Goal: Information Seeking & Learning: Learn about a topic

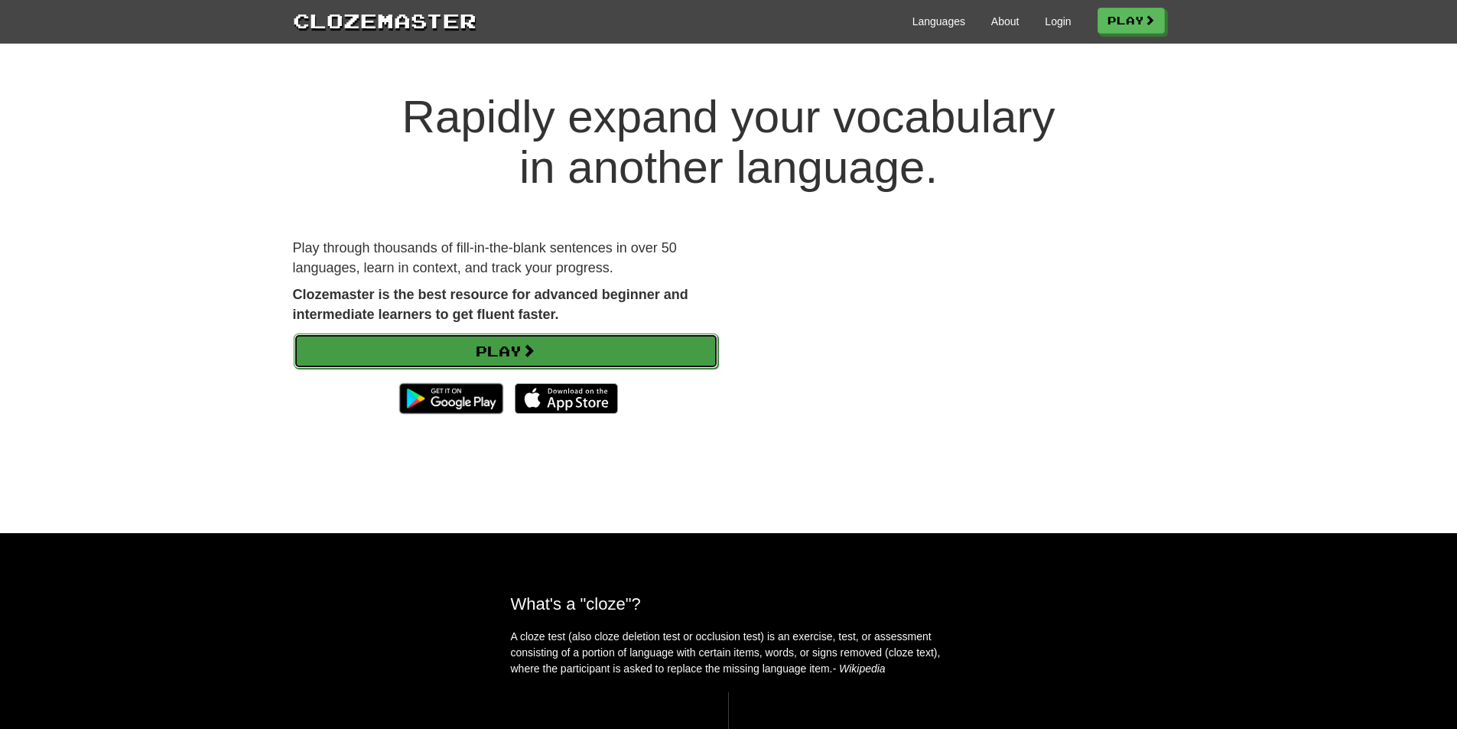
click at [499, 354] on link "Play" at bounding box center [506, 350] width 424 height 35
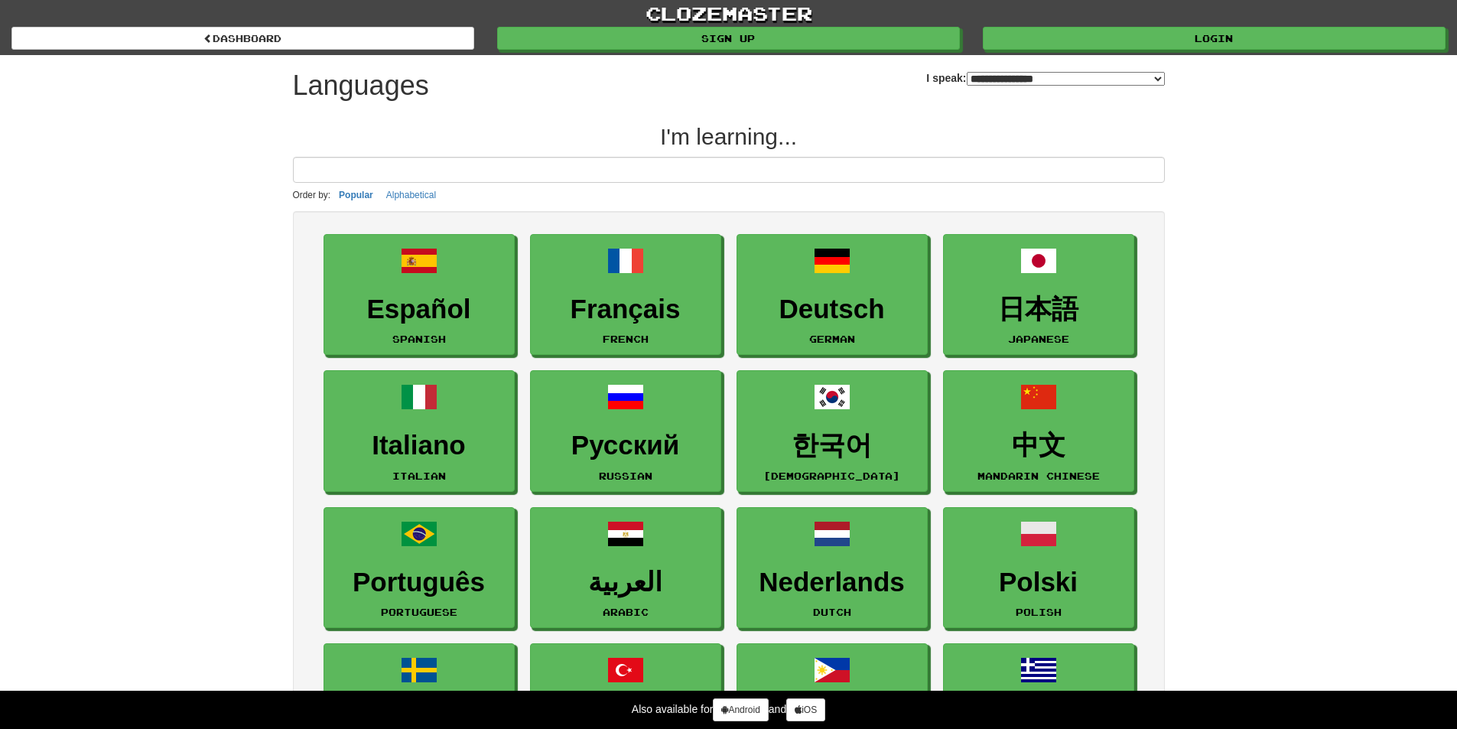
select select "*******"
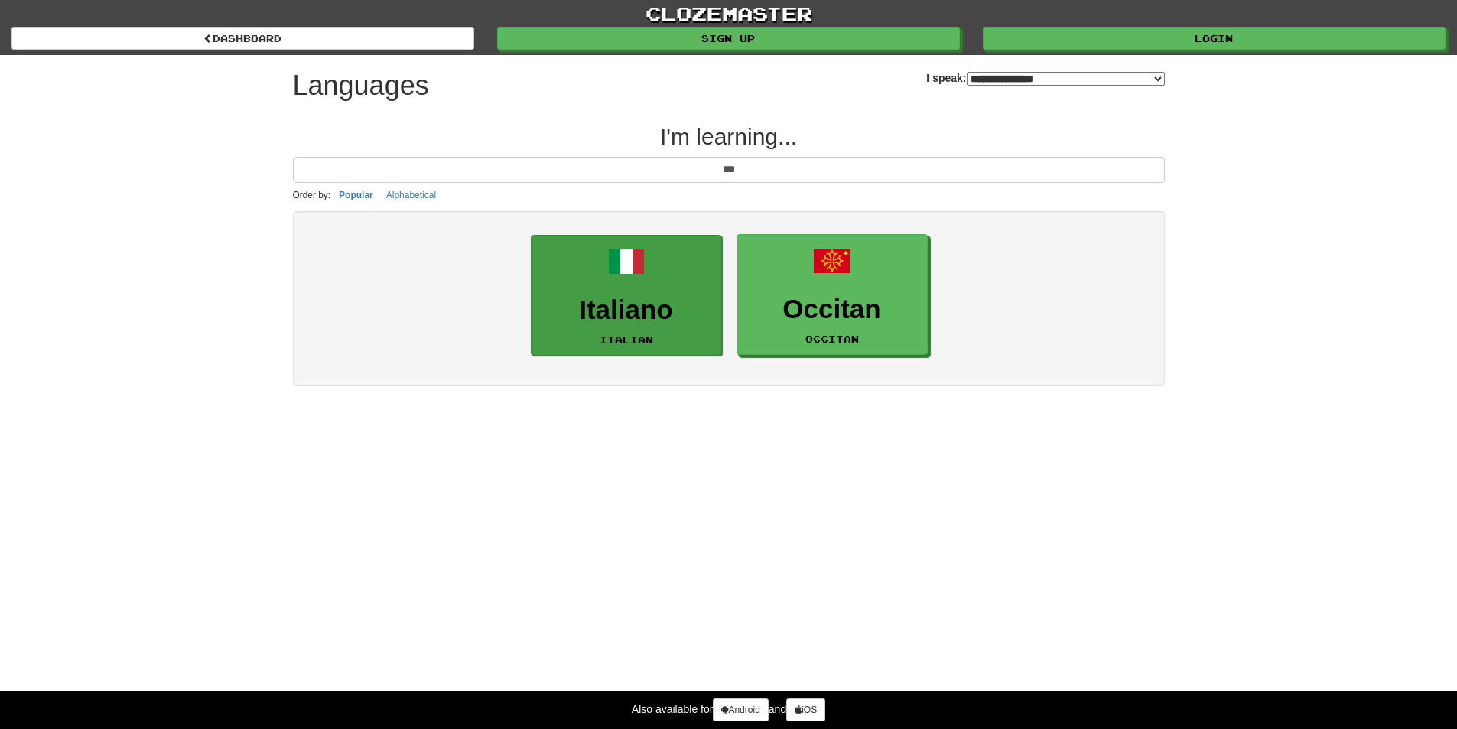
type input "***"
click at [604, 267] on link "Italiano Italian" at bounding box center [626, 296] width 191 height 122
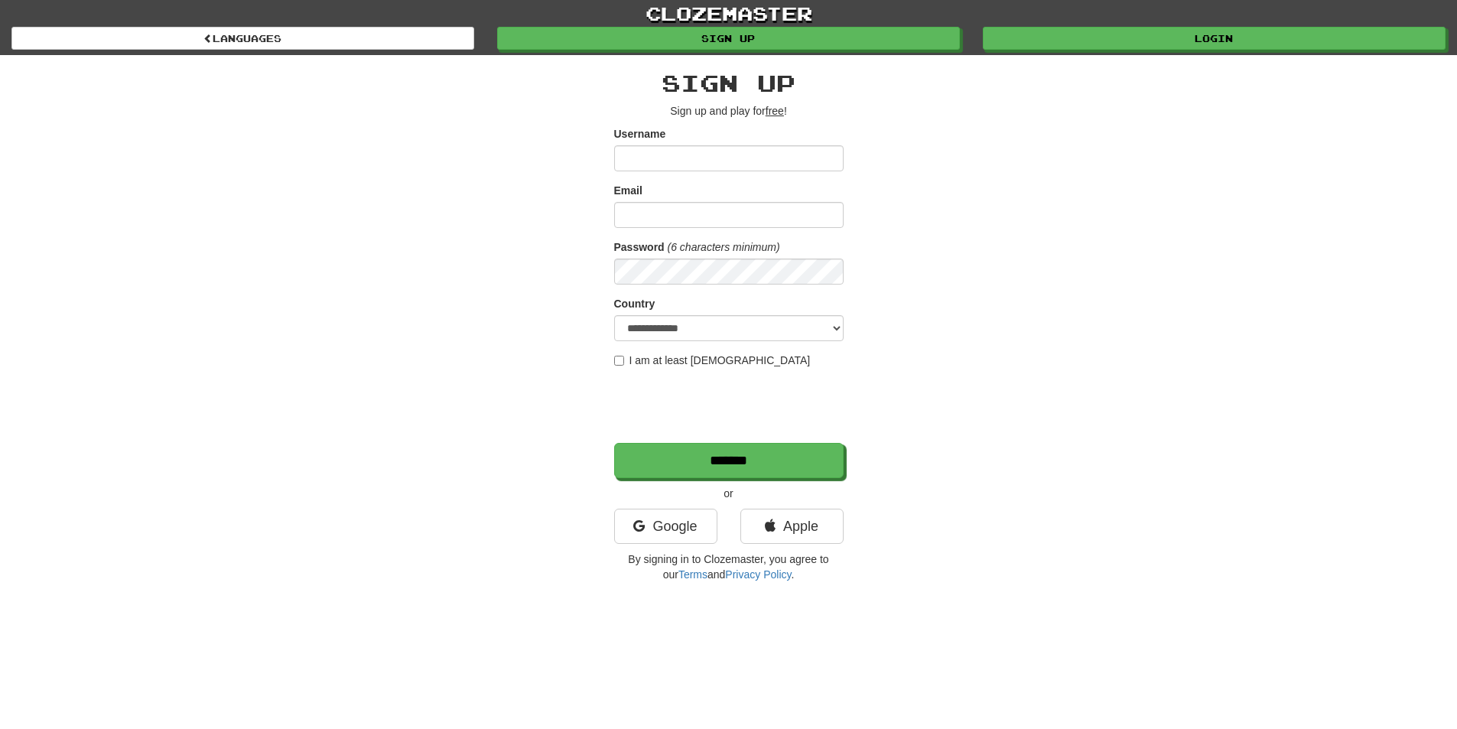
click at [656, 172] on form "**********" at bounding box center [728, 302] width 229 height 352
click at [661, 156] on input "Username" at bounding box center [728, 158] width 229 height 26
type input "*****"
click at [672, 199] on div "Email" at bounding box center [728, 205] width 229 height 45
click at [674, 212] on input "Email" at bounding box center [728, 215] width 229 height 26
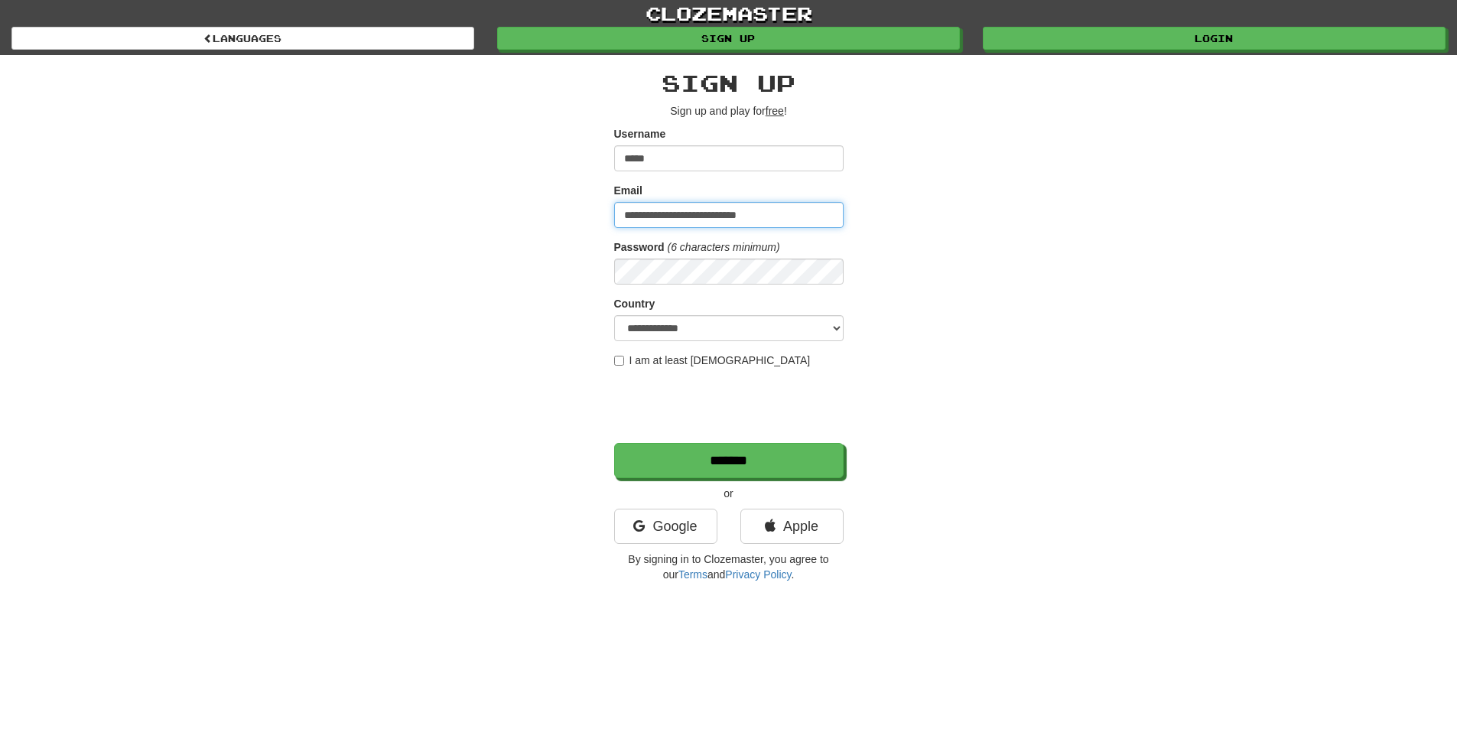
type input "**********"
click at [740, 333] on select "**********" at bounding box center [728, 328] width 229 height 26
select select "**"
click at [614, 315] on select "**********" at bounding box center [728, 328] width 229 height 26
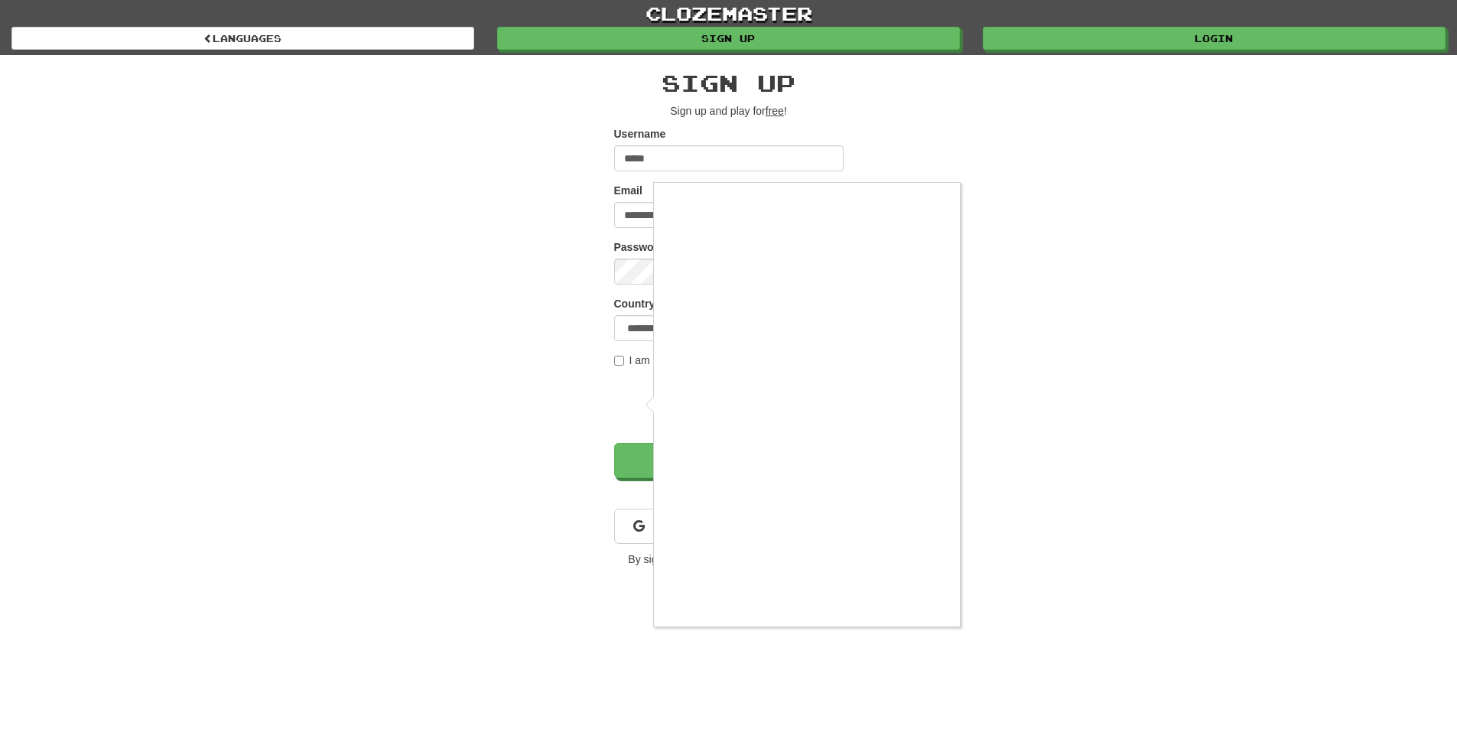
click at [620, 364] on div at bounding box center [728, 364] width 1457 height 729
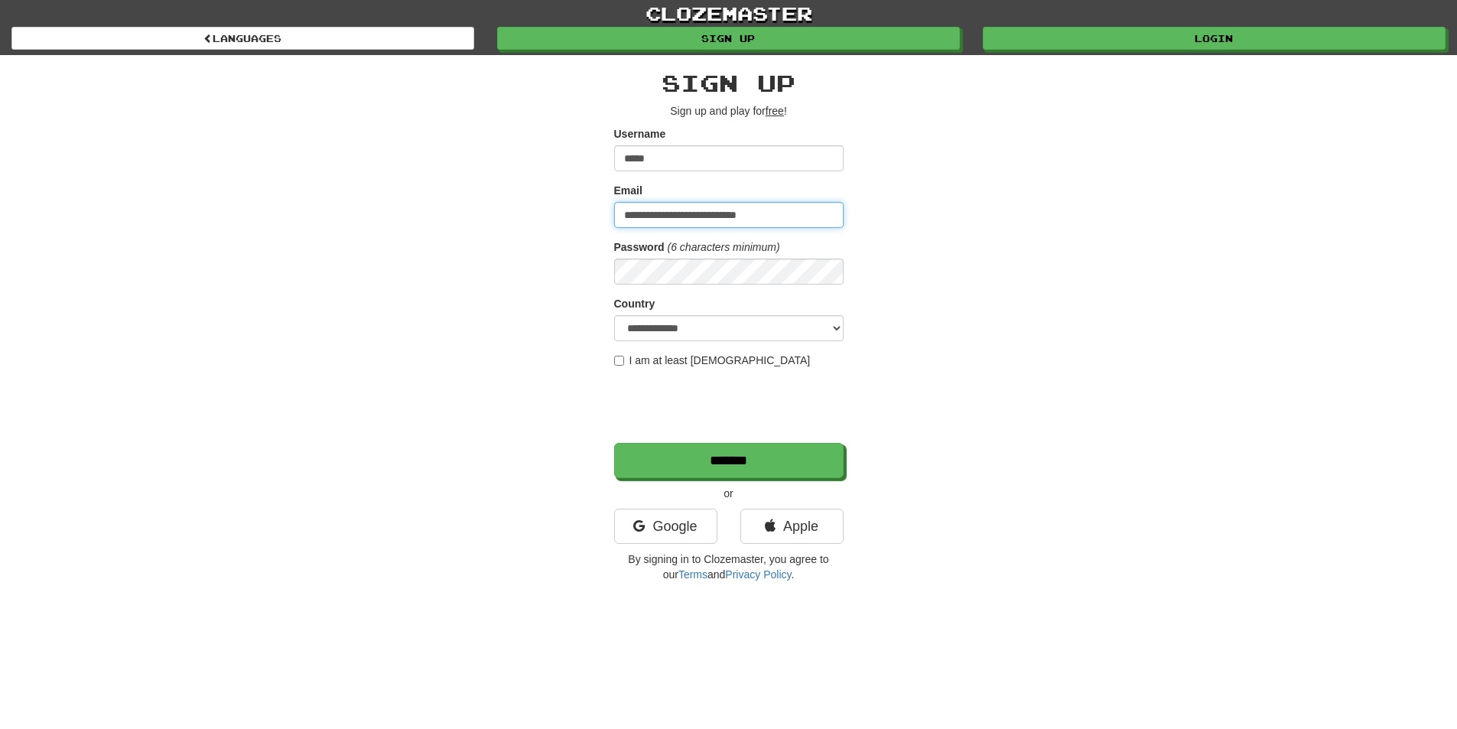
click at [789, 214] on input "**********" at bounding box center [728, 215] width 229 height 26
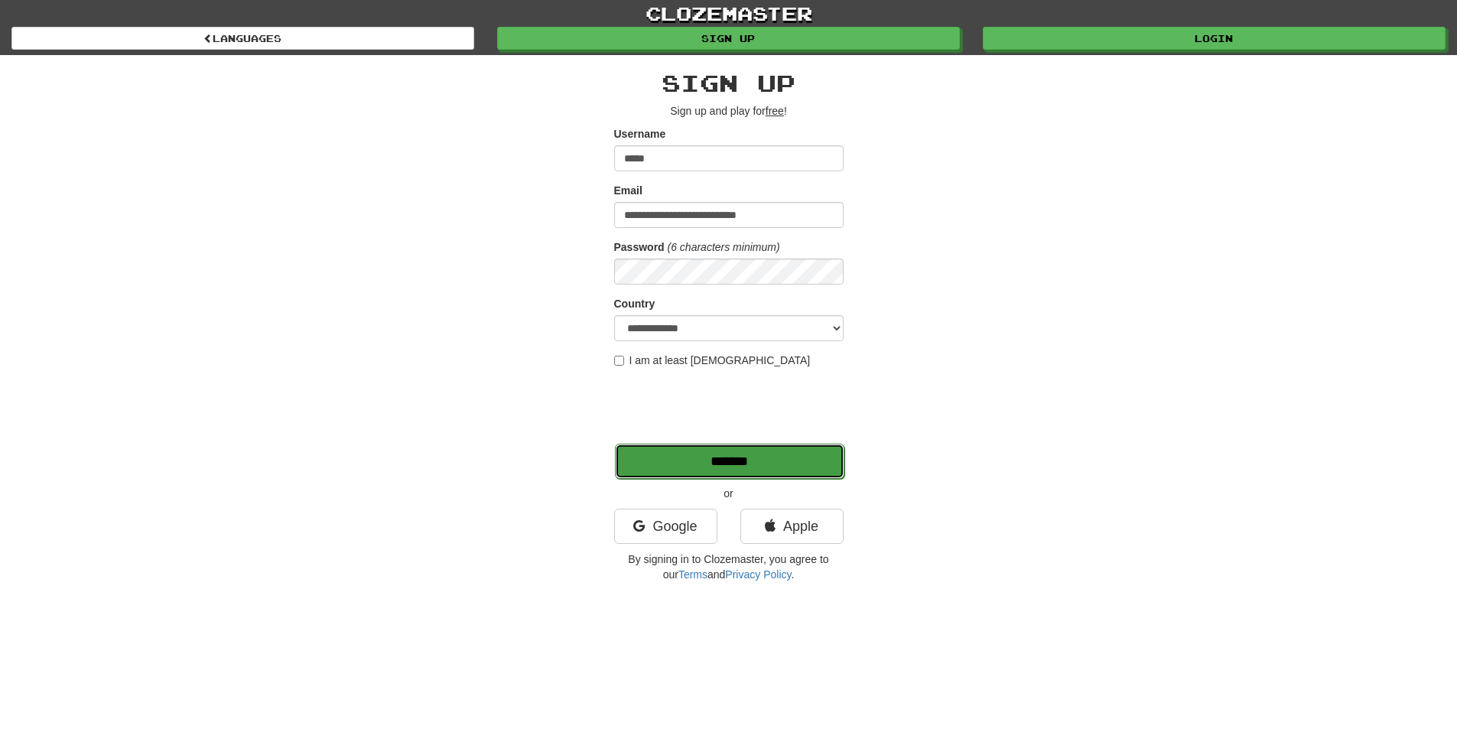
click at [711, 456] on input "*******" at bounding box center [729, 460] width 229 height 35
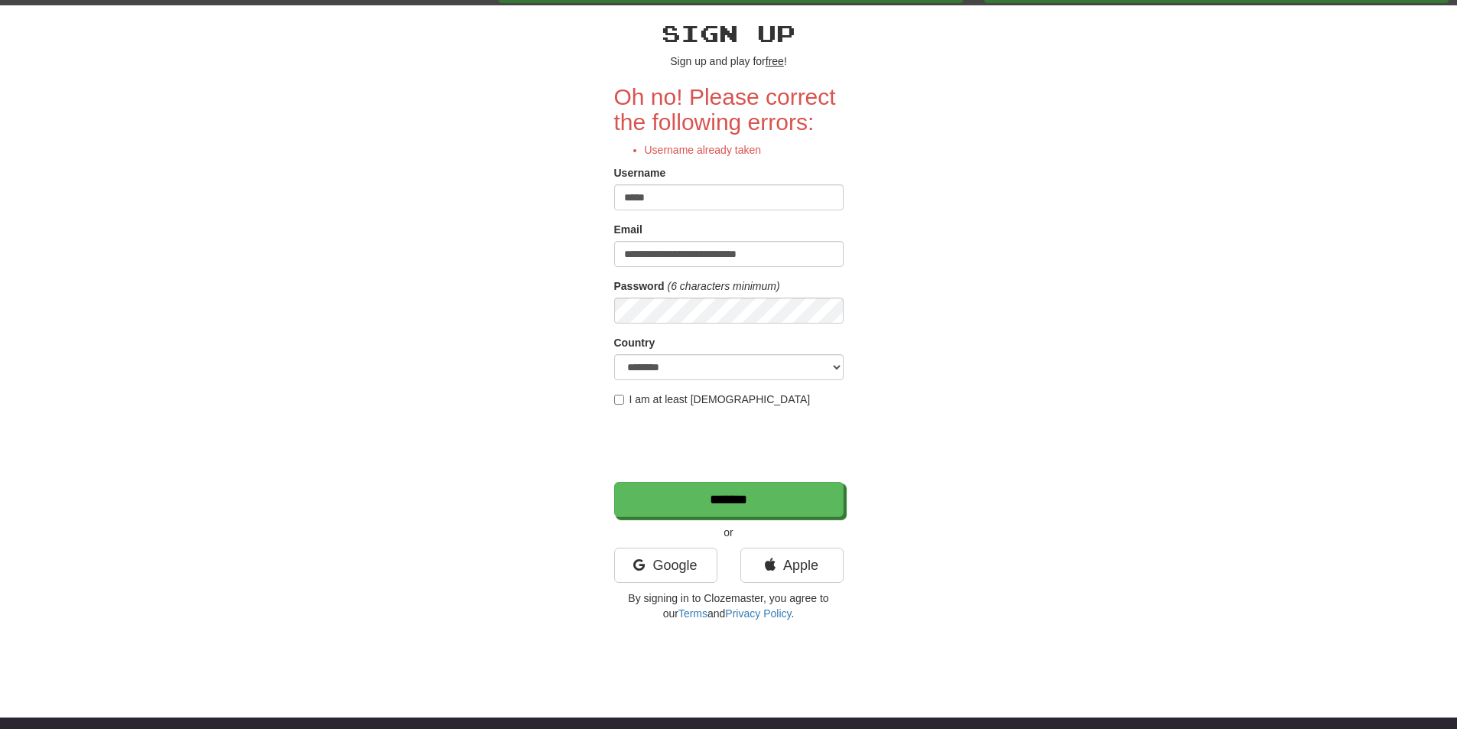
scroll to position [76, 0]
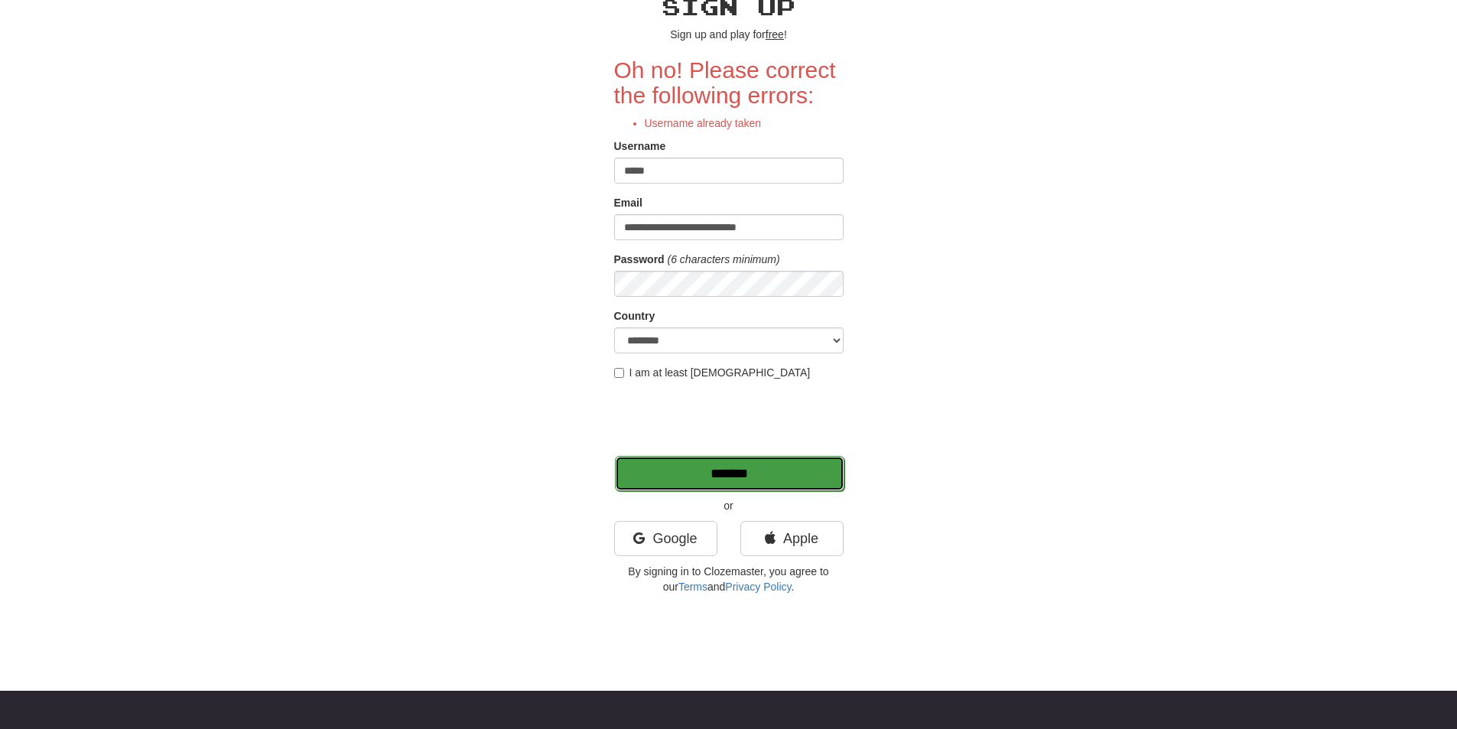
click at [716, 465] on input "*******" at bounding box center [729, 473] width 229 height 35
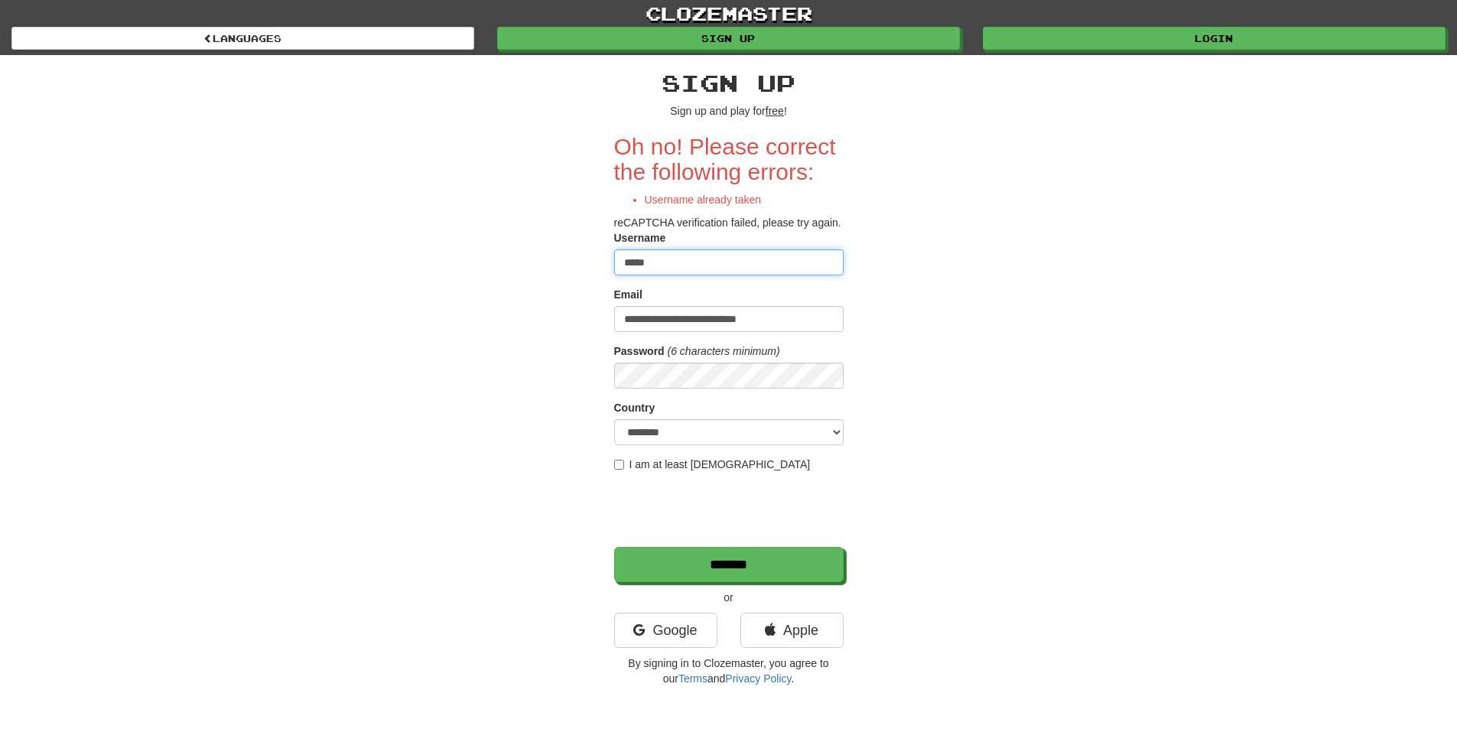
click at [623, 261] on input "*****" at bounding box center [728, 262] width 229 height 26
click at [692, 258] on input "*****" at bounding box center [728, 262] width 229 height 26
type input "*******"
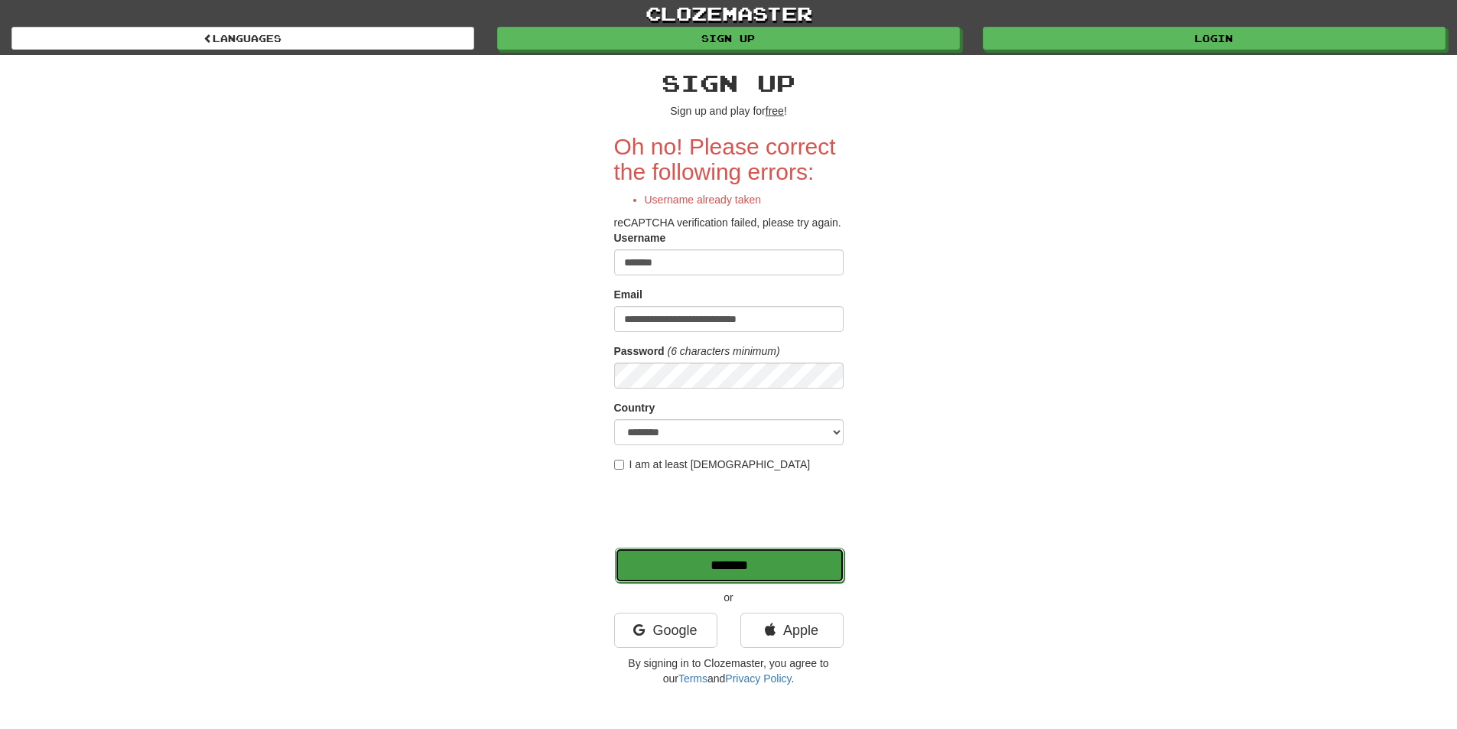
click at [716, 561] on input "*******" at bounding box center [729, 564] width 229 height 35
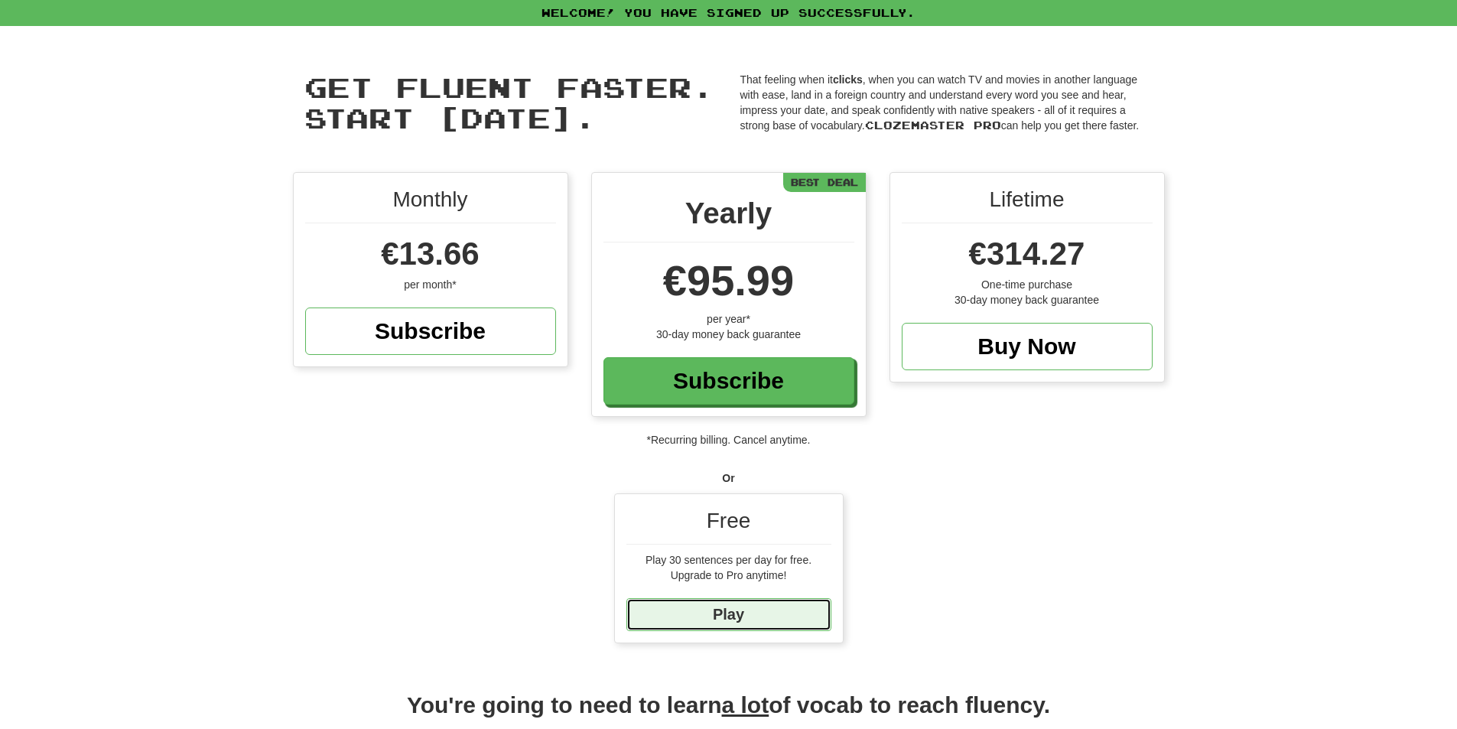
click at [736, 616] on link "Play" at bounding box center [728, 614] width 205 height 33
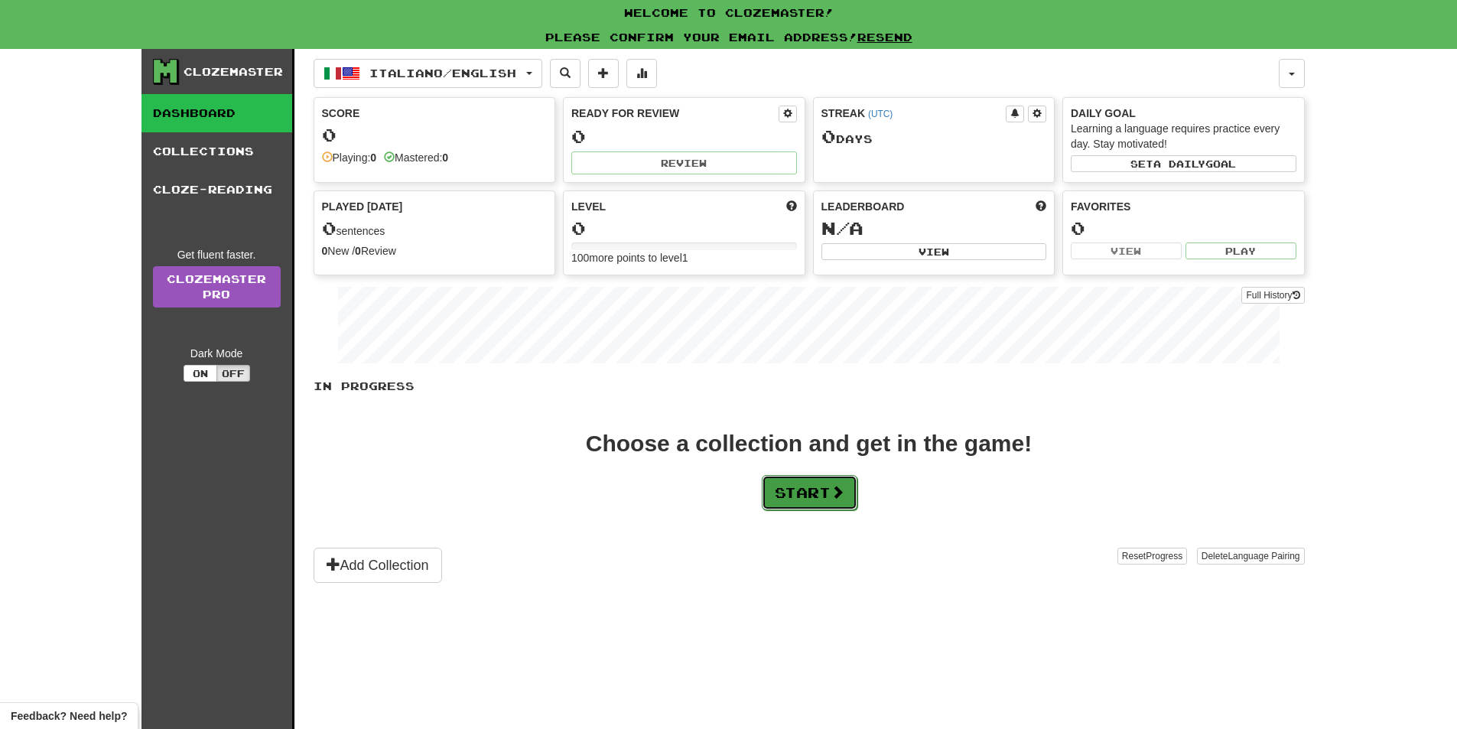
click at [817, 487] on button "Start" at bounding box center [810, 492] width 96 height 35
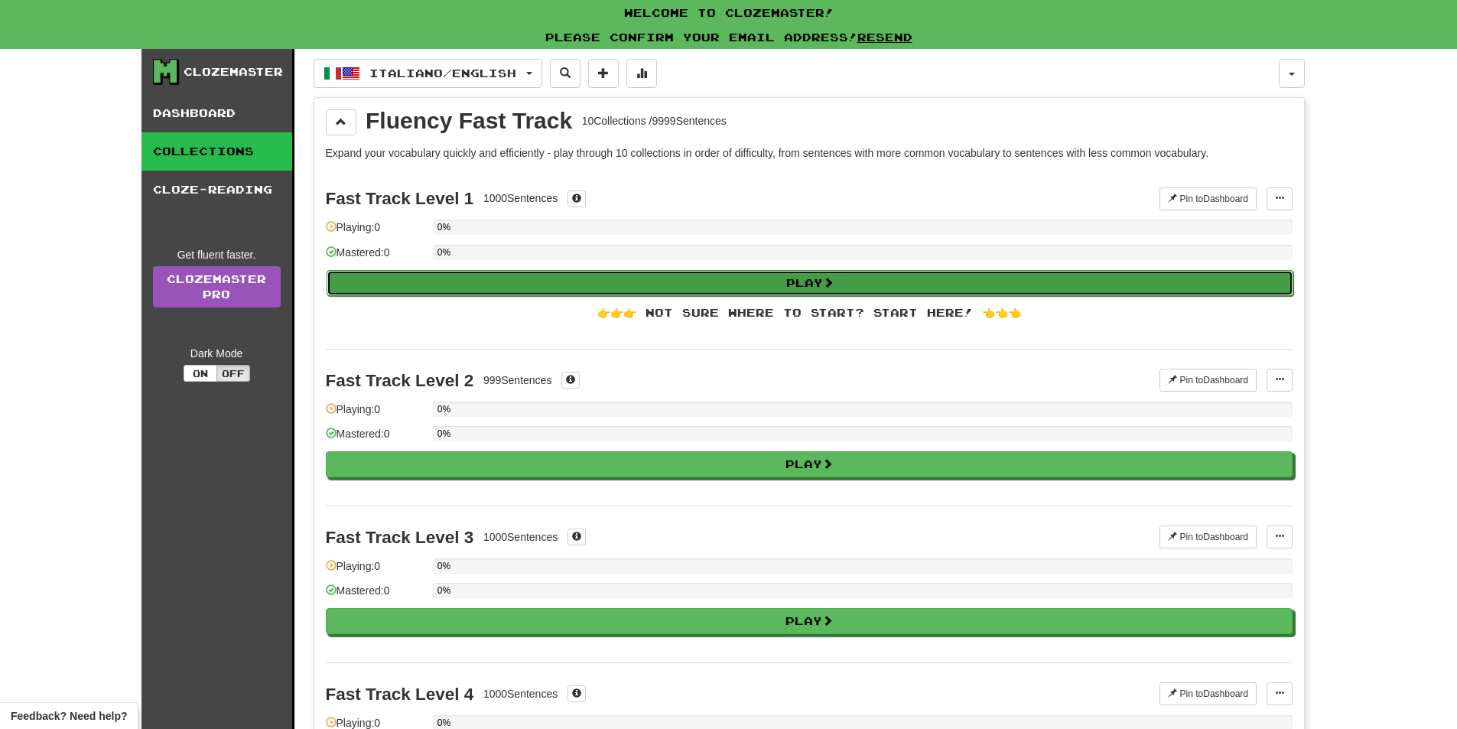
click at [789, 282] on button "Play" at bounding box center [809, 283] width 966 height 26
select select "**"
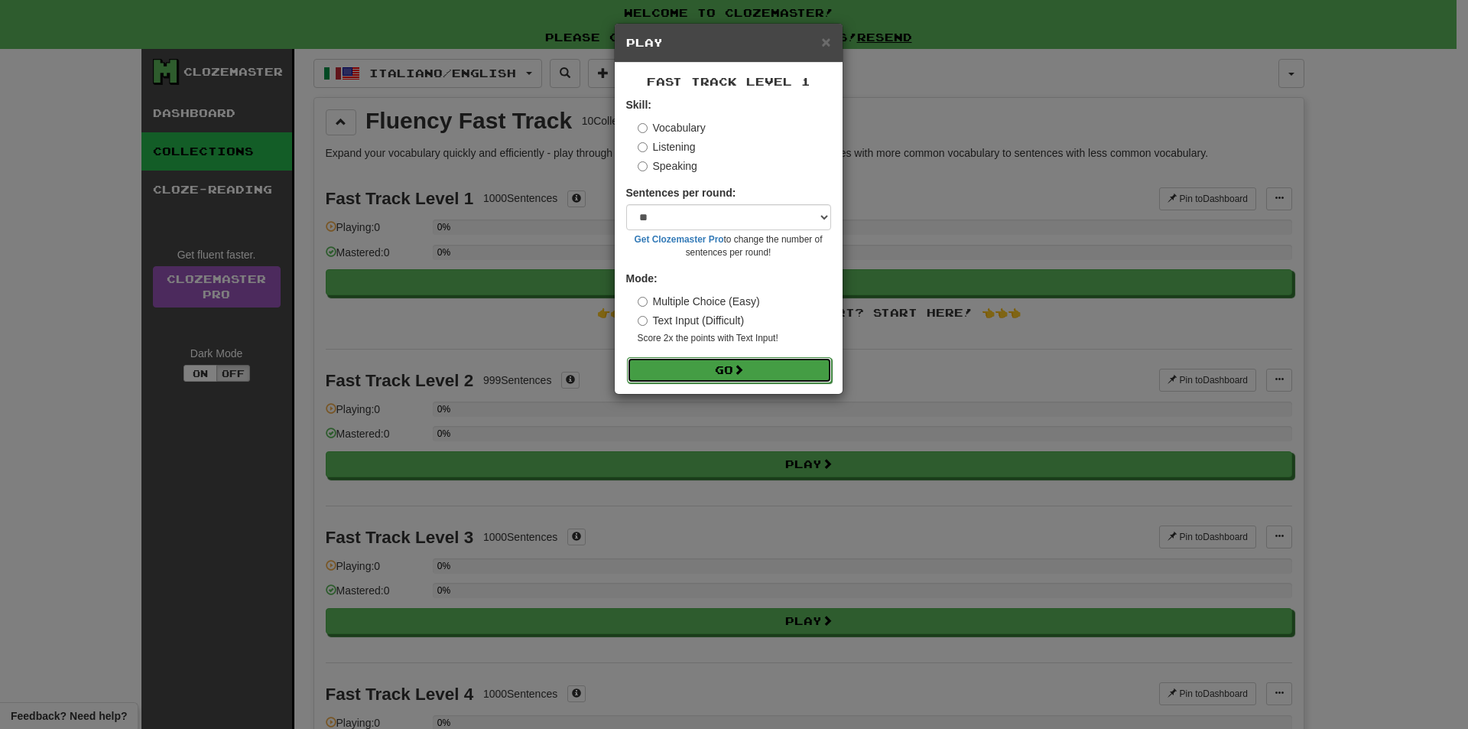
click at [742, 369] on span at bounding box center [738, 369] width 11 height 11
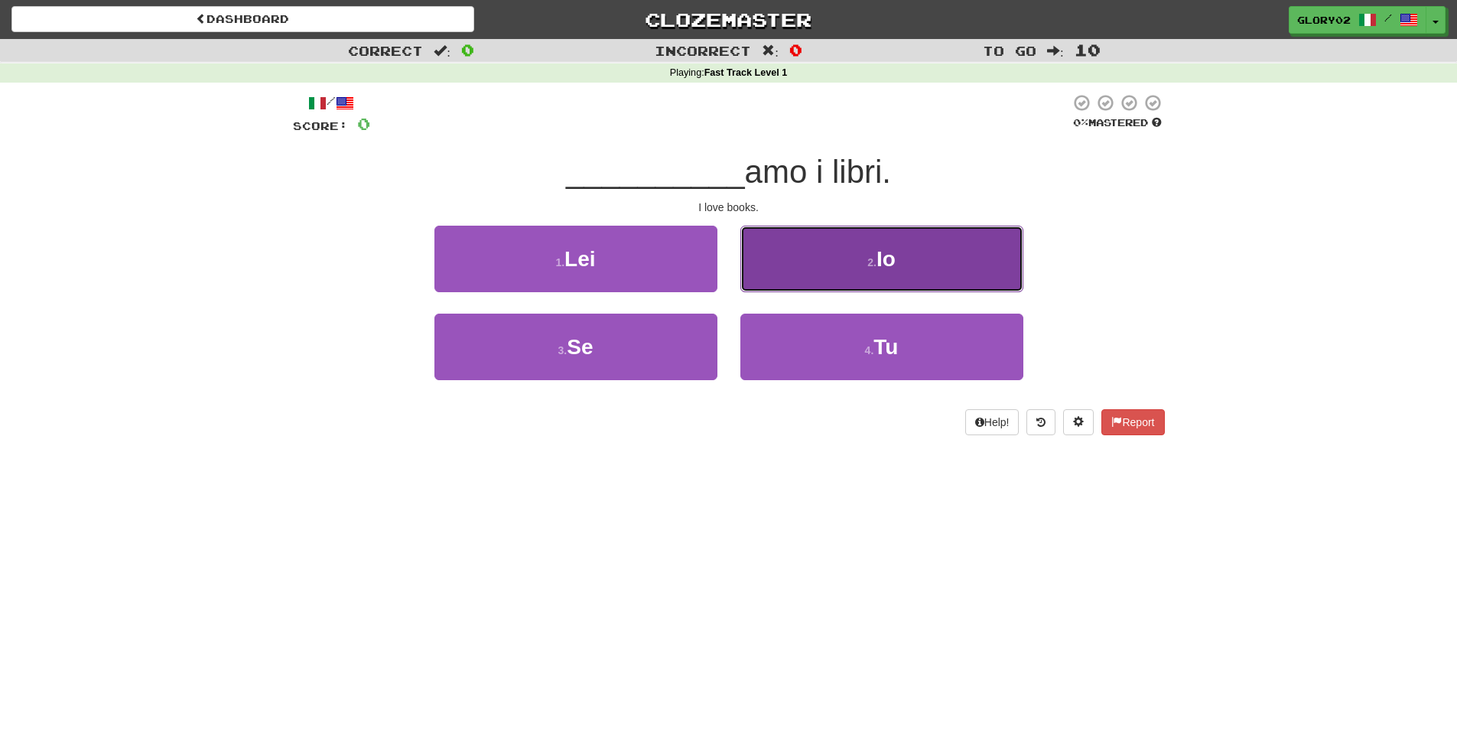
click at [879, 258] on span "Io" at bounding box center [885, 259] width 19 height 24
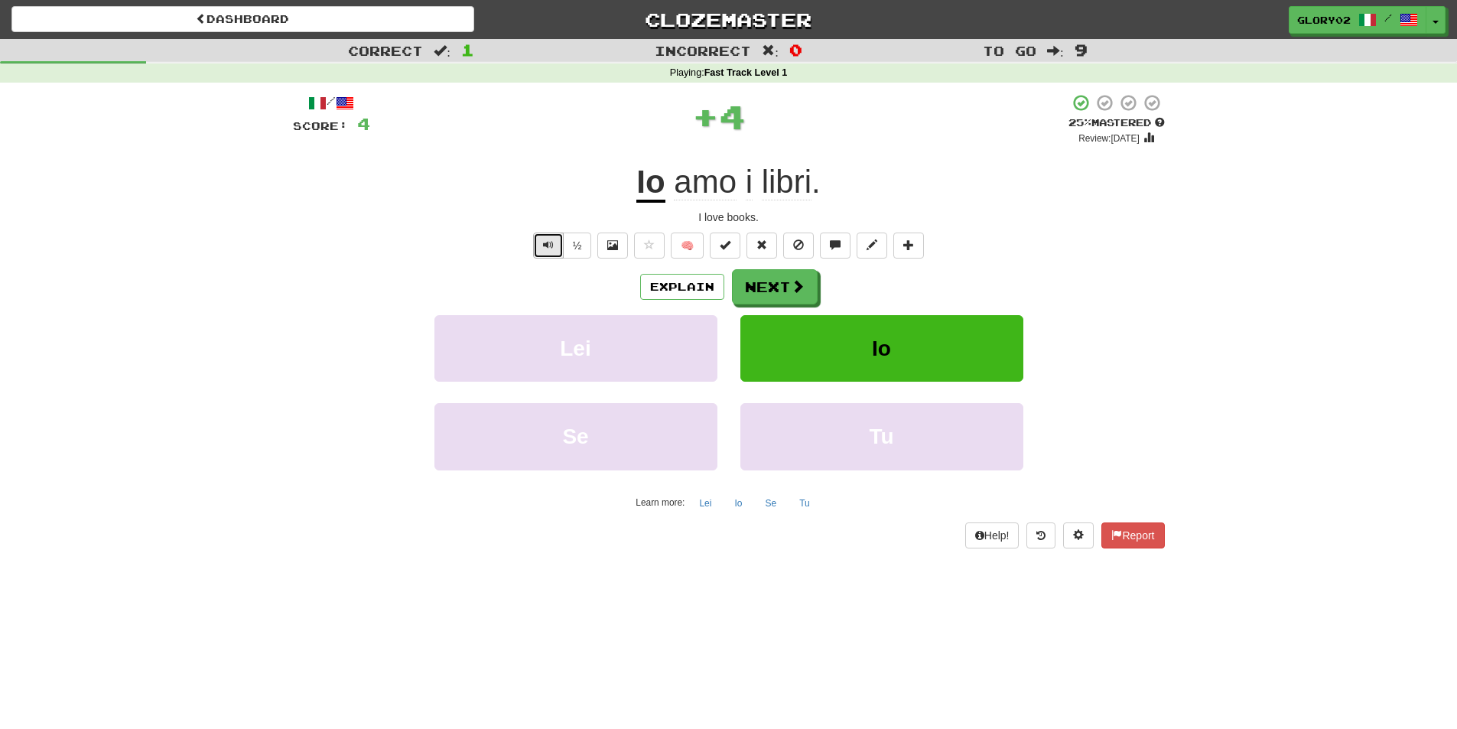
click at [543, 247] on span "Text-to-speech controls" at bounding box center [548, 244] width 11 height 11
click at [703, 291] on button "Explain" at bounding box center [682, 287] width 84 height 26
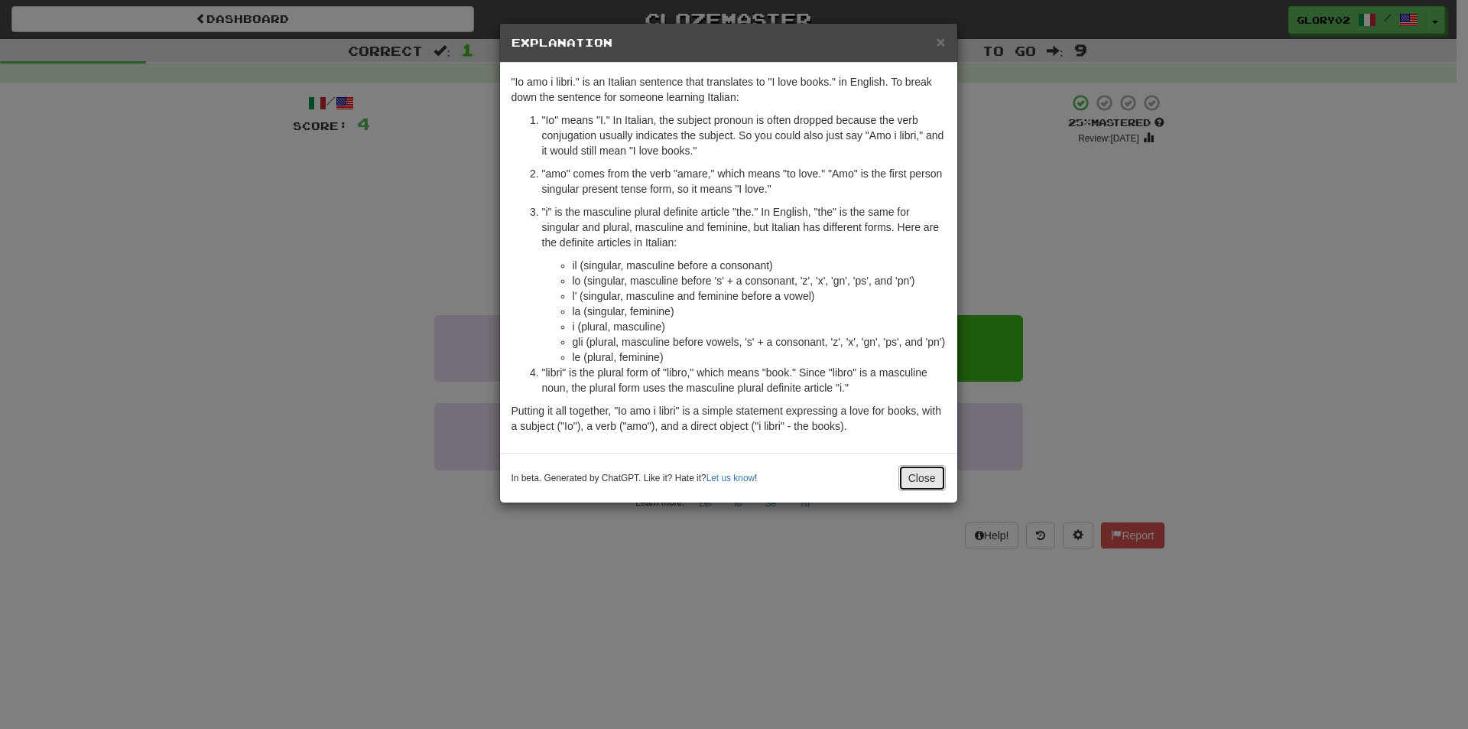
click at [925, 466] on button "Close" at bounding box center [921, 478] width 47 height 26
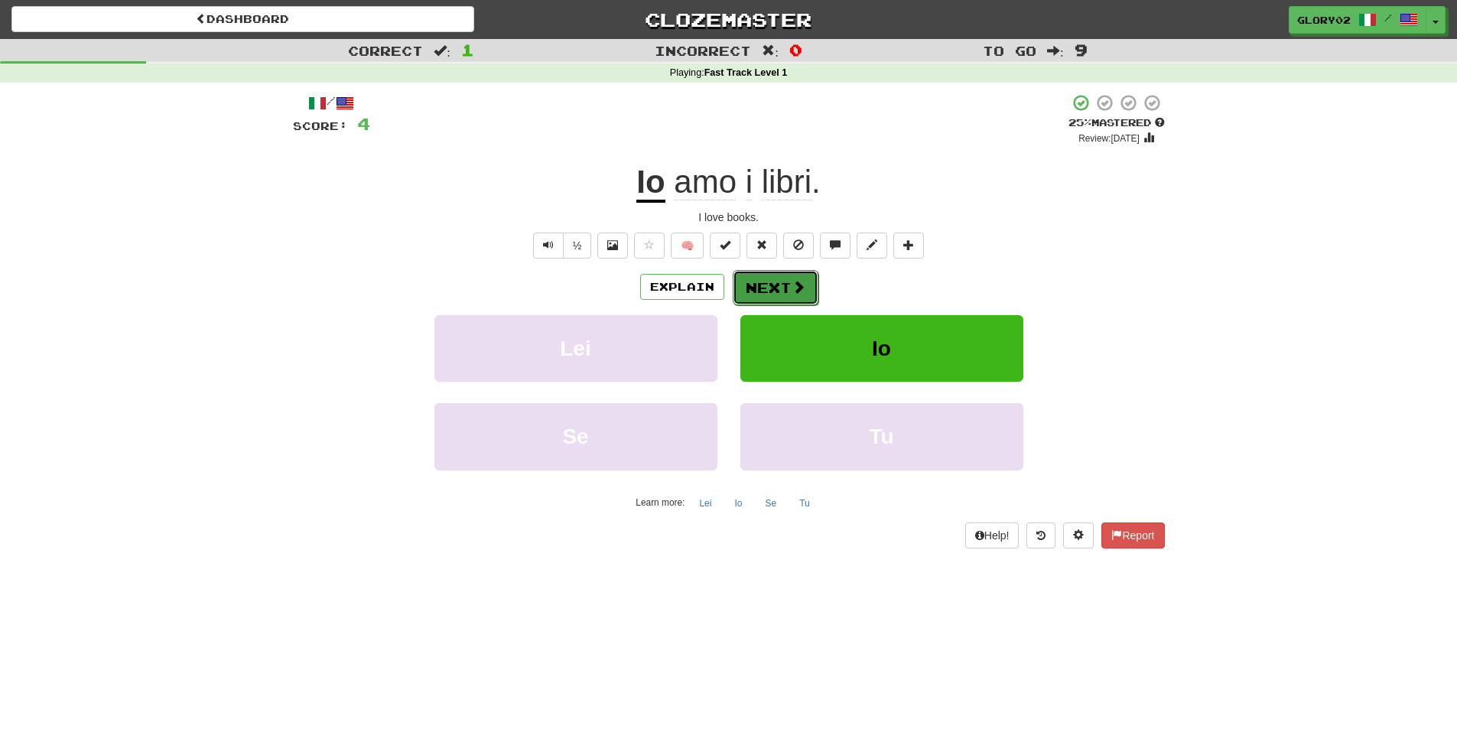
click at [780, 285] on button "Next" at bounding box center [775, 287] width 86 height 35
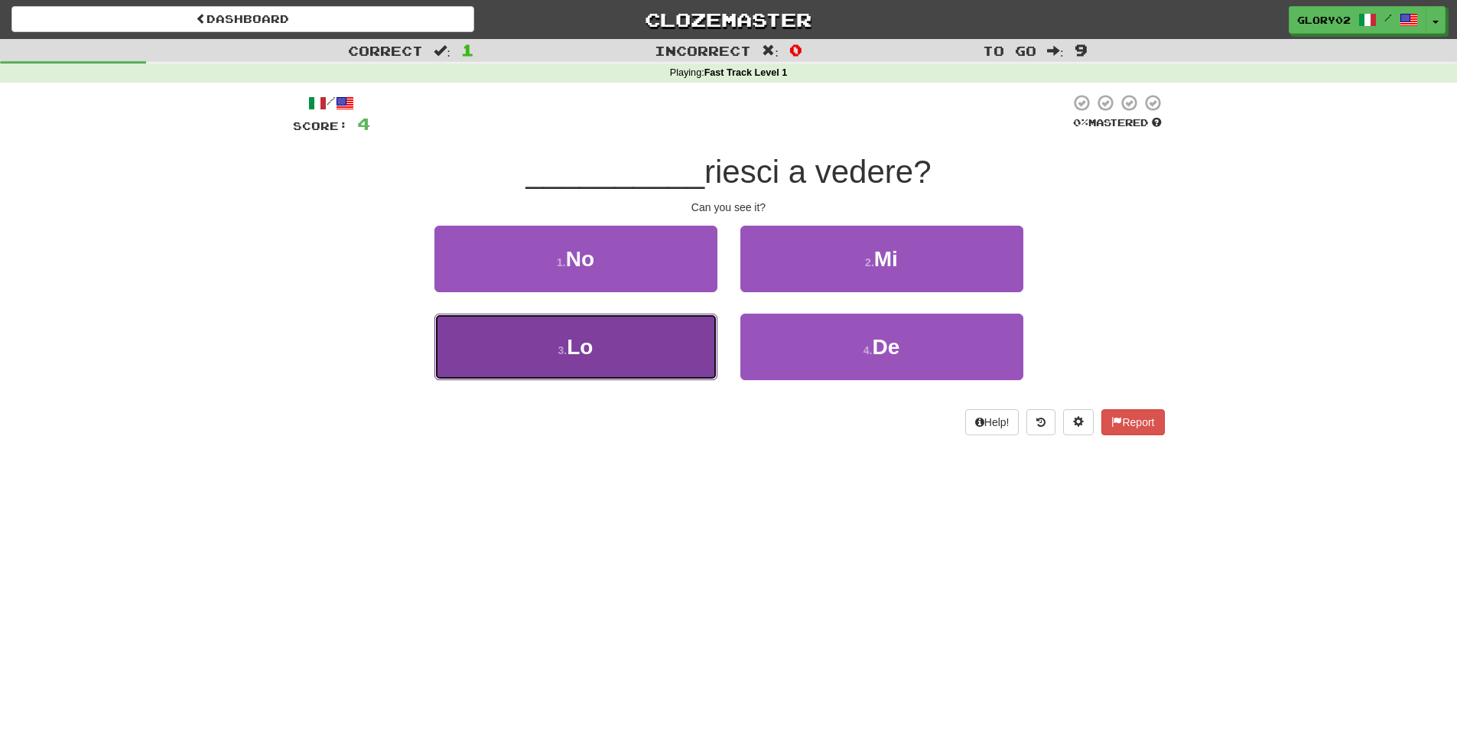
click at [663, 352] on button "3 . Lo" at bounding box center [575, 346] width 283 height 67
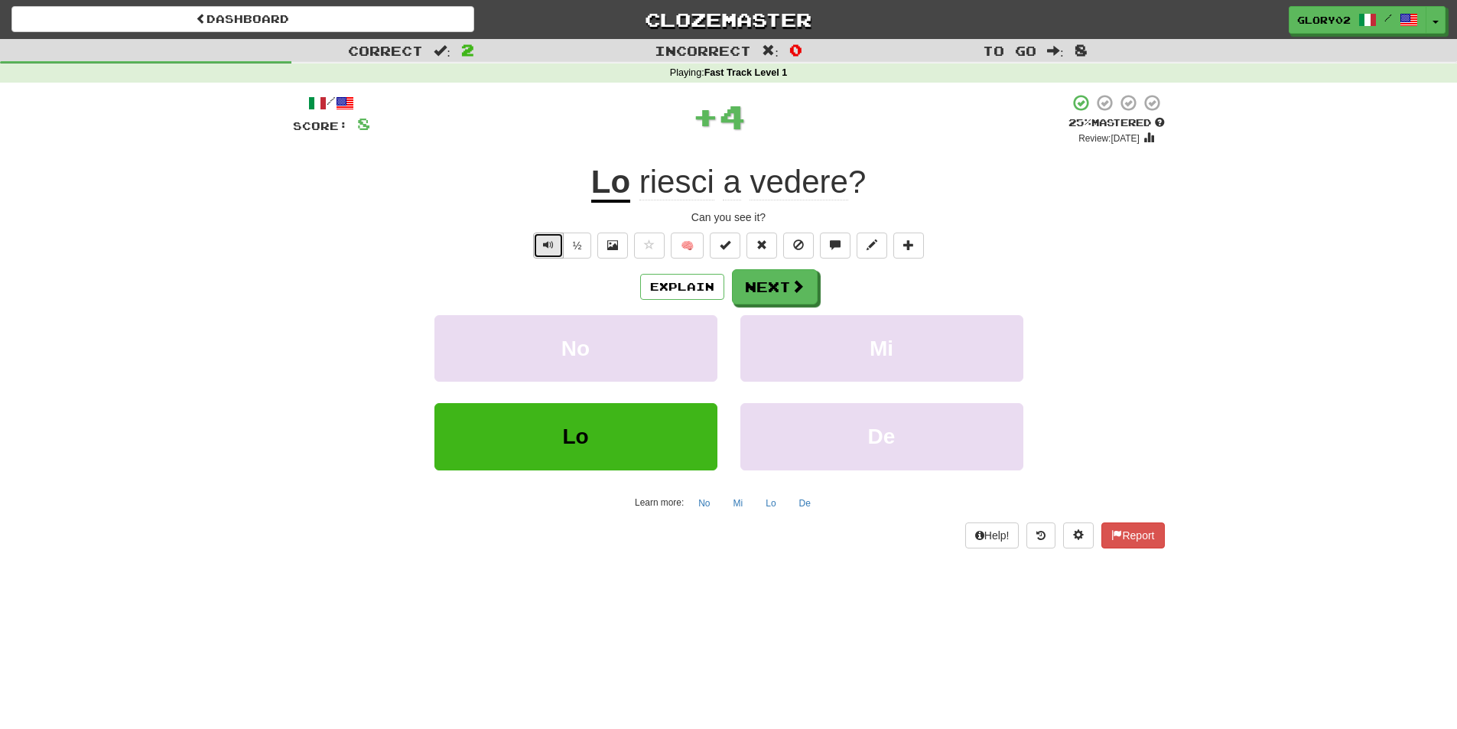
click at [544, 248] on span "Text-to-speech controls" at bounding box center [548, 244] width 11 height 11
click at [662, 287] on button "Explain" at bounding box center [682, 287] width 84 height 26
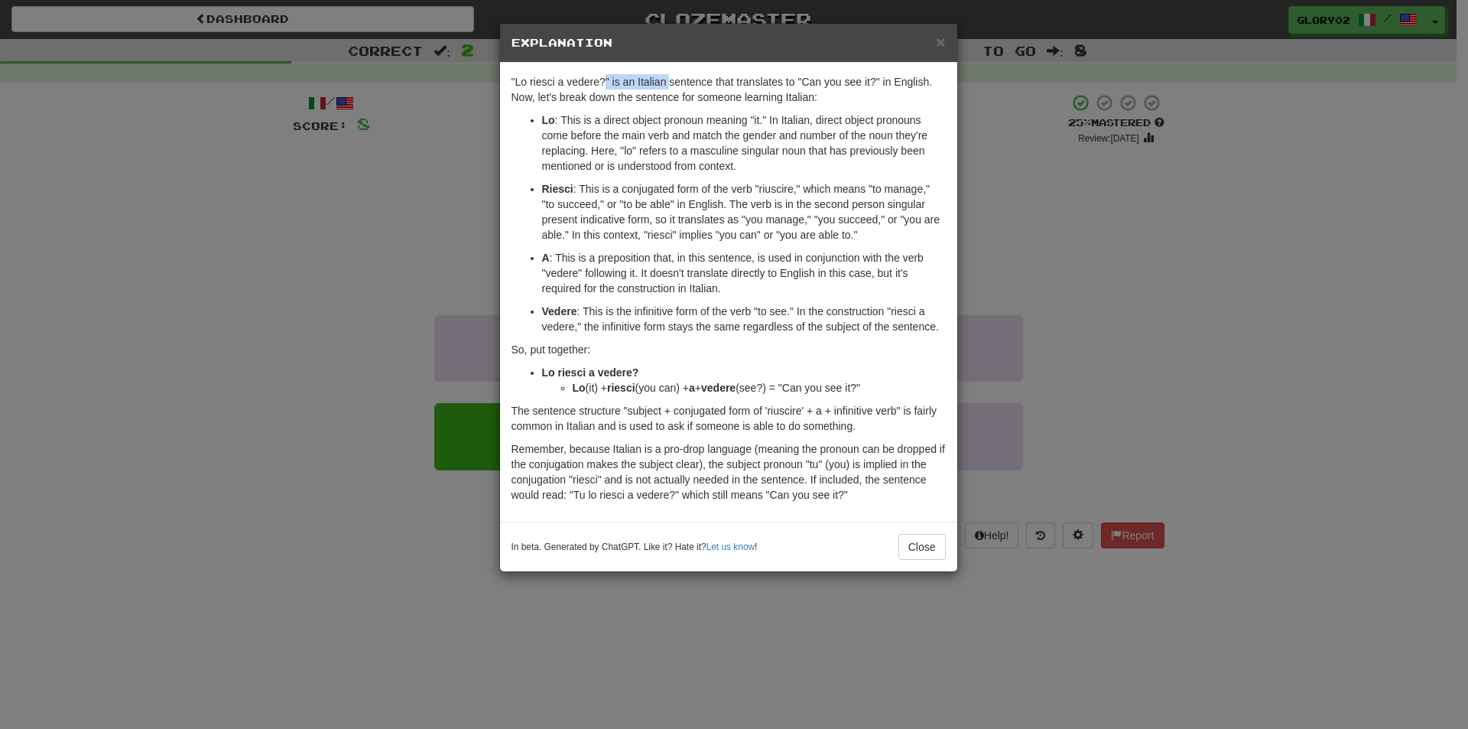
drag, startPoint x: 603, startPoint y: 82, endPoint x: 668, endPoint y: 83, distance: 65.0
click at [668, 83] on p ""Lo riesci a vedere?" is an Italian sentence that translates to "Can you see it…" at bounding box center [729, 89] width 434 height 31
click at [808, 93] on p ""Lo riesci a vedere?" is an Italian sentence that translates to "Can you see it…" at bounding box center [729, 89] width 434 height 31
drag, startPoint x: 561, startPoint y: 185, endPoint x: 781, endPoint y: 179, distance: 220.3
click at [781, 179] on ul "Lo : This is a direct object pronoun meaning "it." In Italian, direct object pr…" at bounding box center [729, 223] width 434 height 222
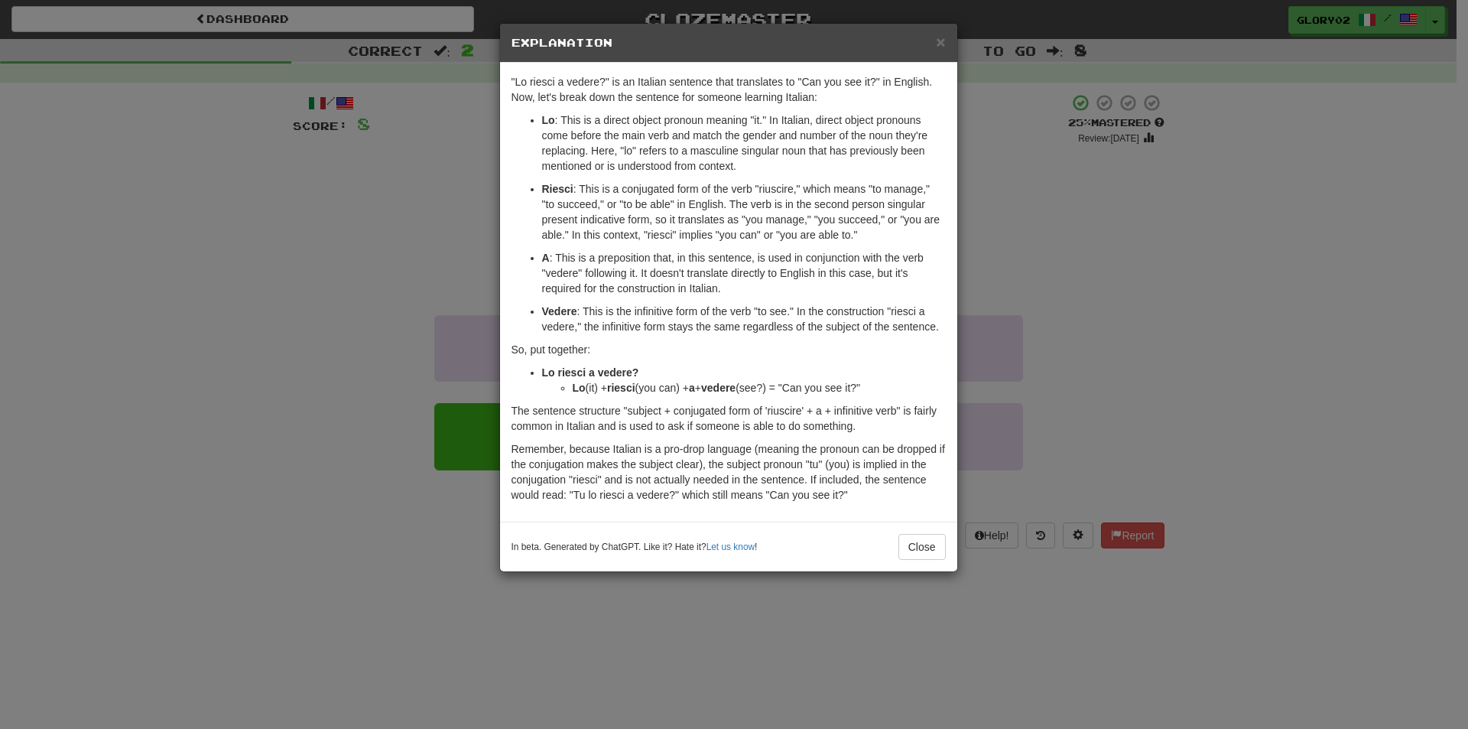
click at [548, 198] on p "Riesci : This is a conjugated form of the verb "riuscire," which means "to mana…" at bounding box center [744, 211] width 404 height 61
drag, startPoint x: 755, startPoint y: 204, endPoint x: 622, endPoint y: 219, distance: 133.8
click at [622, 219] on p "Riesci : This is a conjugated form of the verb "riuscire," which means "to mana…" at bounding box center [744, 211] width 404 height 61
click at [624, 219] on p "Riesci : This is a conjugated form of the verb "riuscire," which means "to mana…" at bounding box center [744, 211] width 404 height 61
click at [921, 544] on button "Close" at bounding box center [921, 547] width 47 height 26
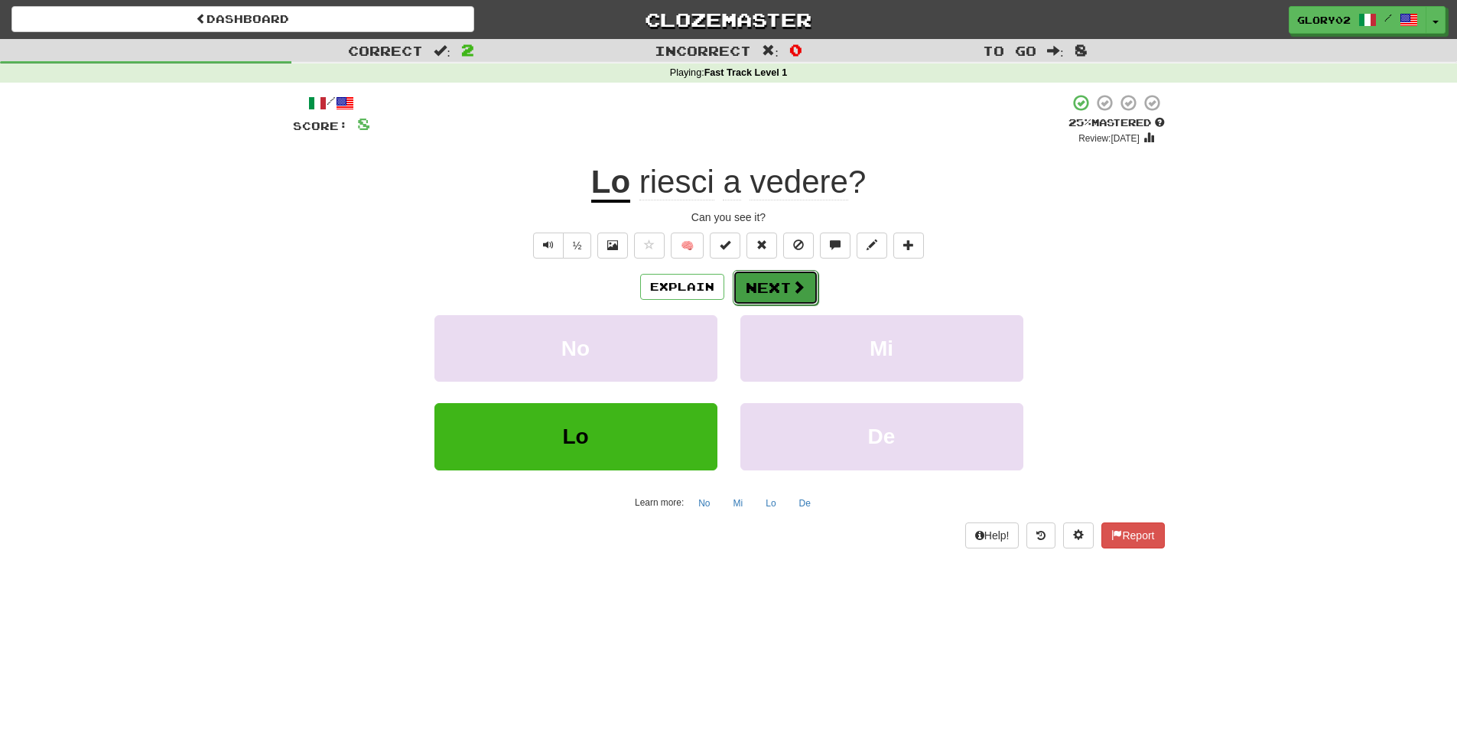
click at [770, 287] on button "Next" at bounding box center [775, 287] width 86 height 35
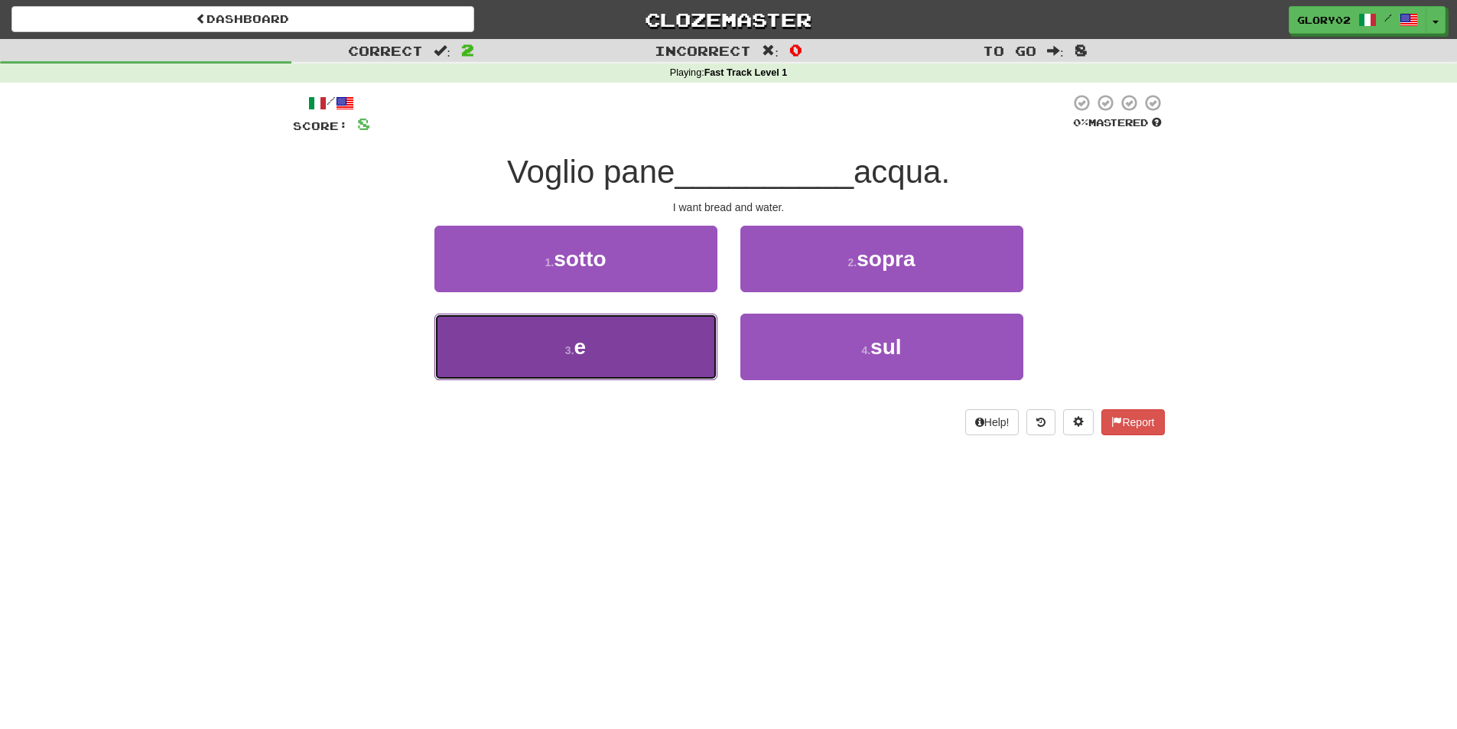
click at [595, 330] on button "3 . e" at bounding box center [575, 346] width 283 height 67
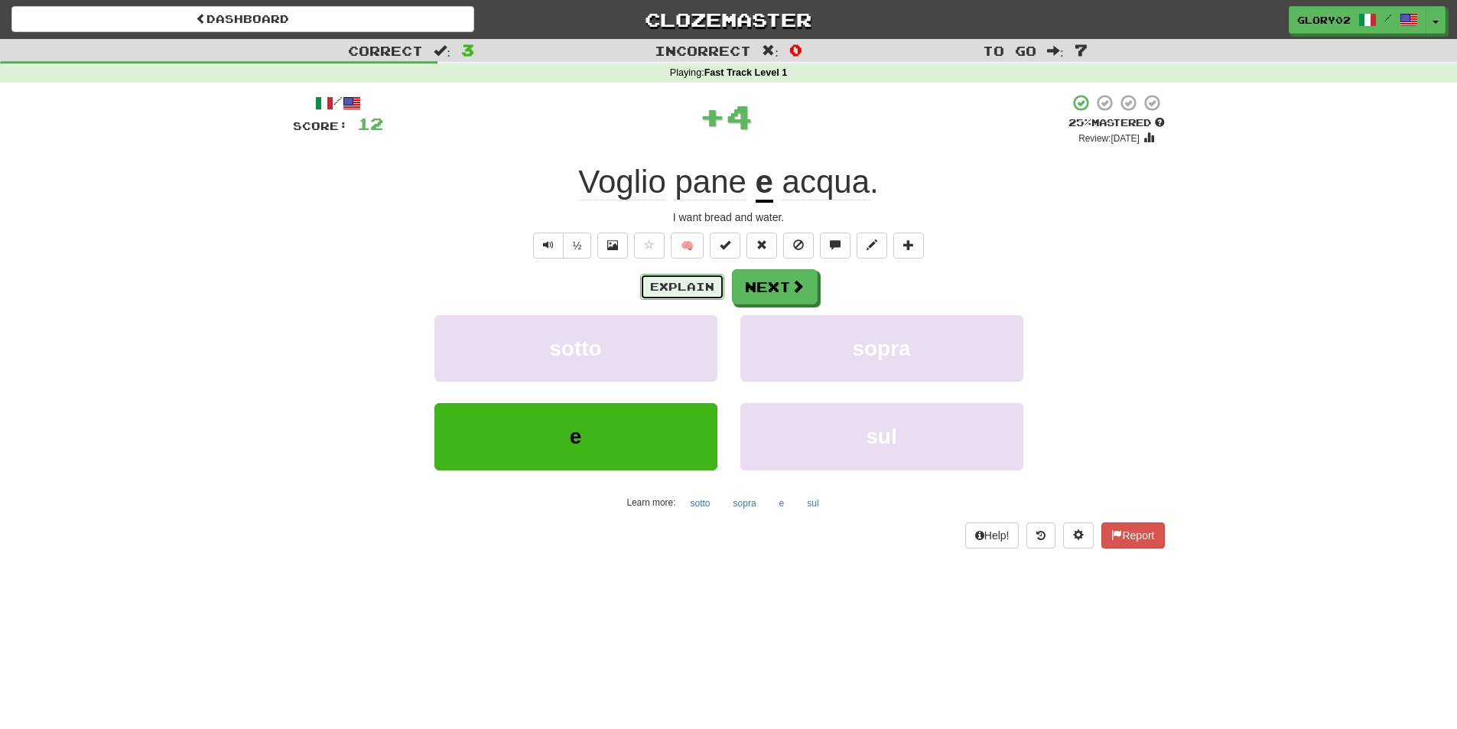
click at [677, 291] on button "Explain" at bounding box center [682, 287] width 84 height 26
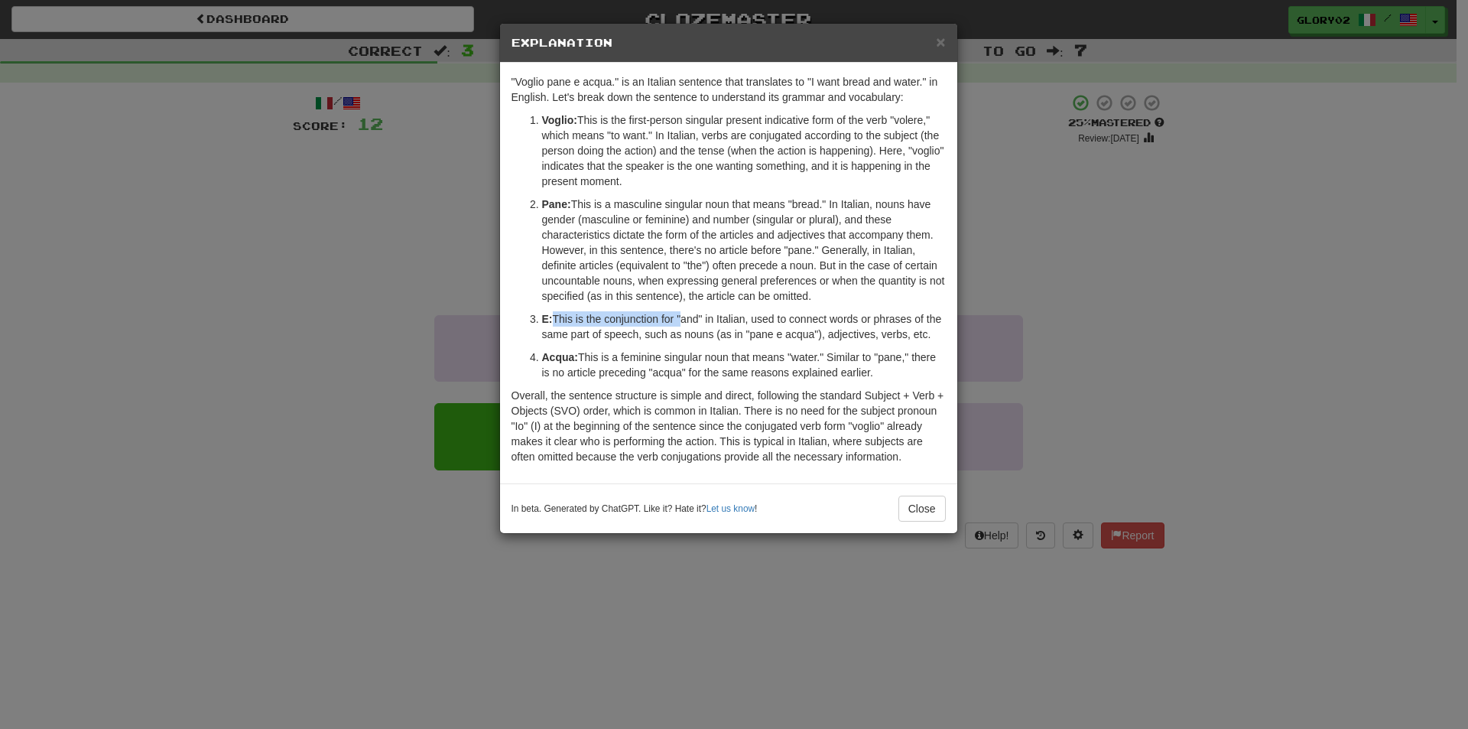
drag, startPoint x: 554, startPoint y: 322, endPoint x: 688, endPoint y: 320, distance: 133.8
click at [685, 320] on p "E: This is the conjunction for "and" in Italian, used to connect words or phras…" at bounding box center [744, 326] width 404 height 31
click at [758, 329] on p "E: This is the conjunction for "and" in Italian, used to connect words or phras…" at bounding box center [744, 326] width 404 height 31
click at [927, 508] on button "Close" at bounding box center [921, 508] width 47 height 26
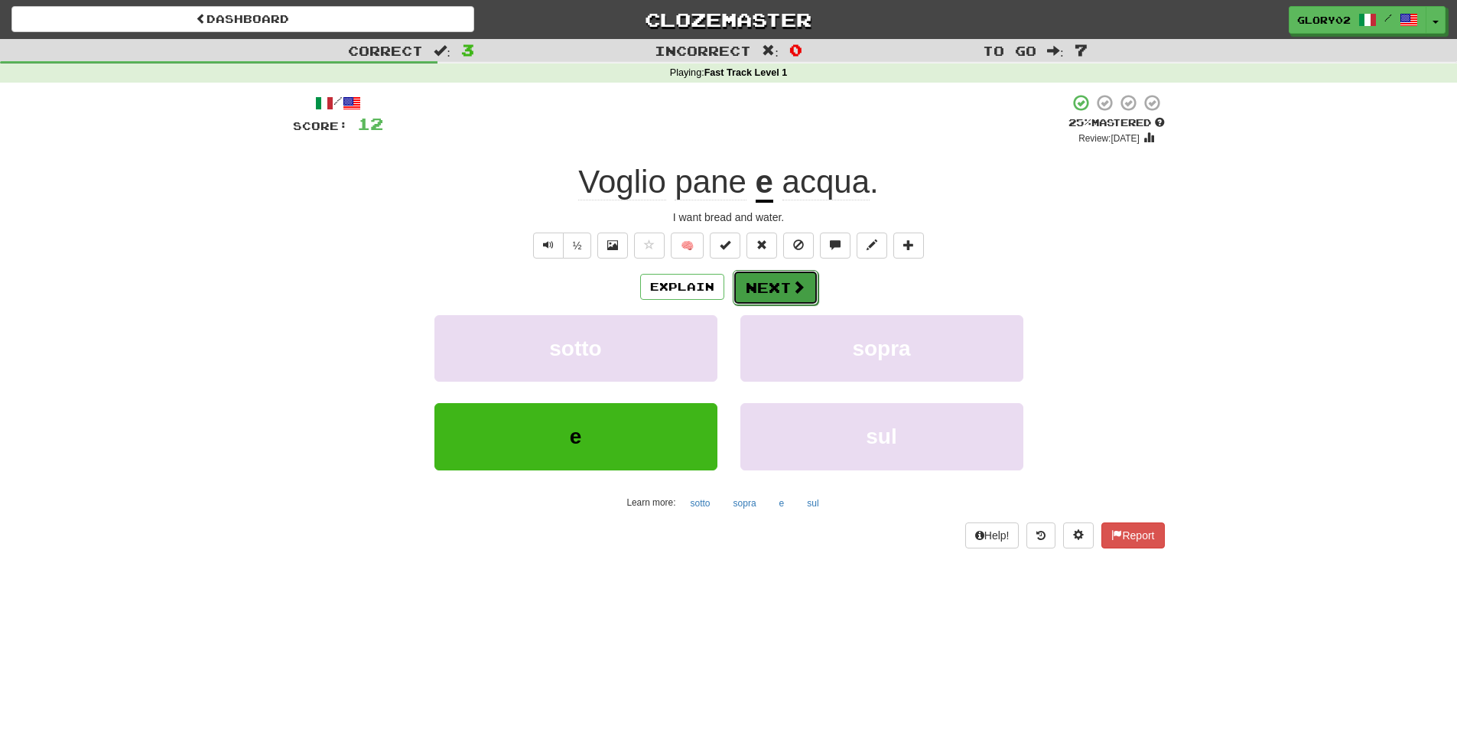
click at [770, 290] on button "Next" at bounding box center [775, 287] width 86 height 35
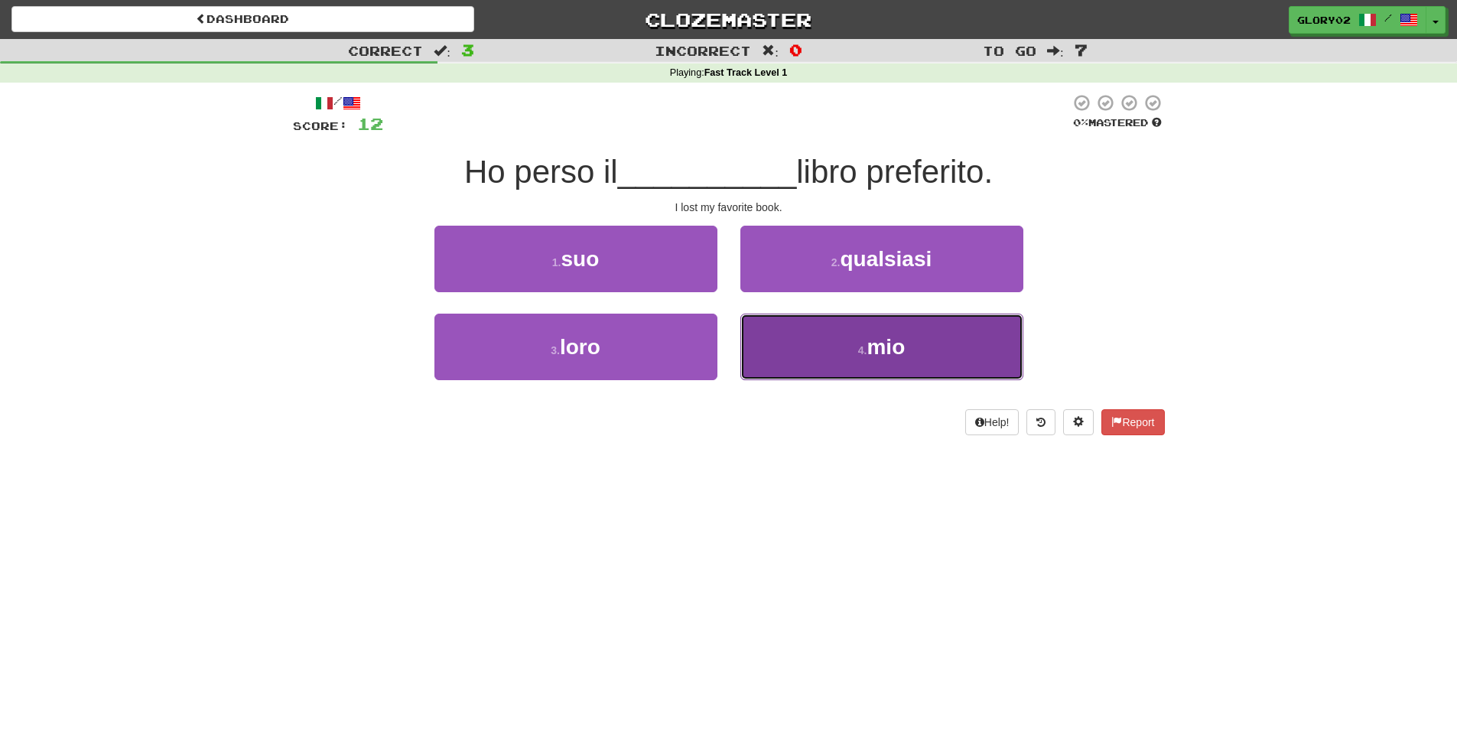
click at [862, 341] on button "4 . mio" at bounding box center [881, 346] width 283 height 67
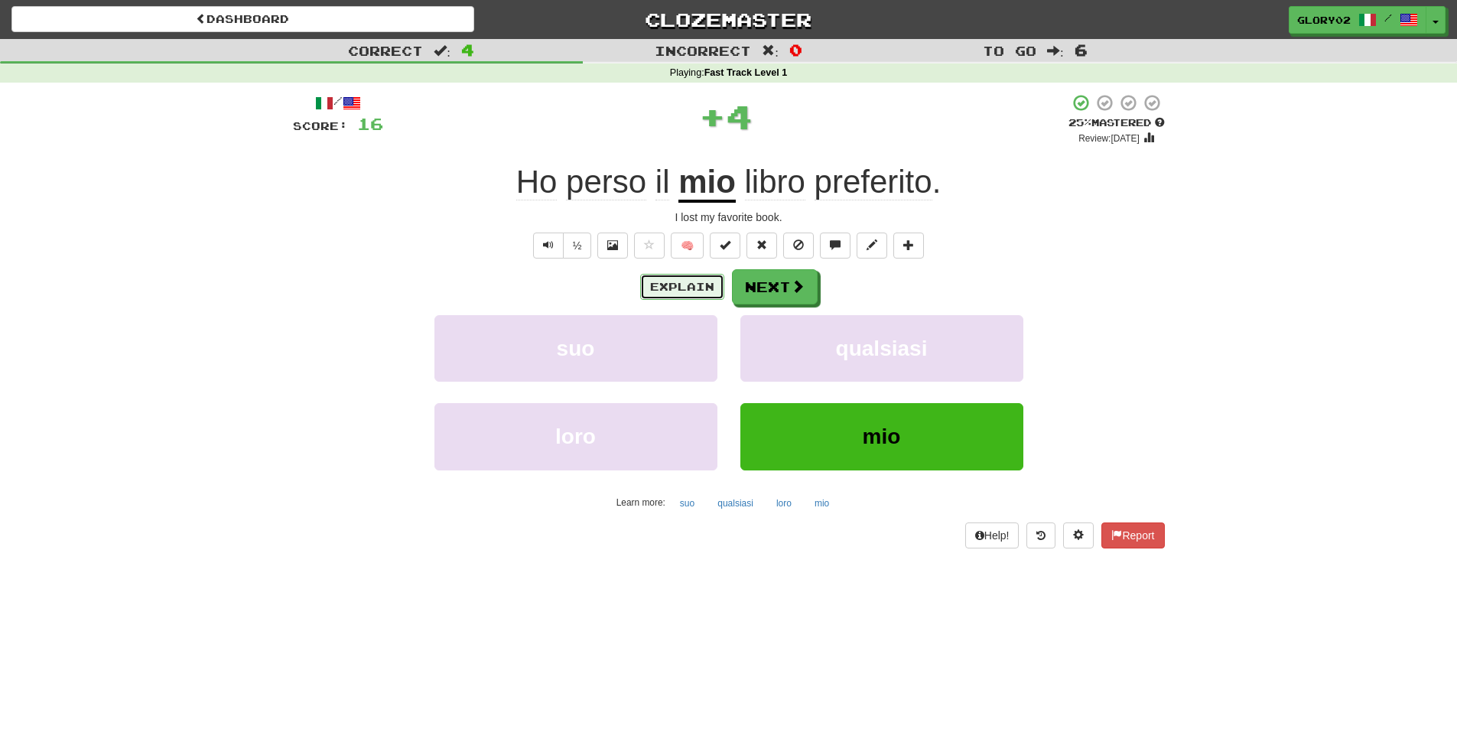
click at [670, 282] on button "Explain" at bounding box center [682, 287] width 84 height 26
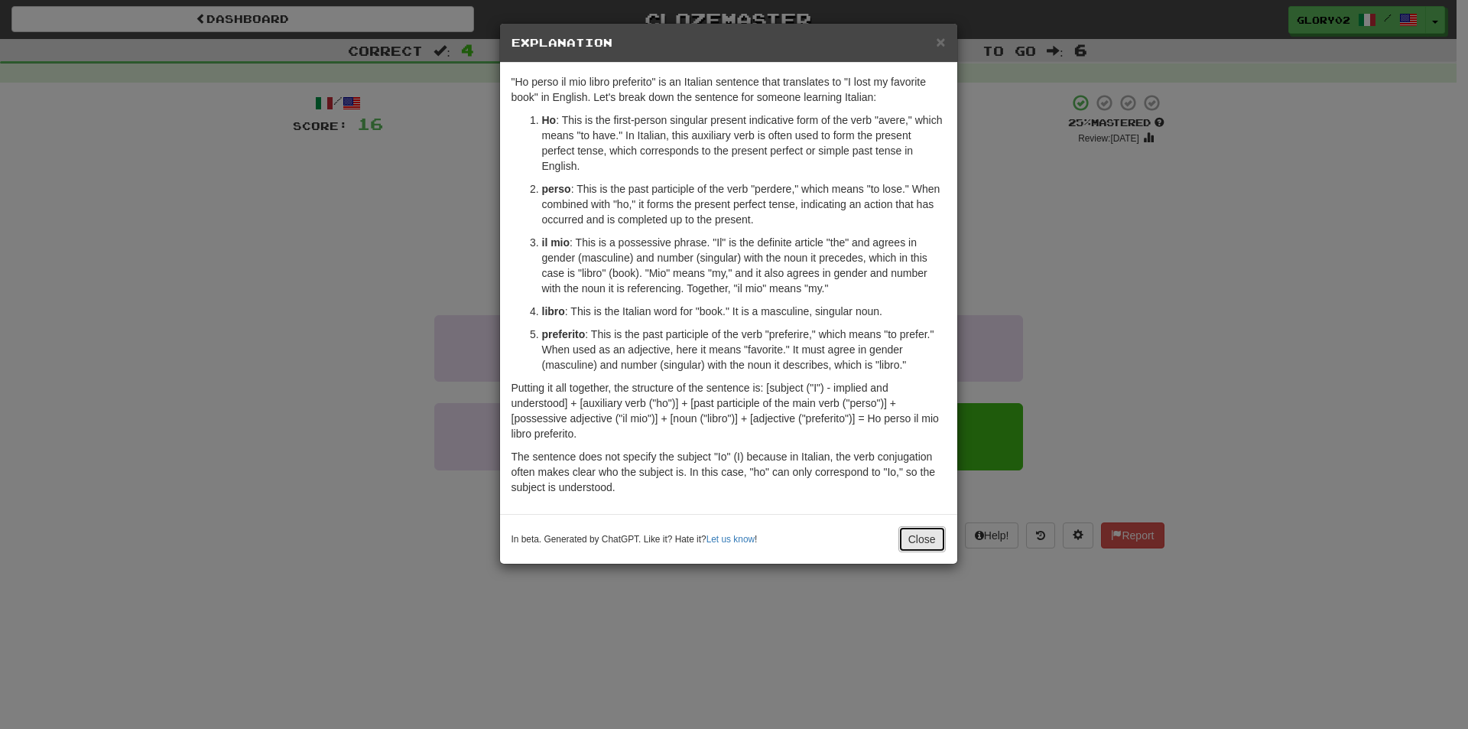
click at [936, 548] on button "Close" at bounding box center [921, 539] width 47 height 26
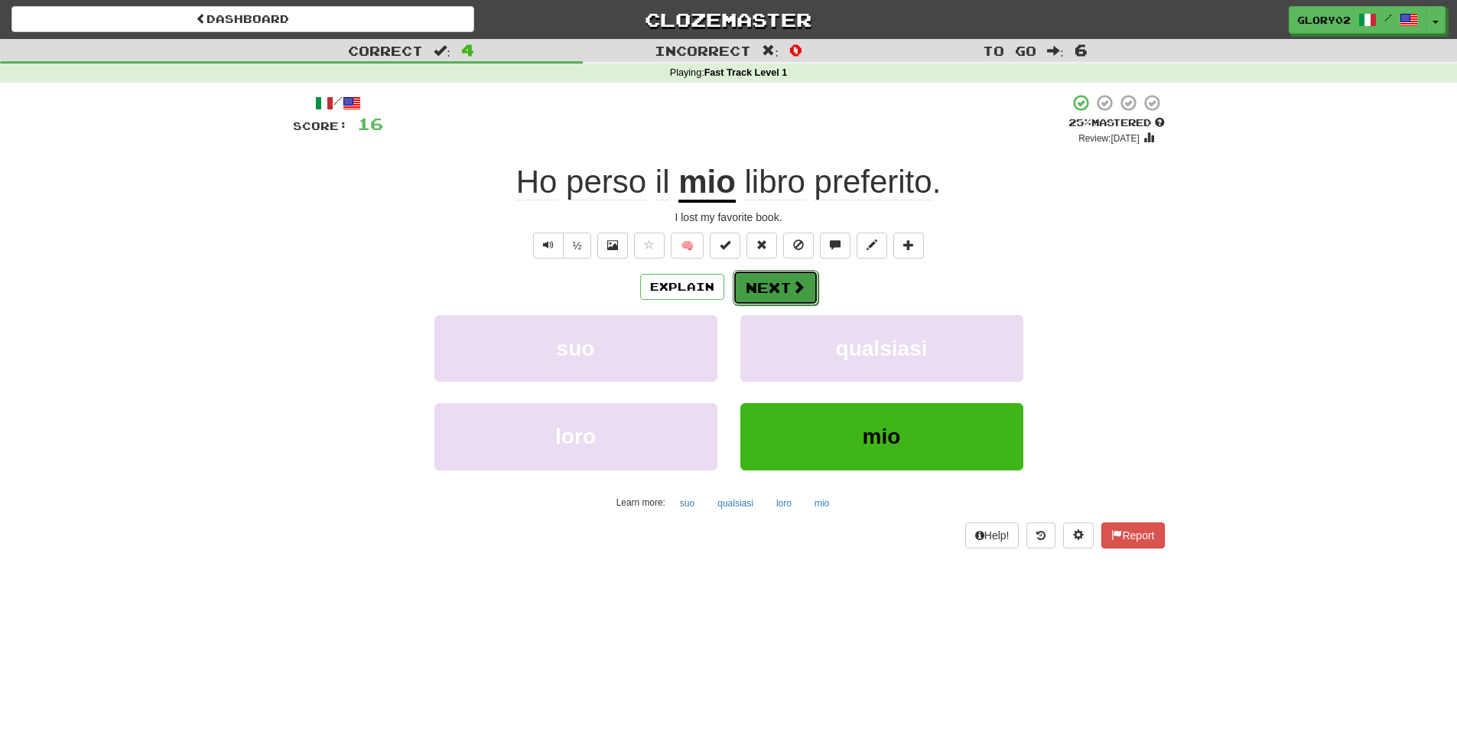
click at [764, 276] on button "Next" at bounding box center [775, 287] width 86 height 35
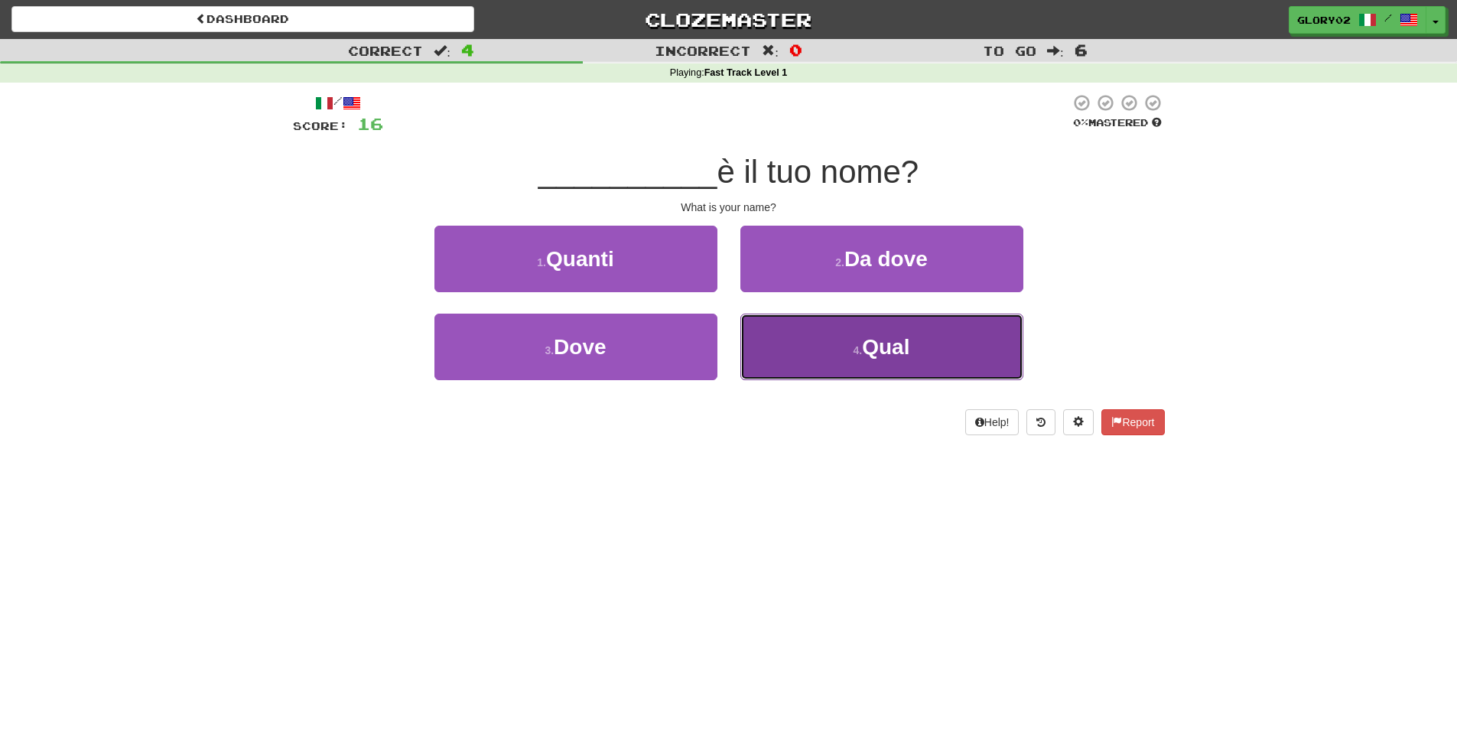
click at [896, 337] on span "Qual" at bounding box center [885, 347] width 47 height 24
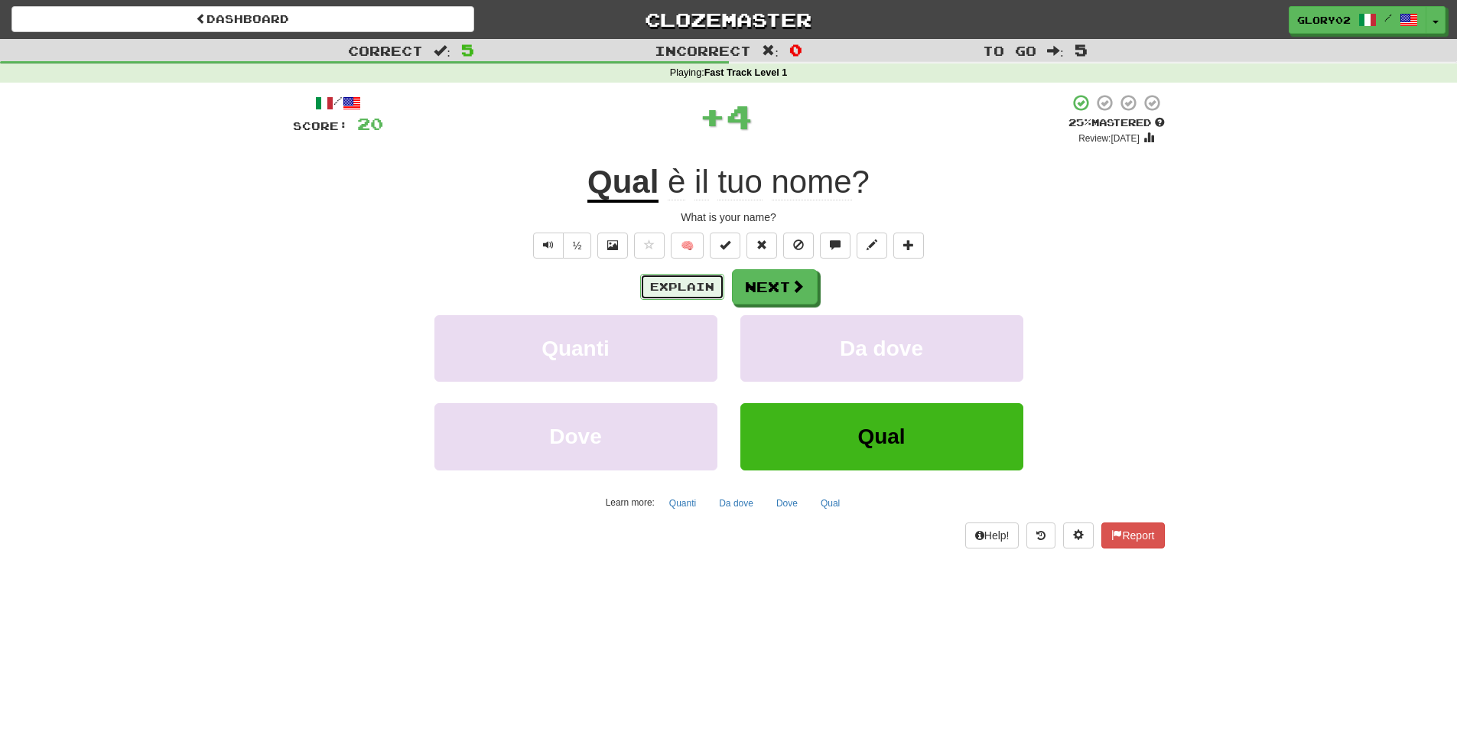
click at [657, 277] on button "Explain" at bounding box center [682, 287] width 84 height 26
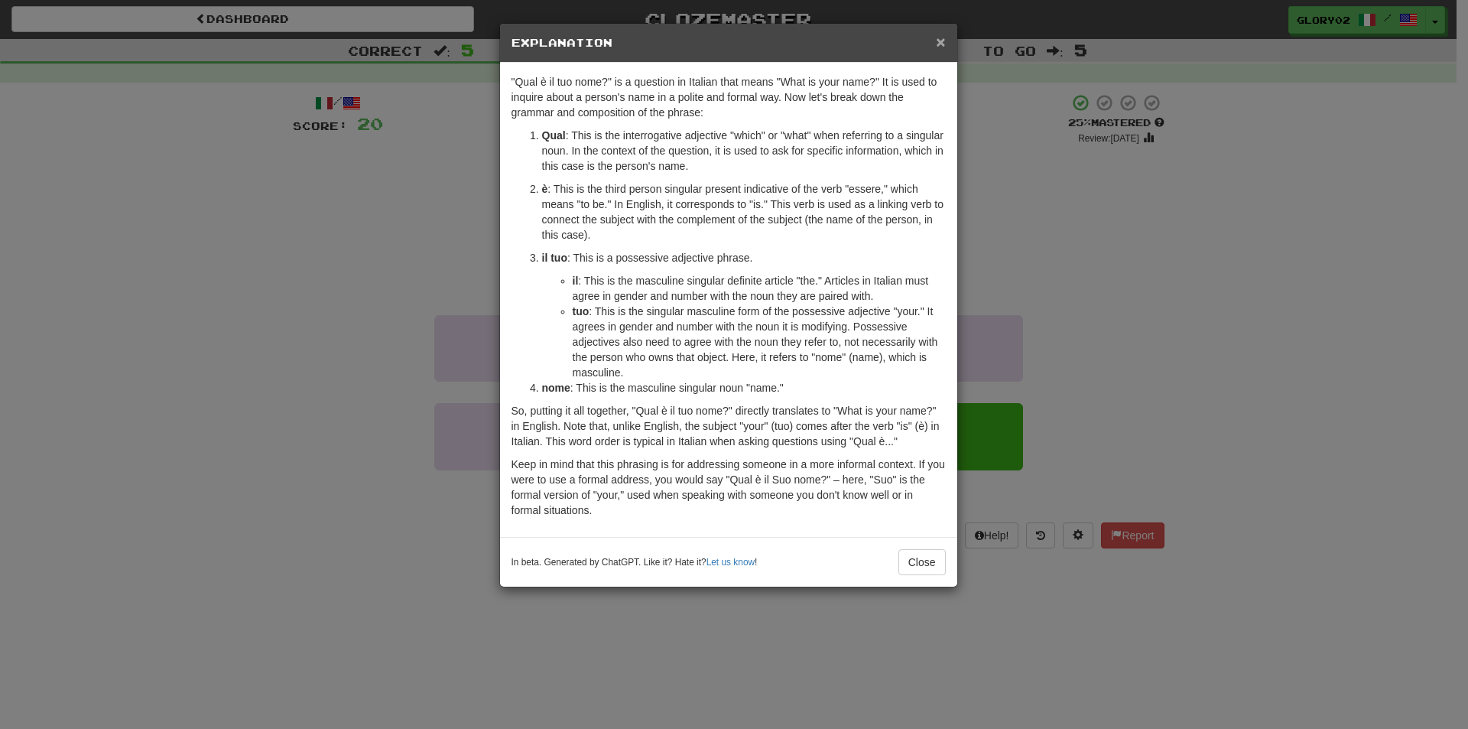
click at [943, 41] on span "×" at bounding box center [940, 42] width 9 height 18
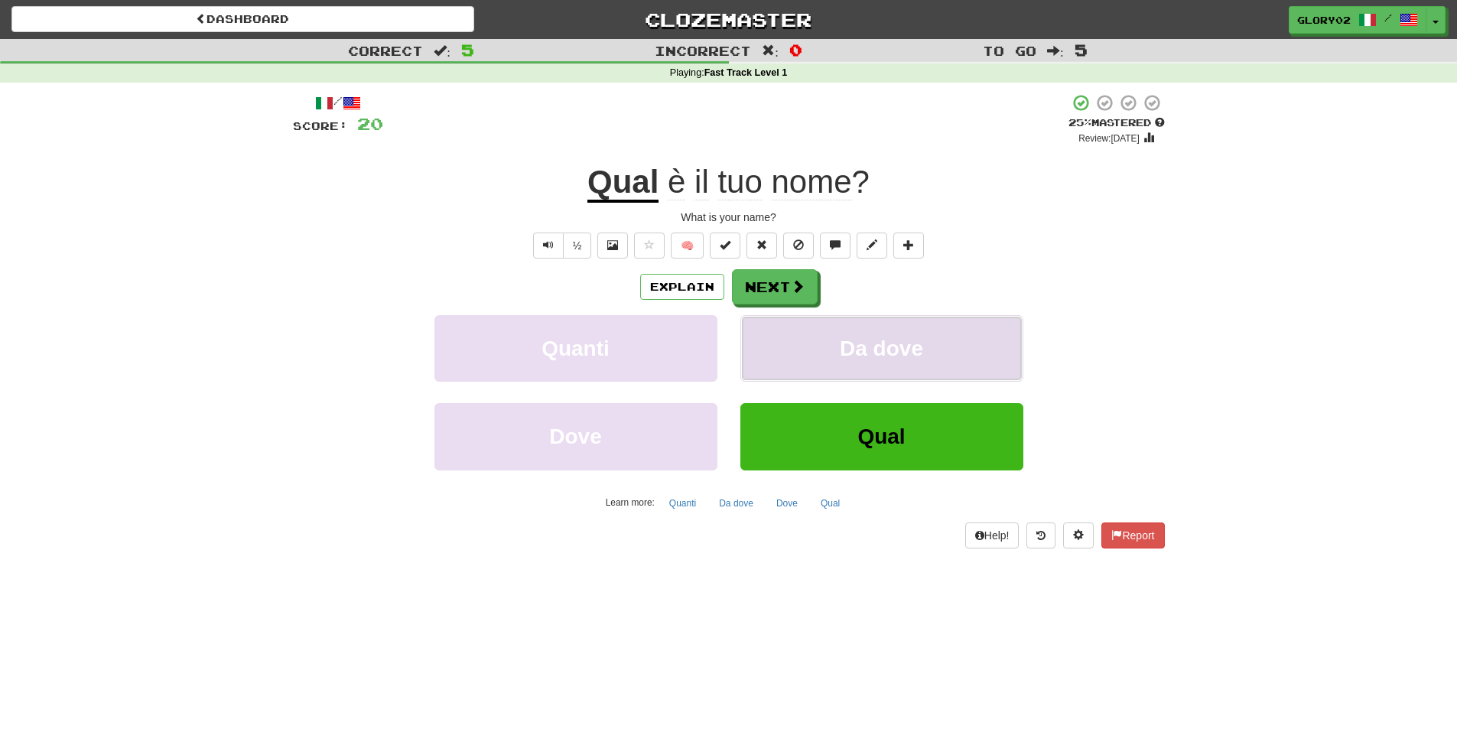
click at [836, 327] on button "Da dove" at bounding box center [881, 348] width 283 height 67
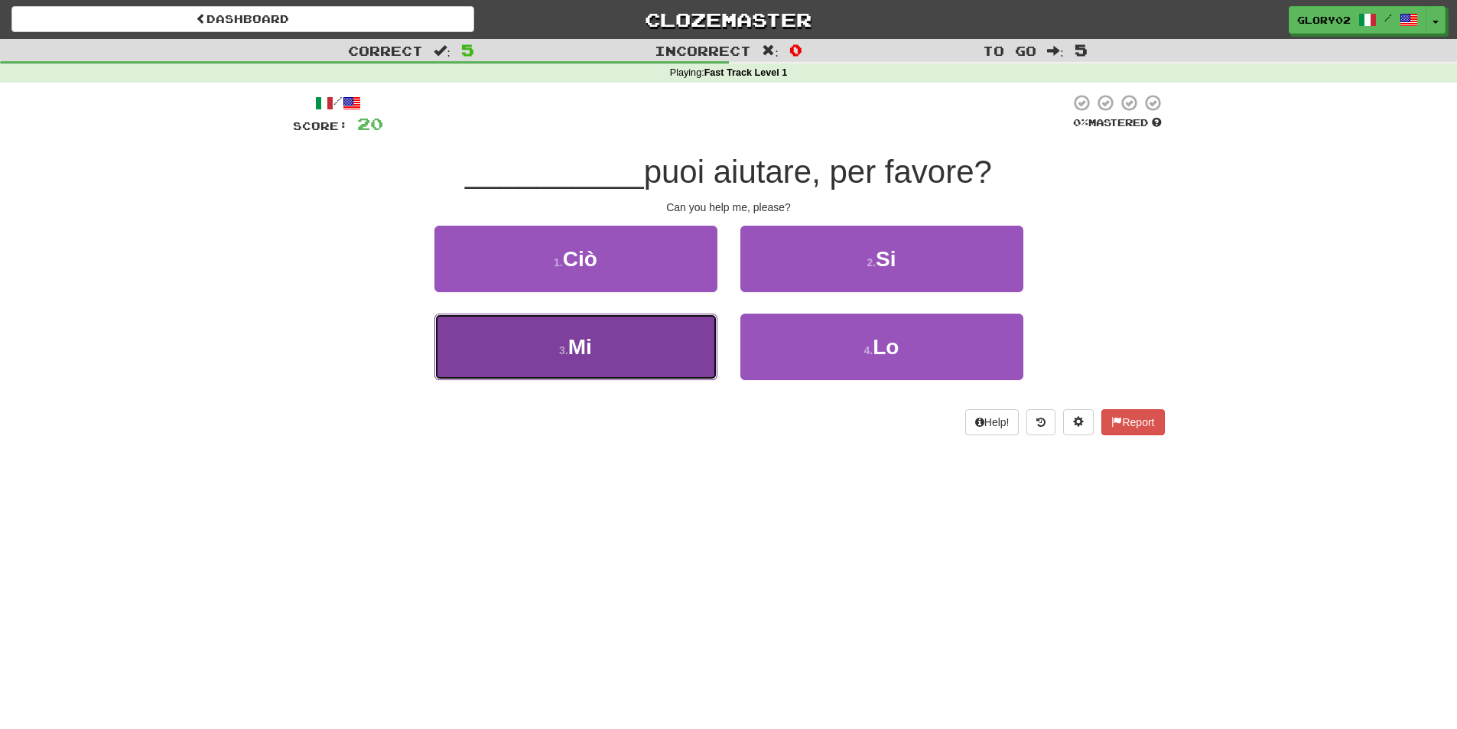
click at [617, 331] on button "3 . Mi" at bounding box center [575, 346] width 283 height 67
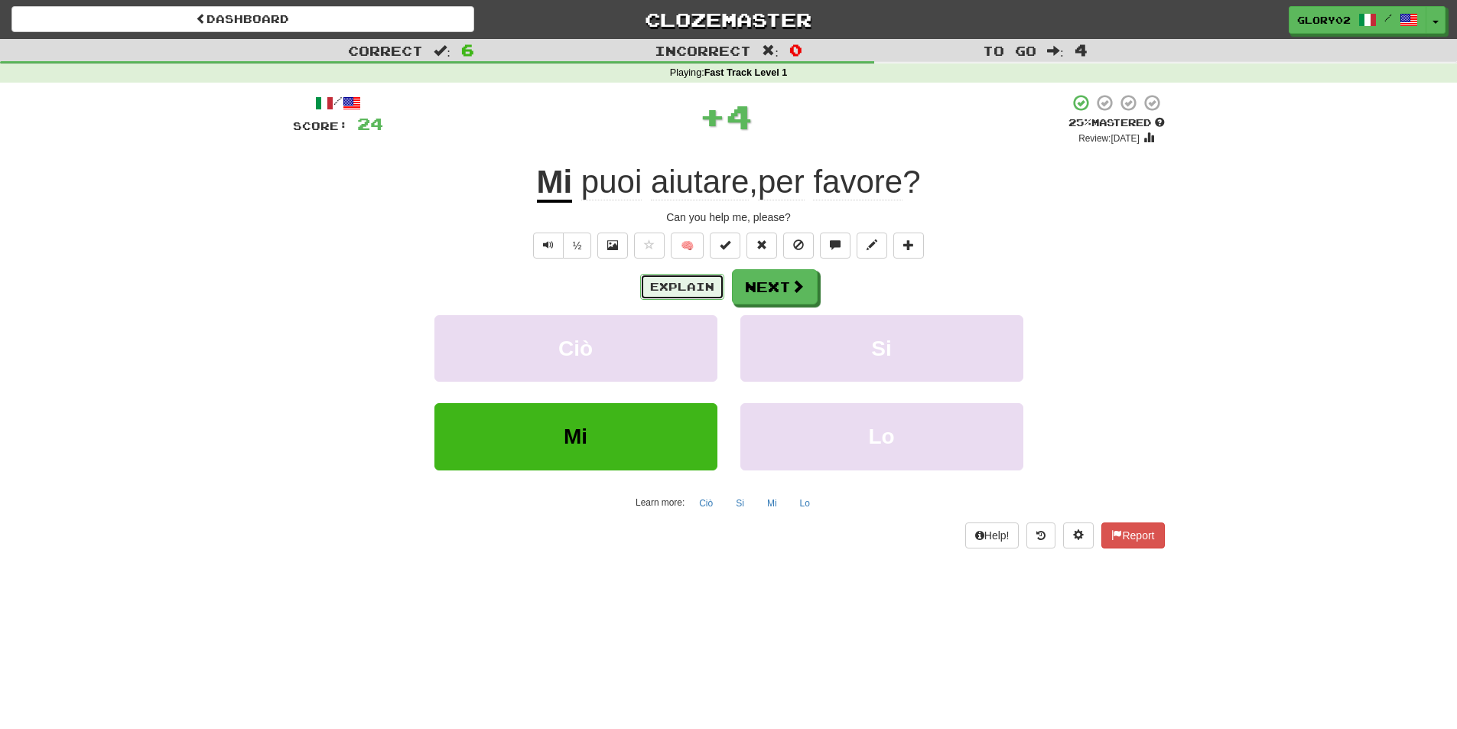
click at [693, 281] on button "Explain" at bounding box center [682, 287] width 84 height 26
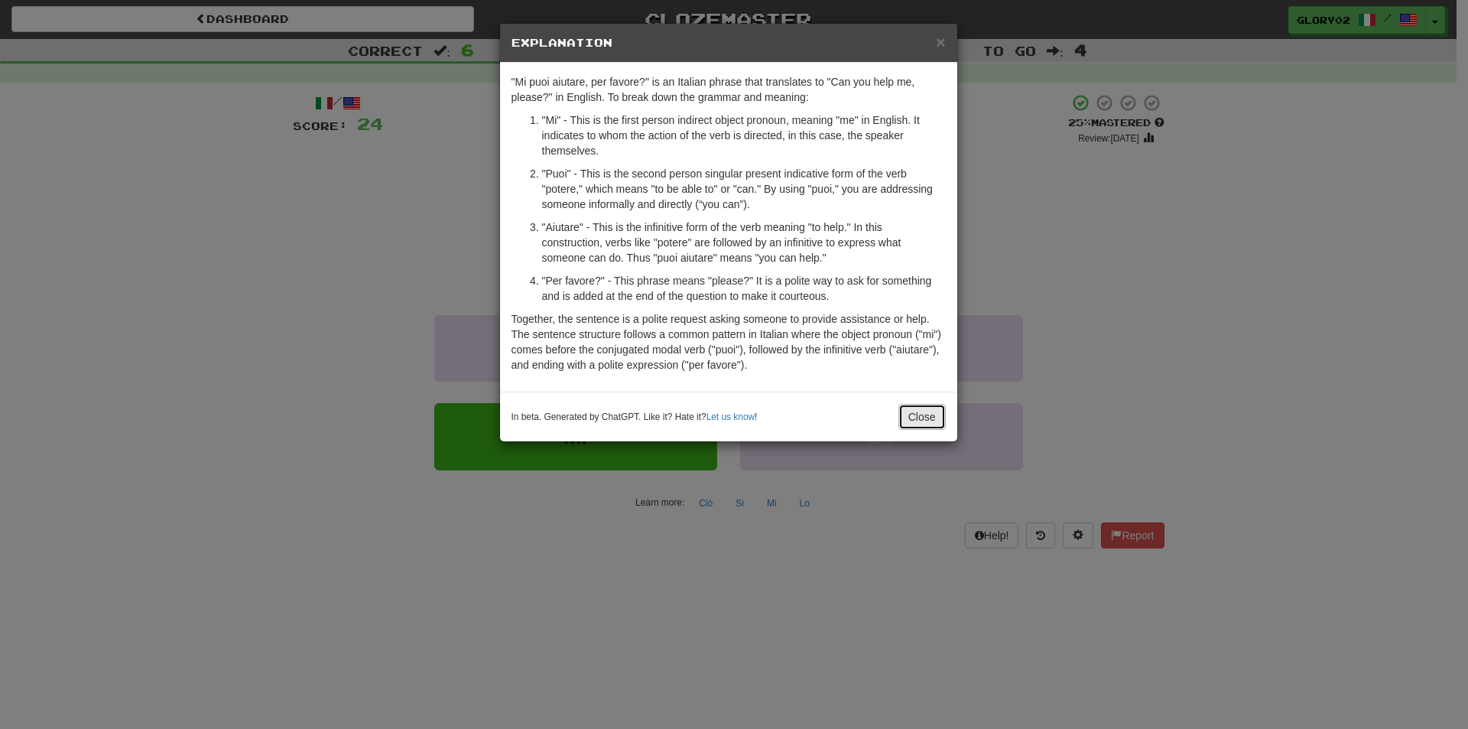
click at [936, 418] on button "Close" at bounding box center [921, 417] width 47 height 26
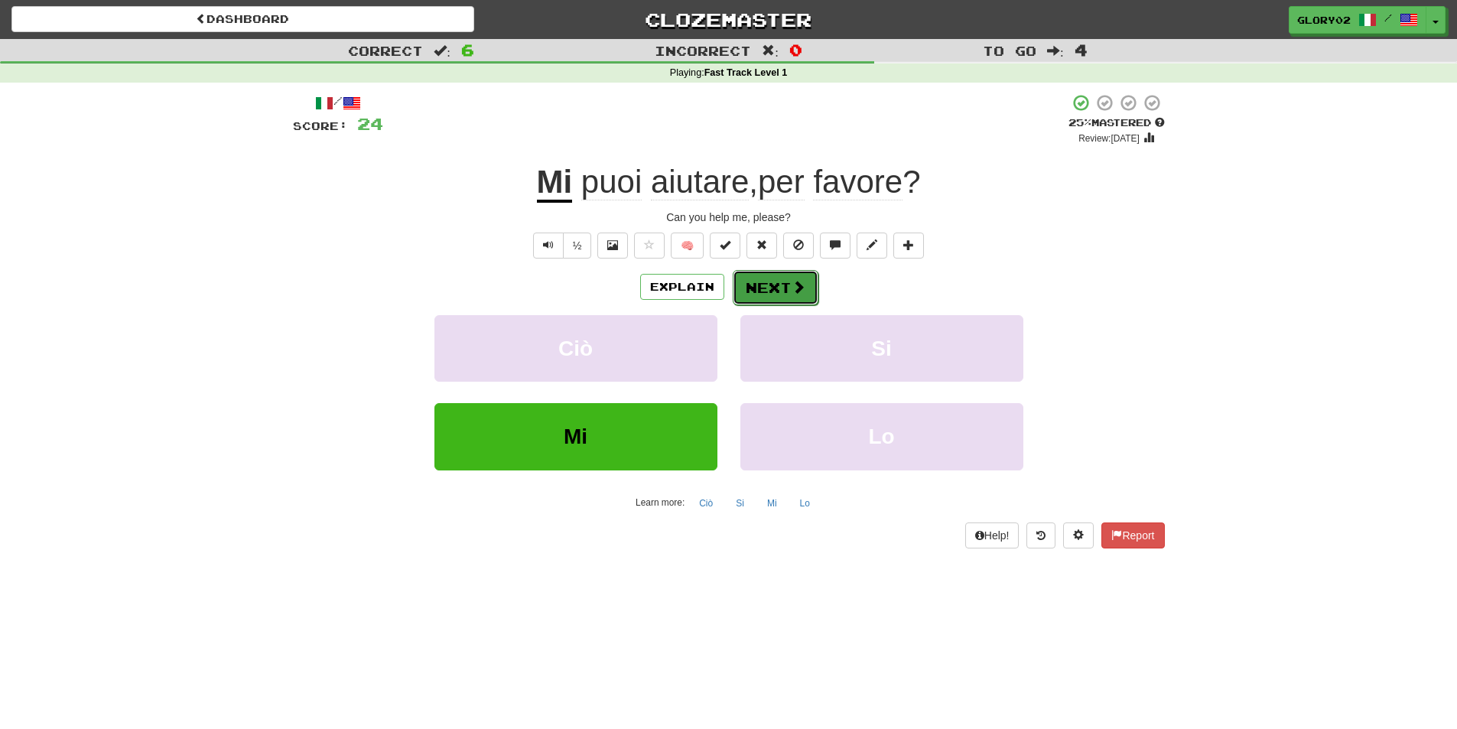
click at [768, 287] on button "Next" at bounding box center [775, 287] width 86 height 35
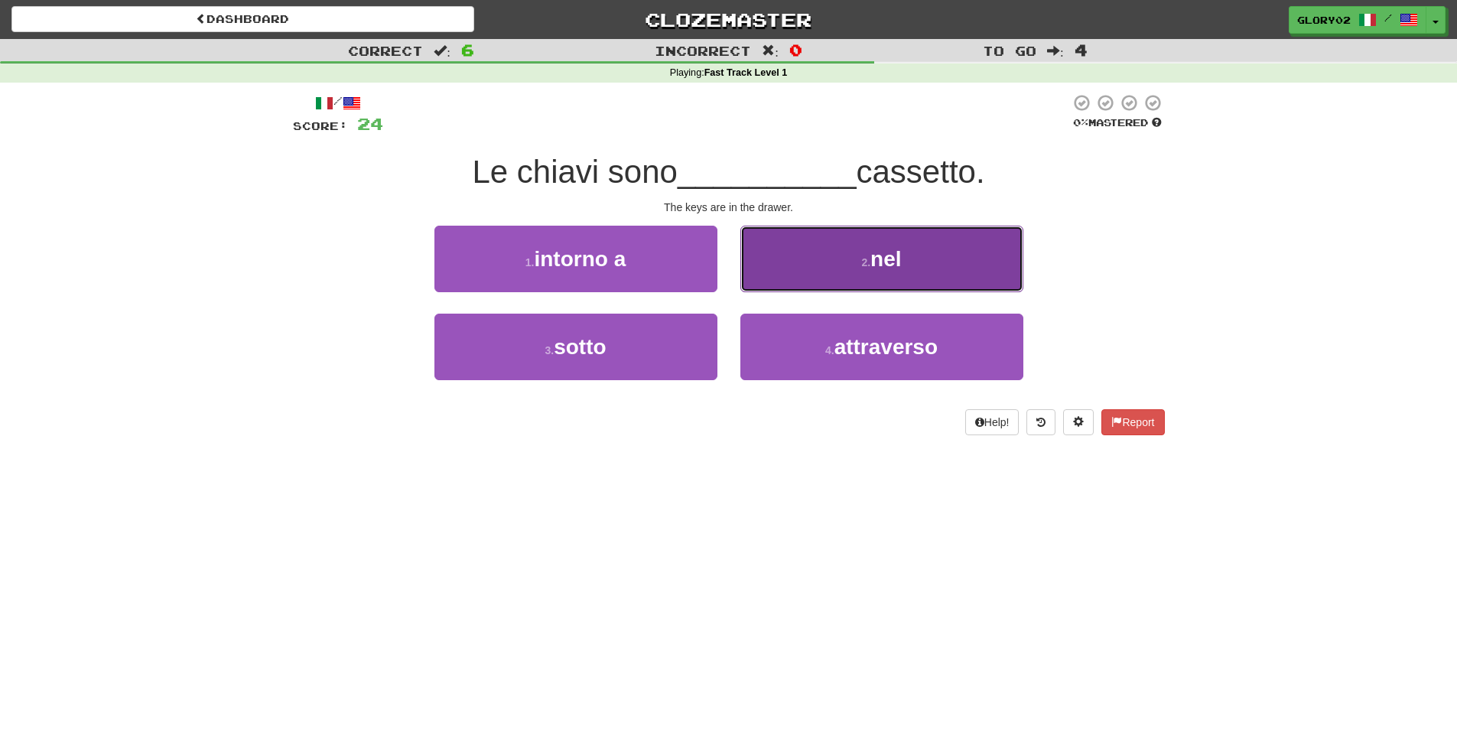
click at [905, 275] on button "2 . nel" at bounding box center [881, 259] width 283 height 67
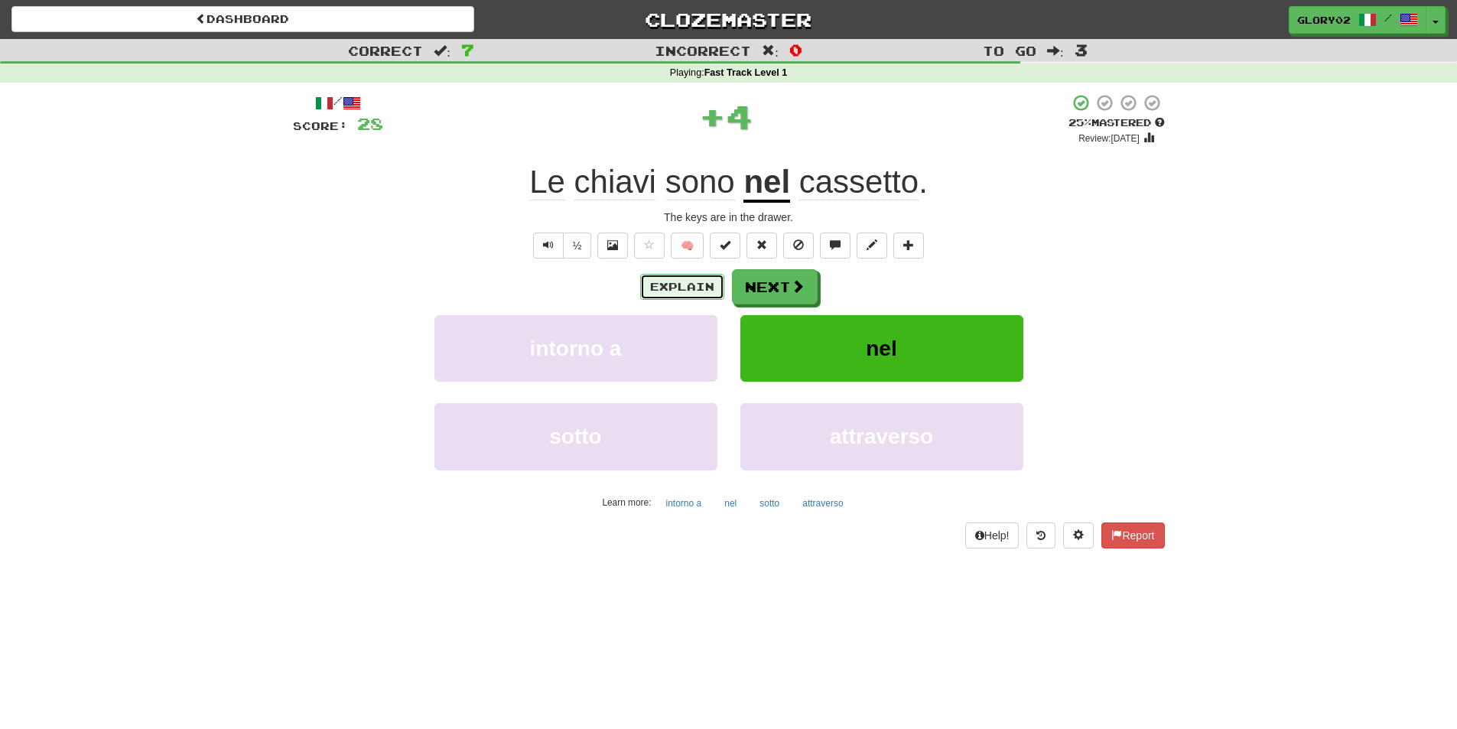
click at [677, 287] on button "Explain" at bounding box center [682, 287] width 84 height 26
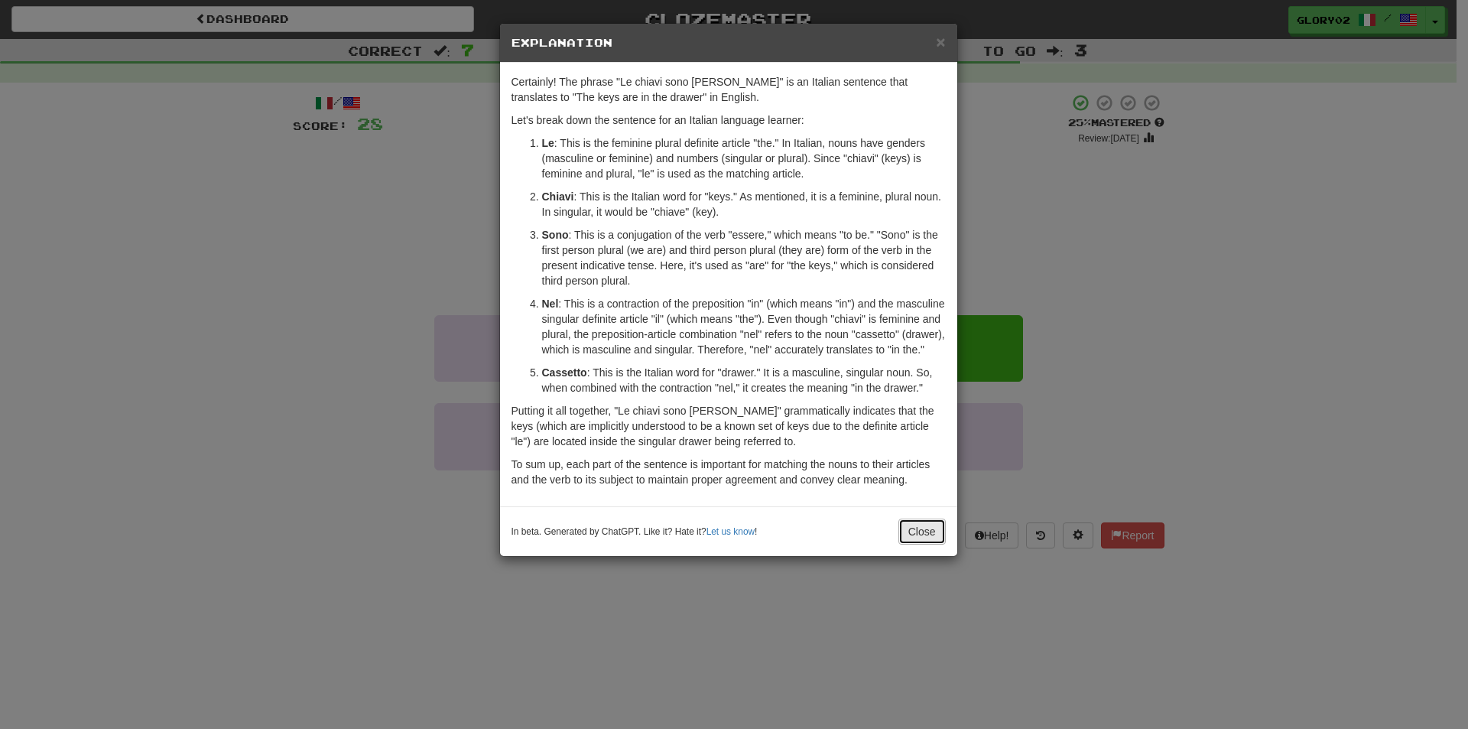
click at [917, 542] on button "Close" at bounding box center [921, 531] width 47 height 26
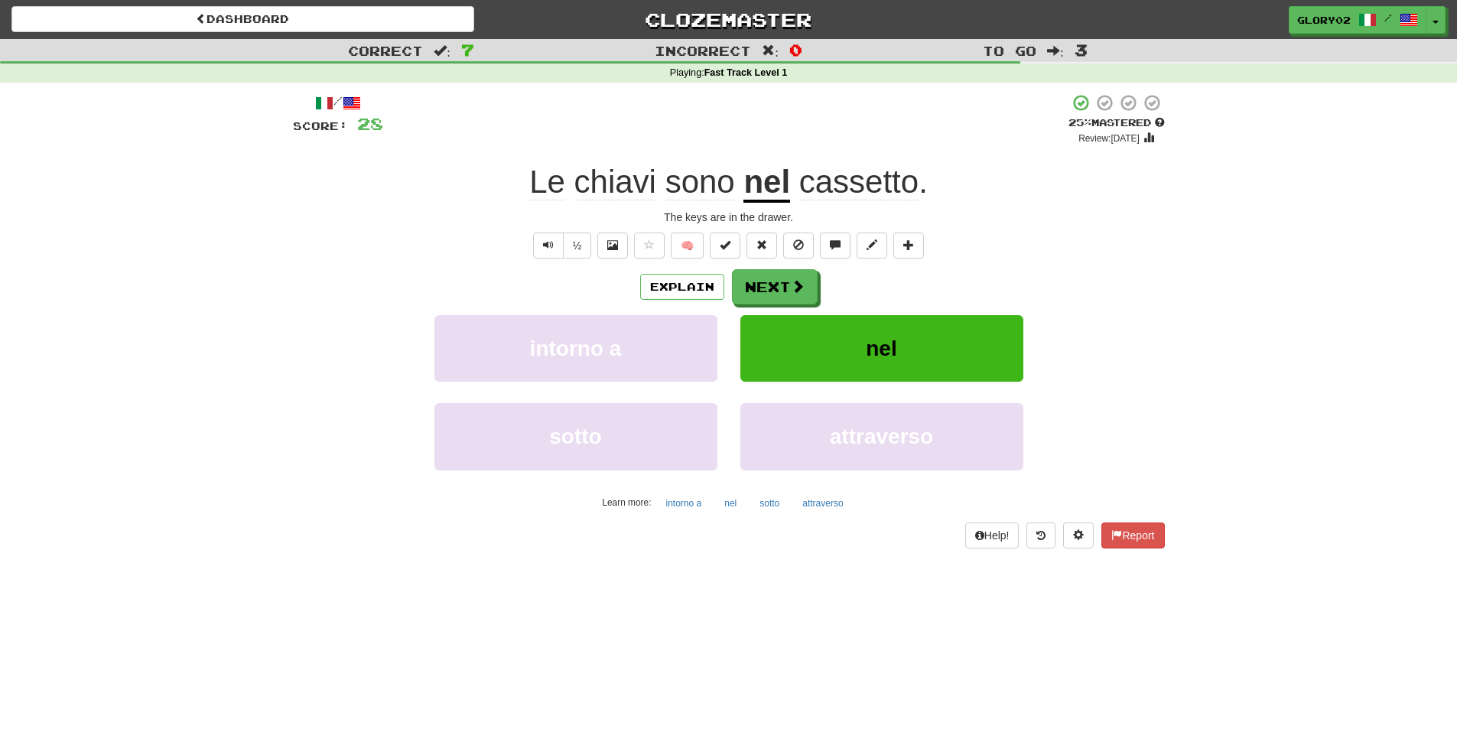
click at [768, 267] on div "/ Score: 28 + 4 25 % Mastered Review: 2025-08-21 Le chiavi sono nel cassetto . …" at bounding box center [729, 320] width 872 height 454
click at [775, 286] on button "Next" at bounding box center [775, 287] width 86 height 35
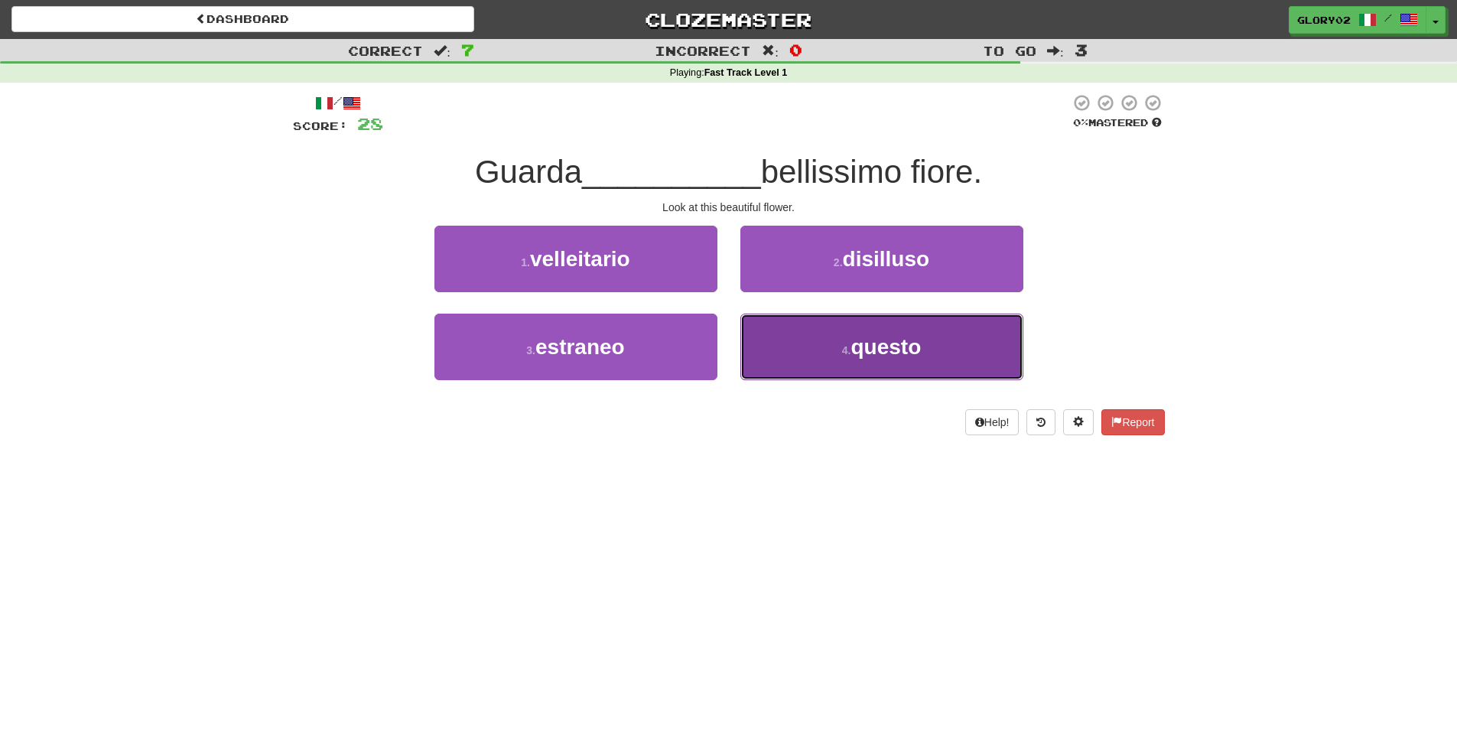
click at [855, 352] on span "questo" at bounding box center [885, 347] width 70 height 24
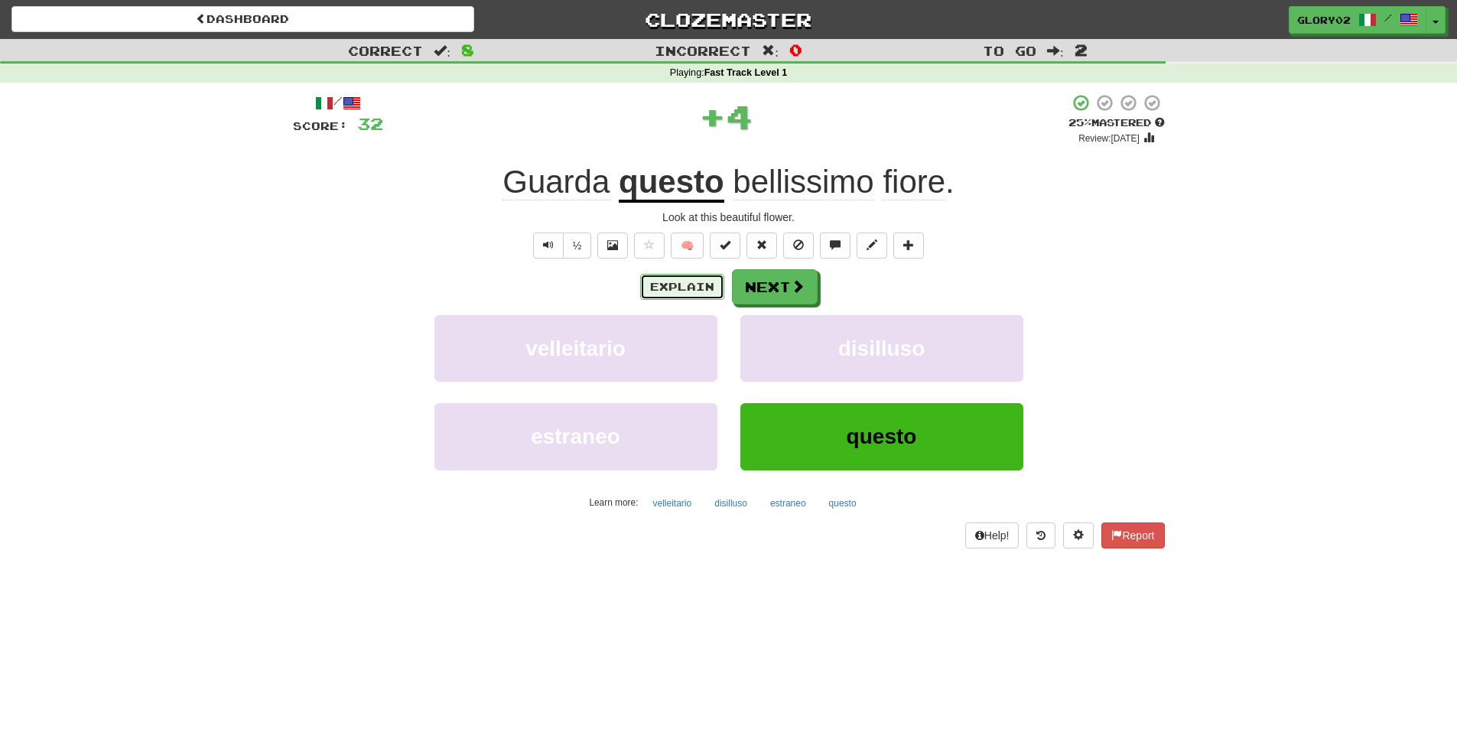
click at [671, 276] on button "Explain" at bounding box center [682, 287] width 84 height 26
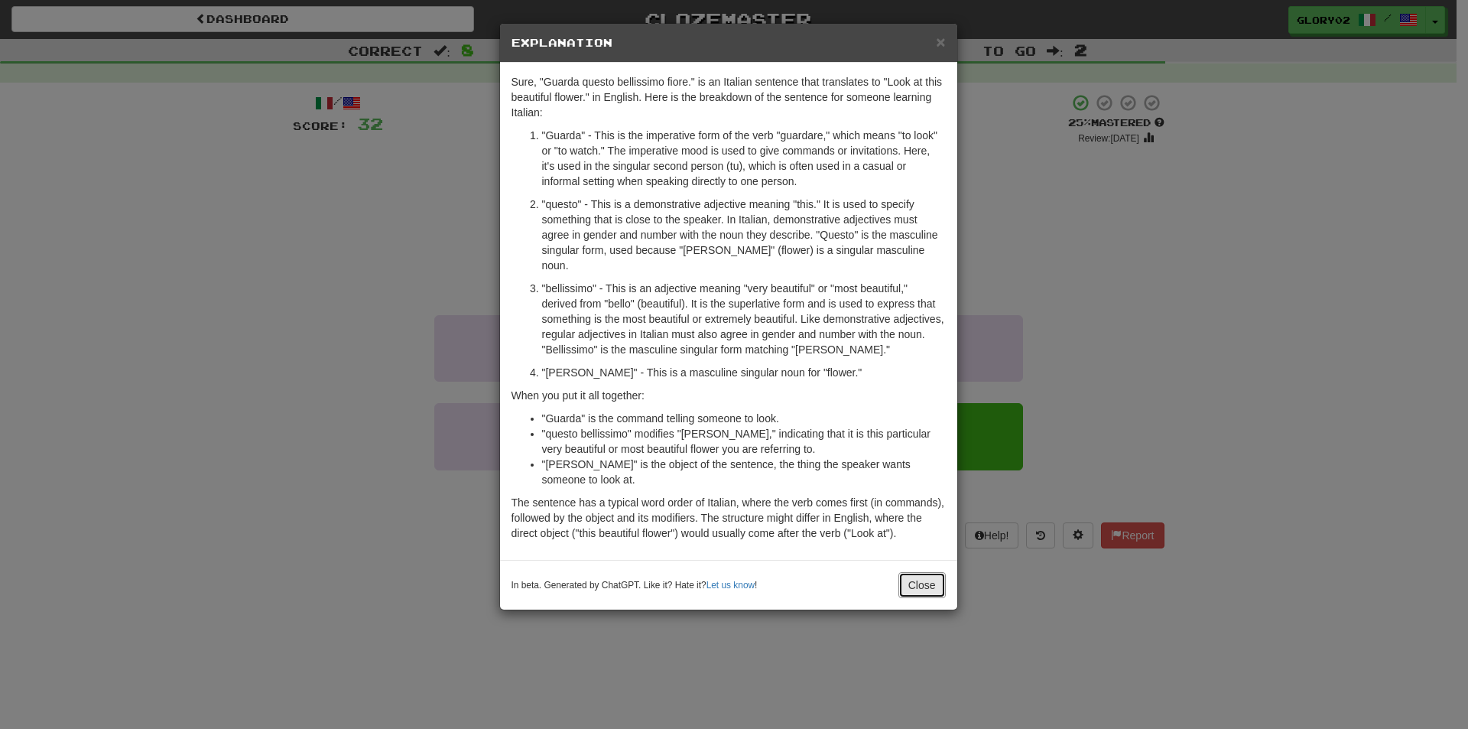
click at [942, 572] on button "Close" at bounding box center [921, 585] width 47 height 26
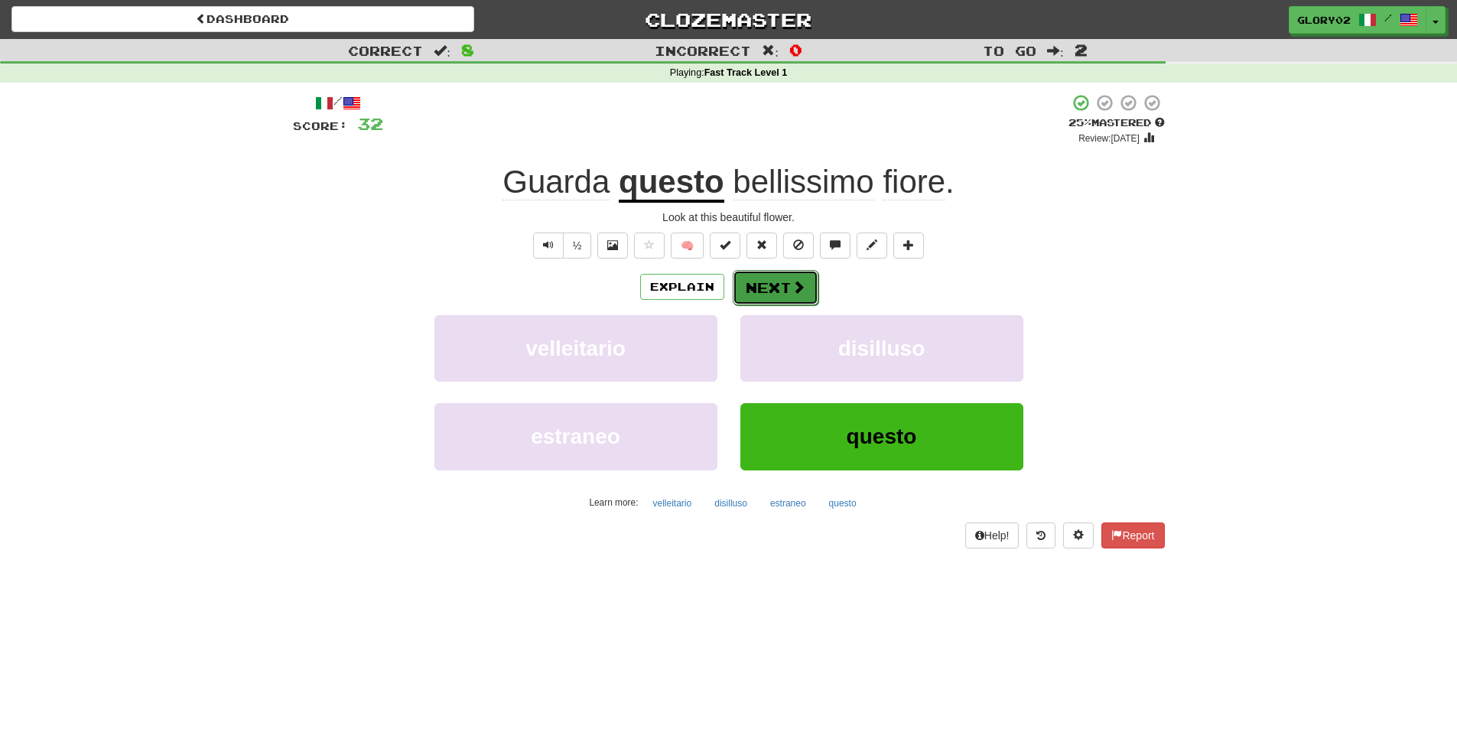
click at [743, 276] on button "Next" at bounding box center [775, 287] width 86 height 35
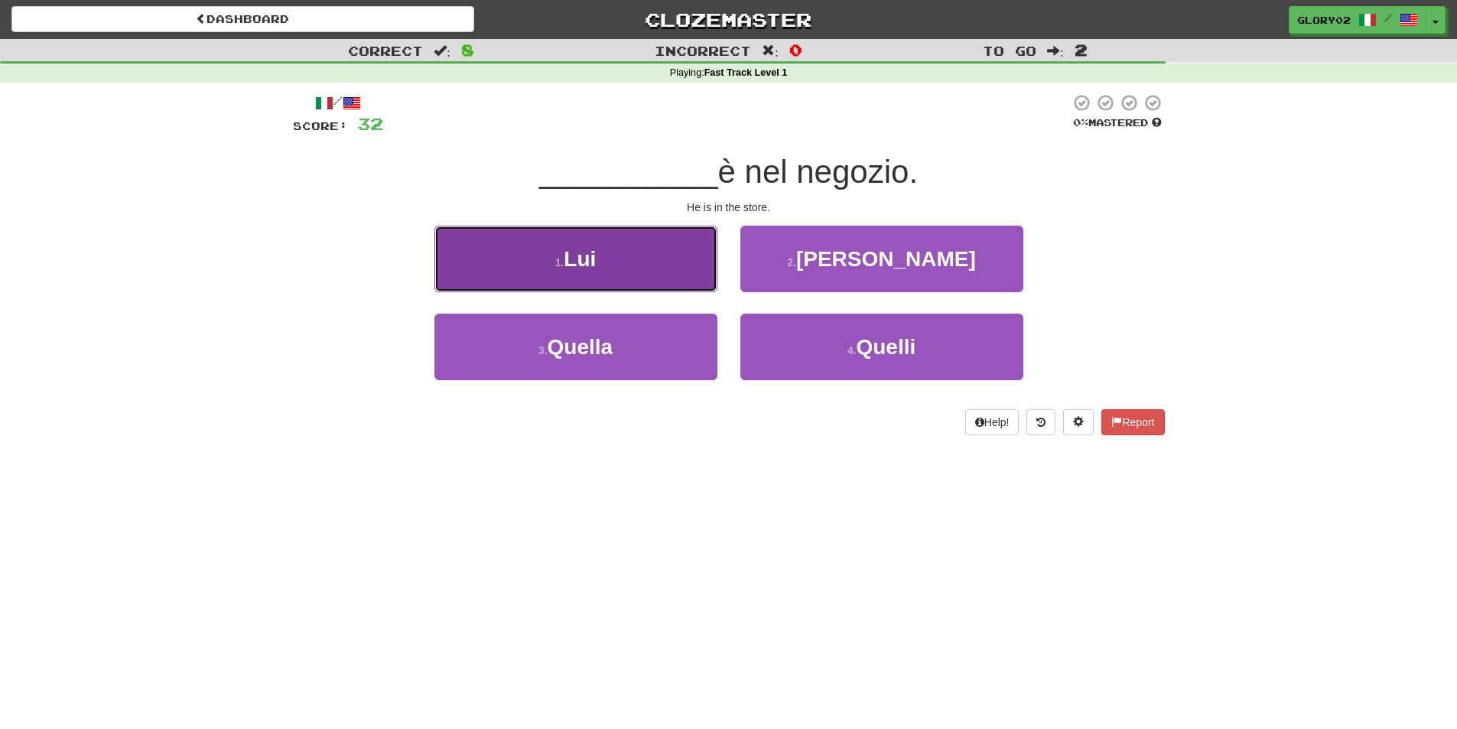
click at [596, 264] on span "Lui" at bounding box center [580, 259] width 32 height 24
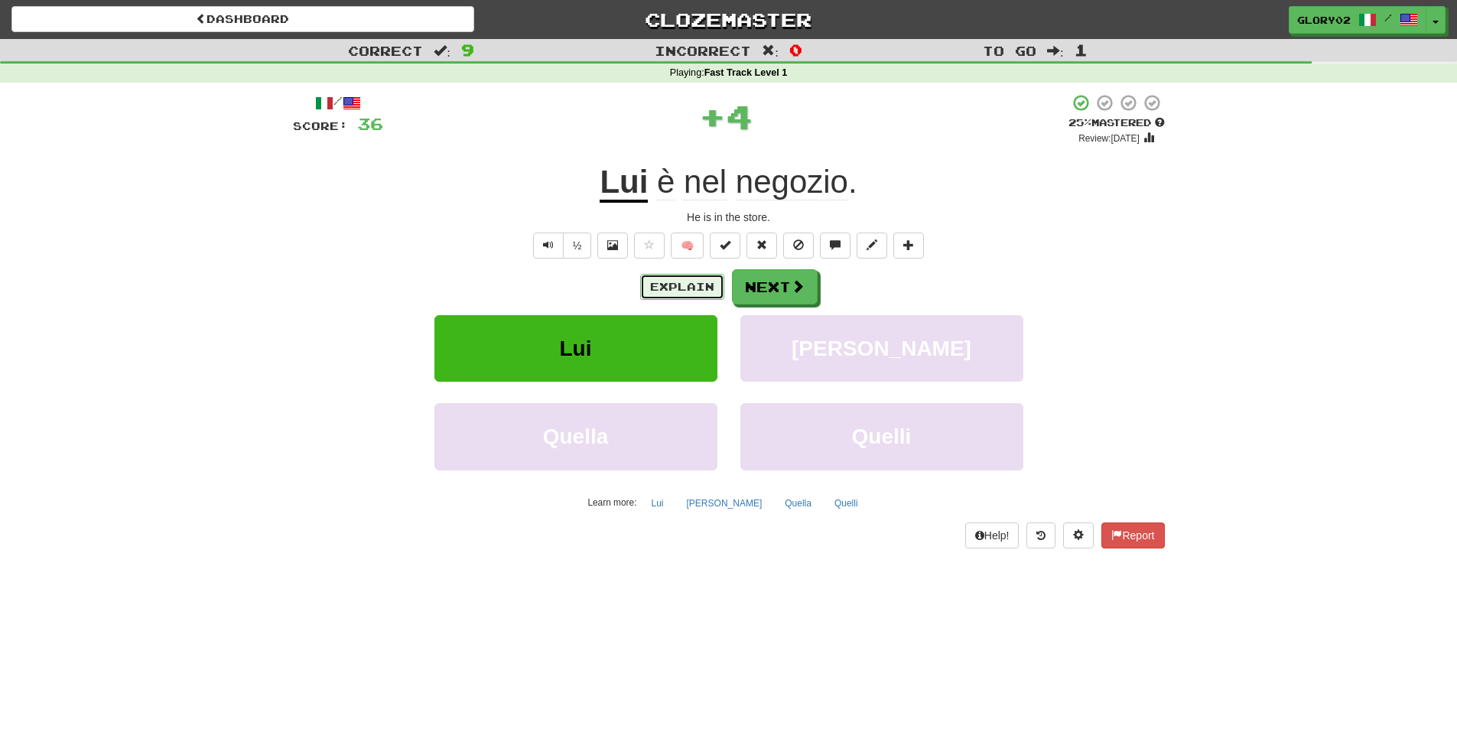
click at [690, 295] on button "Explain" at bounding box center [682, 287] width 84 height 26
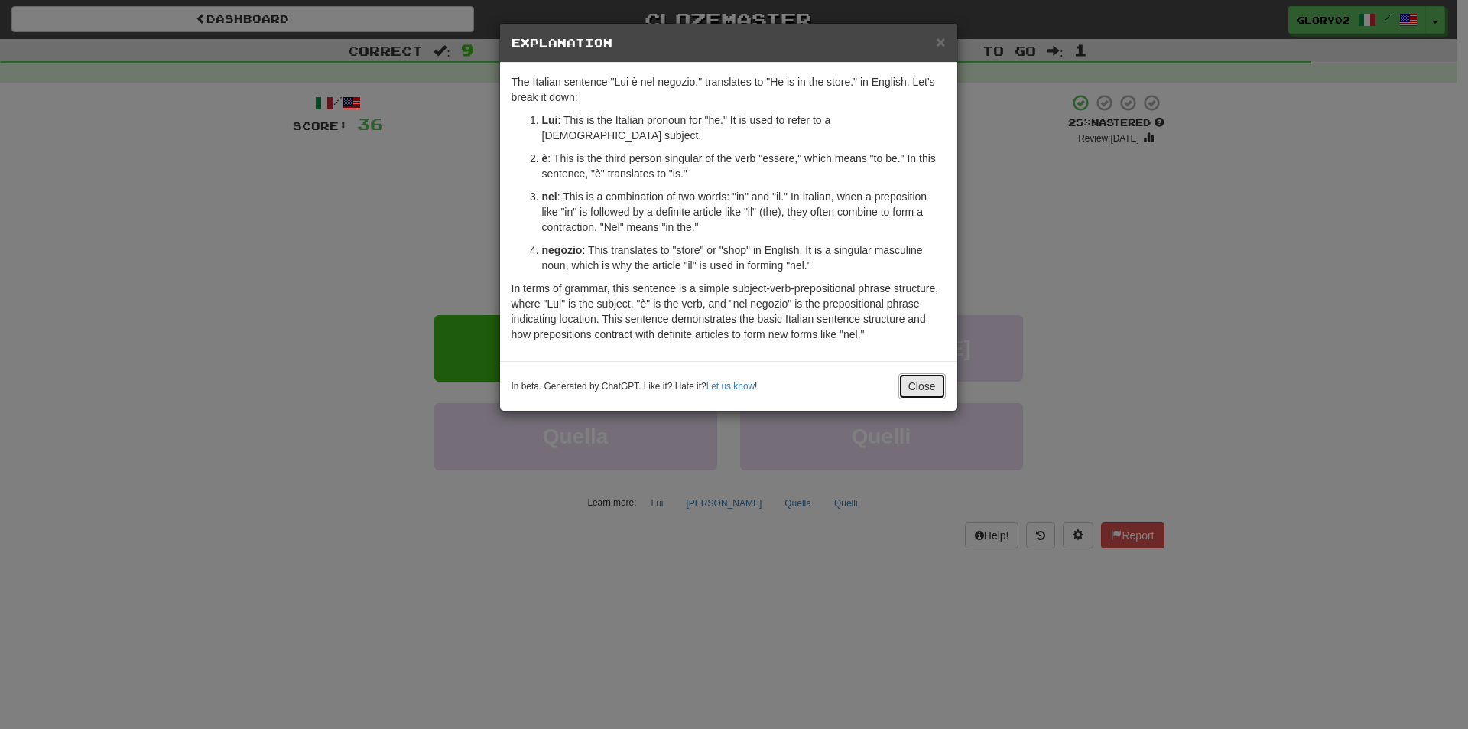
click at [914, 373] on button "Close" at bounding box center [921, 386] width 47 height 26
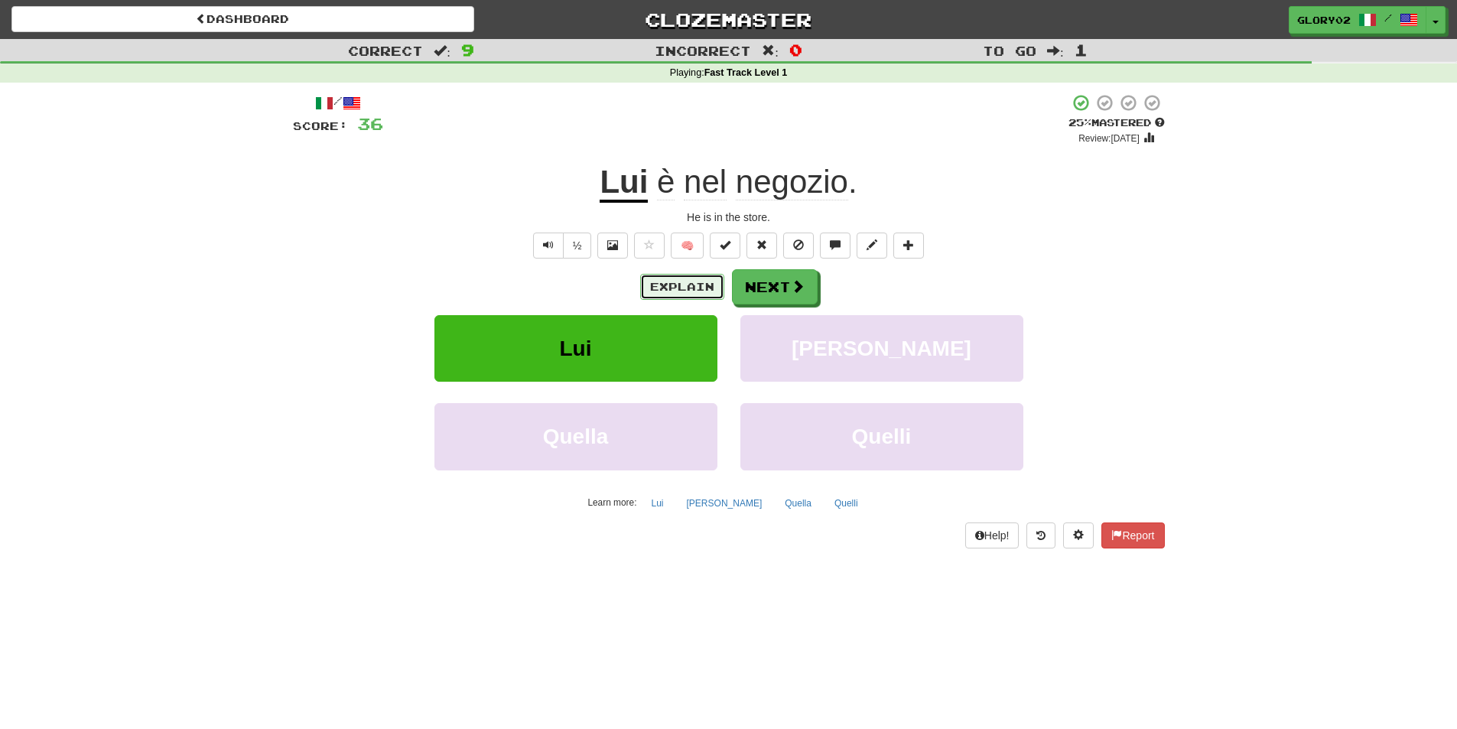
click at [693, 283] on button "Explain" at bounding box center [682, 287] width 84 height 26
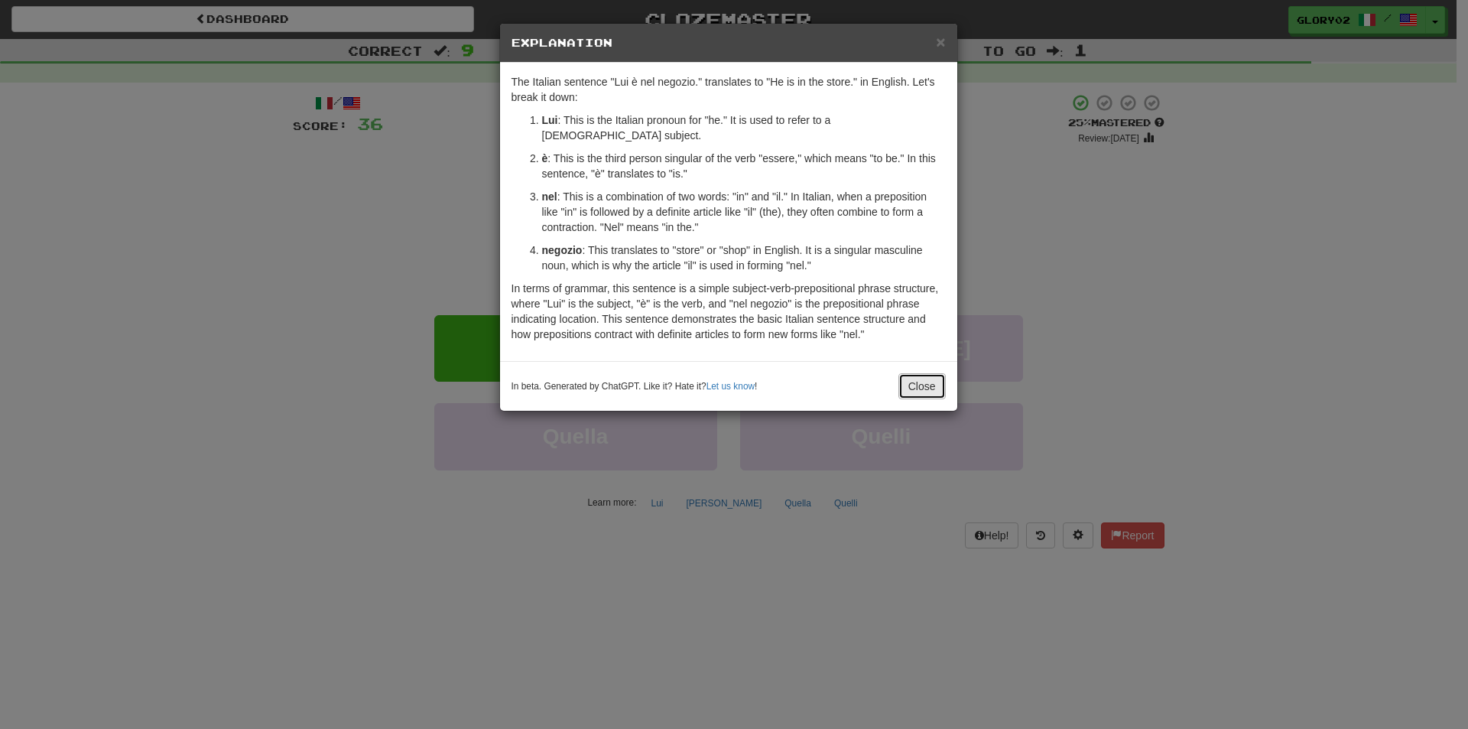
click at [914, 374] on button "Close" at bounding box center [921, 386] width 47 height 26
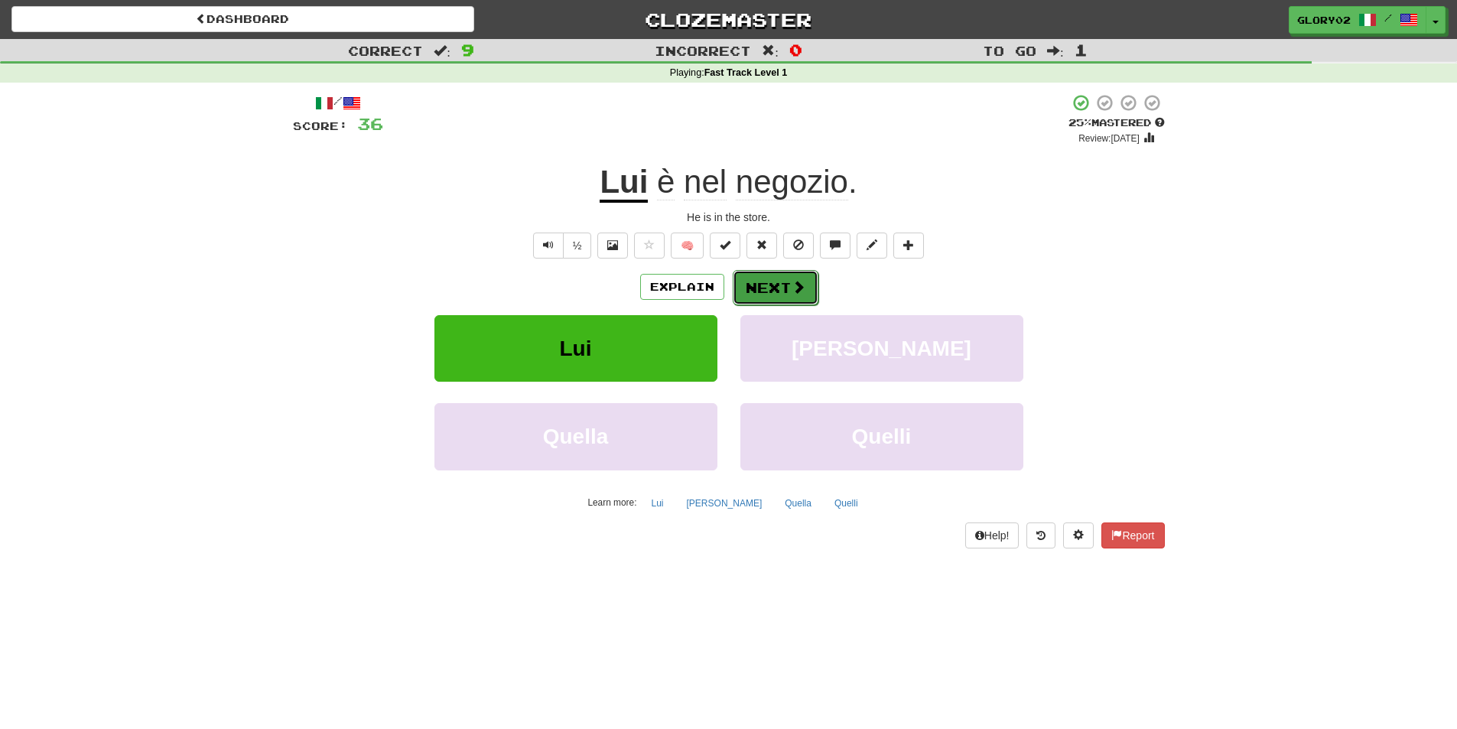
click at [784, 284] on button "Next" at bounding box center [775, 287] width 86 height 35
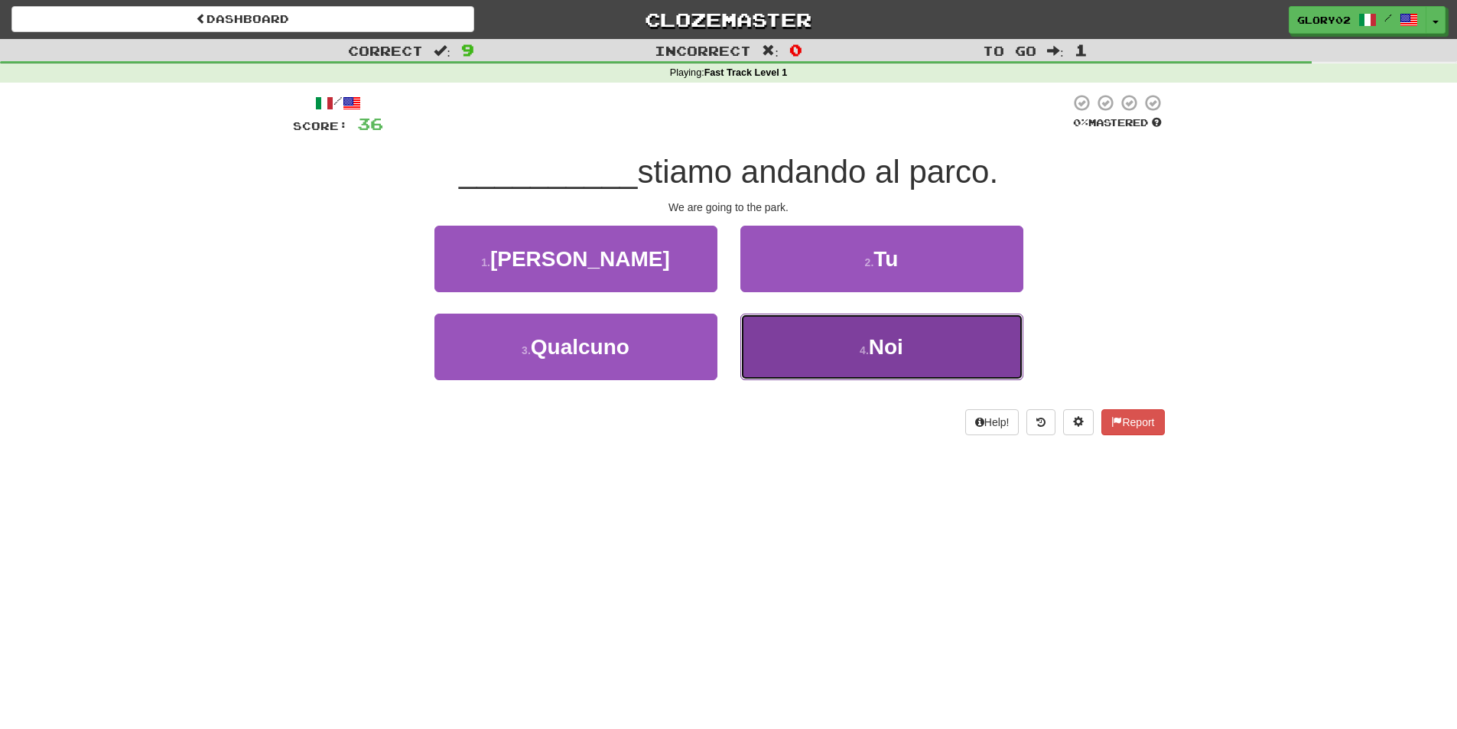
click at [950, 357] on button "4 . Noi" at bounding box center [881, 346] width 283 height 67
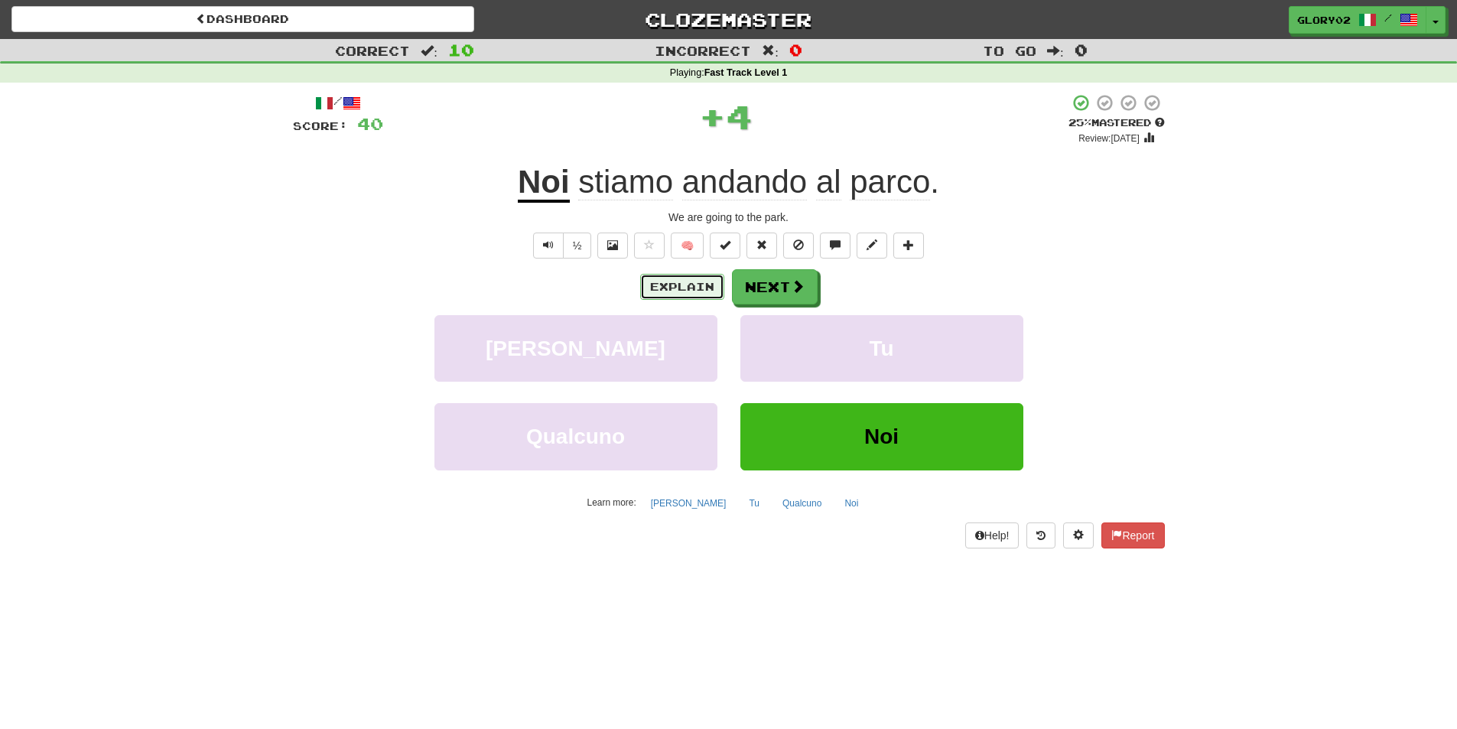
click at [689, 287] on button "Explain" at bounding box center [682, 287] width 84 height 26
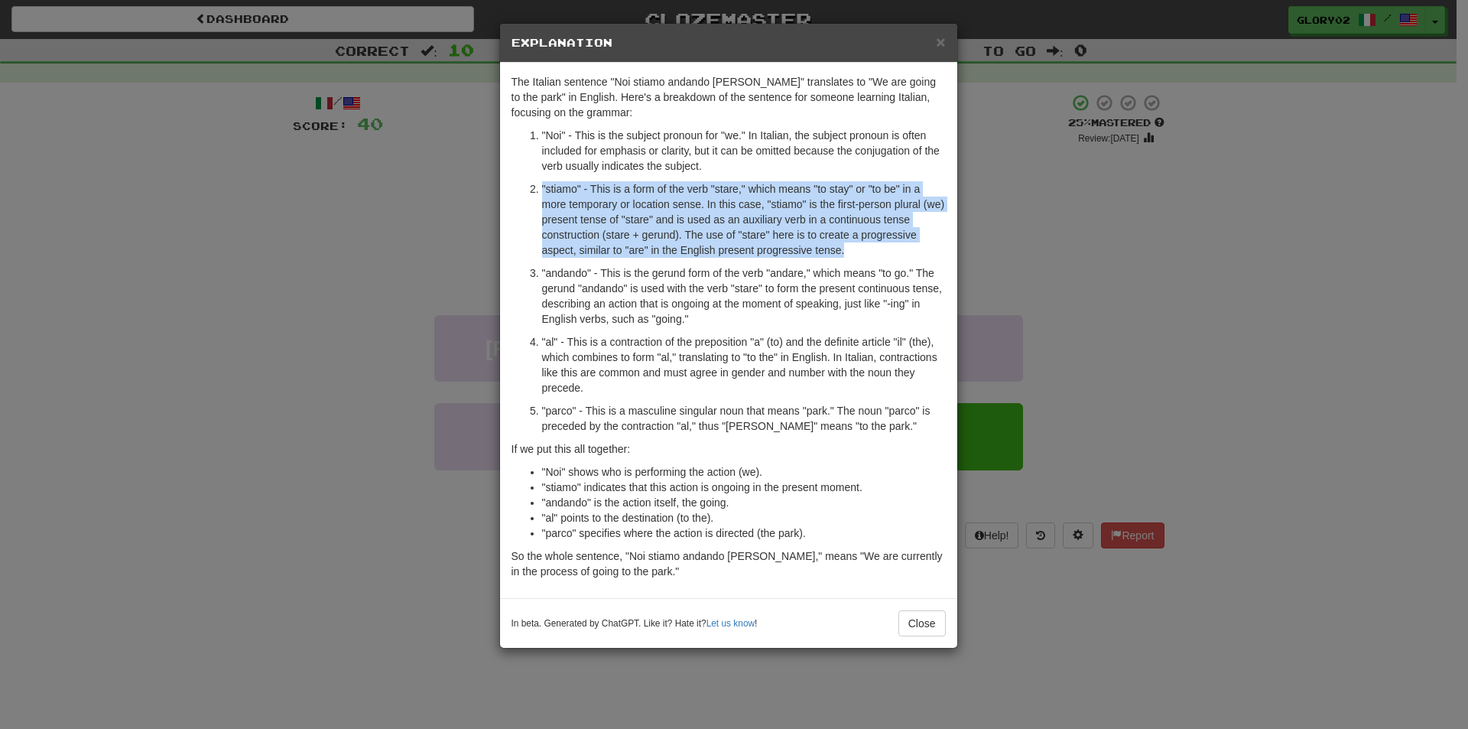
drag, startPoint x: 538, startPoint y: 186, endPoint x: 887, endPoint y: 249, distance: 354.4
click at [887, 249] on li ""stiamo" - This is a form of the verb "stare," which means "to stay" or "to be"…" at bounding box center [744, 219] width 404 height 76
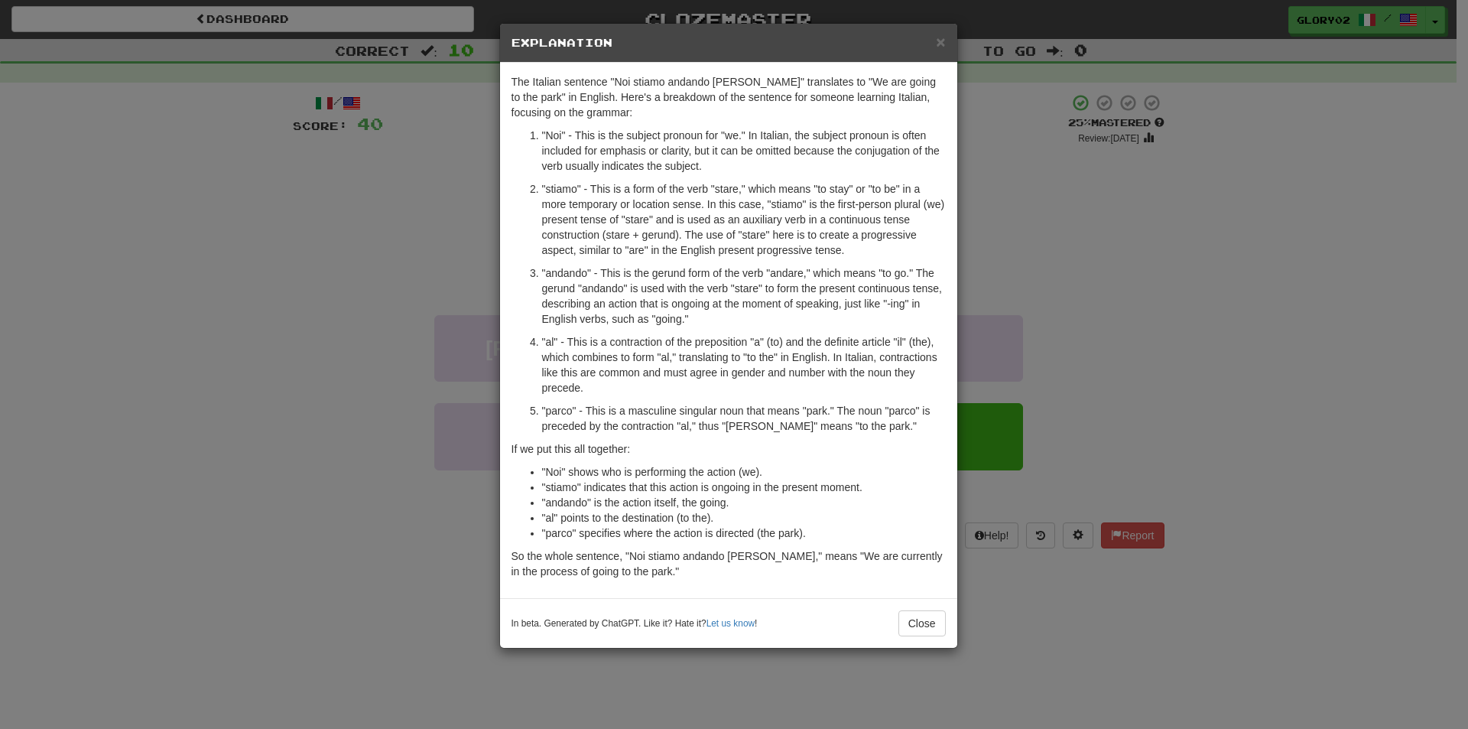
click at [812, 267] on p ""andando" - This is the gerund form of the verb "andare," which means "to go." …" at bounding box center [744, 295] width 404 height 61
click at [931, 627] on button "Close" at bounding box center [921, 623] width 47 height 26
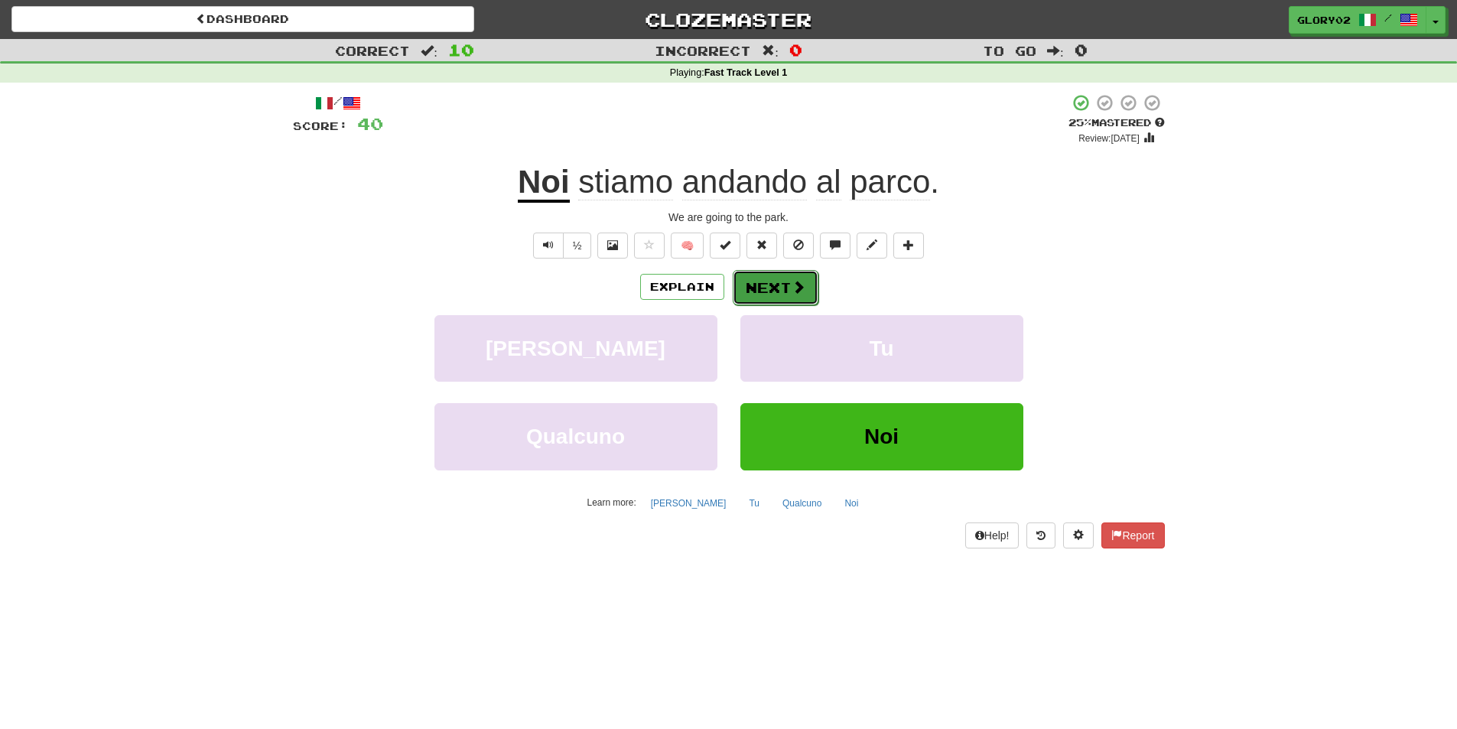
click at [775, 293] on button "Next" at bounding box center [775, 287] width 86 height 35
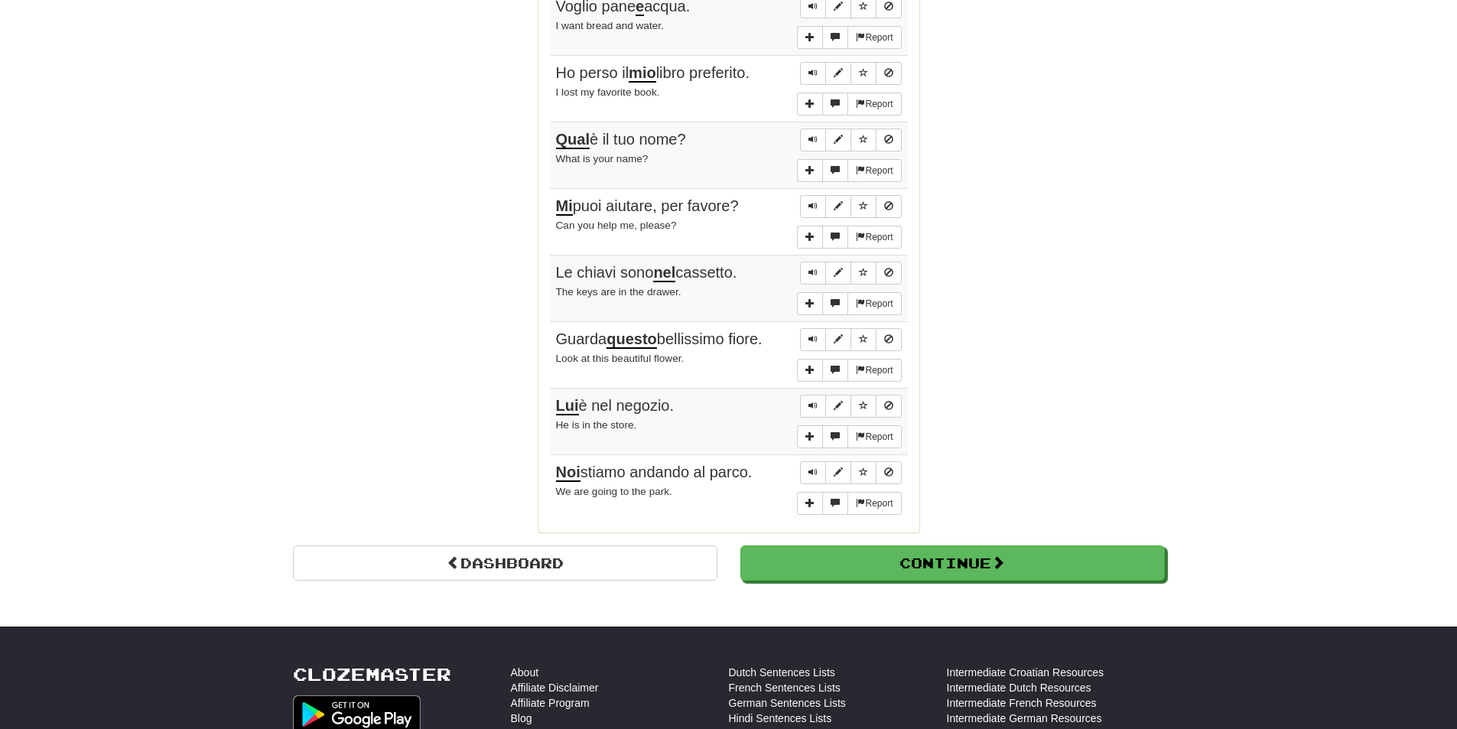
scroll to position [1300, 0]
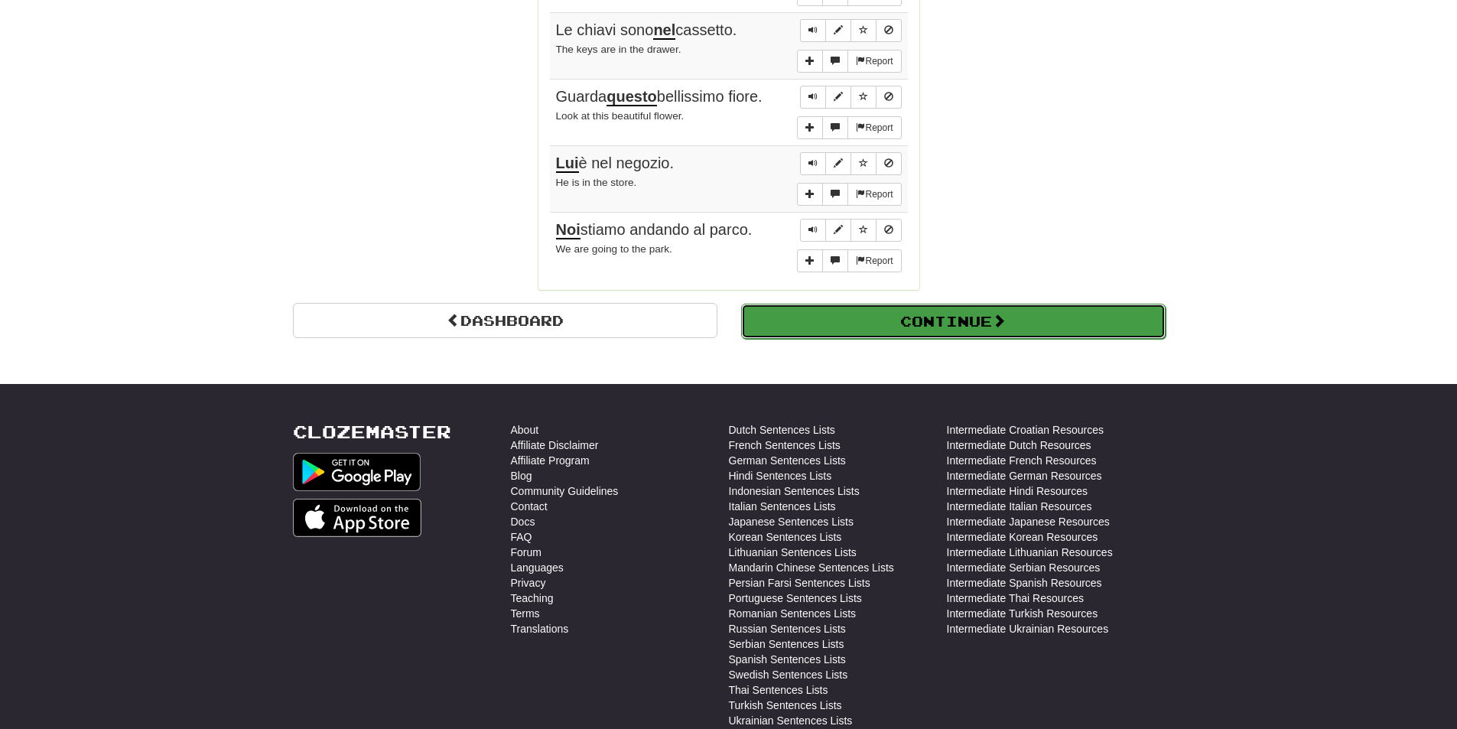
click at [933, 321] on button "Continue" at bounding box center [953, 321] width 424 height 35
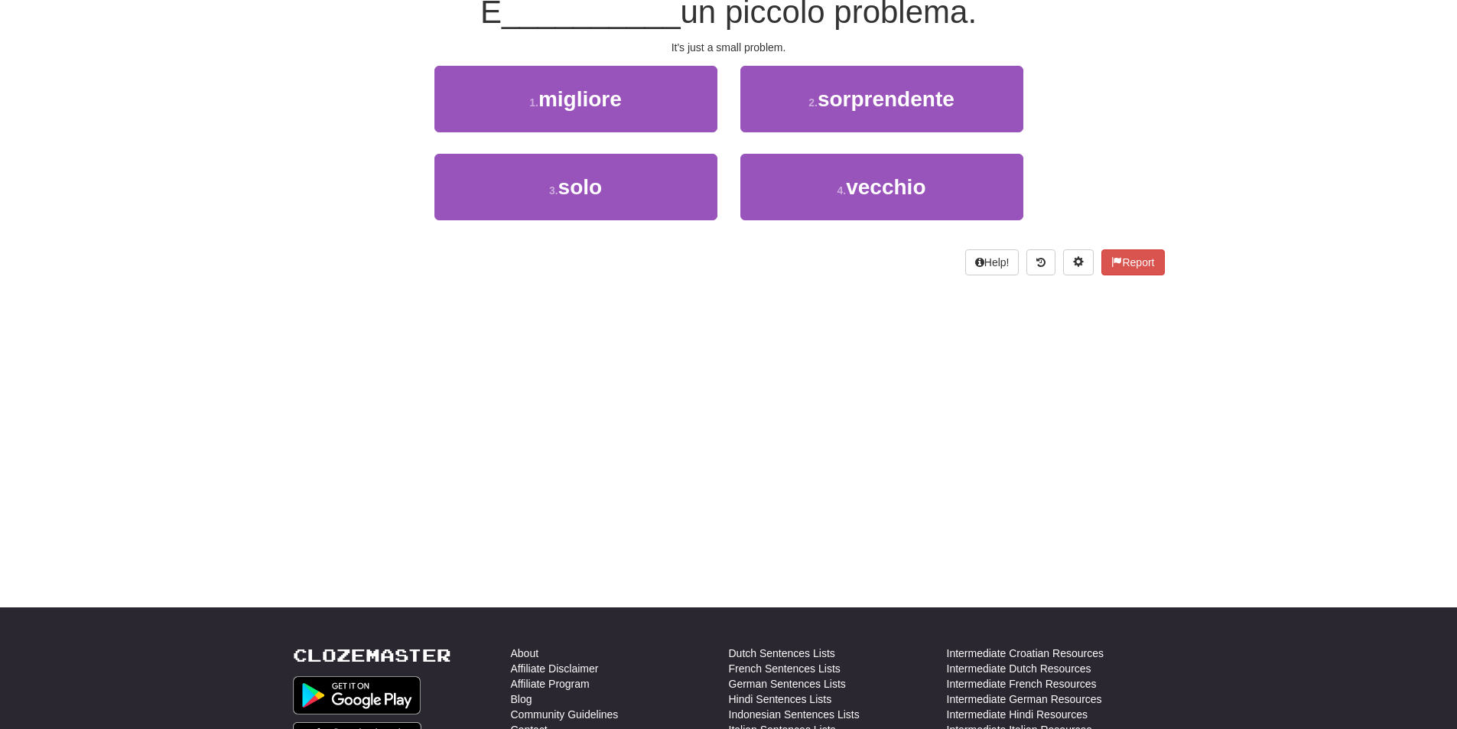
scroll to position [0, 0]
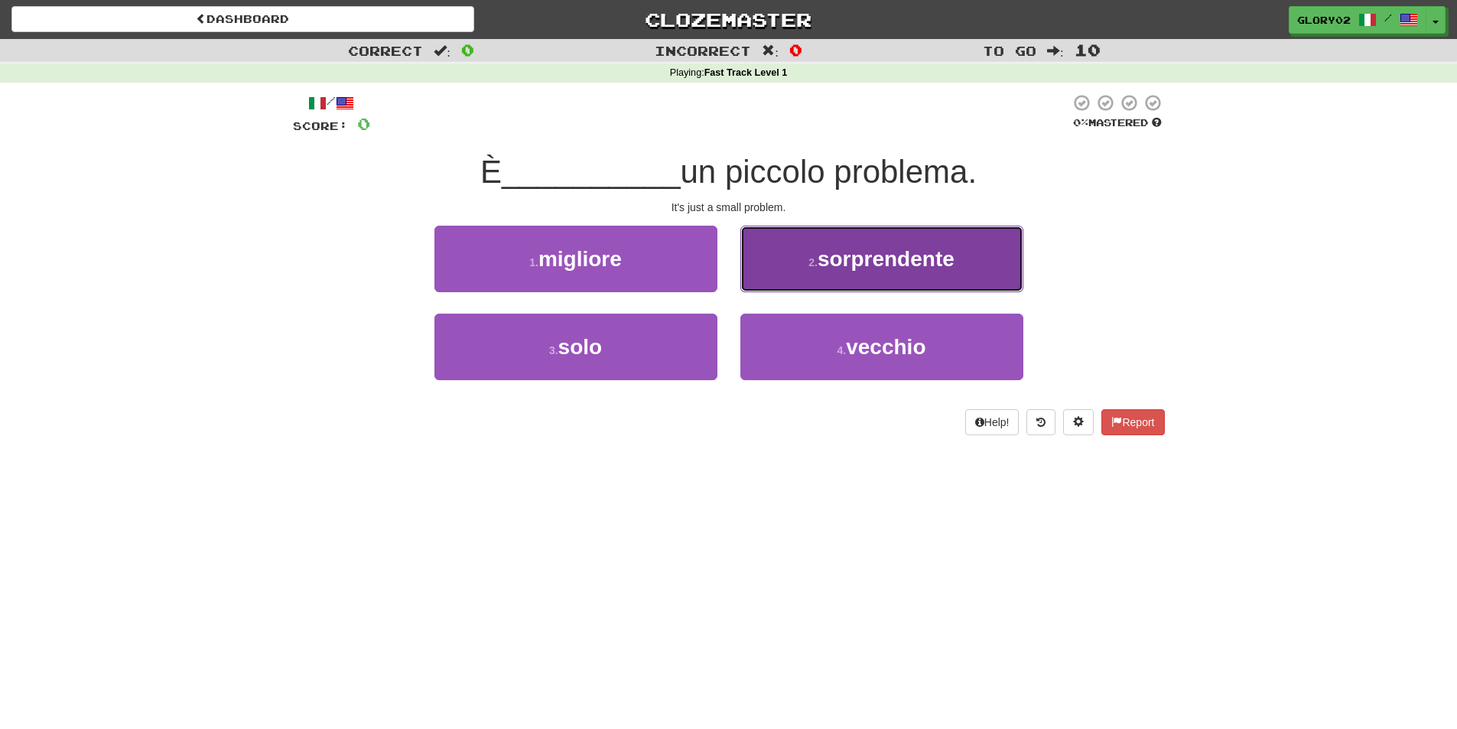
click at [820, 266] on span "sorprendente" at bounding box center [885, 259] width 137 height 24
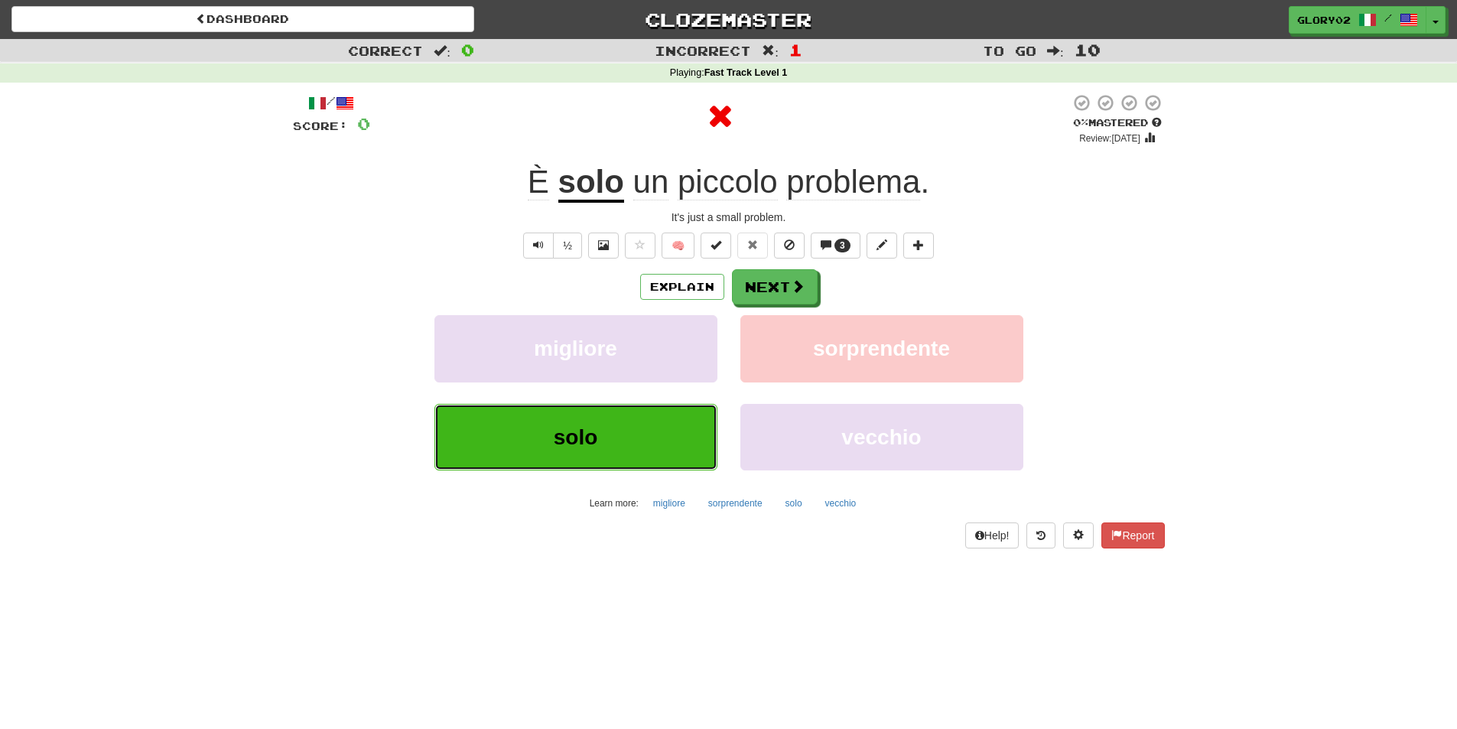
click at [682, 430] on button "solo" at bounding box center [575, 437] width 283 height 67
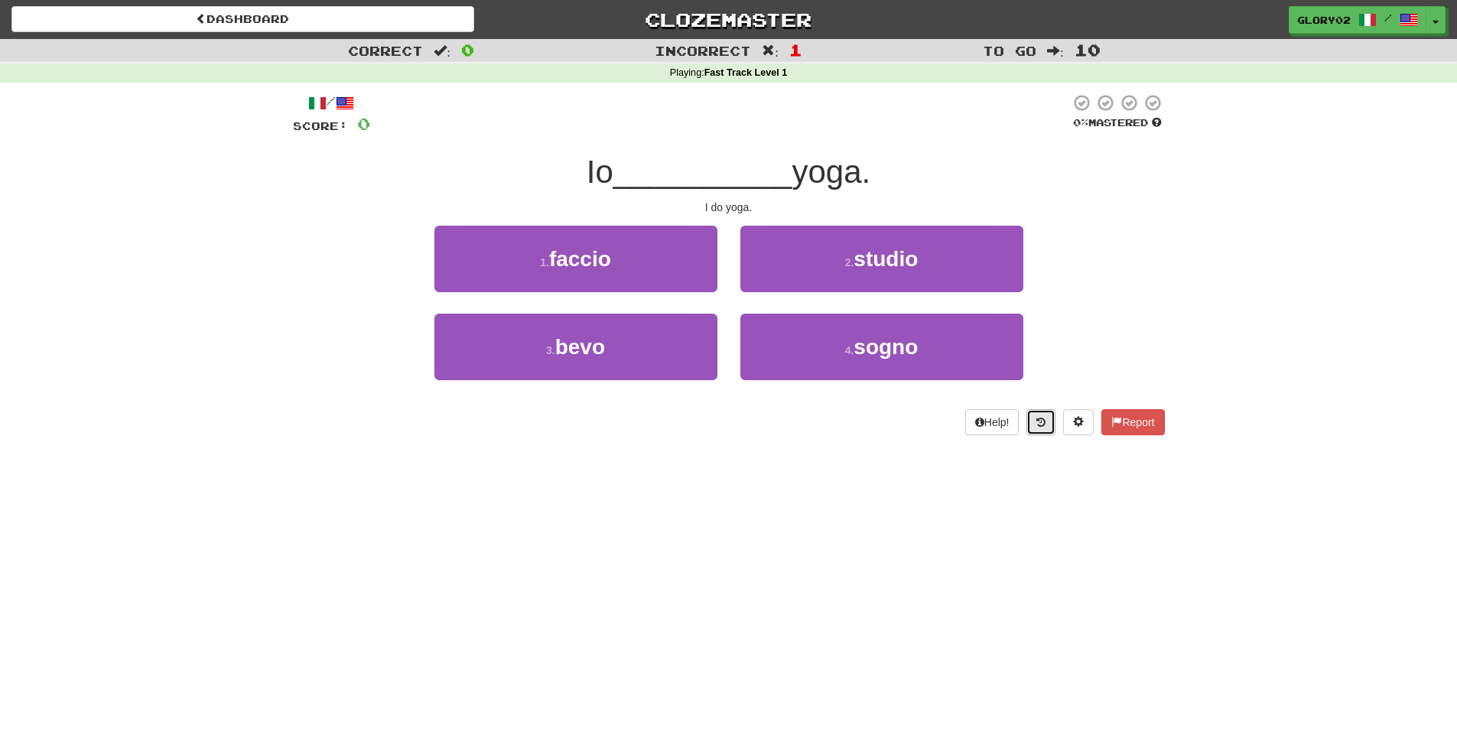
click at [1047, 420] on button at bounding box center [1040, 422] width 29 height 26
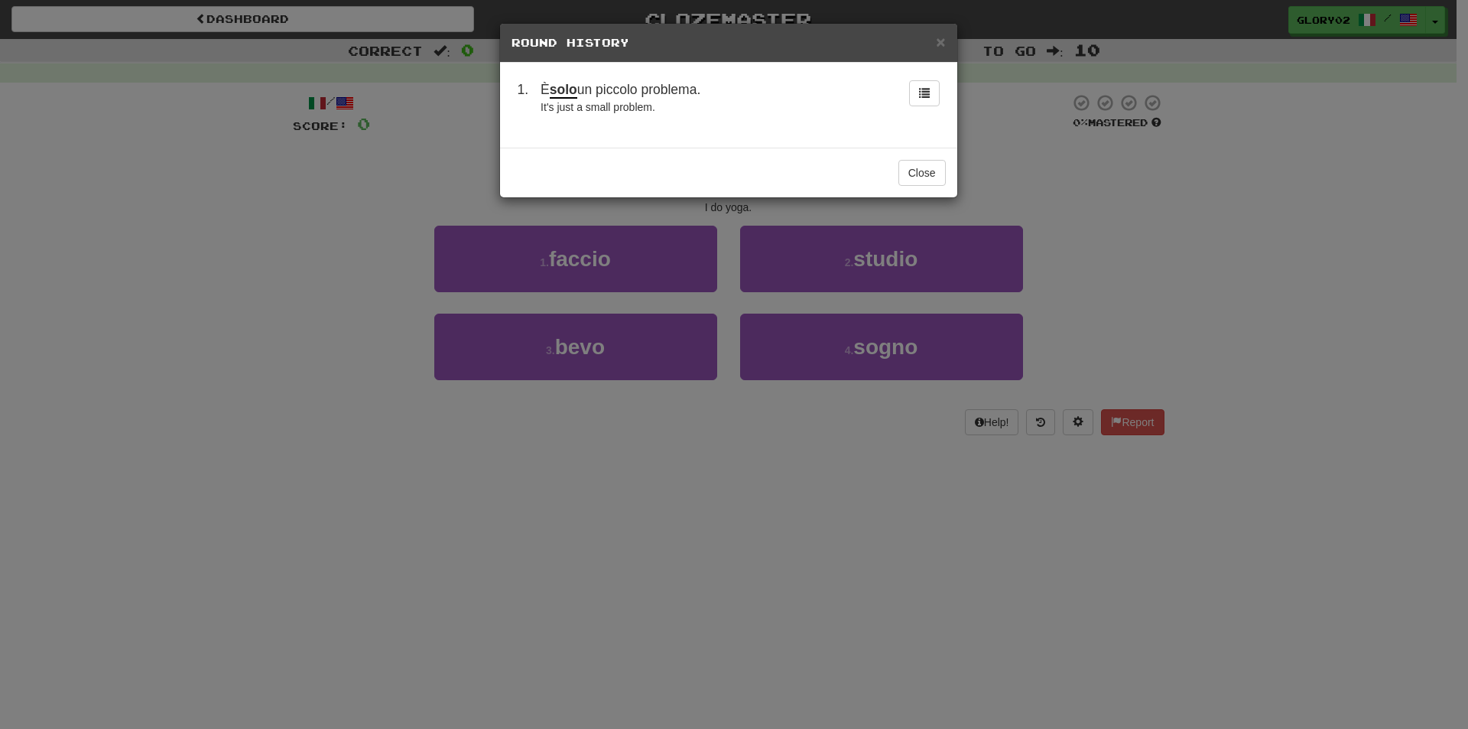
click at [583, 97] on div "È solo un piccolo problema." at bounding box center [715, 89] width 349 height 19
drag, startPoint x: 524, startPoint y: 96, endPoint x: 645, endPoint y: 91, distance: 121.7
click at [525, 94] on td "1 ." at bounding box center [524, 97] width 24 height 47
click at [918, 85] on button at bounding box center [924, 93] width 31 height 26
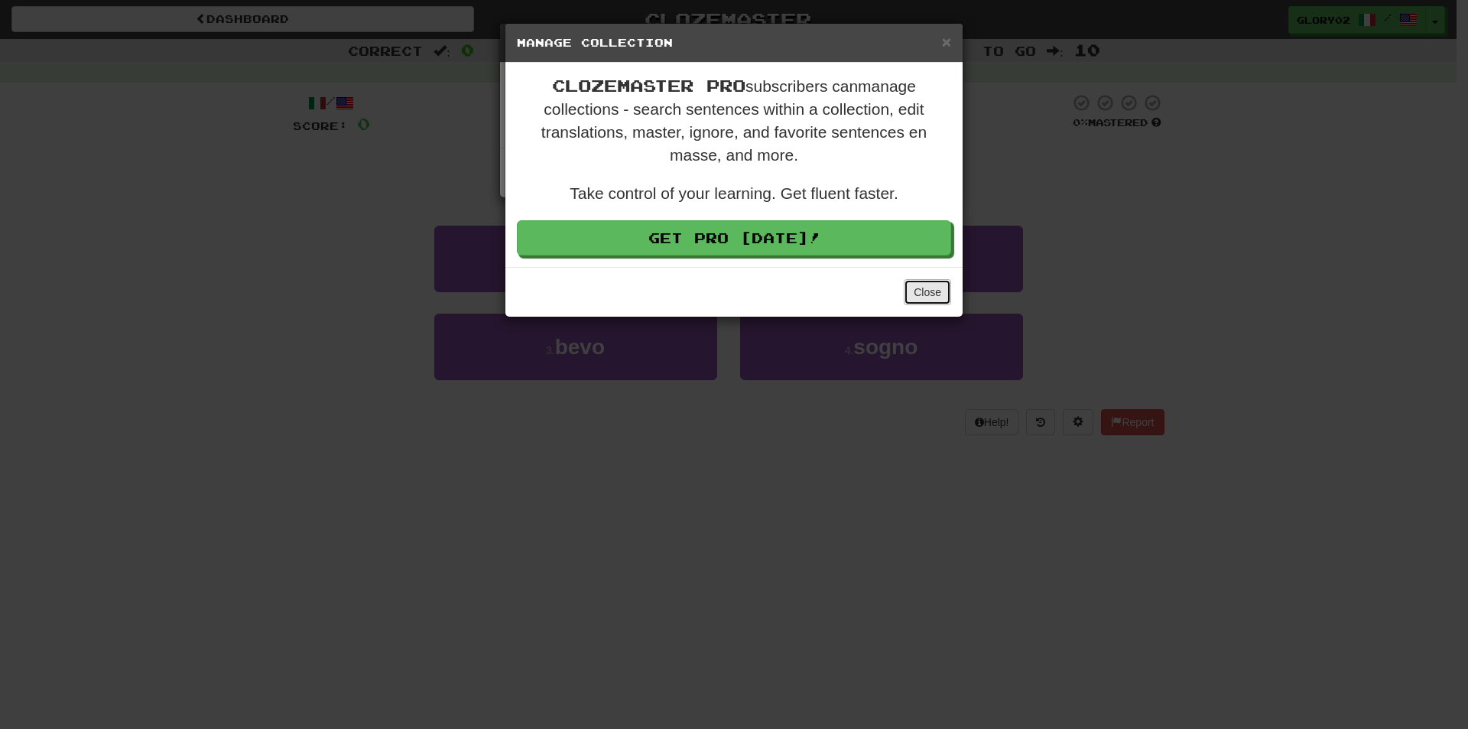
click at [932, 297] on button "Close" at bounding box center [927, 292] width 47 height 26
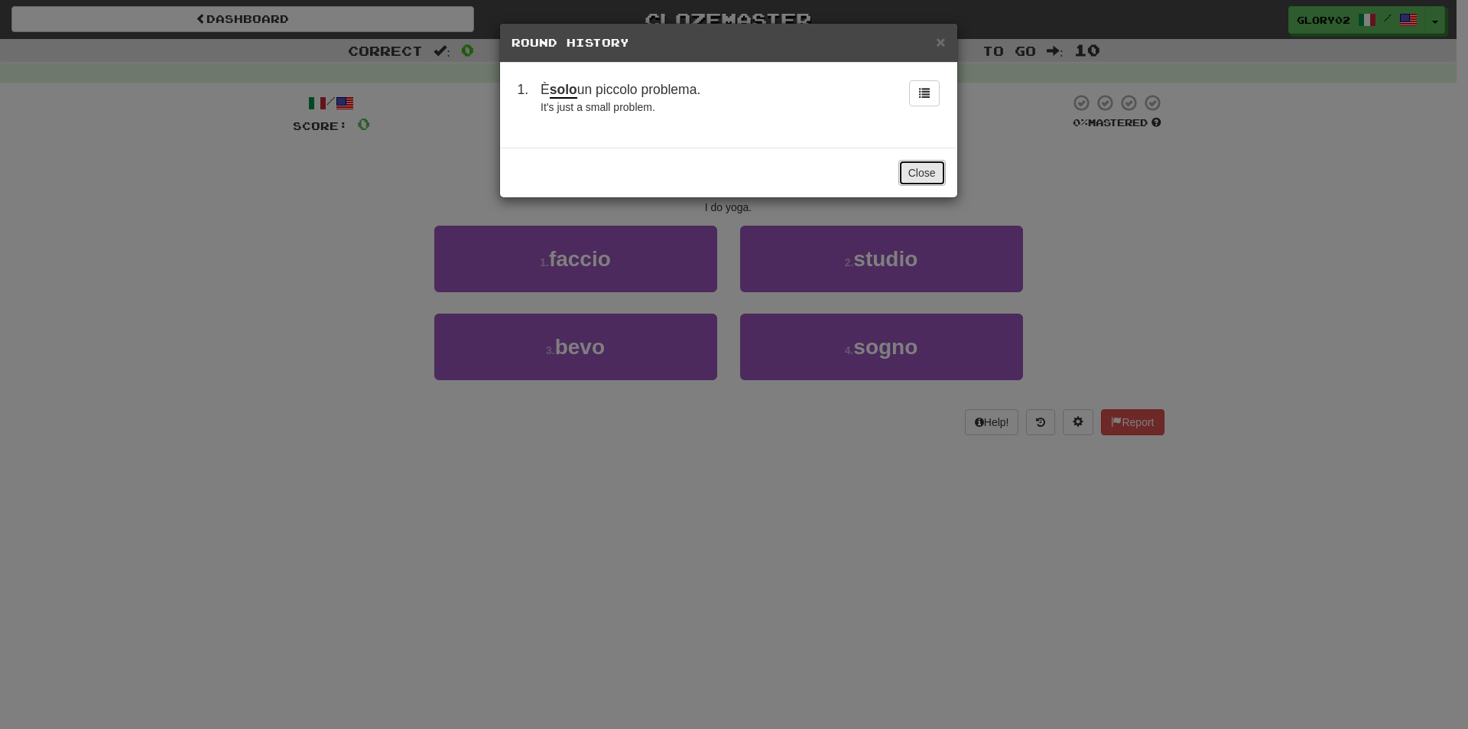
click at [932, 174] on button "Close" at bounding box center [921, 173] width 47 height 26
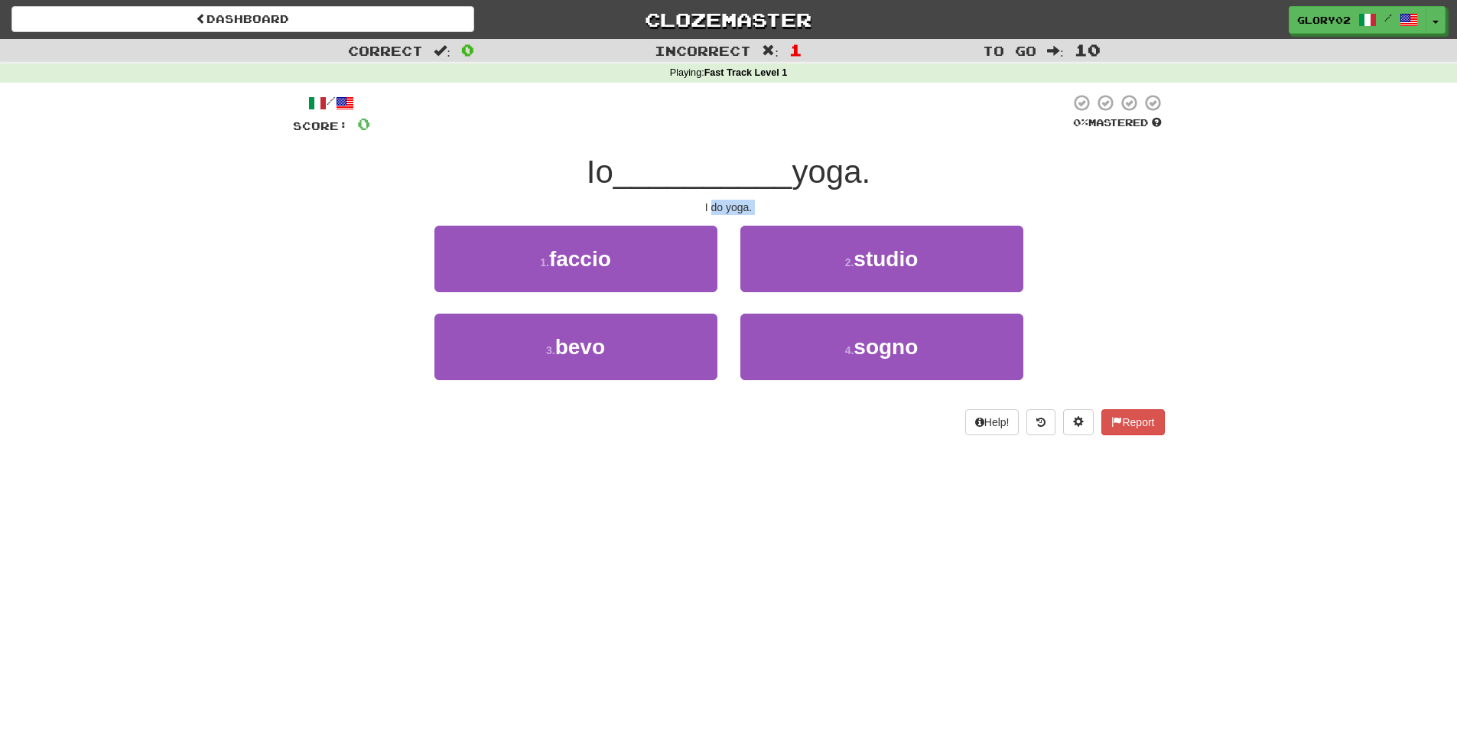
drag, startPoint x: 710, startPoint y: 209, endPoint x: 827, endPoint y: 219, distance: 117.5
click at [827, 219] on div "/ Score: 0 0 % Mastered Io __________ yoga. I do yoga. 1 . faccio 2 . studio 3 …" at bounding box center [729, 264] width 872 height 342
click at [774, 211] on div "I do yoga." at bounding box center [729, 207] width 872 height 15
click at [631, 189] on span "__________" at bounding box center [702, 172] width 179 height 36
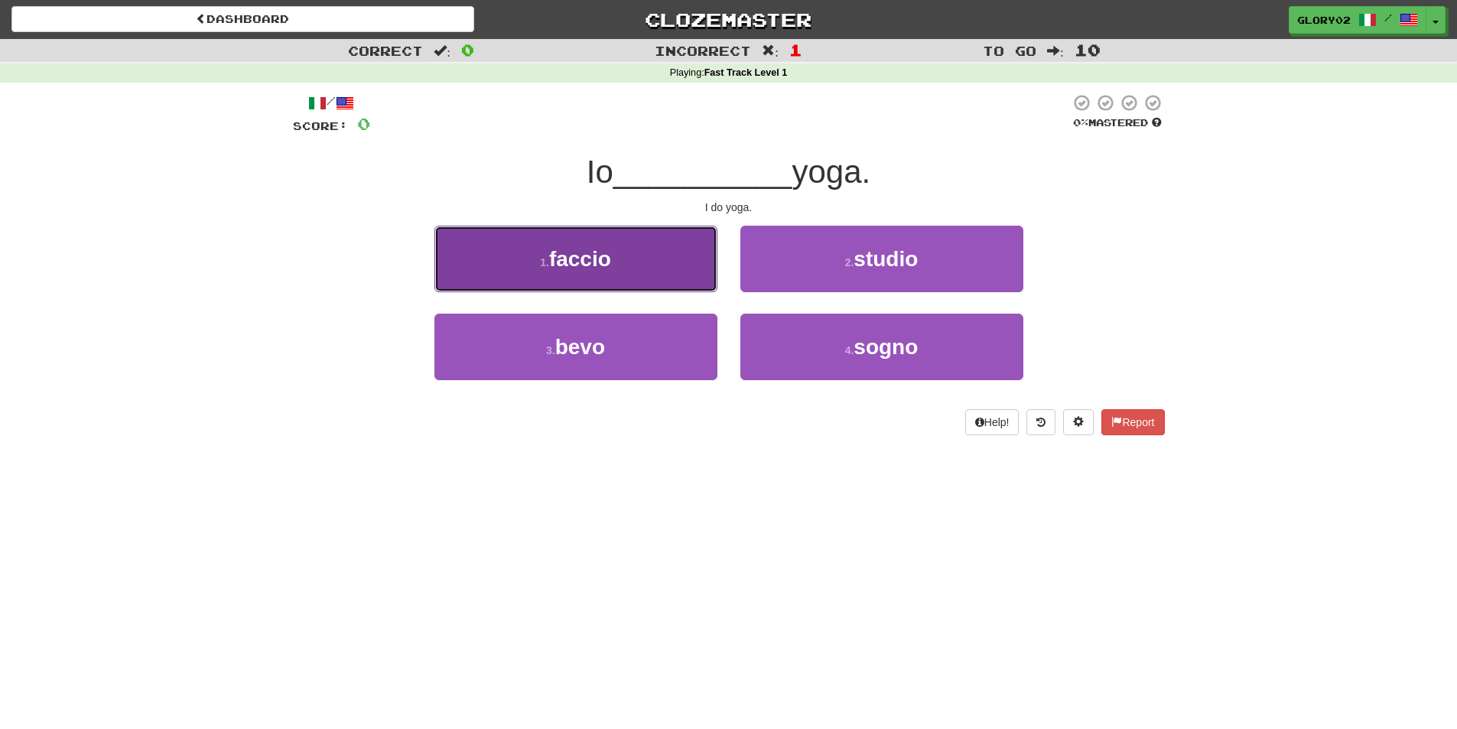
click at [645, 281] on button "1 . faccio" at bounding box center [575, 259] width 283 height 67
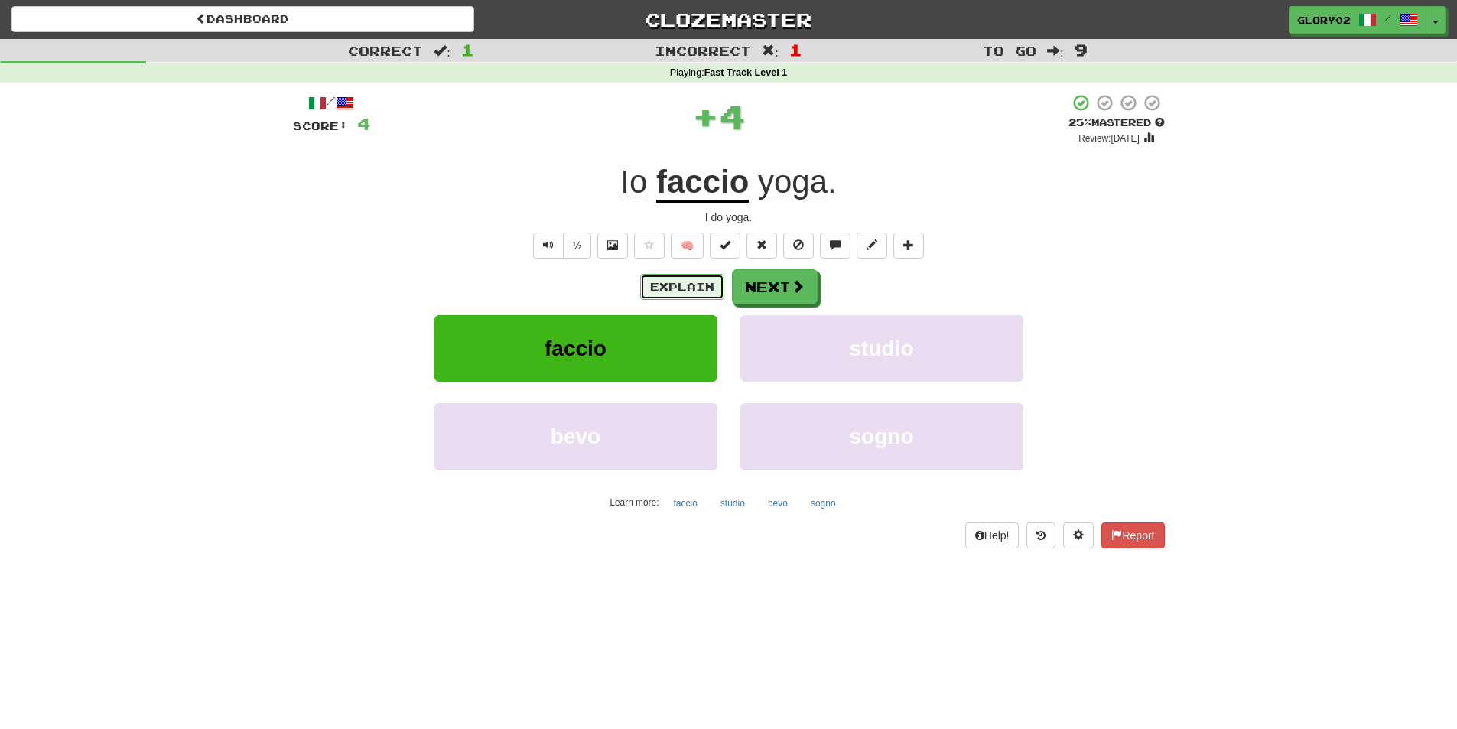
click at [662, 291] on button "Explain" at bounding box center [682, 287] width 84 height 26
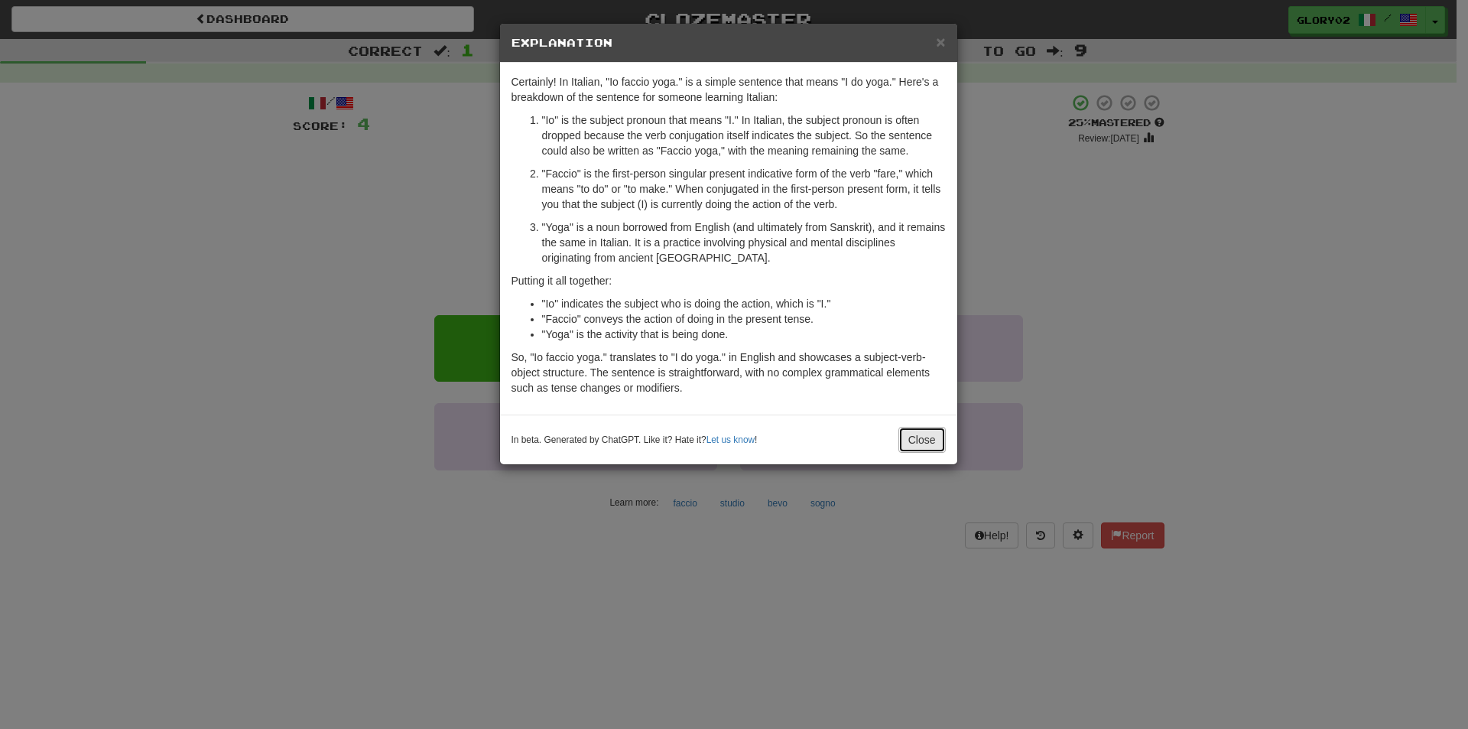
click at [927, 434] on button "Close" at bounding box center [921, 440] width 47 height 26
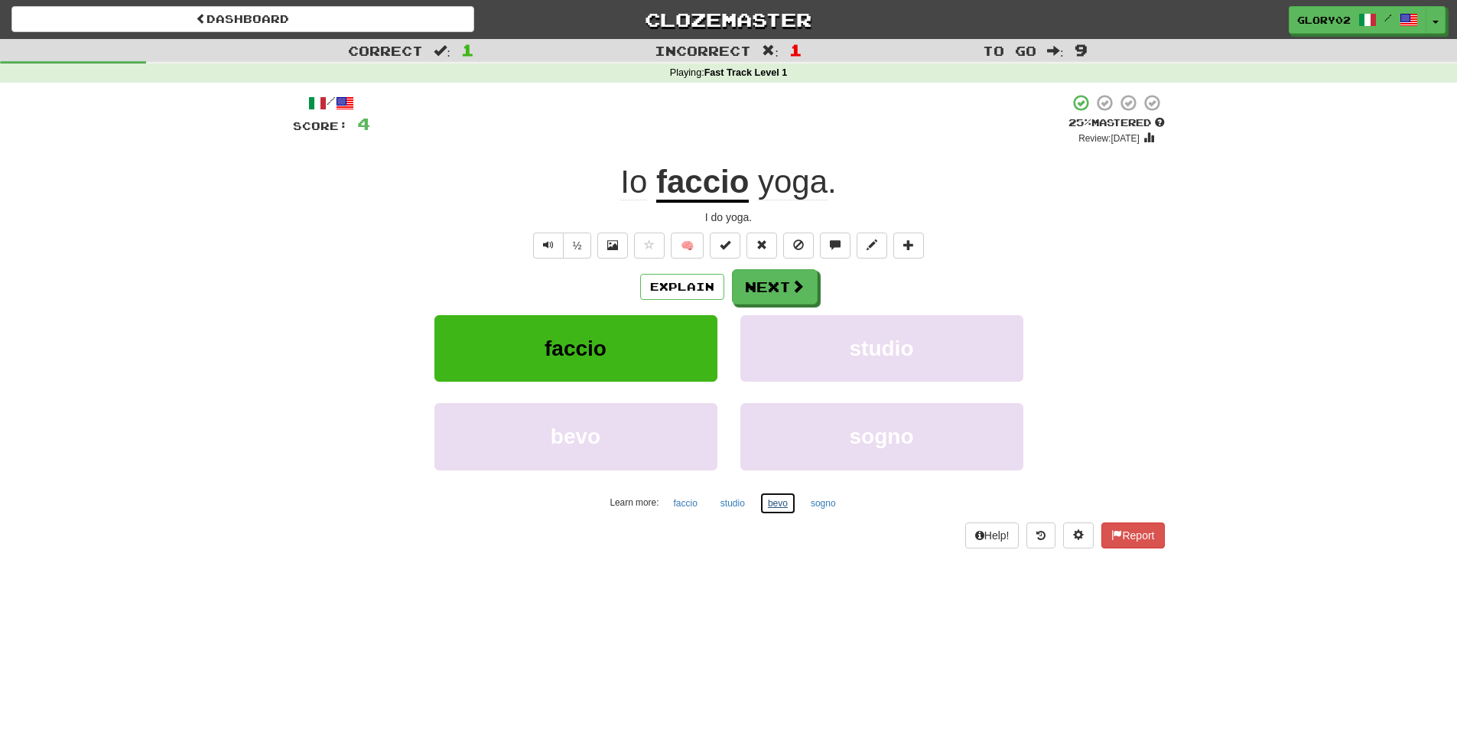
click at [773, 502] on button "bevo" at bounding box center [777, 503] width 37 height 23
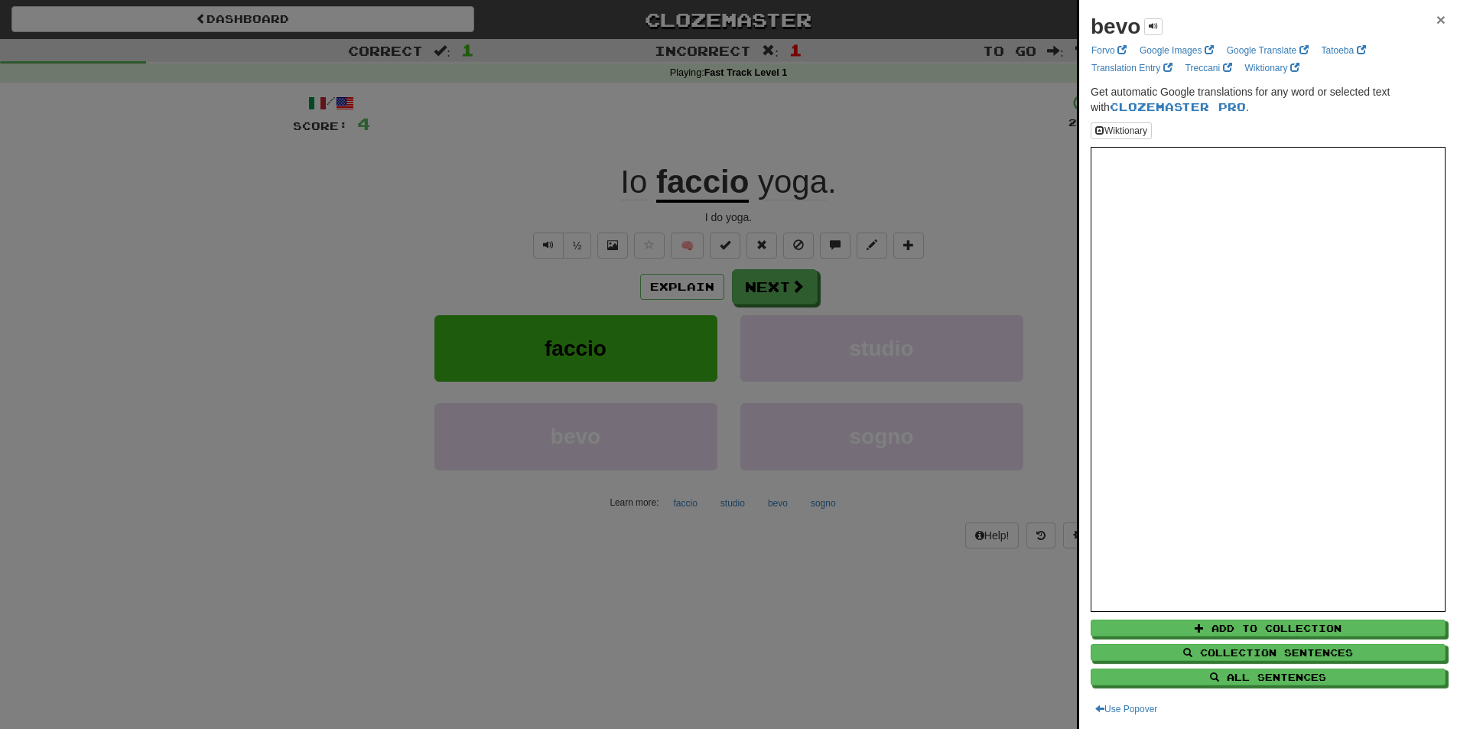
click at [1436, 14] on span "×" at bounding box center [1440, 20] width 9 height 18
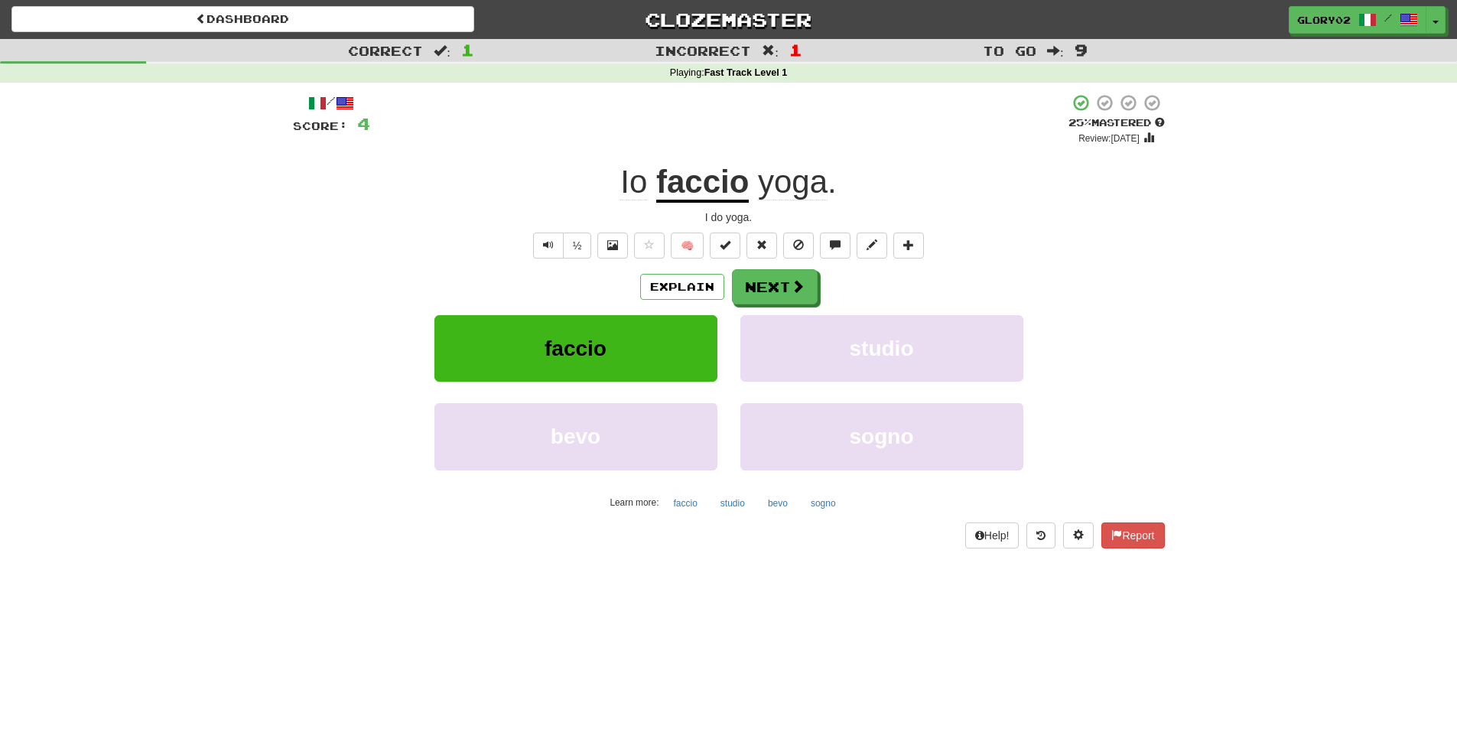
click at [724, 47] on span "Incorrect" at bounding box center [702, 50] width 96 height 15
click at [755, 76] on strong "Fast Track Level 1" at bounding box center [745, 72] width 83 height 11
drag, startPoint x: 682, startPoint y: 74, endPoint x: 843, endPoint y: 67, distance: 161.5
click at [843, 67] on div "Playing : Fast Track Level 1" at bounding box center [728, 74] width 1457 height 14
click at [846, 68] on div "Playing : Fast Track Level 1" at bounding box center [728, 74] width 1457 height 14
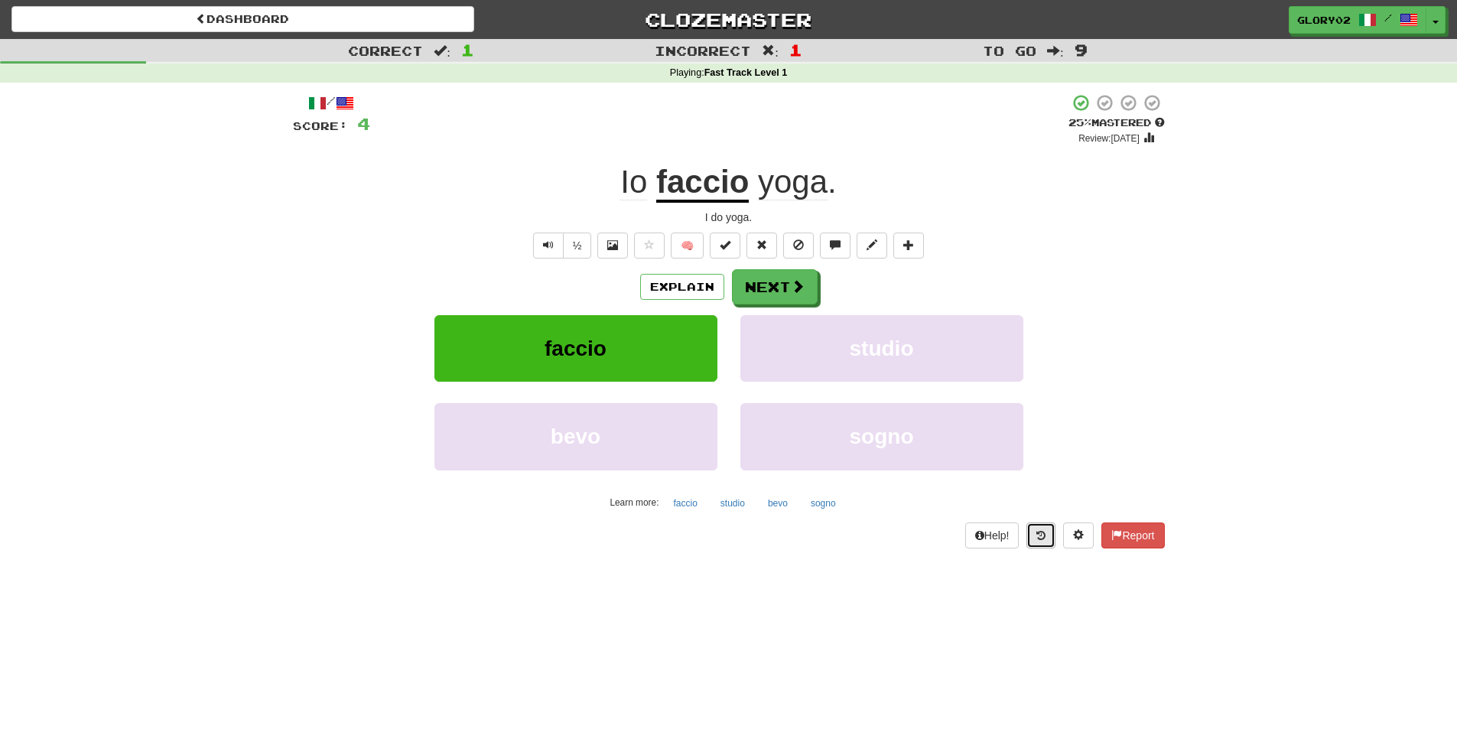
click at [1036, 531] on icon at bounding box center [1040, 535] width 9 height 11
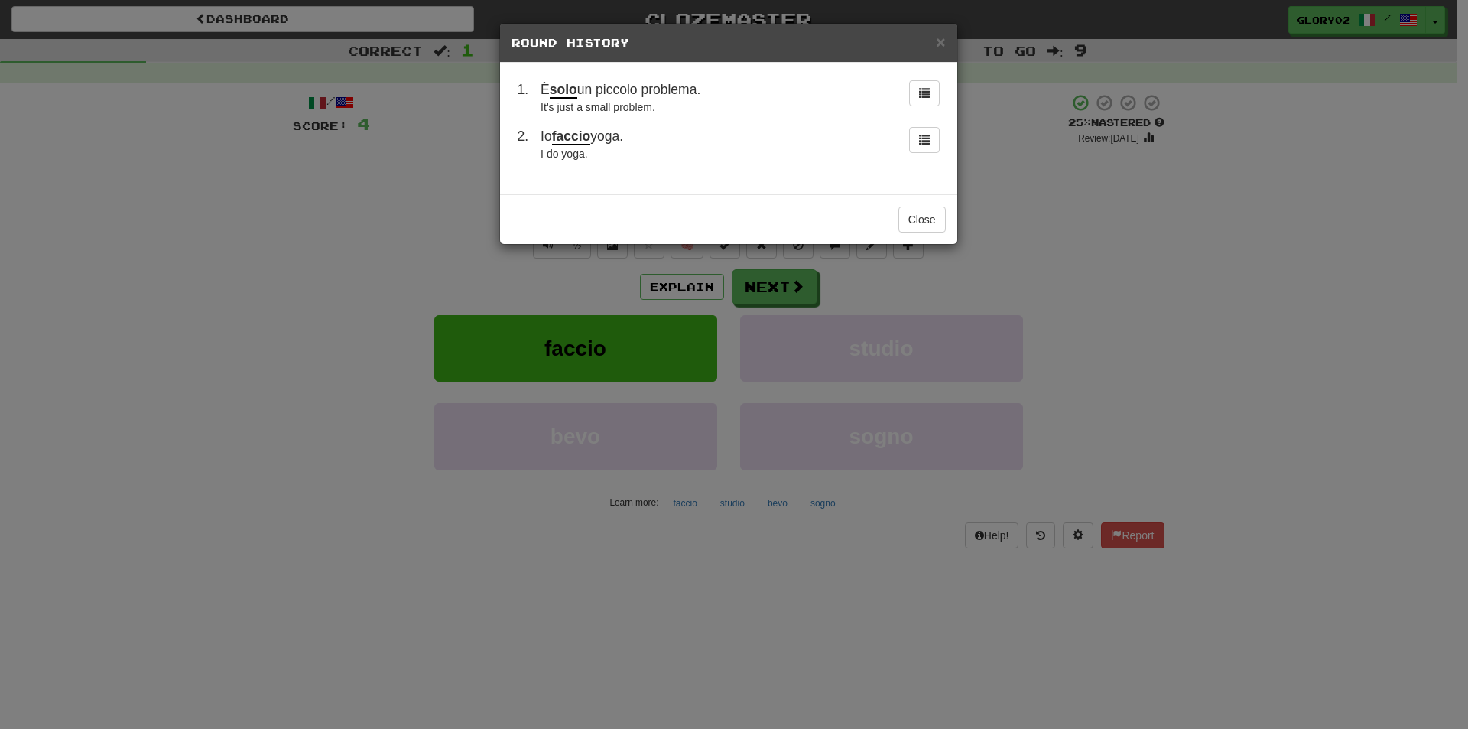
click at [680, 90] on span "È solo un piccolo problema." at bounding box center [621, 90] width 160 height 17
click at [930, 94] on button at bounding box center [924, 93] width 31 height 26
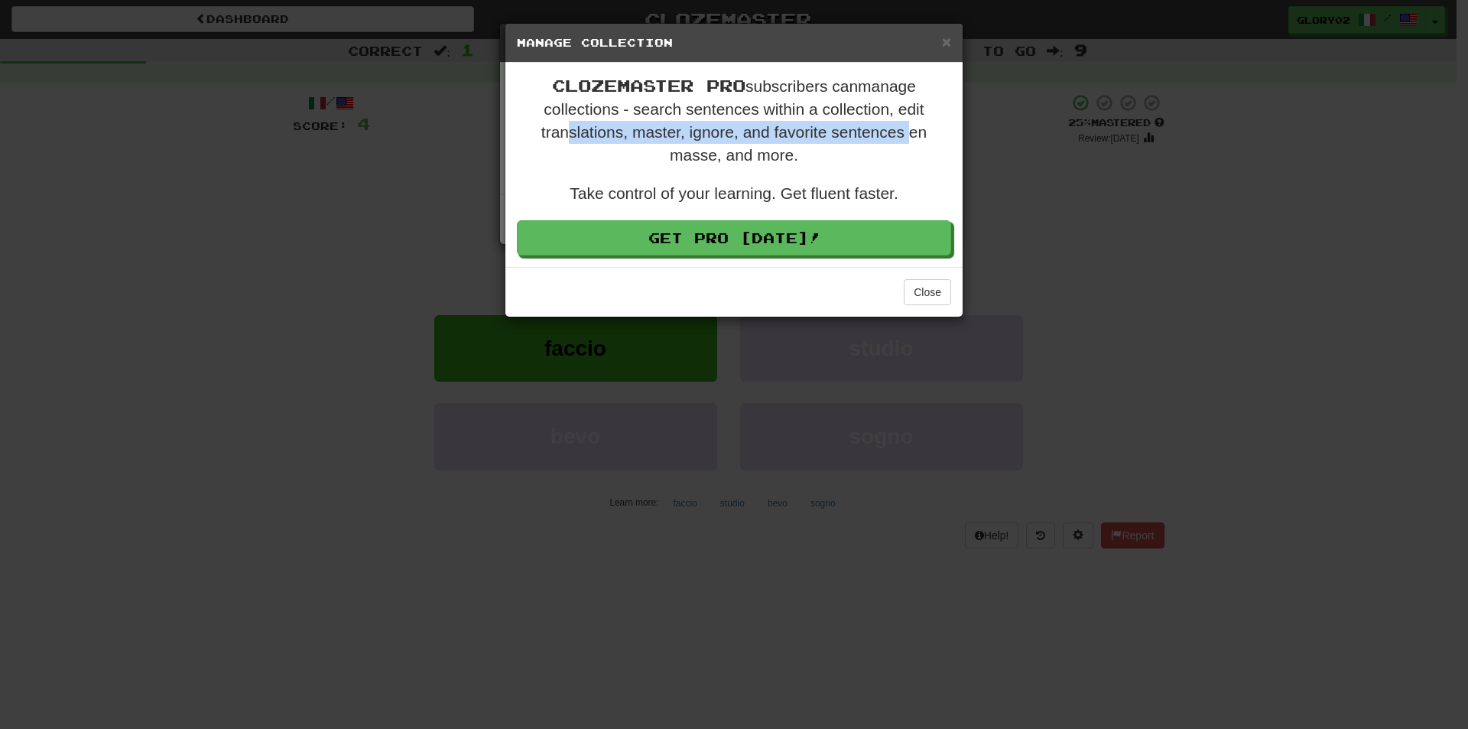
drag, startPoint x: 597, startPoint y: 125, endPoint x: 911, endPoint y: 130, distance: 313.5
click at [911, 130] on p "Clozemaster Pro subscribers can manage collections - search sentences within a …" at bounding box center [734, 120] width 434 height 93
click at [921, 288] on button "Close" at bounding box center [927, 292] width 47 height 26
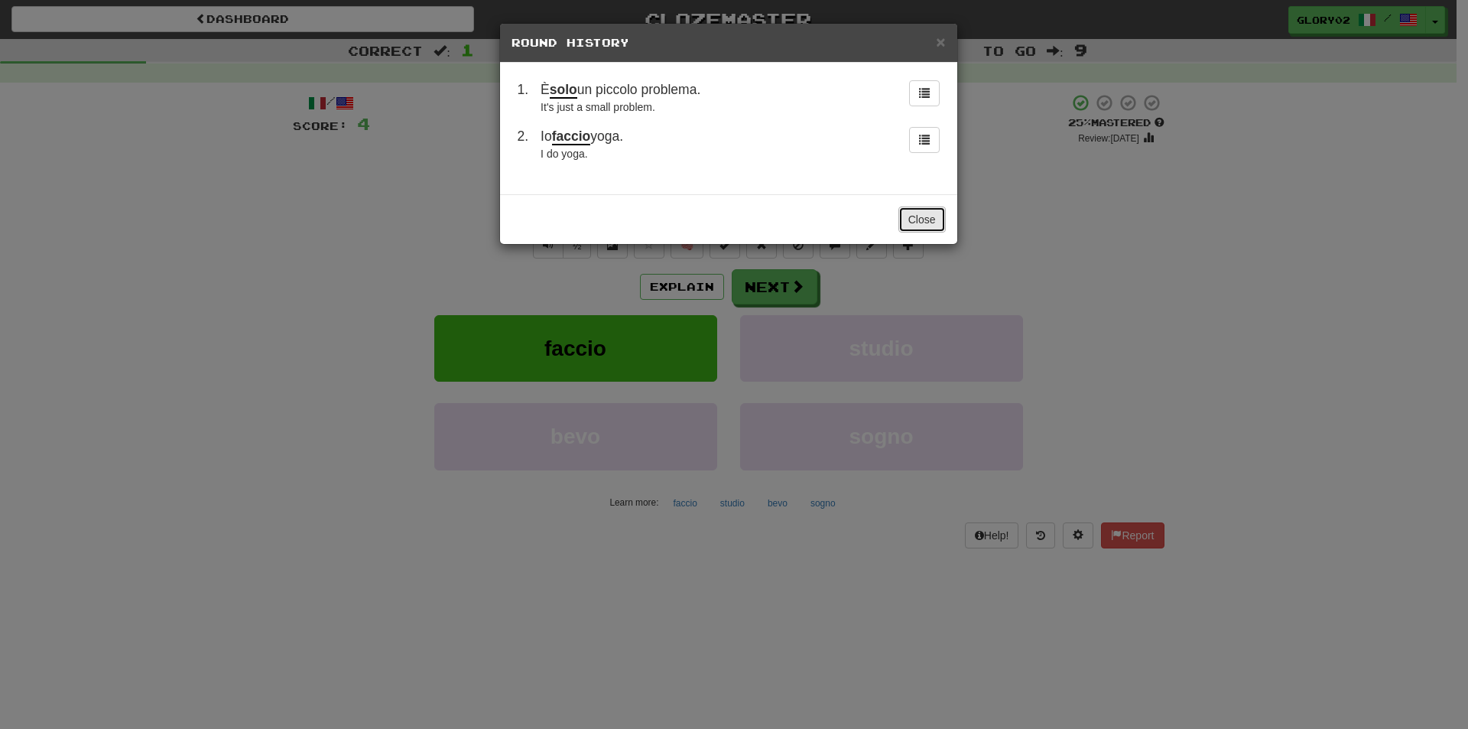
click at [929, 221] on button "Close" at bounding box center [921, 219] width 47 height 26
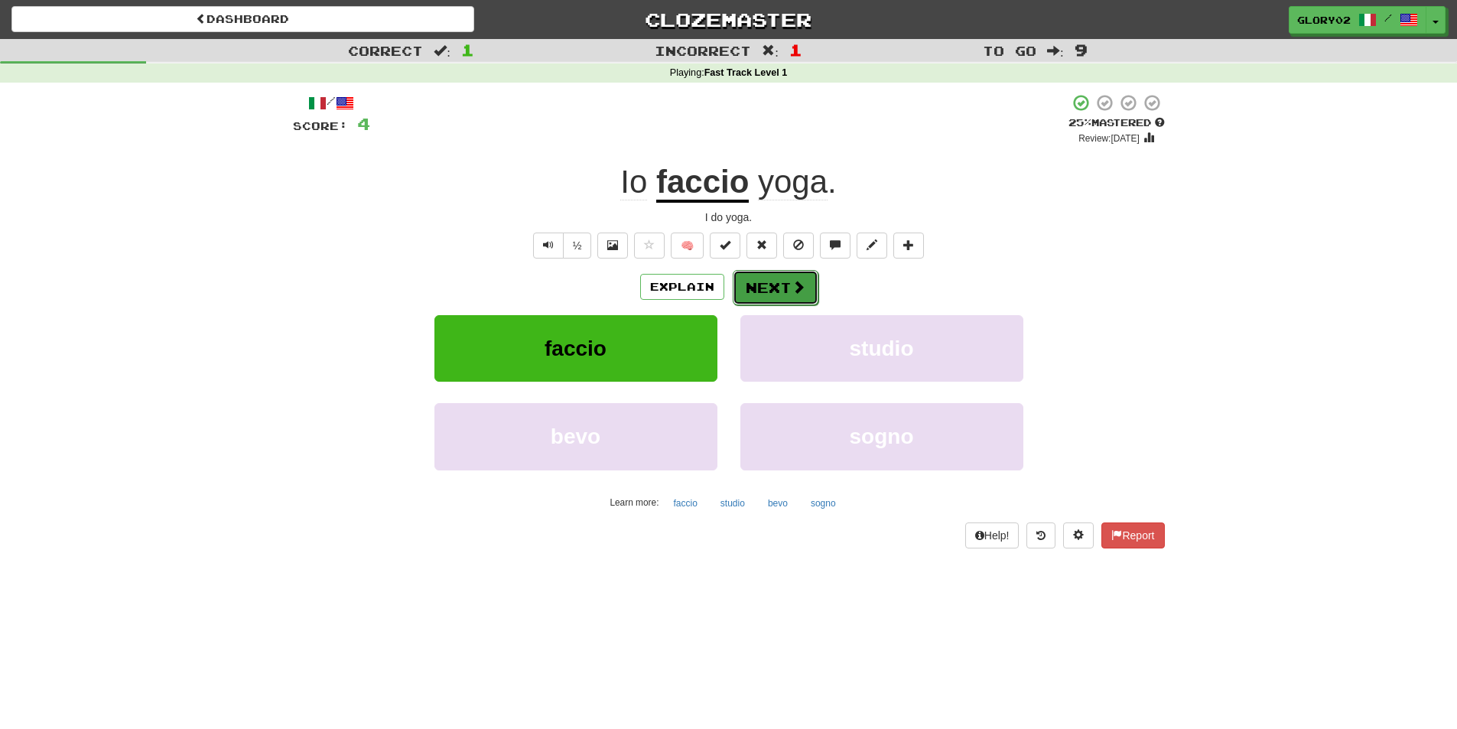
click at [783, 288] on button "Next" at bounding box center [775, 287] width 86 height 35
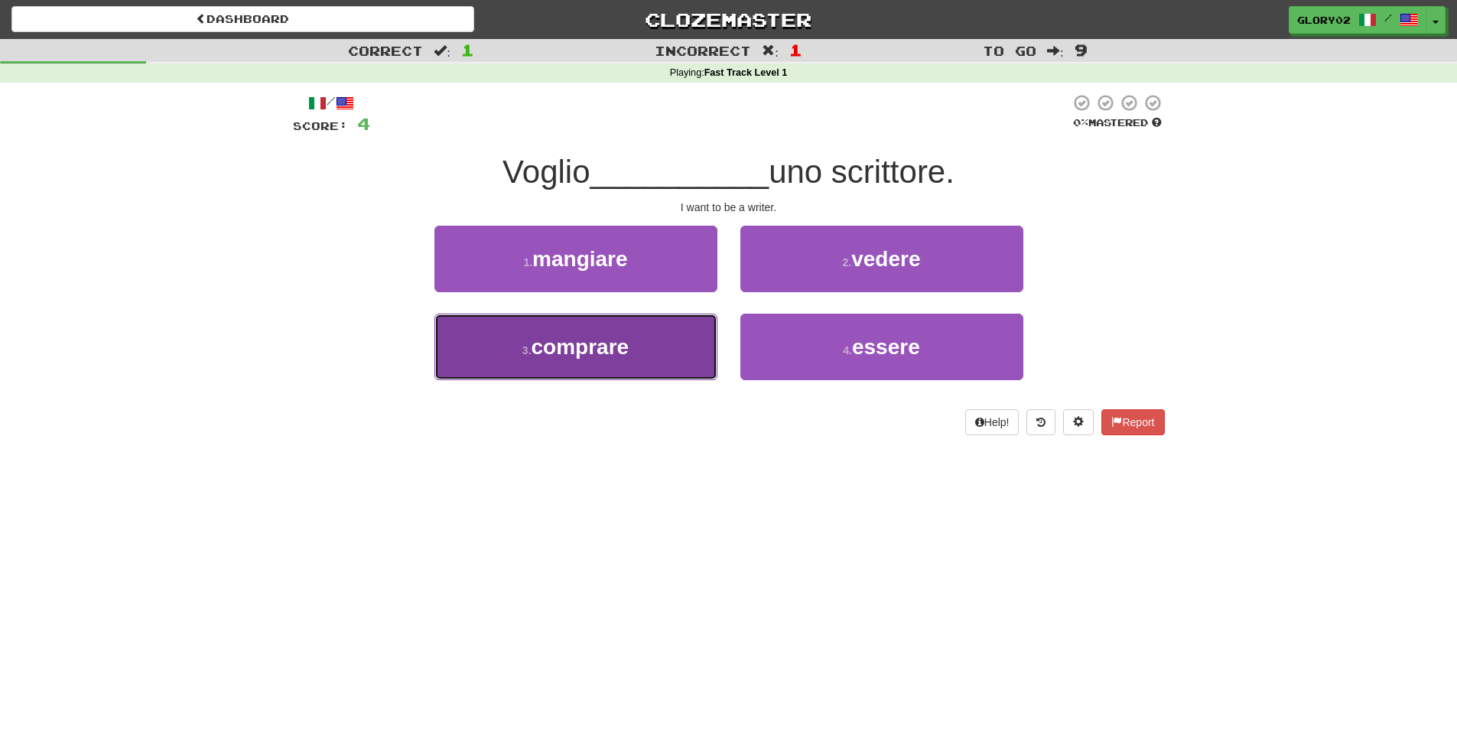
click at [614, 339] on span "comprare" at bounding box center [580, 347] width 98 height 24
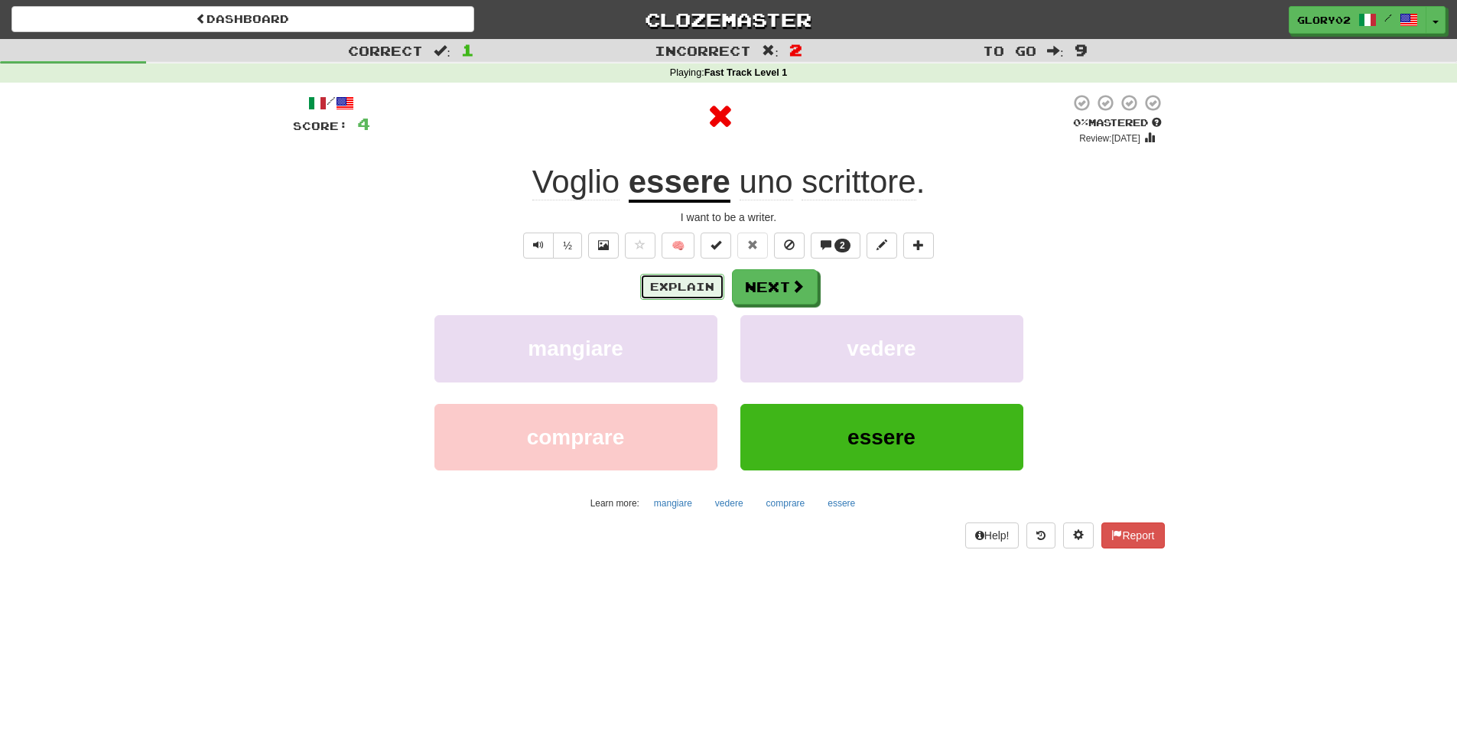
click at [684, 285] on button "Explain" at bounding box center [682, 287] width 84 height 26
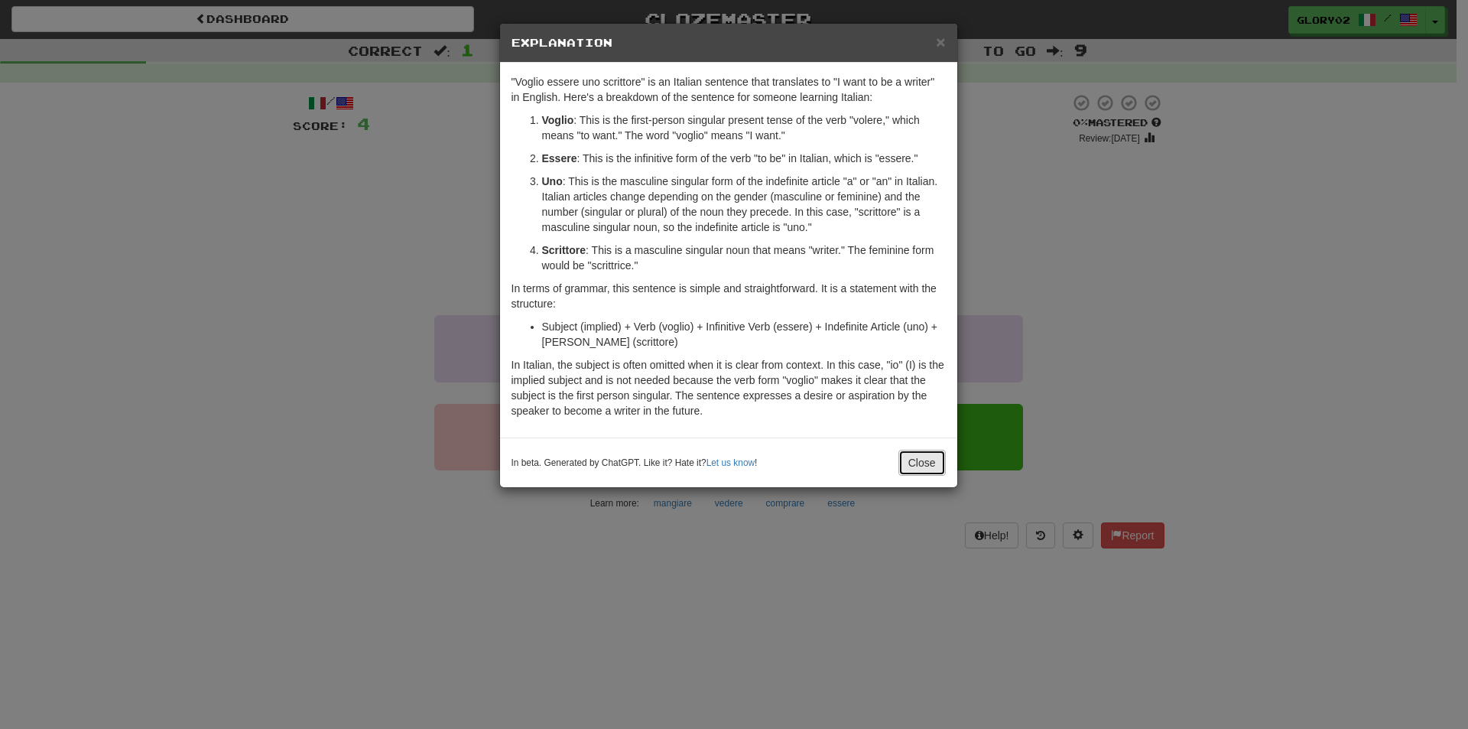
click at [931, 469] on button "Close" at bounding box center [921, 463] width 47 height 26
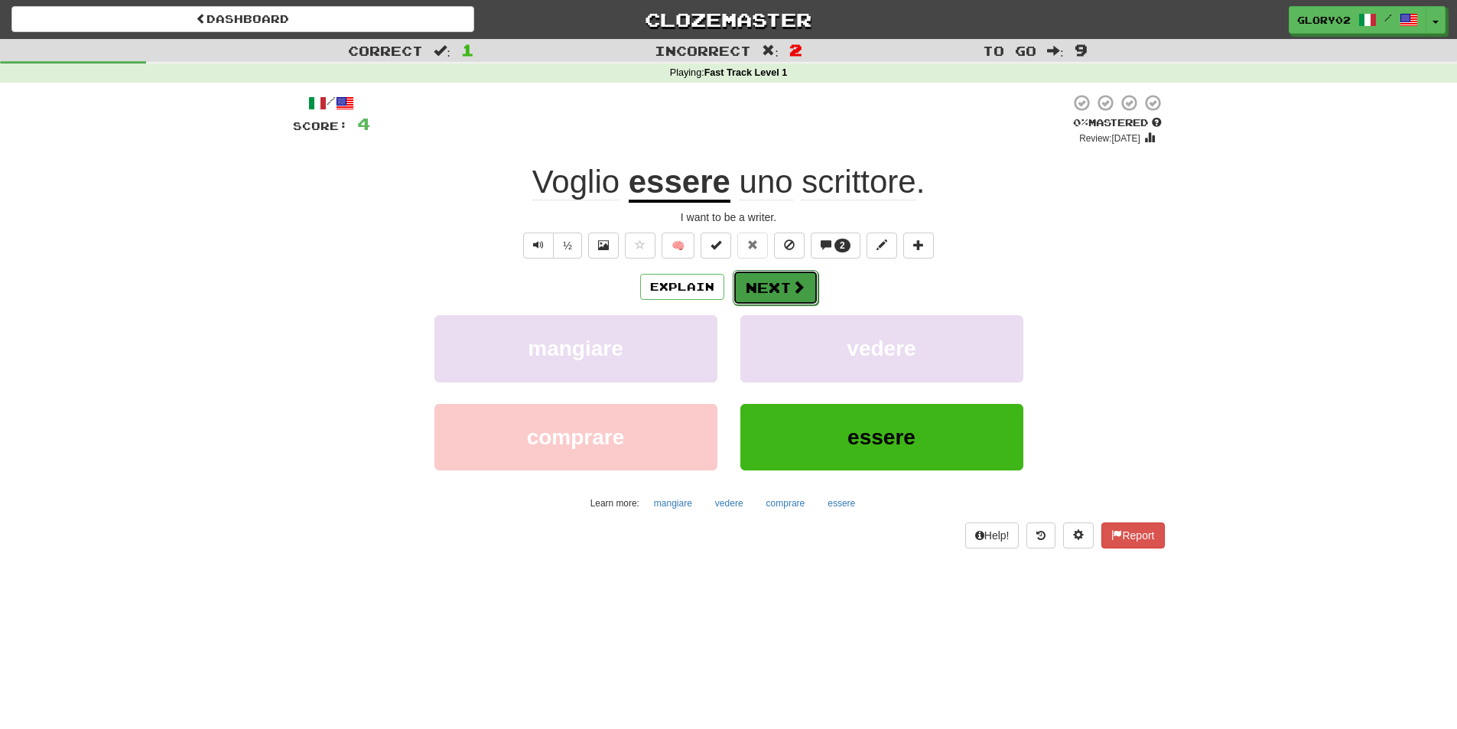
click at [786, 294] on button "Next" at bounding box center [775, 287] width 86 height 35
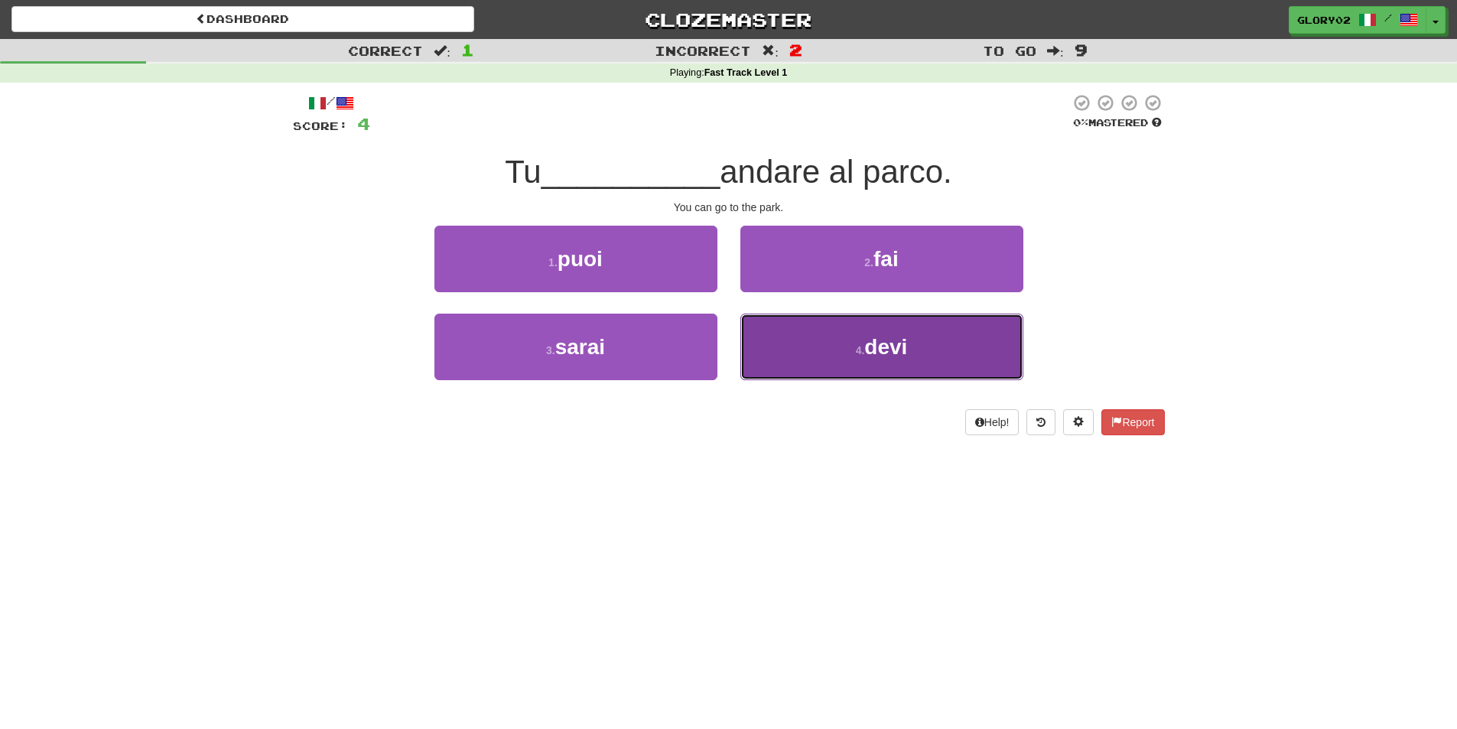
click at [982, 335] on button "4 . devi" at bounding box center [881, 346] width 283 height 67
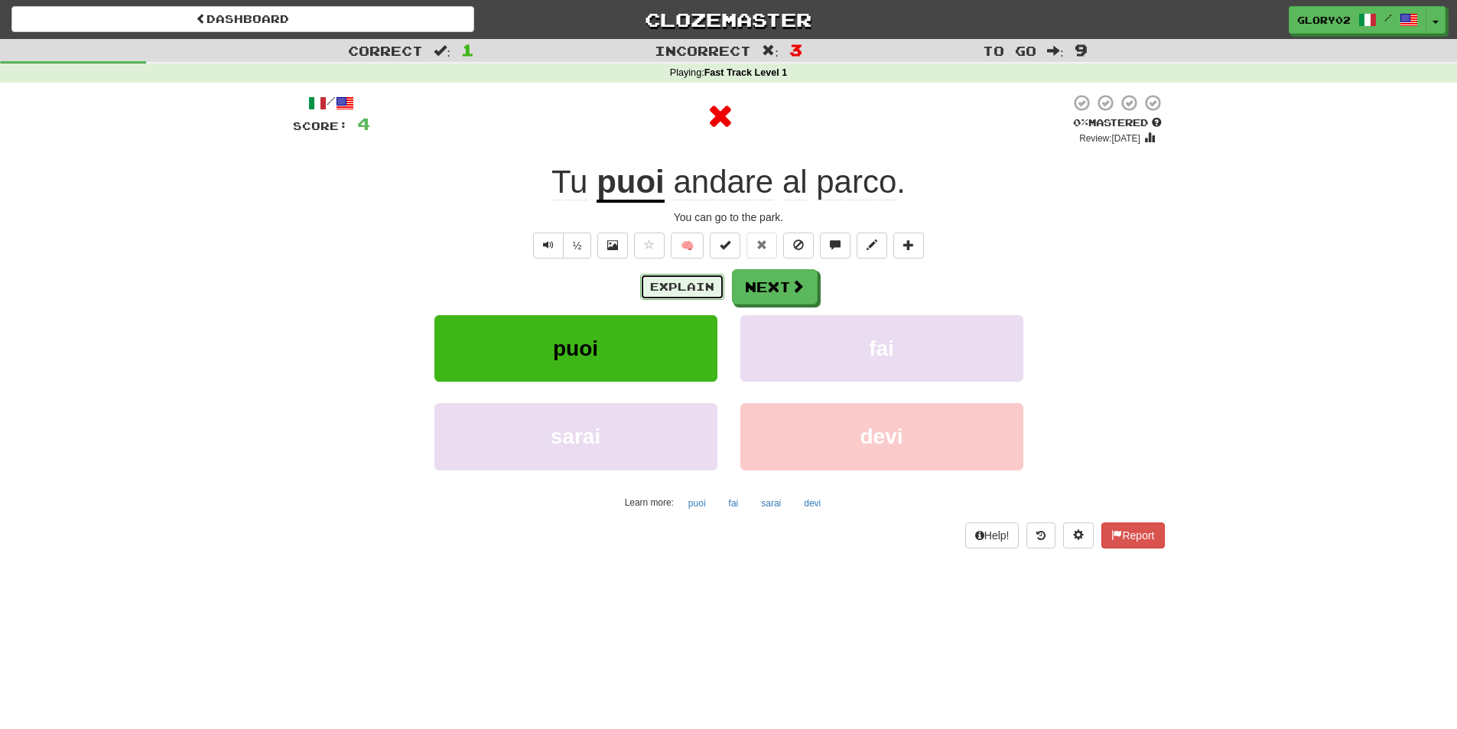
click at [672, 275] on button "Explain" at bounding box center [682, 287] width 84 height 26
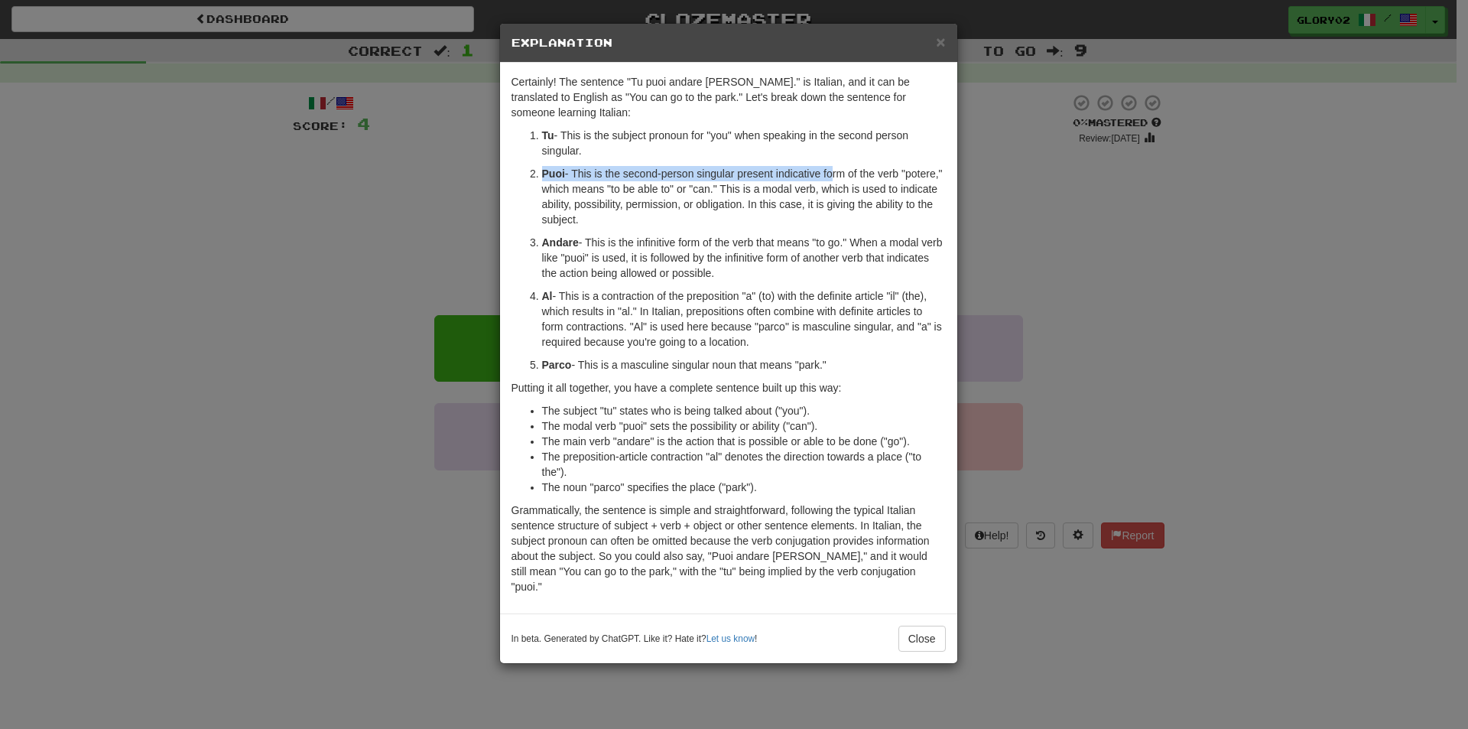
drag, startPoint x: 550, startPoint y: 164, endPoint x: 828, endPoint y: 170, distance: 278.4
click at [828, 170] on ol "Tu - This is the subject pronoun for "you" when speaking in the second person s…" at bounding box center [729, 250] width 434 height 245
click at [810, 189] on p "Puoi - This is the second-person singular present indicative form of the verb "…" at bounding box center [744, 196] width 404 height 61
click at [927, 625] on button "Close" at bounding box center [921, 638] width 47 height 26
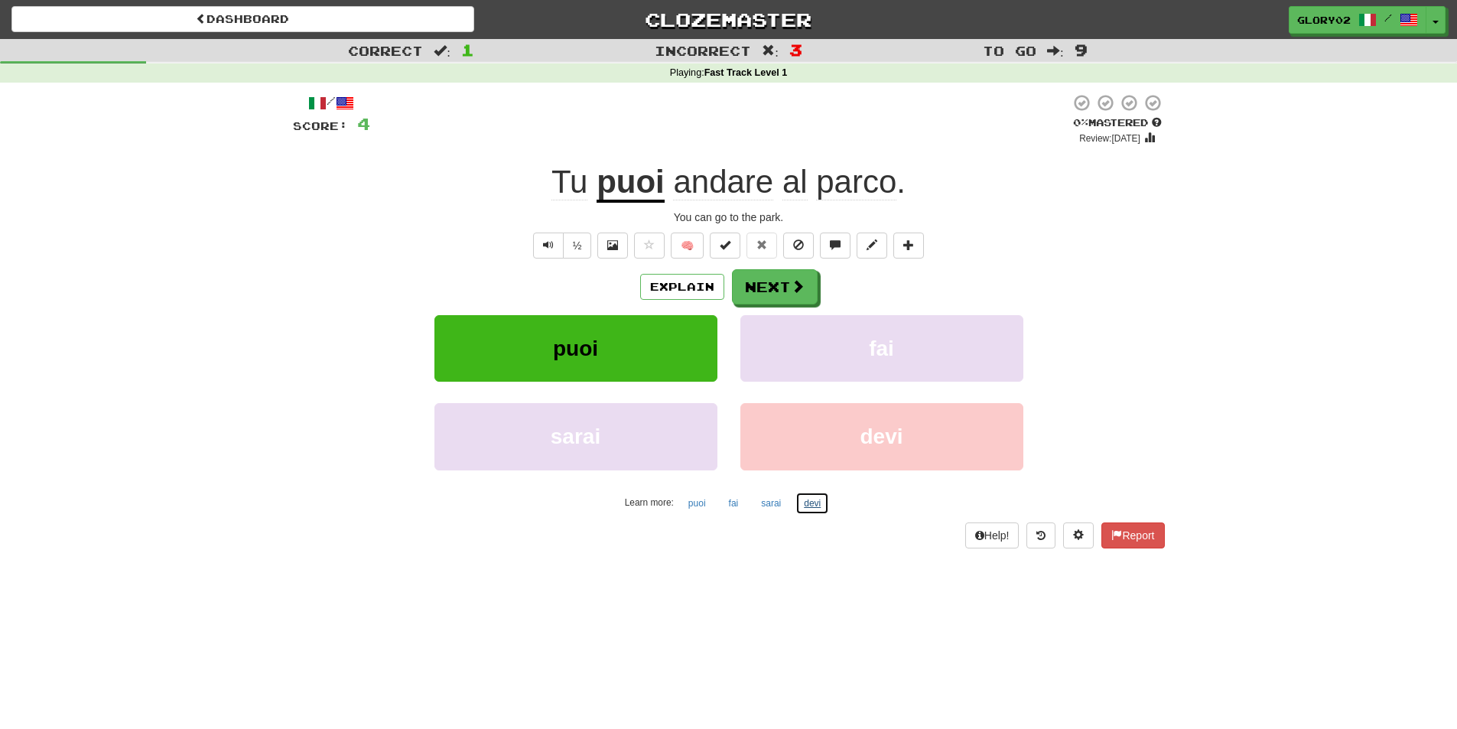
click at [808, 504] on button "devi" at bounding box center [812, 503] width 34 height 23
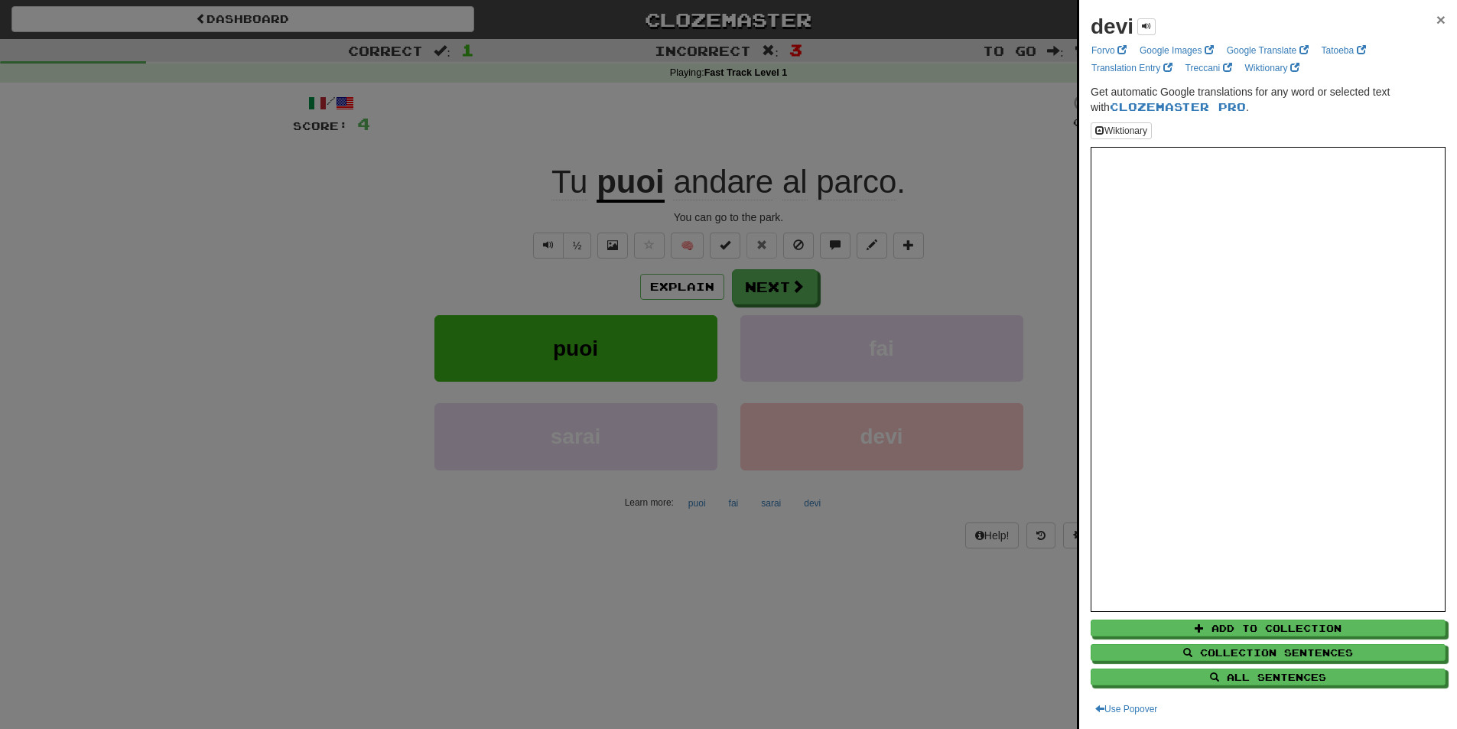
click at [1436, 21] on span "×" at bounding box center [1440, 20] width 9 height 18
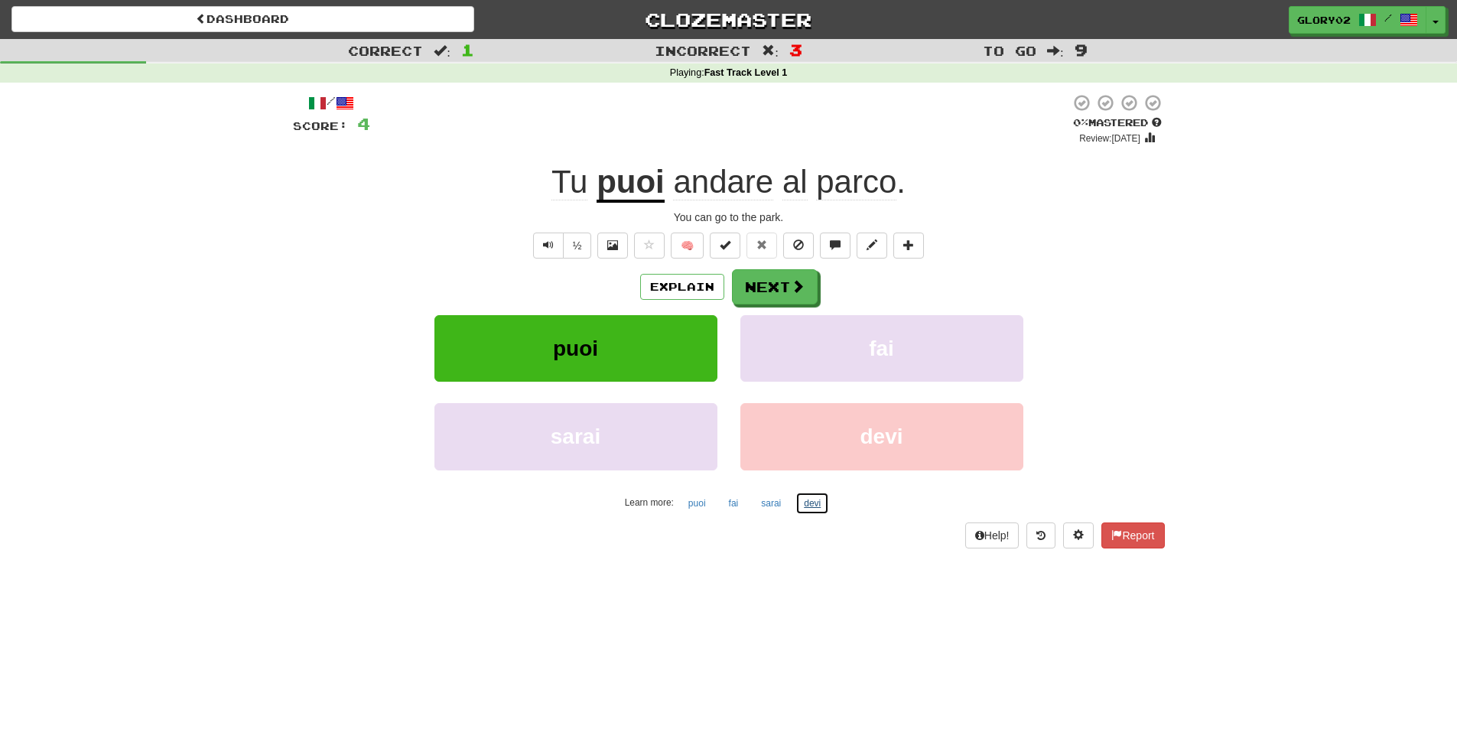
click at [820, 500] on button "devi" at bounding box center [812, 503] width 34 height 23
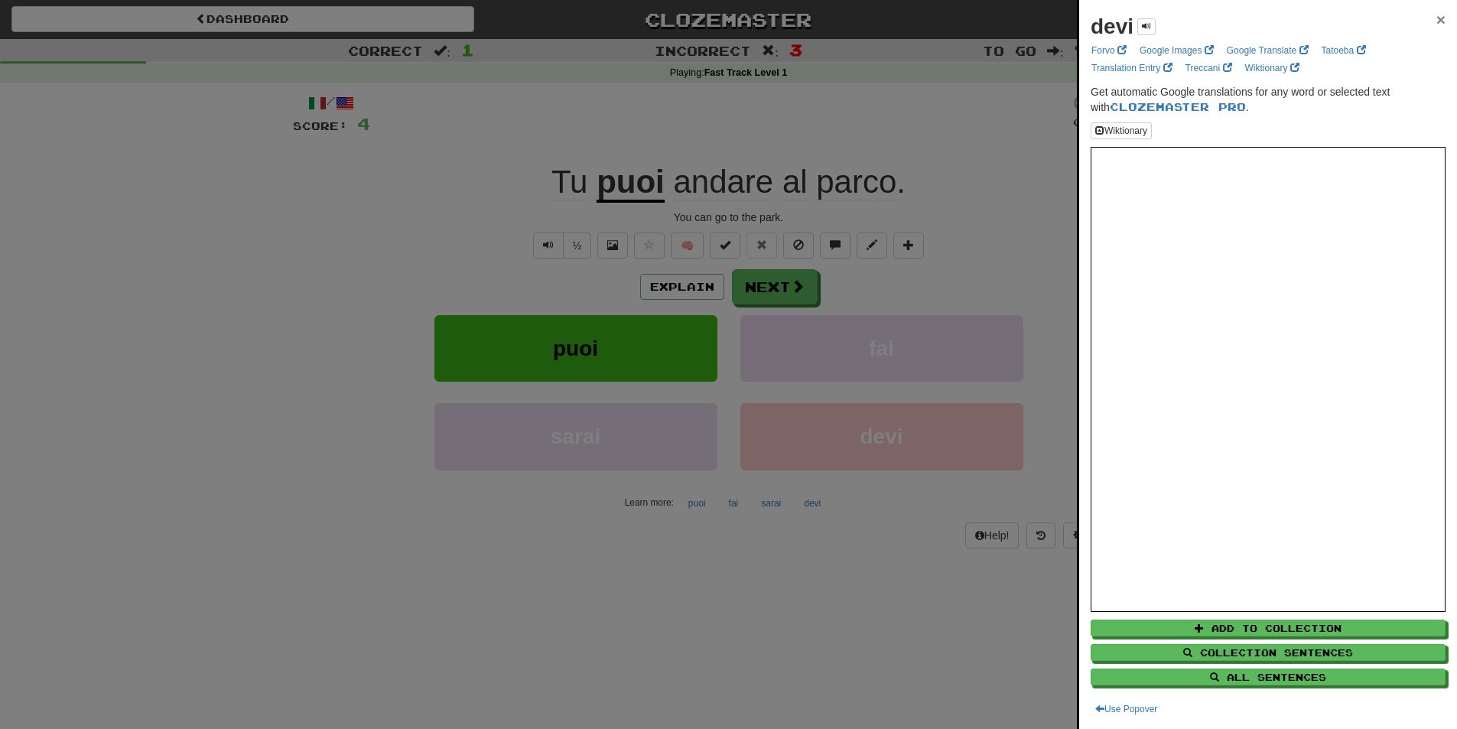
click at [1436, 17] on span "×" at bounding box center [1440, 20] width 9 height 18
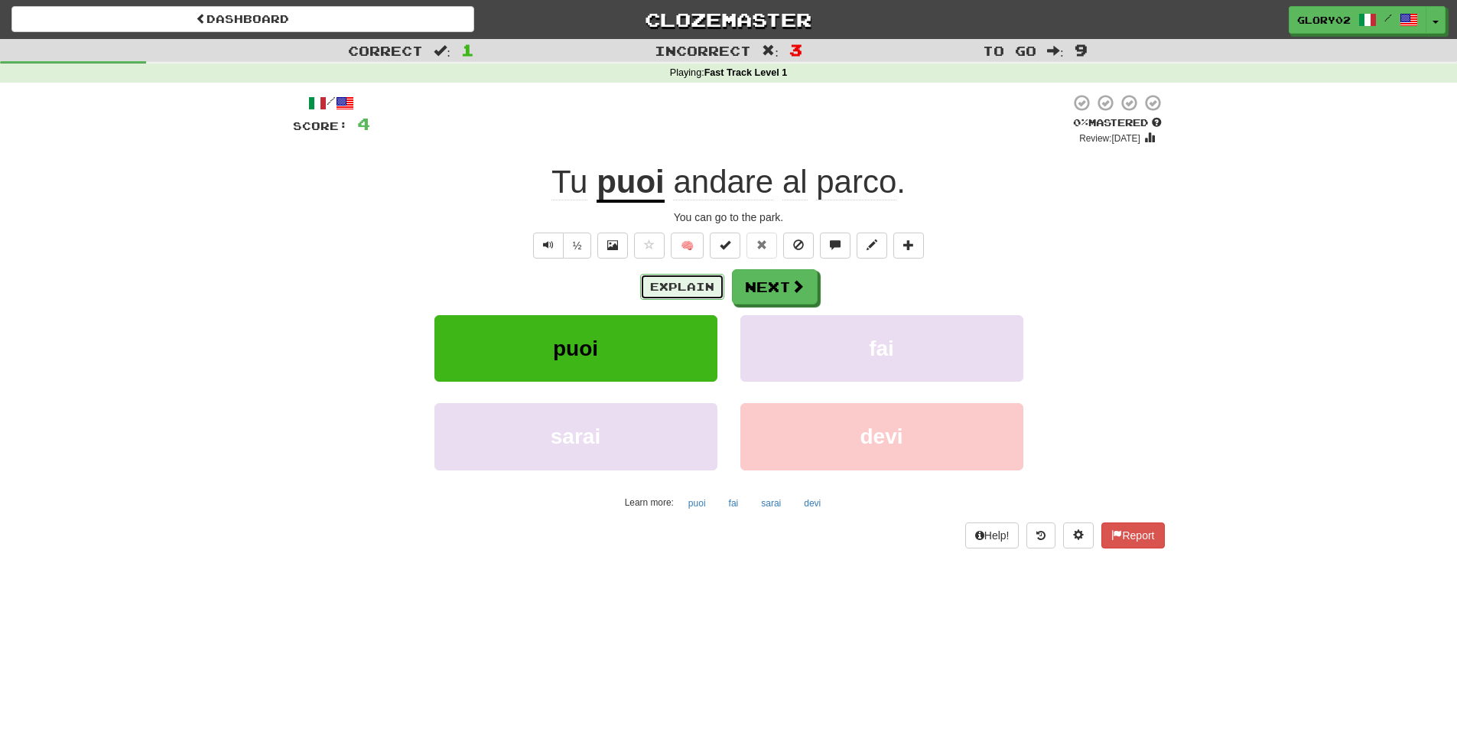
click at [684, 292] on button "Explain" at bounding box center [682, 287] width 84 height 26
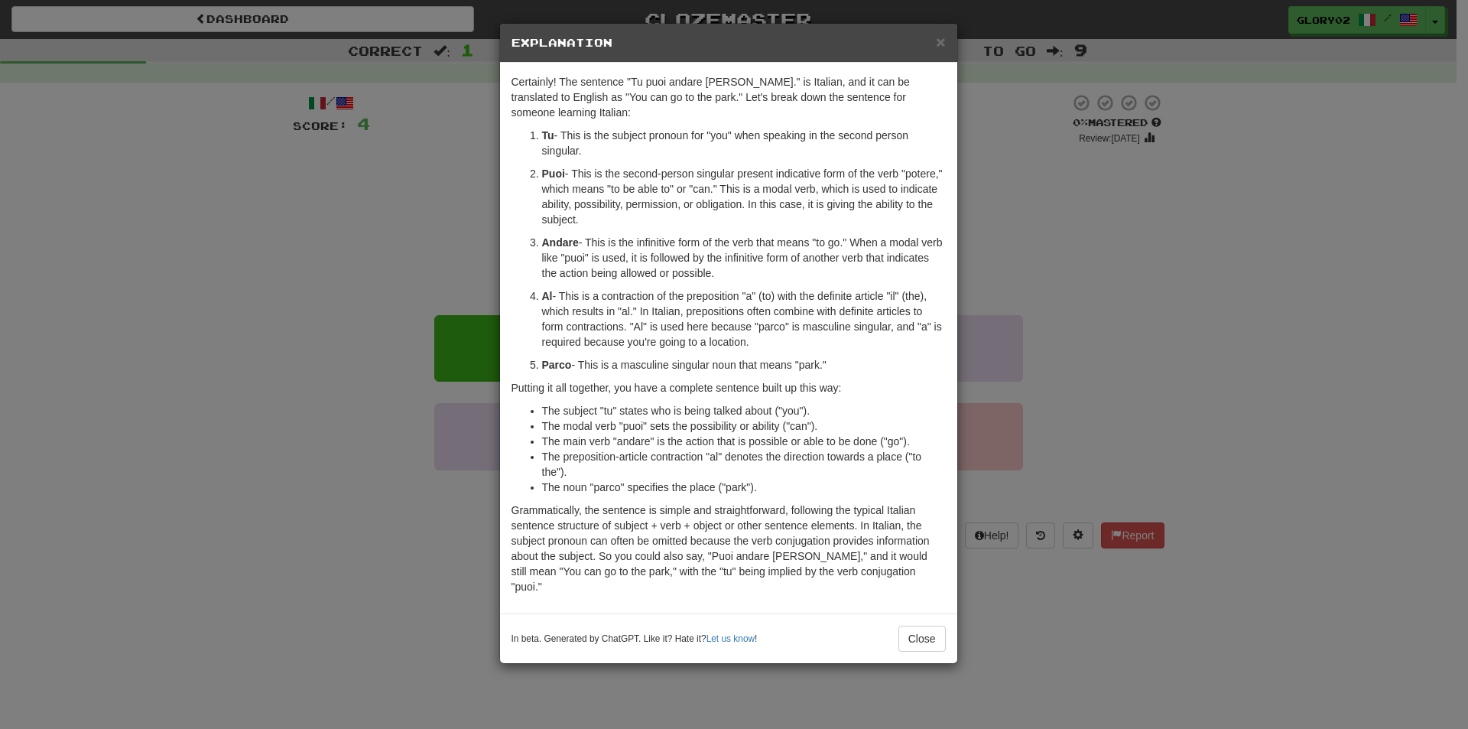
click at [1005, 287] on div "× Explanation Certainly! The sentence "Tu puoi andare al parco." is Italian, an…" at bounding box center [734, 364] width 1468 height 729
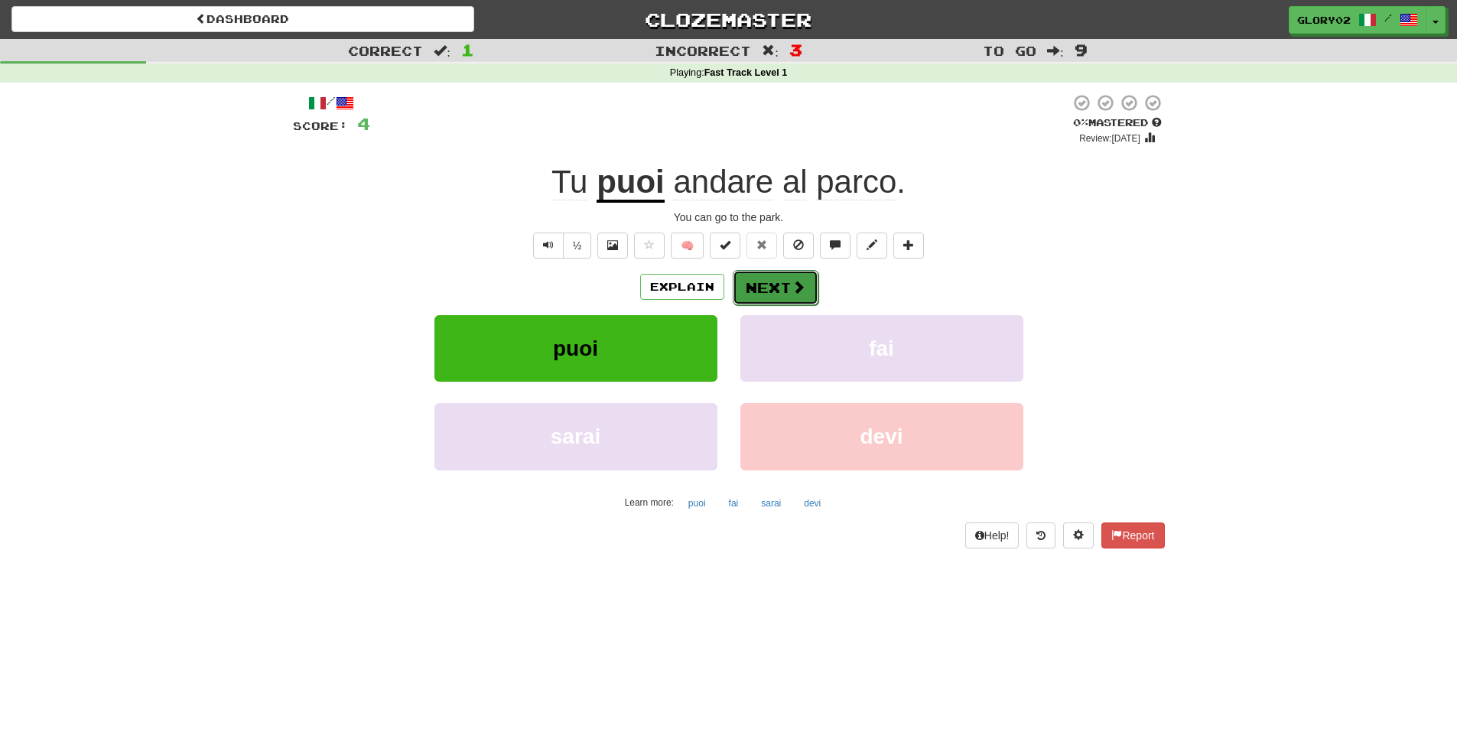
click at [795, 277] on button "Next" at bounding box center [775, 287] width 86 height 35
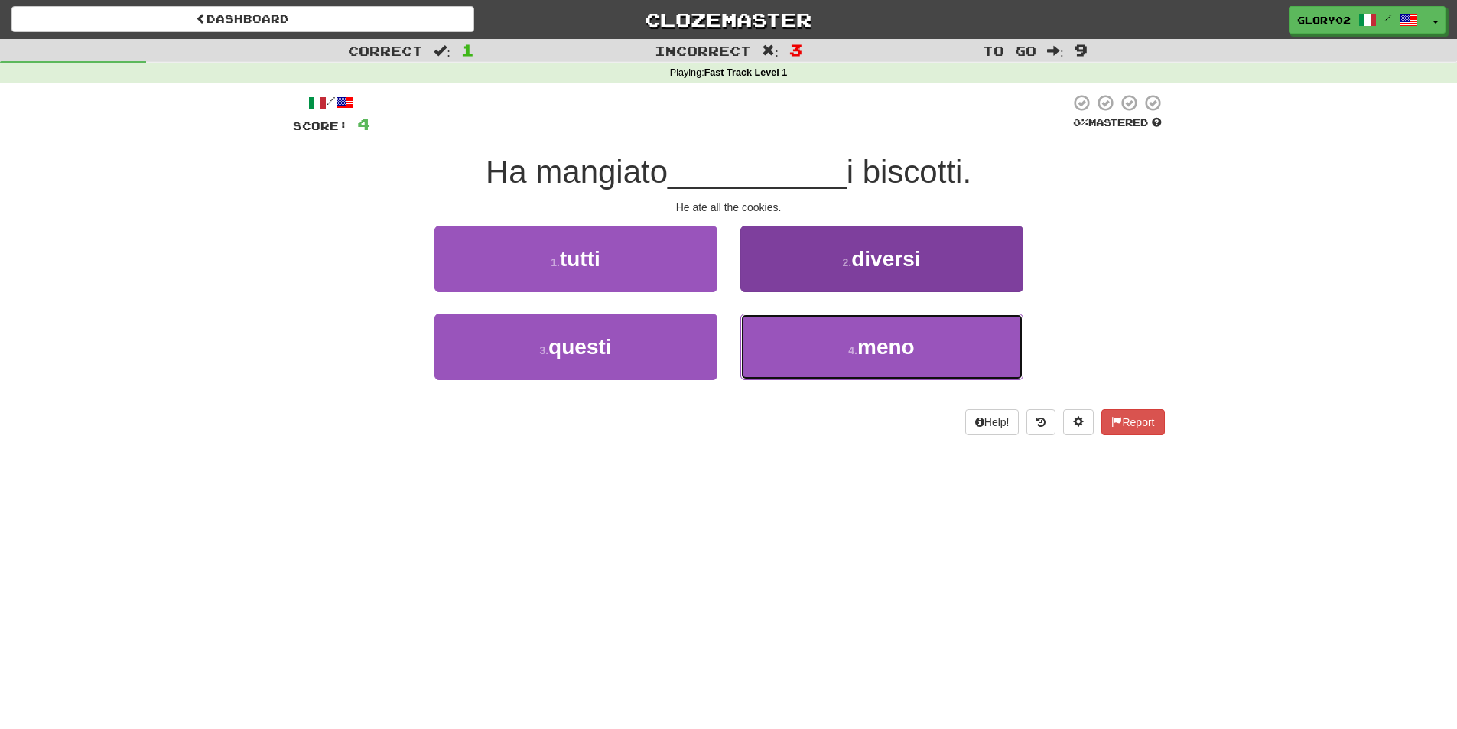
drag, startPoint x: 949, startPoint y: 335, endPoint x: 956, endPoint y: 339, distance: 7.9
click at [948, 335] on button "4 . meno" at bounding box center [881, 346] width 283 height 67
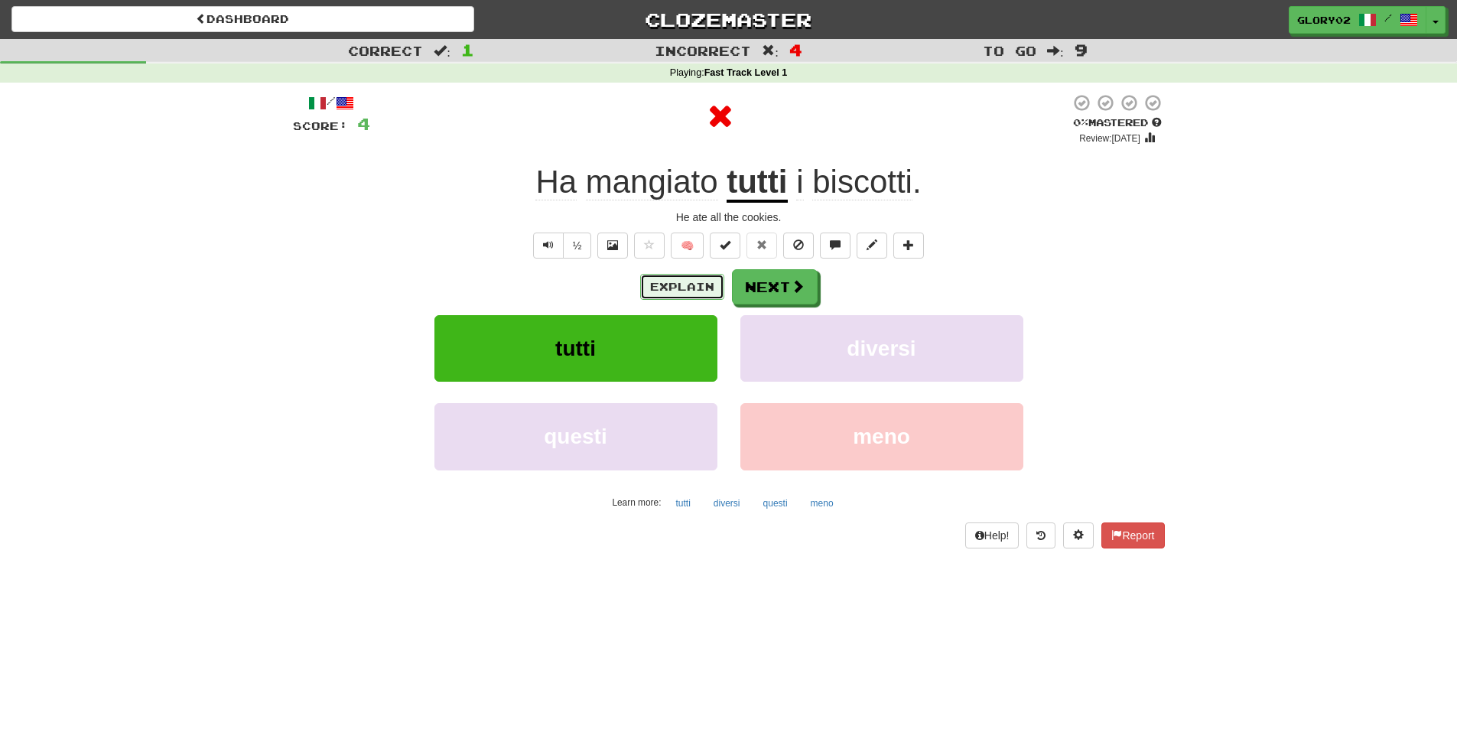
click at [689, 279] on button "Explain" at bounding box center [682, 287] width 84 height 26
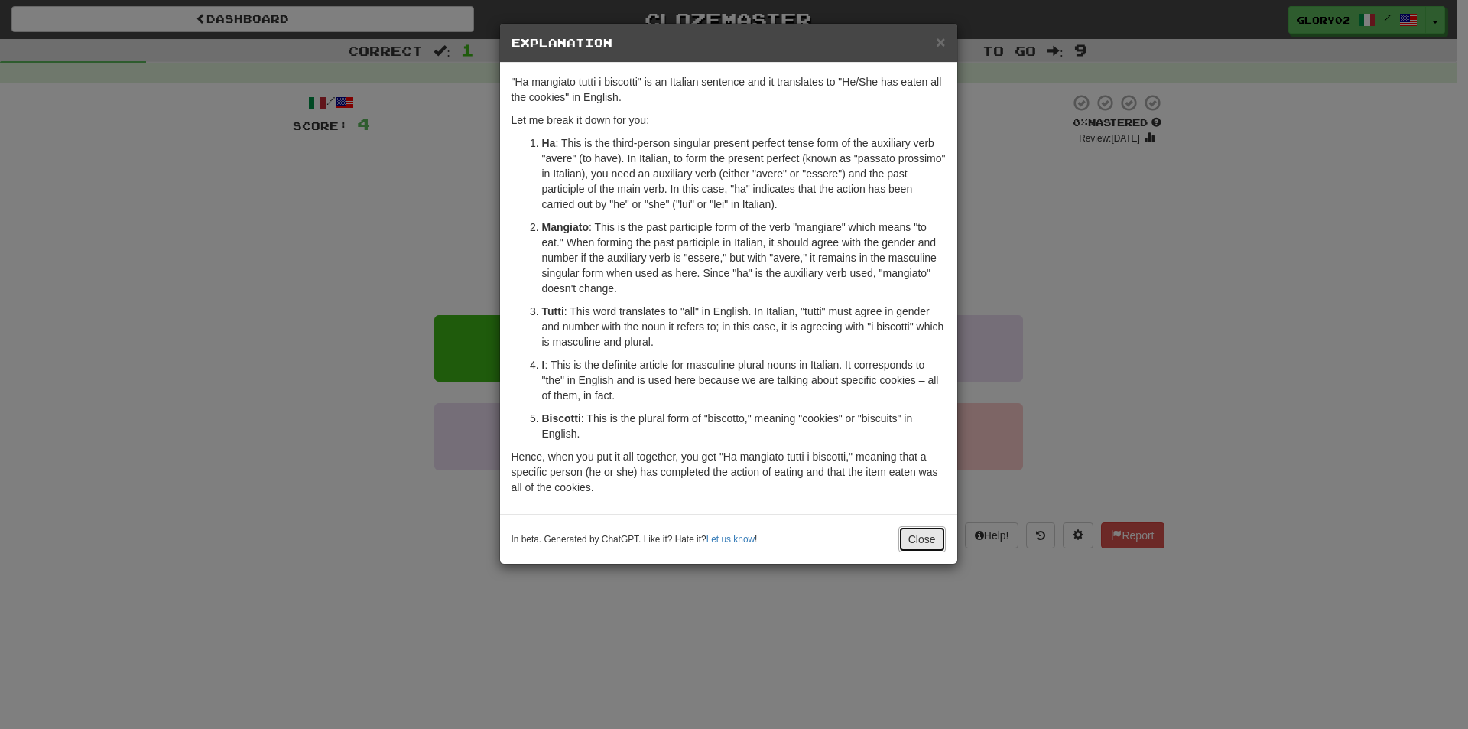
click at [923, 534] on button "Close" at bounding box center [921, 539] width 47 height 26
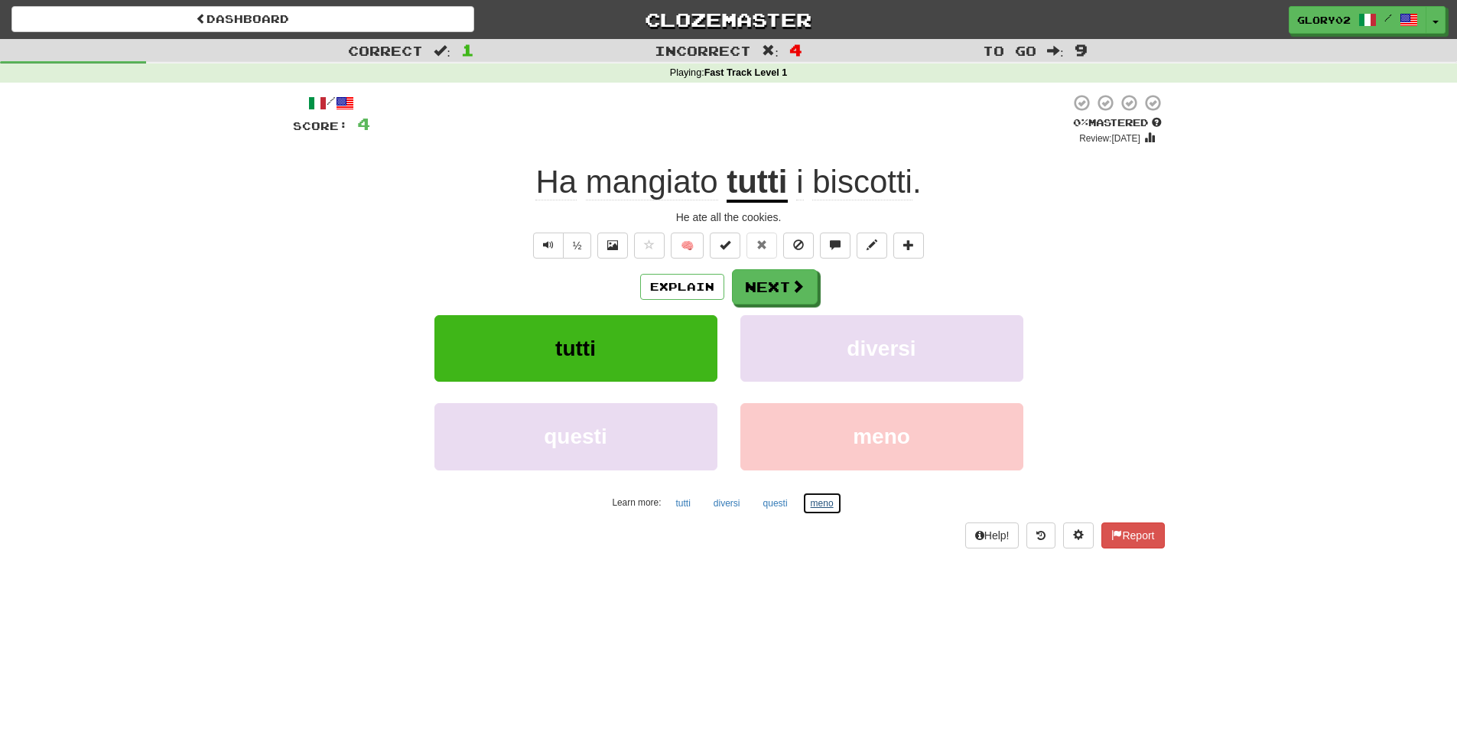
click at [823, 508] on button "meno" at bounding box center [822, 503] width 40 height 23
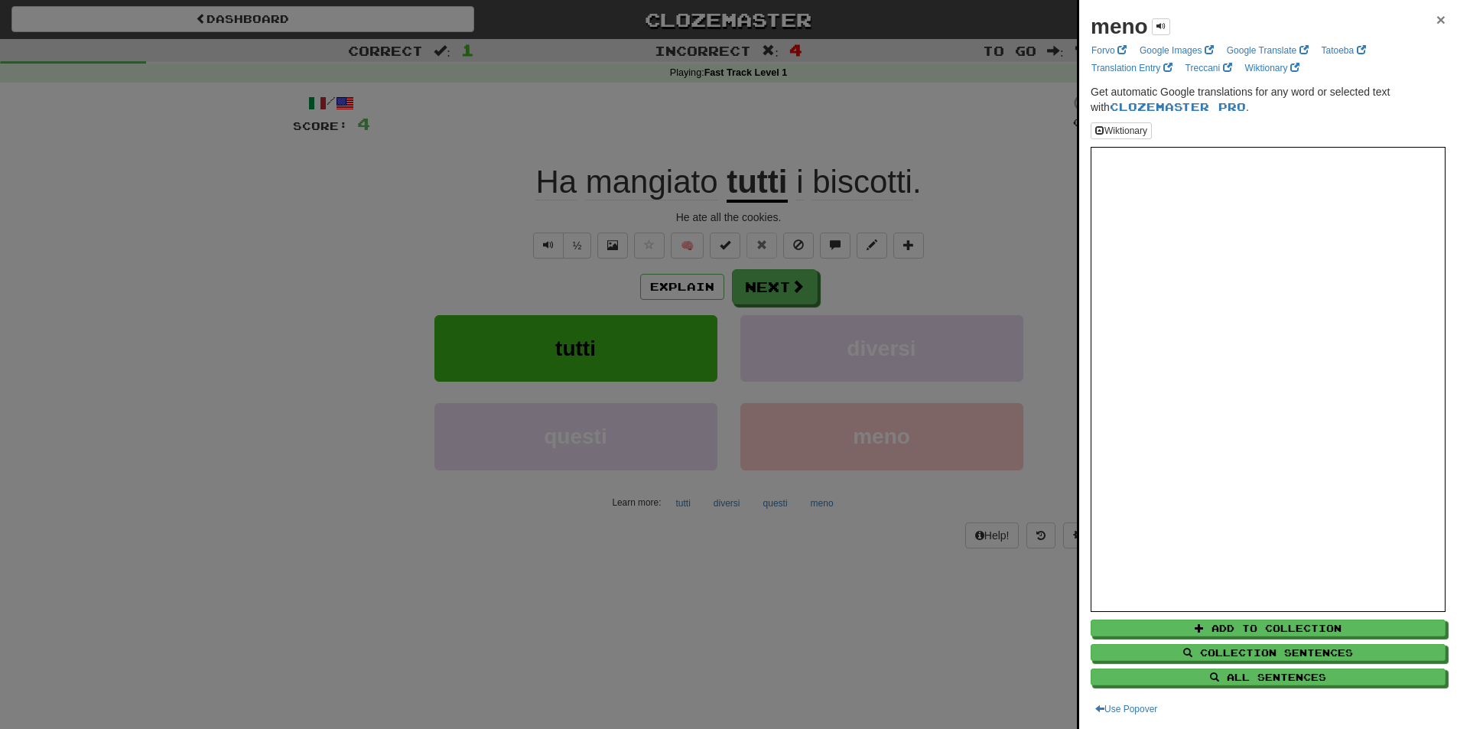
click at [1436, 17] on span "×" at bounding box center [1440, 20] width 9 height 18
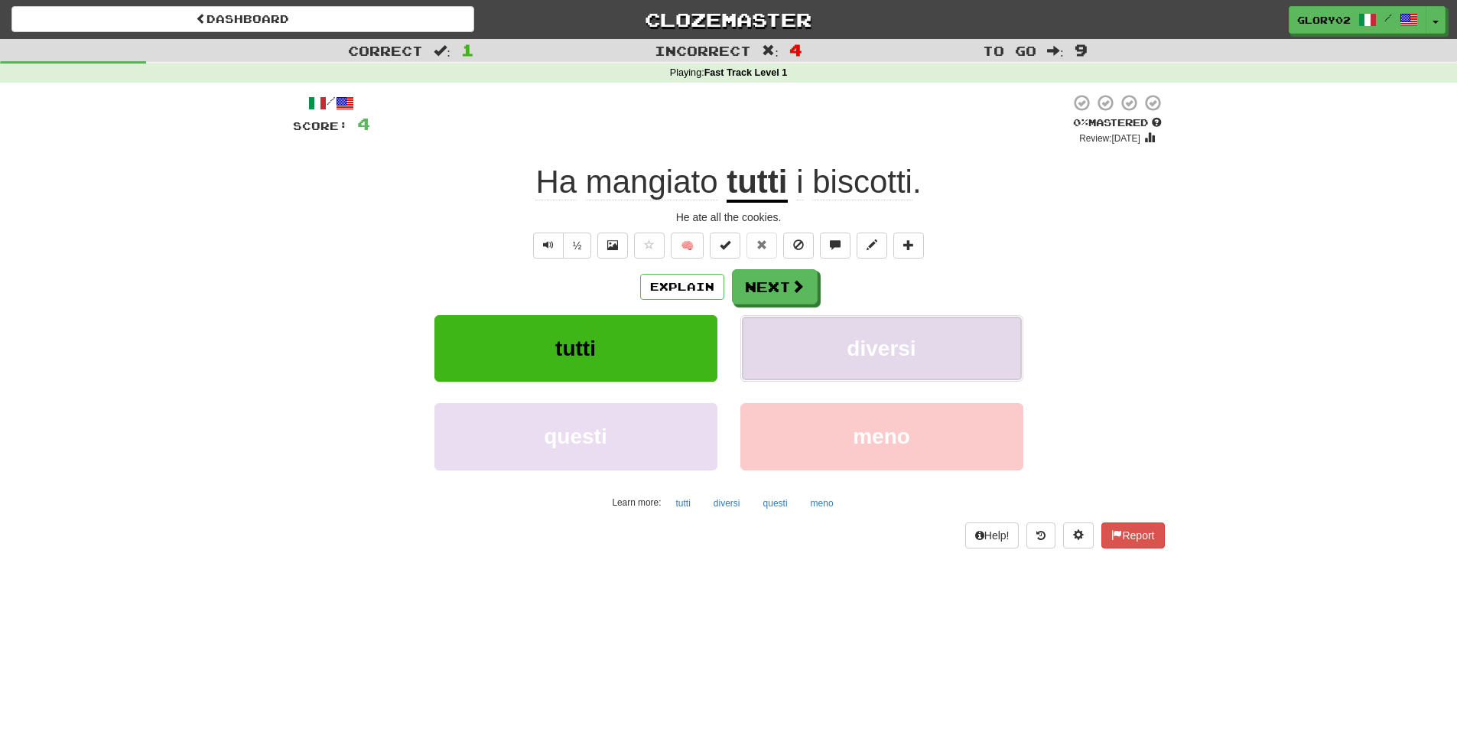
click at [867, 357] on span "diversi" at bounding box center [880, 348] width 69 height 24
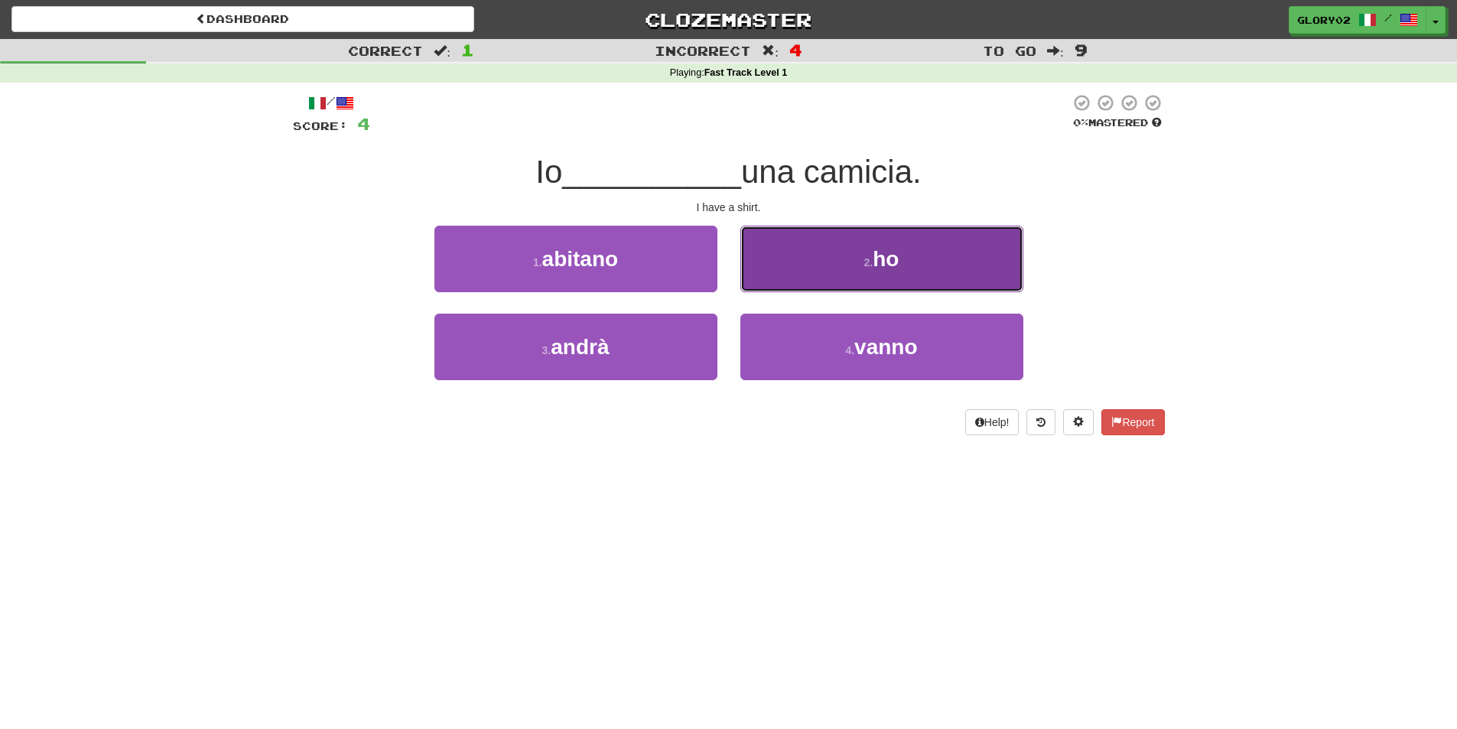
click at [937, 263] on button "2 . ho" at bounding box center [881, 259] width 283 height 67
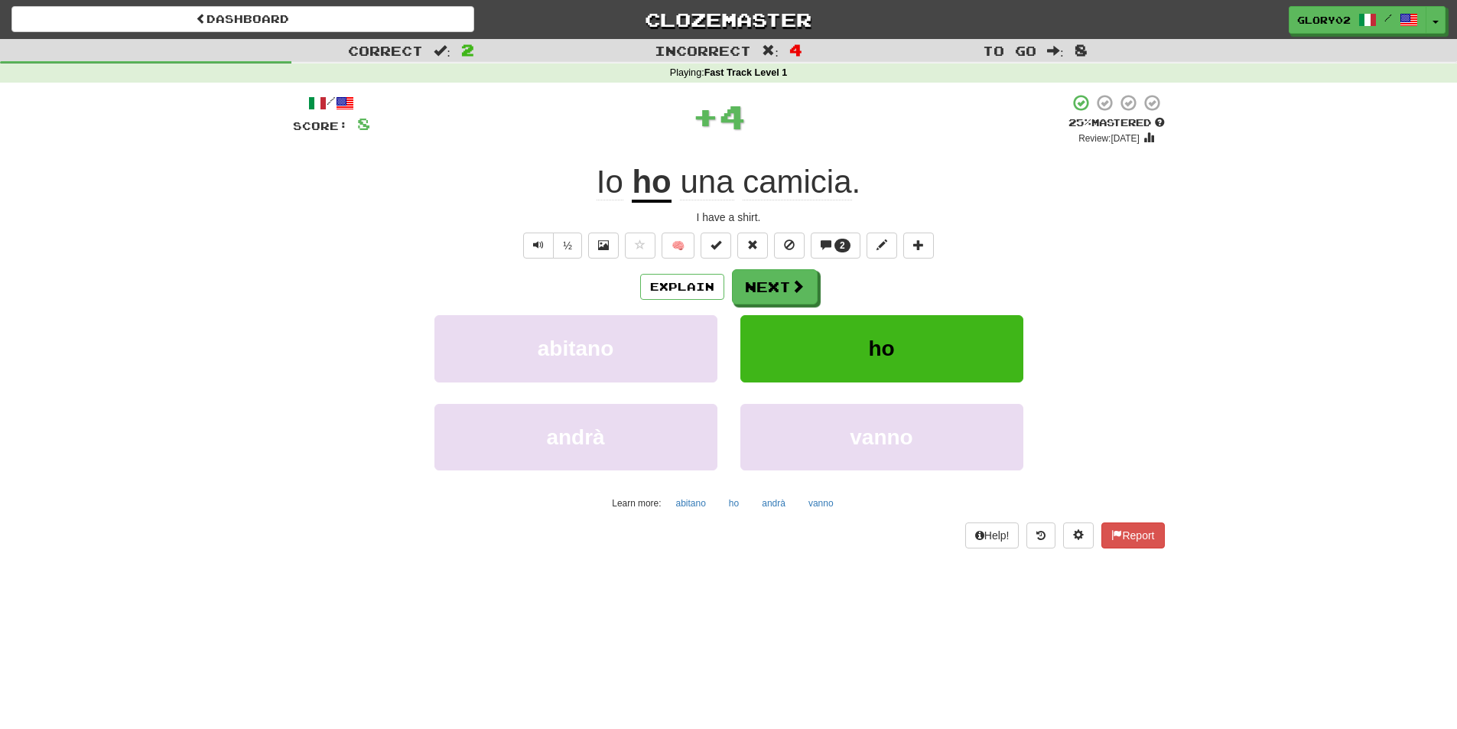
click at [817, 295] on div "Explain Next" at bounding box center [729, 286] width 872 height 35
click at [807, 299] on button "Next" at bounding box center [775, 287] width 86 height 35
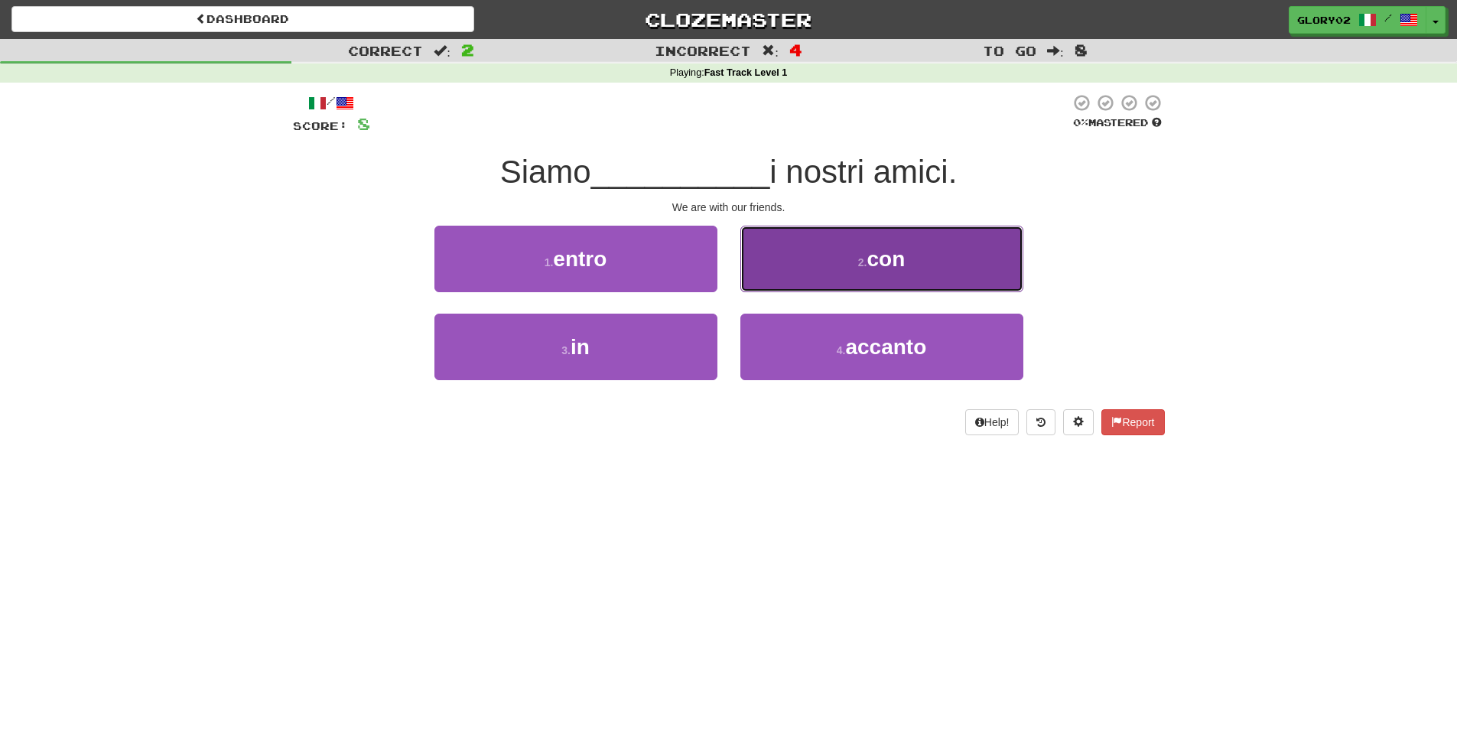
click at [968, 273] on button "2 . con" at bounding box center [881, 259] width 283 height 67
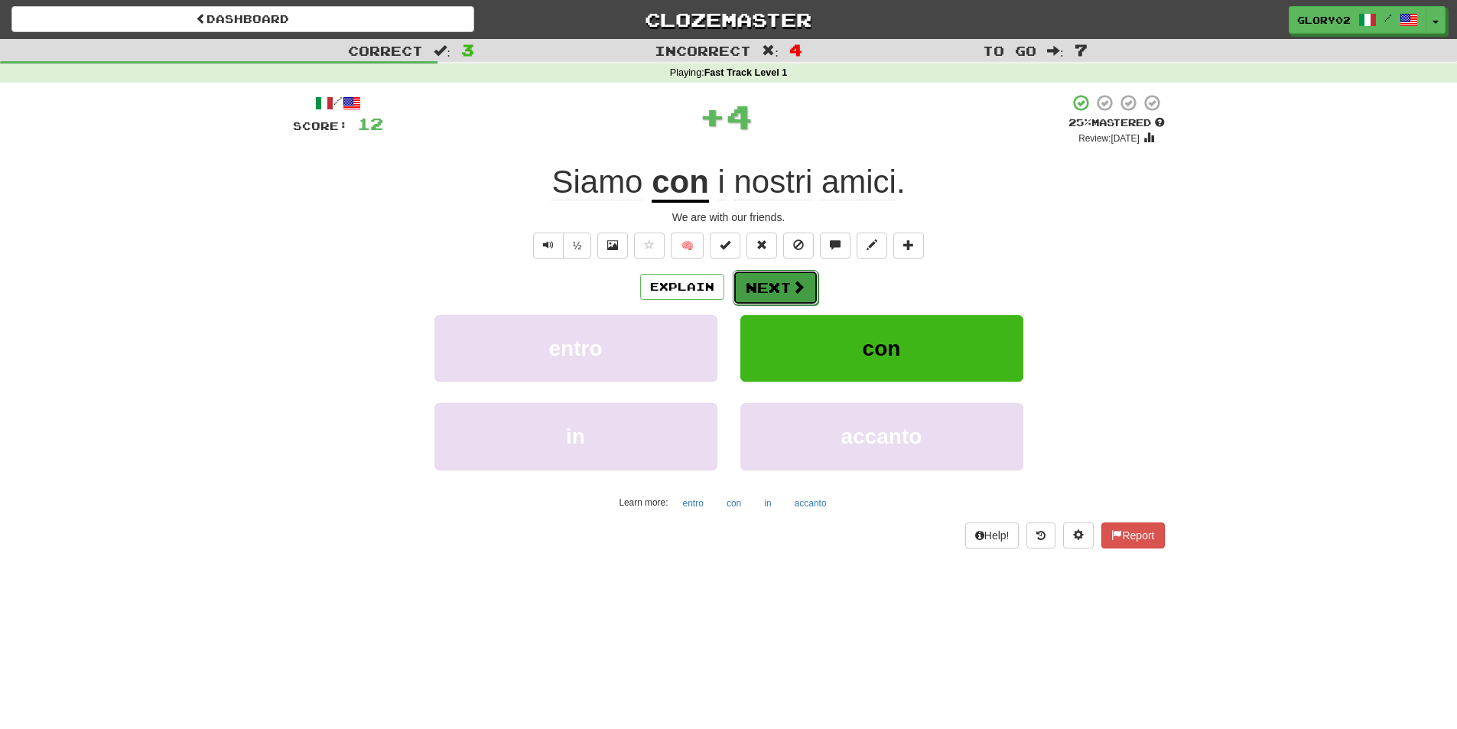
click at [794, 285] on span at bounding box center [798, 287] width 14 height 14
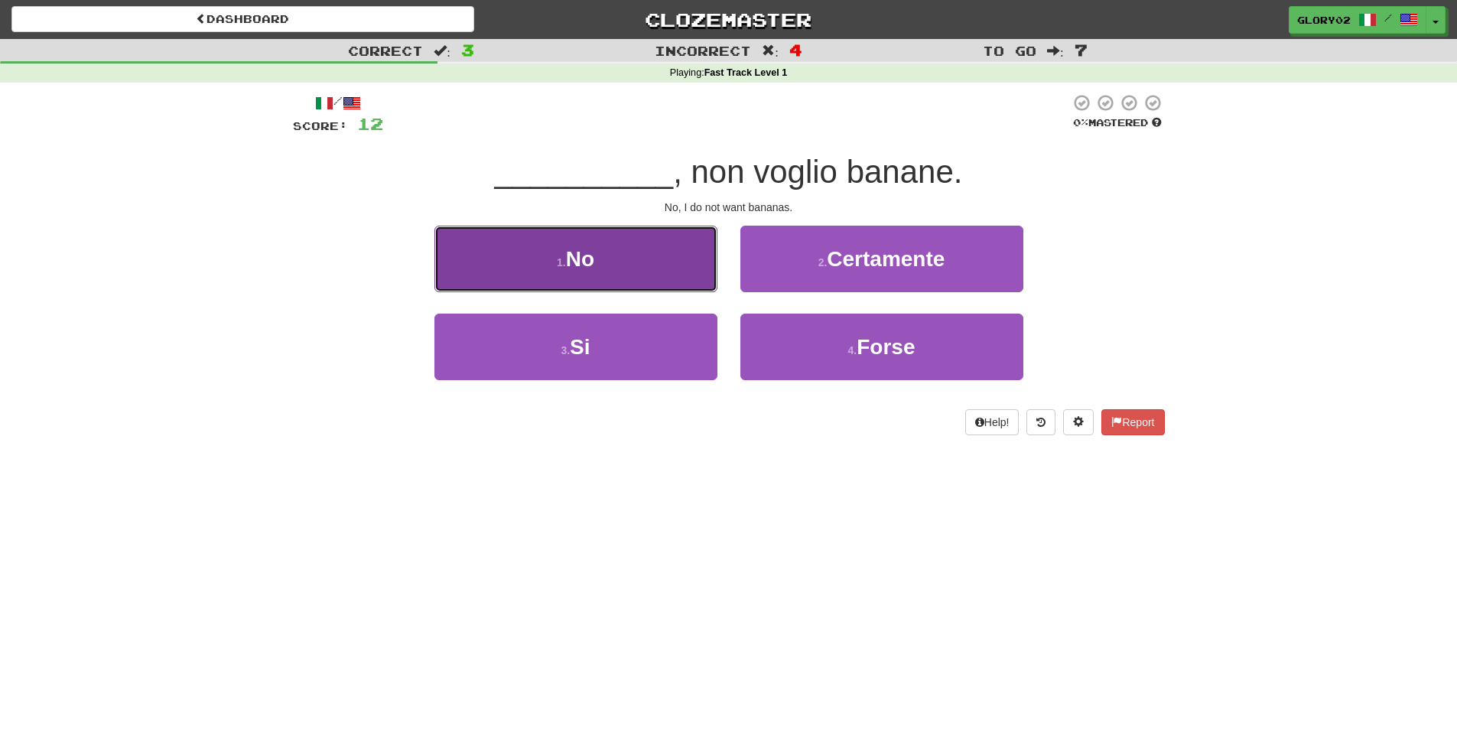
click at [679, 243] on button "1 . No" at bounding box center [575, 259] width 283 height 67
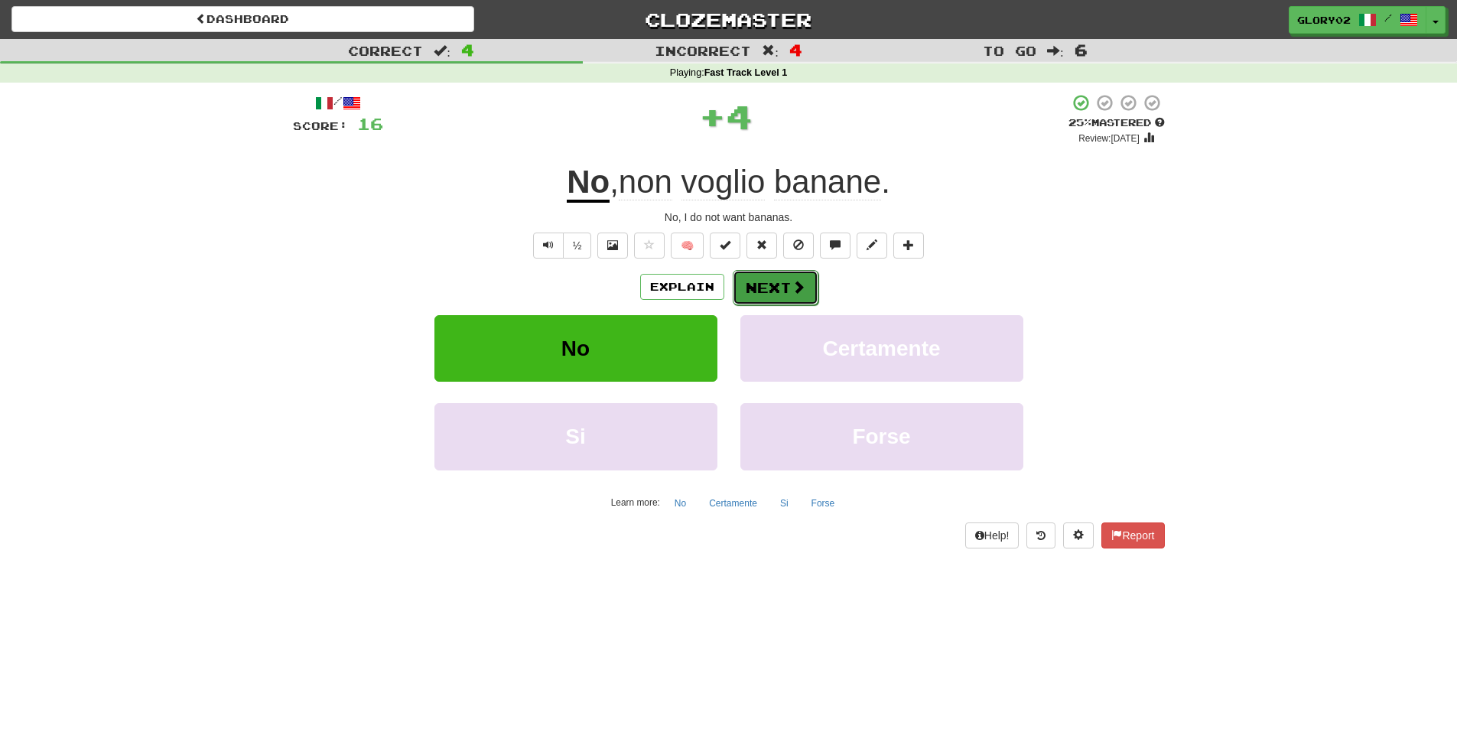
click at [789, 297] on button "Next" at bounding box center [775, 287] width 86 height 35
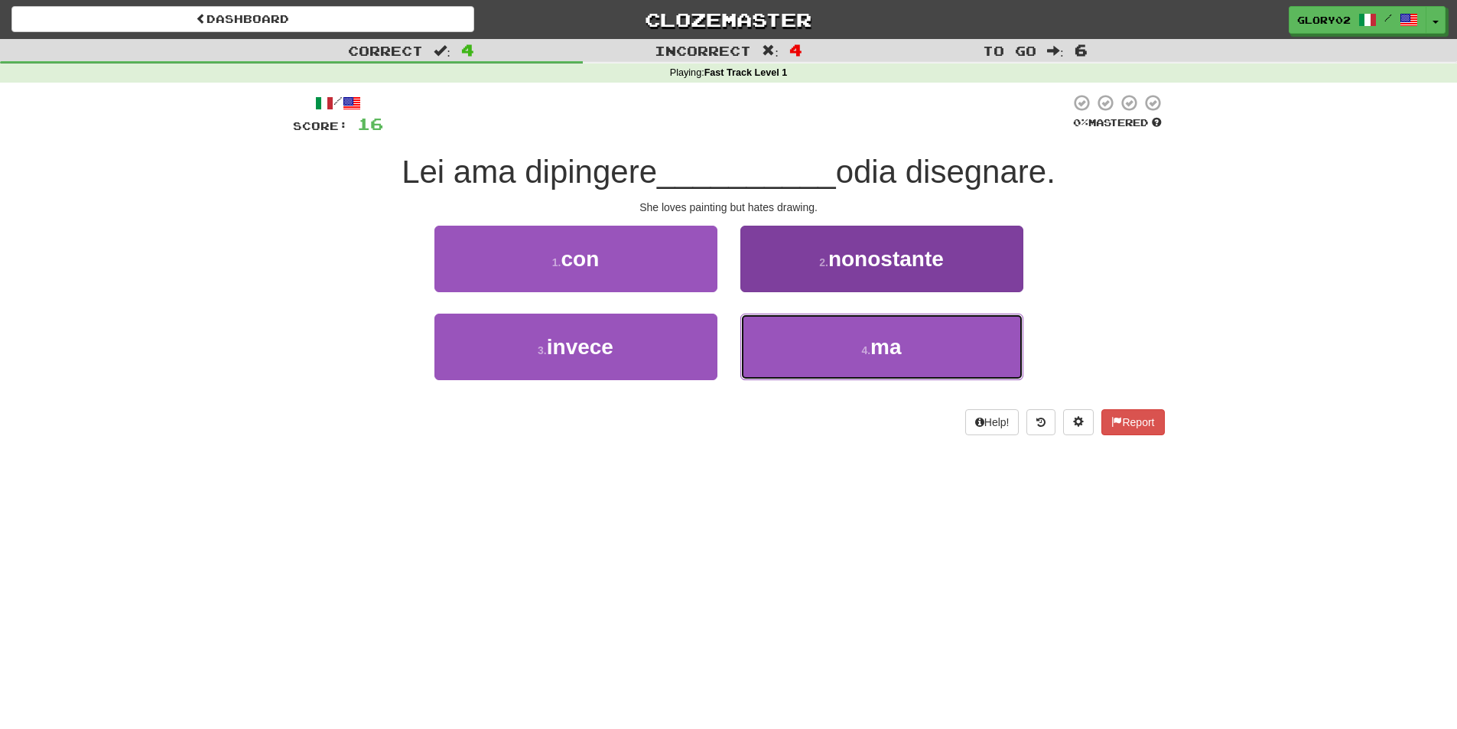
drag, startPoint x: 872, startPoint y: 363, endPoint x: 911, endPoint y: 359, distance: 39.2
click at [871, 363] on button "4 . ma" at bounding box center [881, 346] width 283 height 67
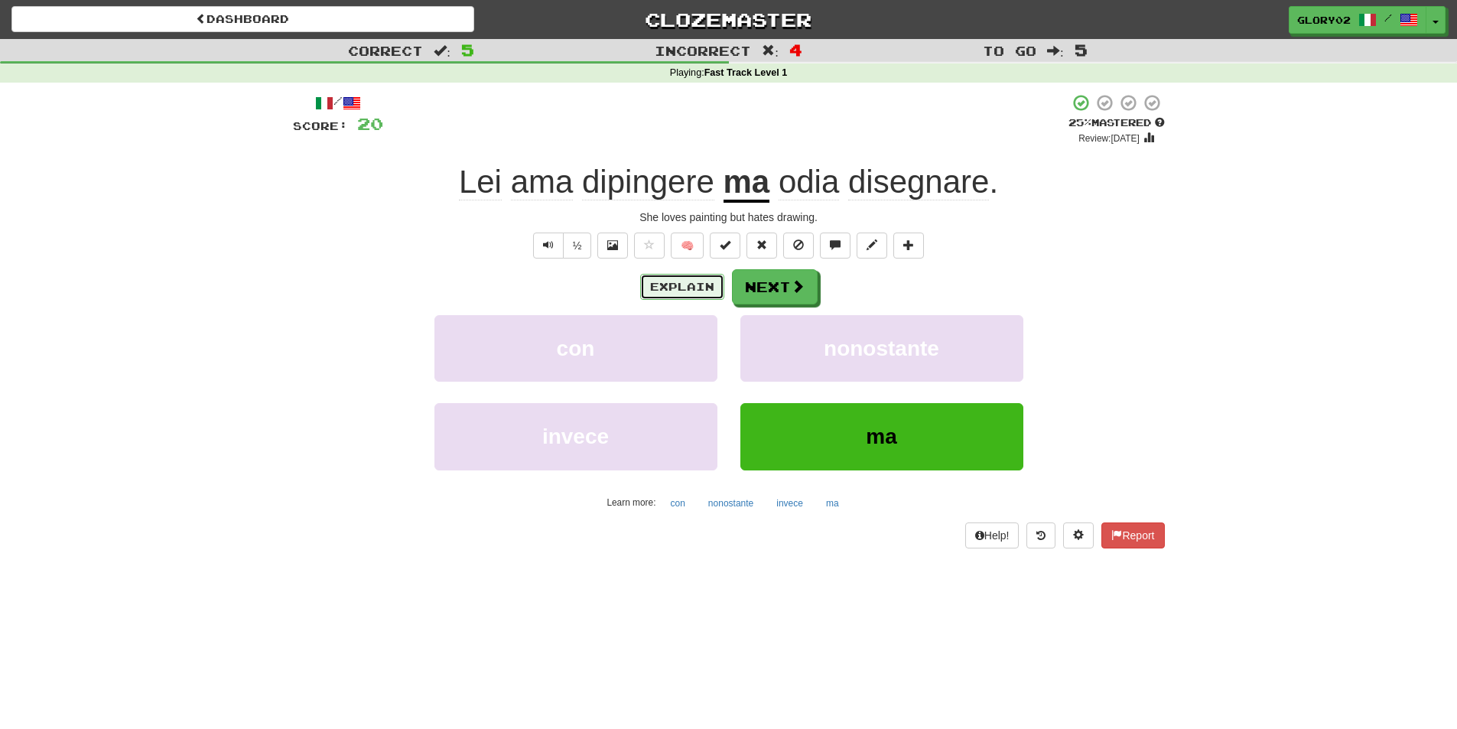
click at [676, 289] on button "Explain" at bounding box center [682, 287] width 84 height 26
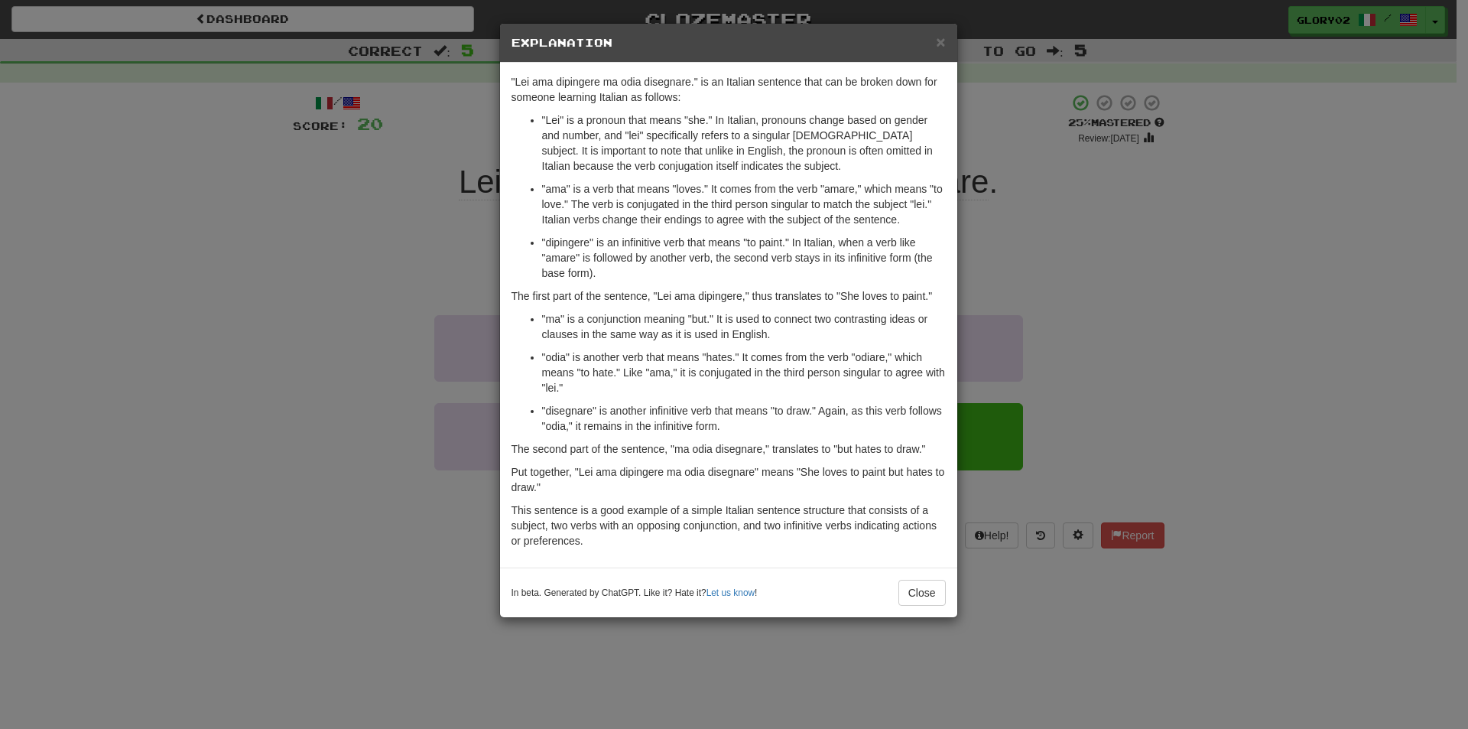
click at [1027, 331] on div "× Explanation "Lei ama dipingere ma odia disegnare." is an Italian sentence tha…" at bounding box center [734, 364] width 1468 height 729
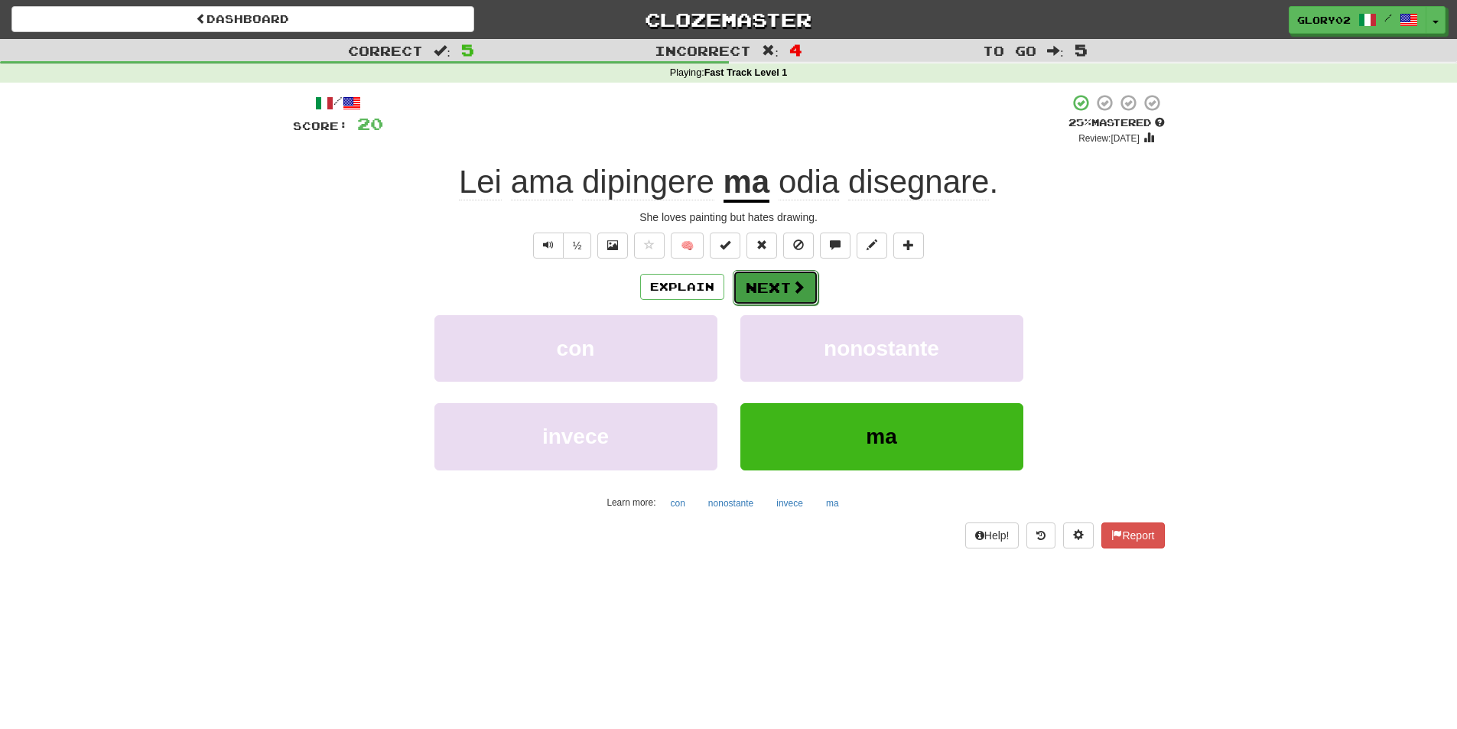
click at [774, 281] on button "Next" at bounding box center [775, 287] width 86 height 35
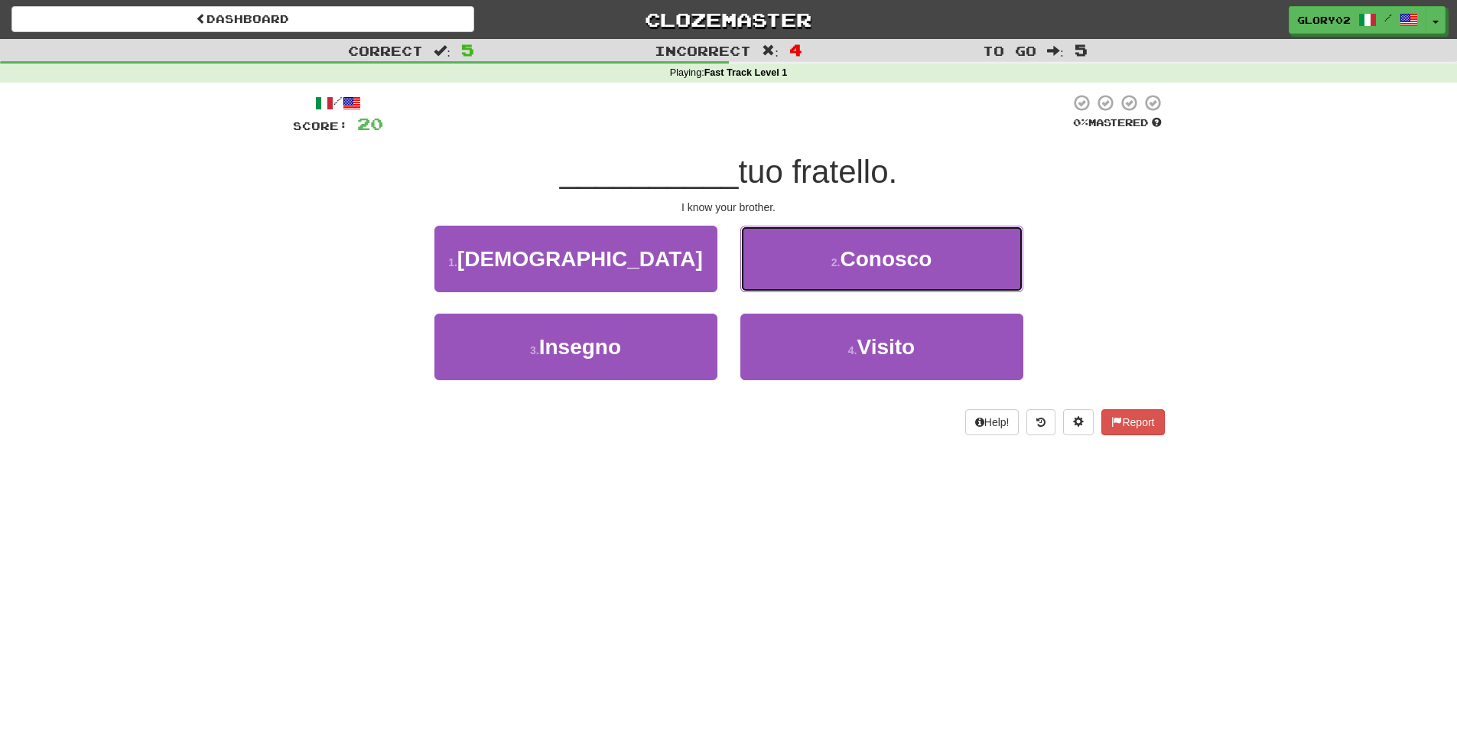
click at [933, 263] on button "2 . Conosco" at bounding box center [881, 259] width 283 height 67
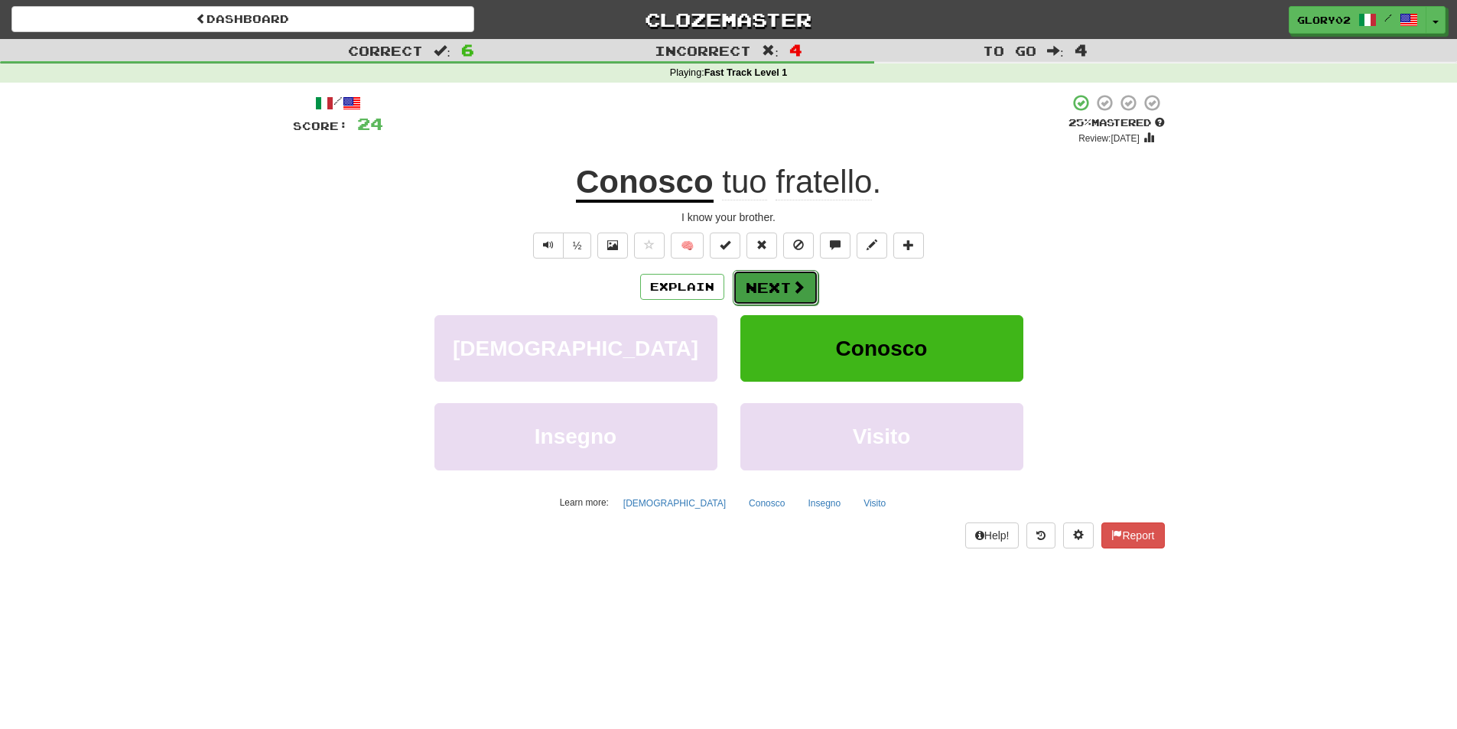
click at [771, 293] on button "Next" at bounding box center [775, 287] width 86 height 35
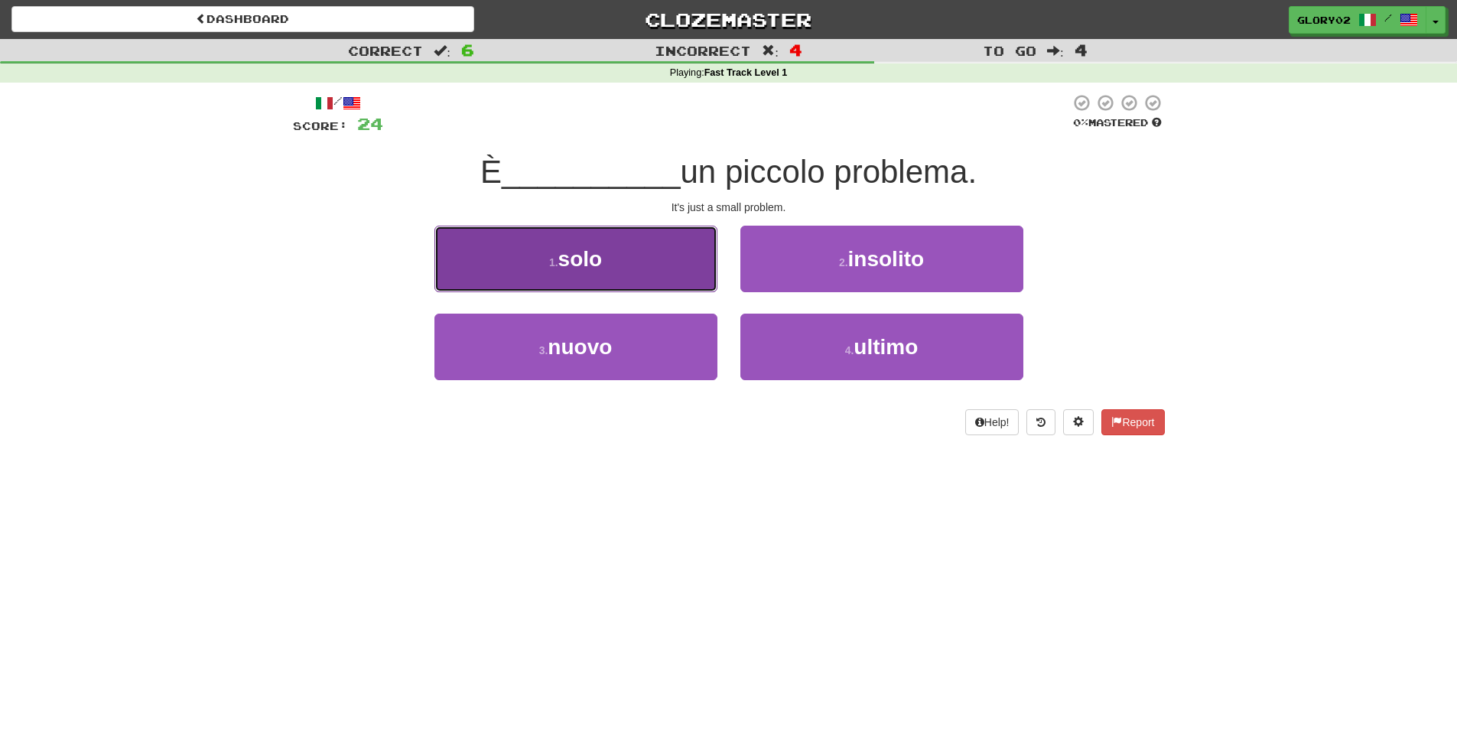
click at [664, 281] on button "1 . solo" at bounding box center [575, 259] width 283 height 67
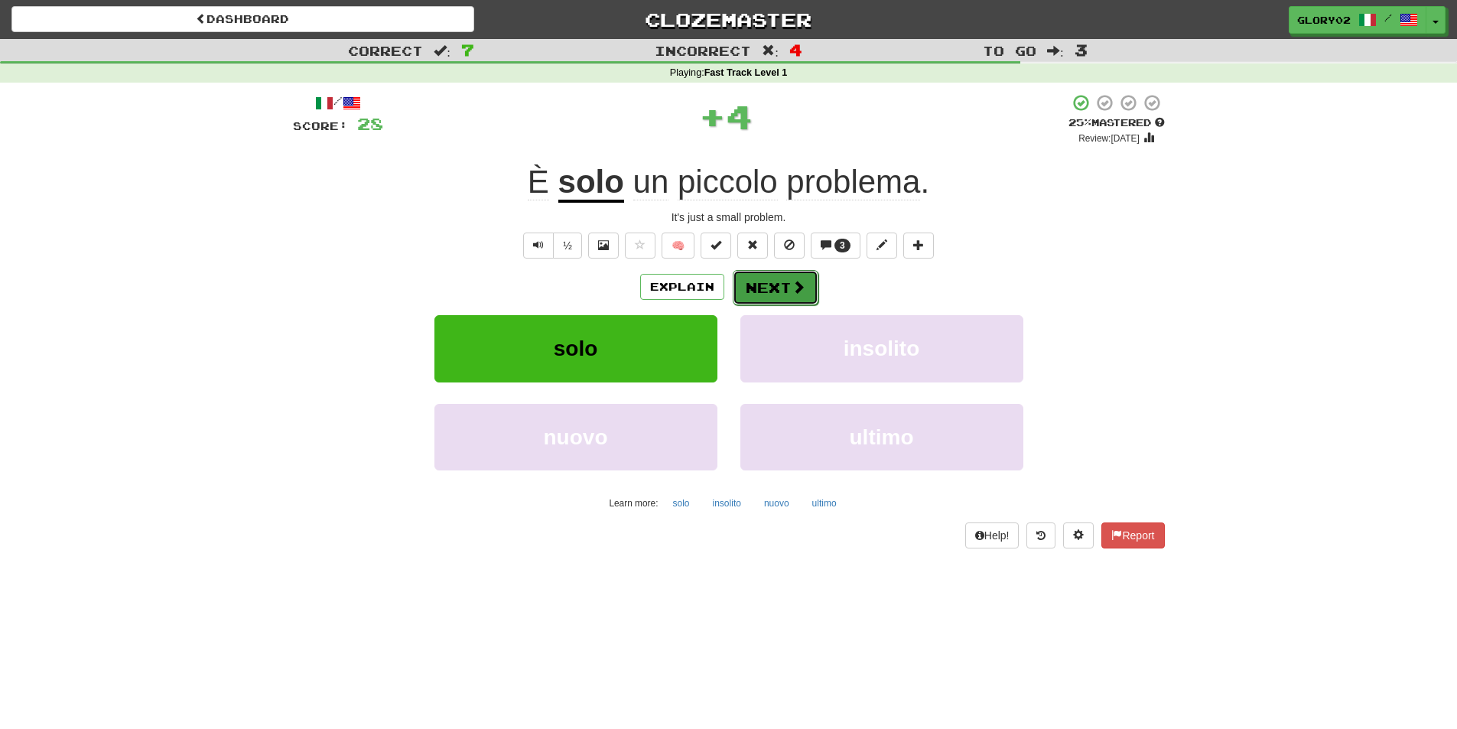
click at [803, 294] on span at bounding box center [798, 287] width 14 height 14
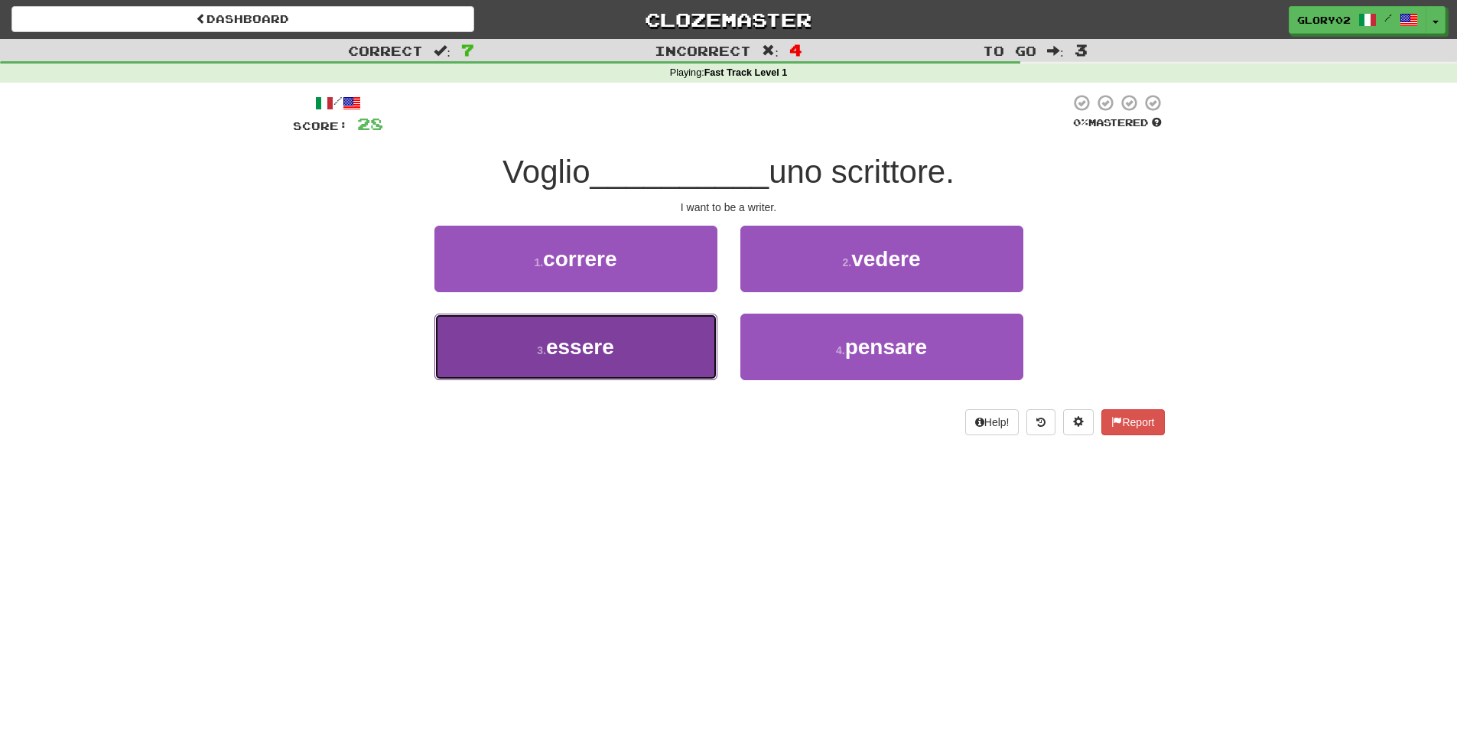
click at [665, 356] on button "3 . essere" at bounding box center [575, 346] width 283 height 67
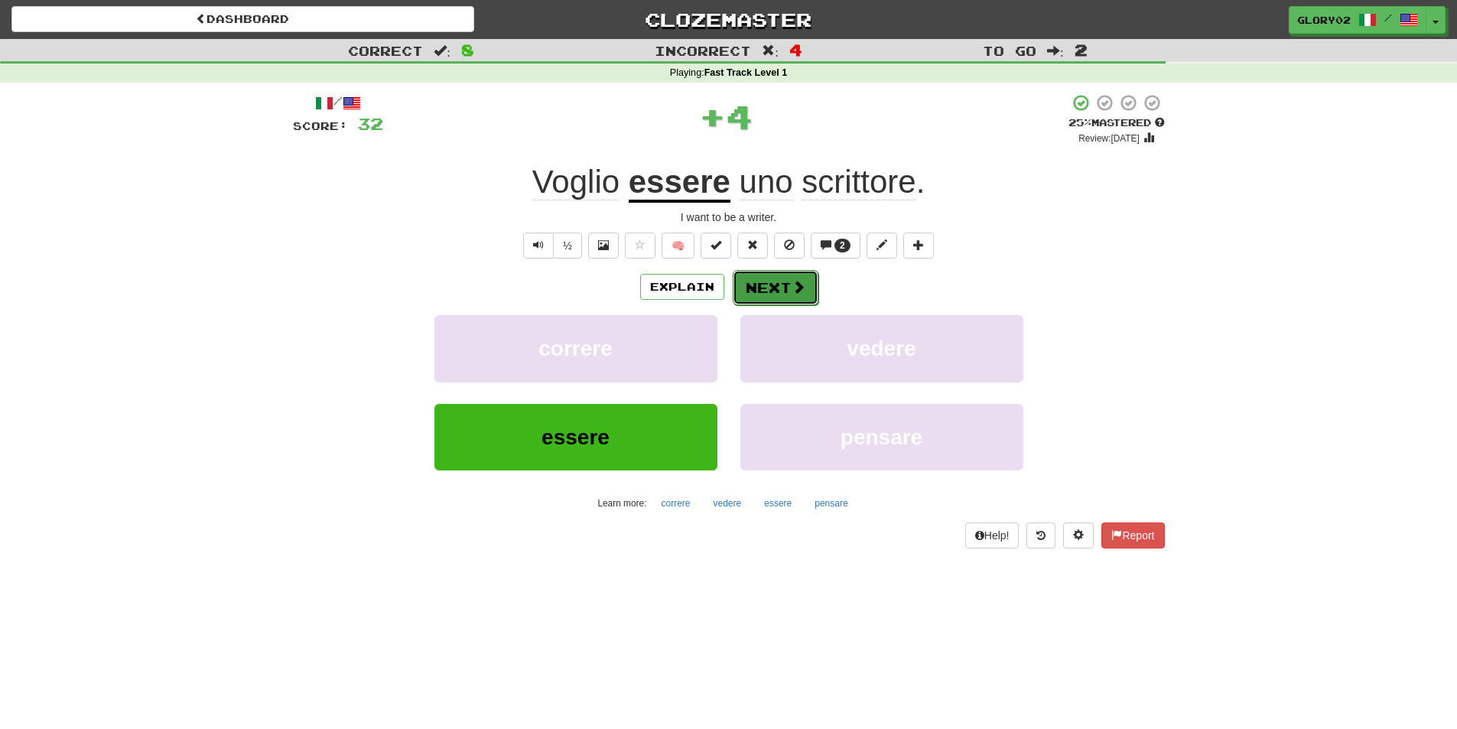
click at [778, 289] on button "Next" at bounding box center [775, 287] width 86 height 35
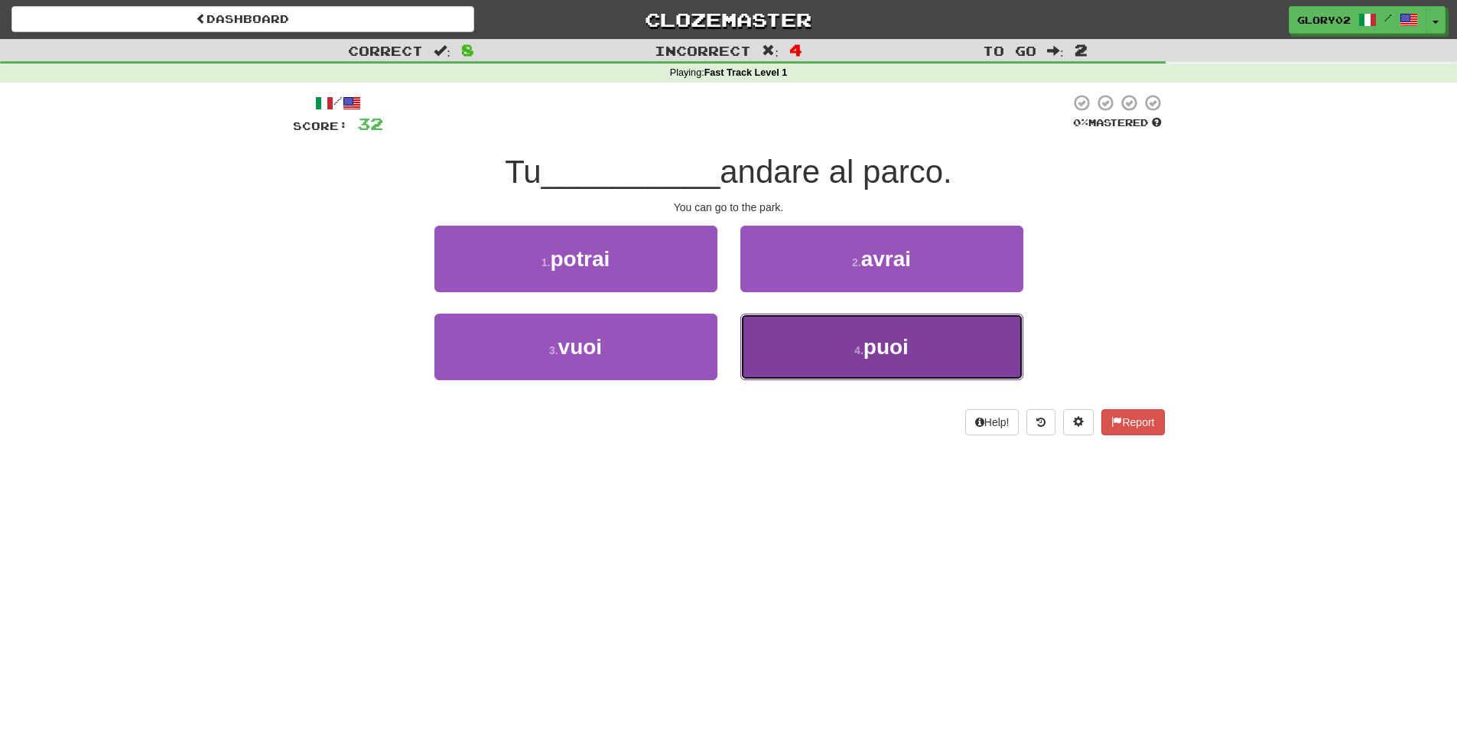
click at [930, 345] on button "4 . puoi" at bounding box center [881, 346] width 283 height 67
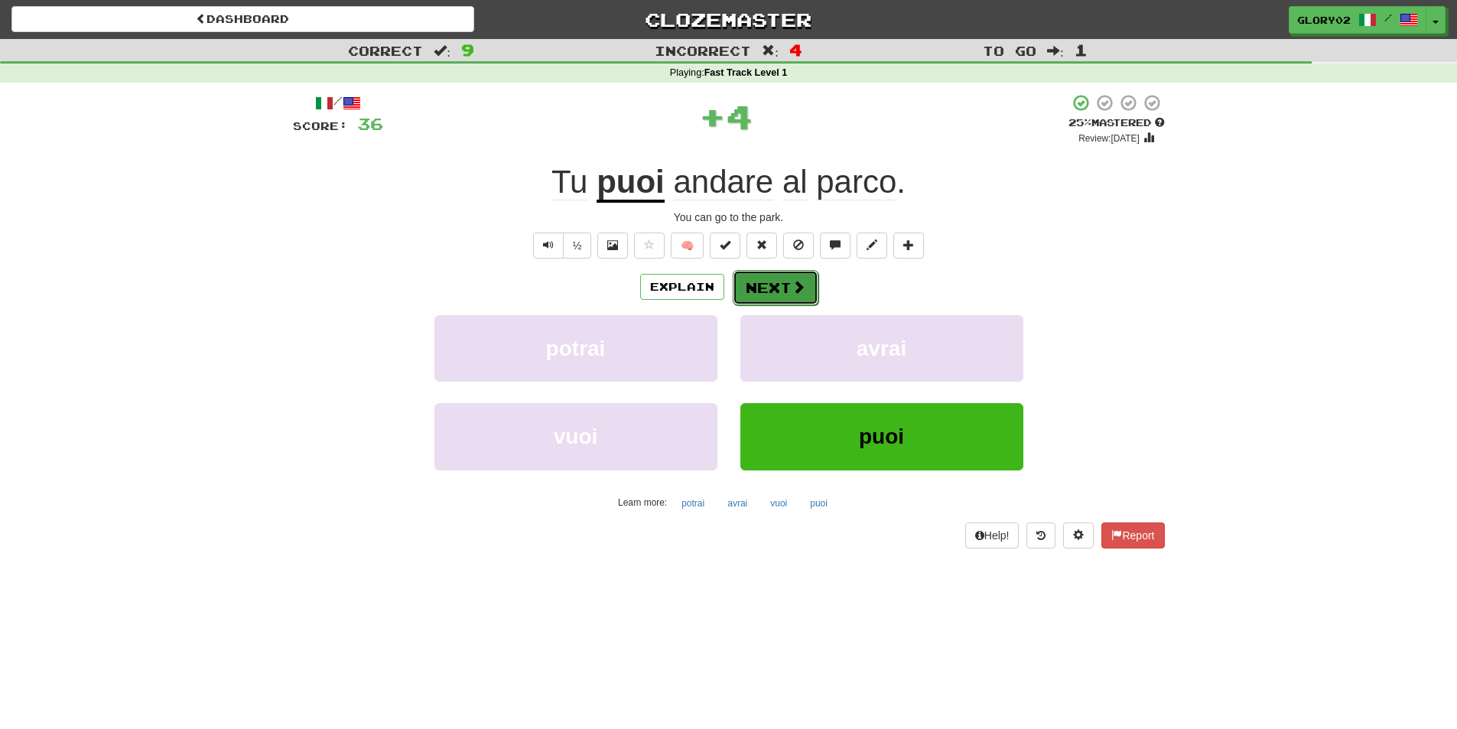
click at [768, 293] on button "Next" at bounding box center [775, 287] width 86 height 35
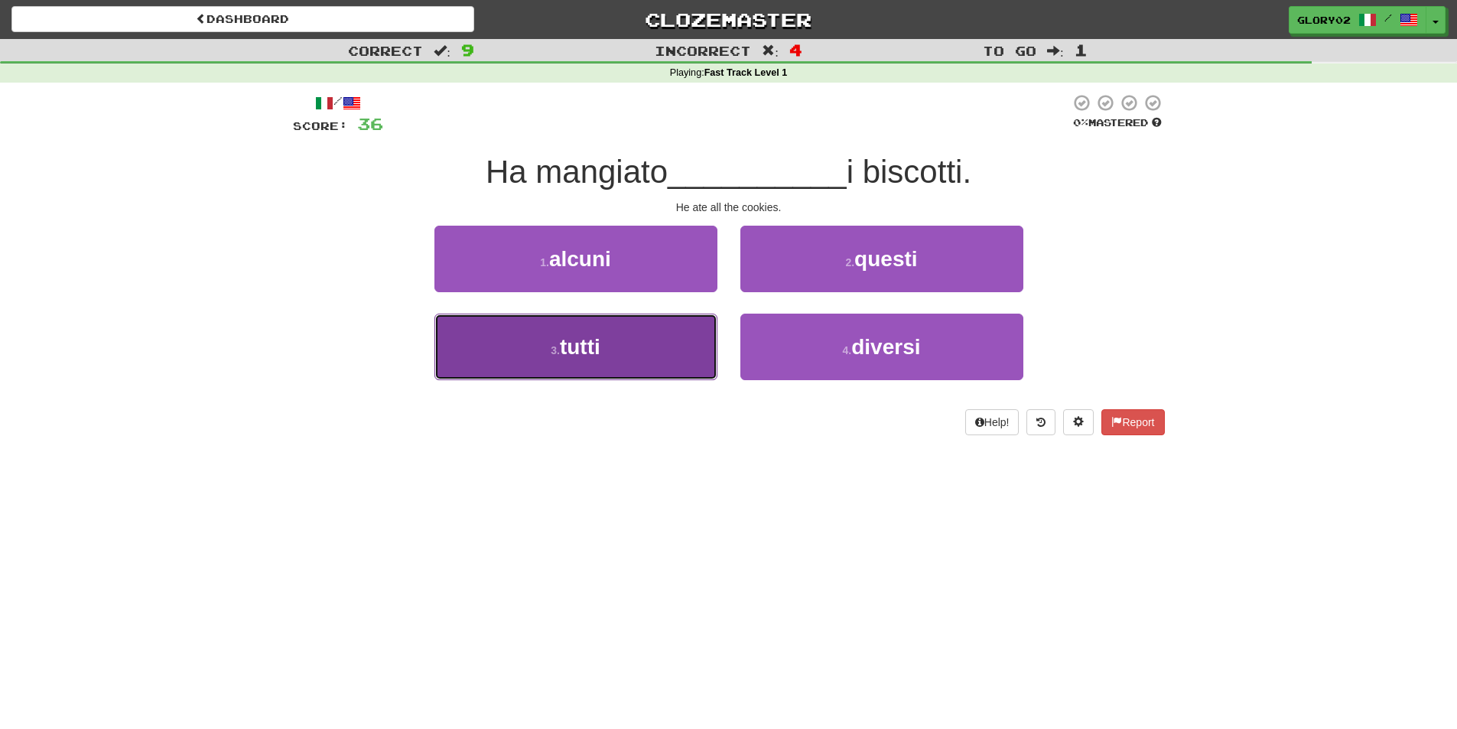
click at [625, 362] on button "3 . tutti" at bounding box center [575, 346] width 283 height 67
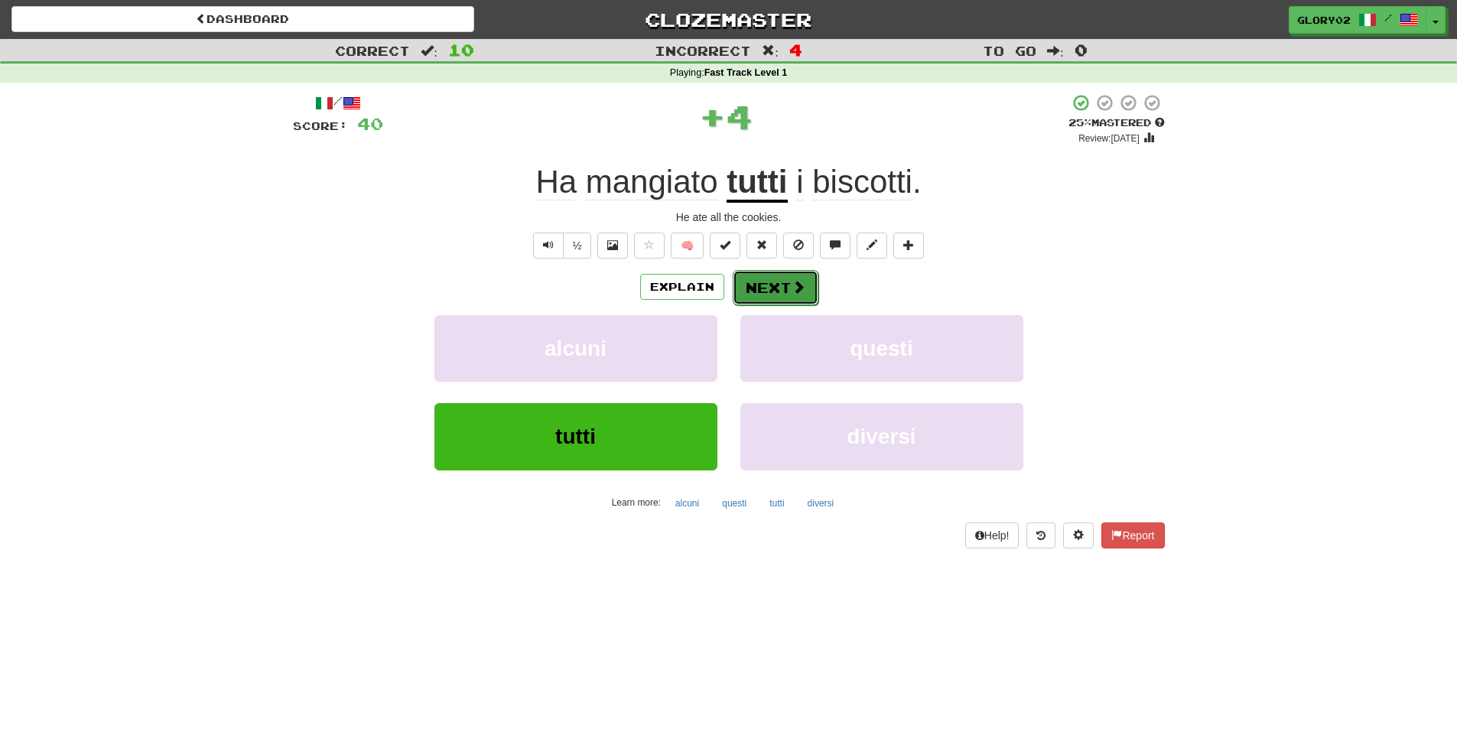
click at [783, 287] on button "Next" at bounding box center [775, 287] width 86 height 35
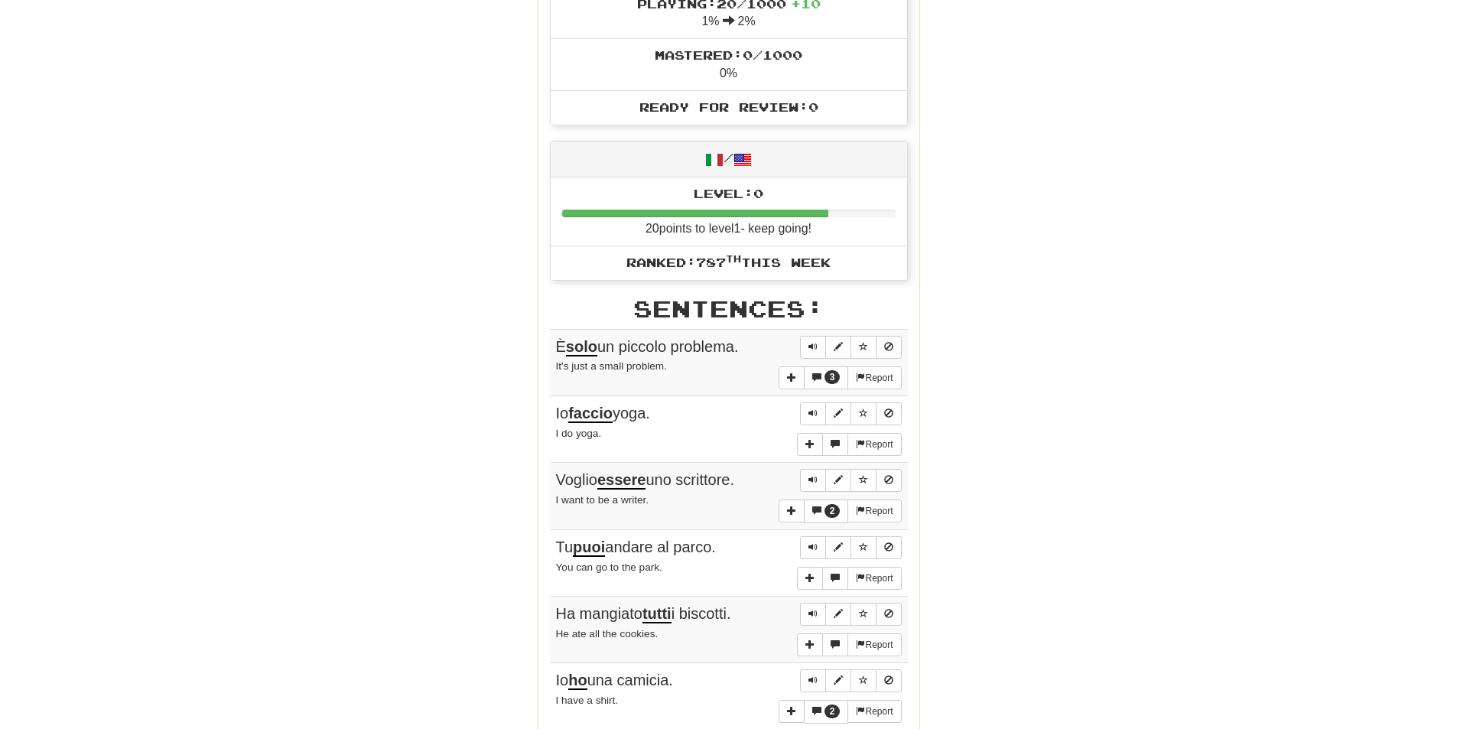
scroll to position [612, 0]
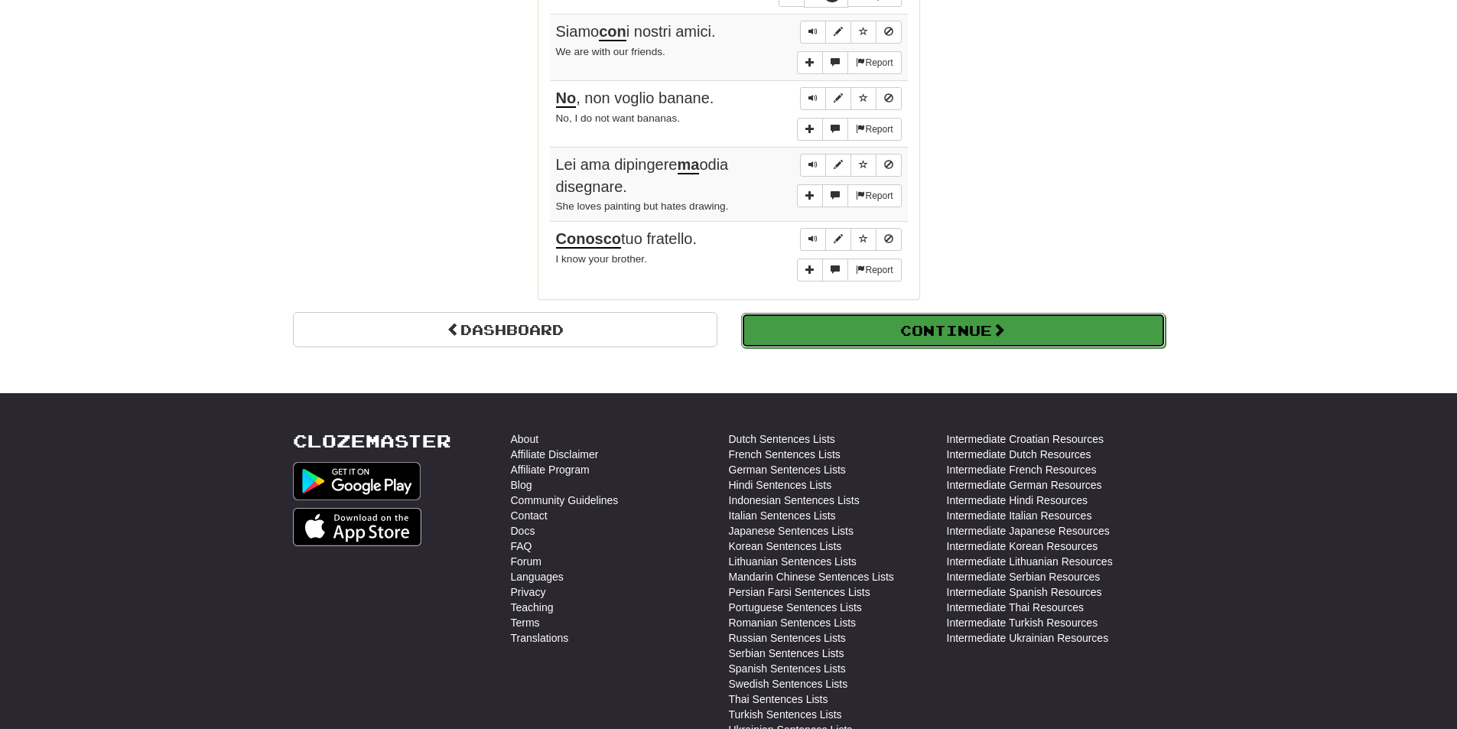
click at [932, 341] on button "Continue" at bounding box center [953, 330] width 424 height 35
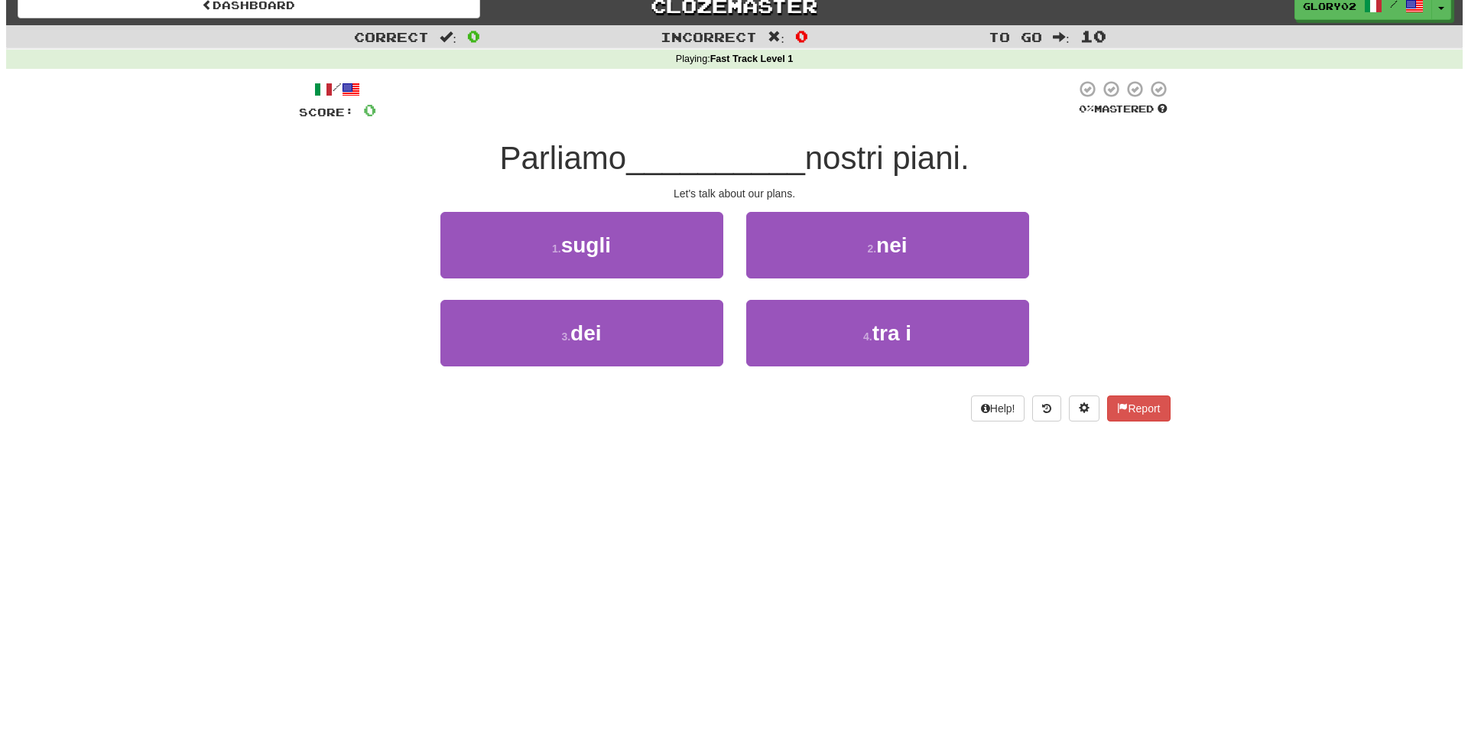
scroll to position [0, 0]
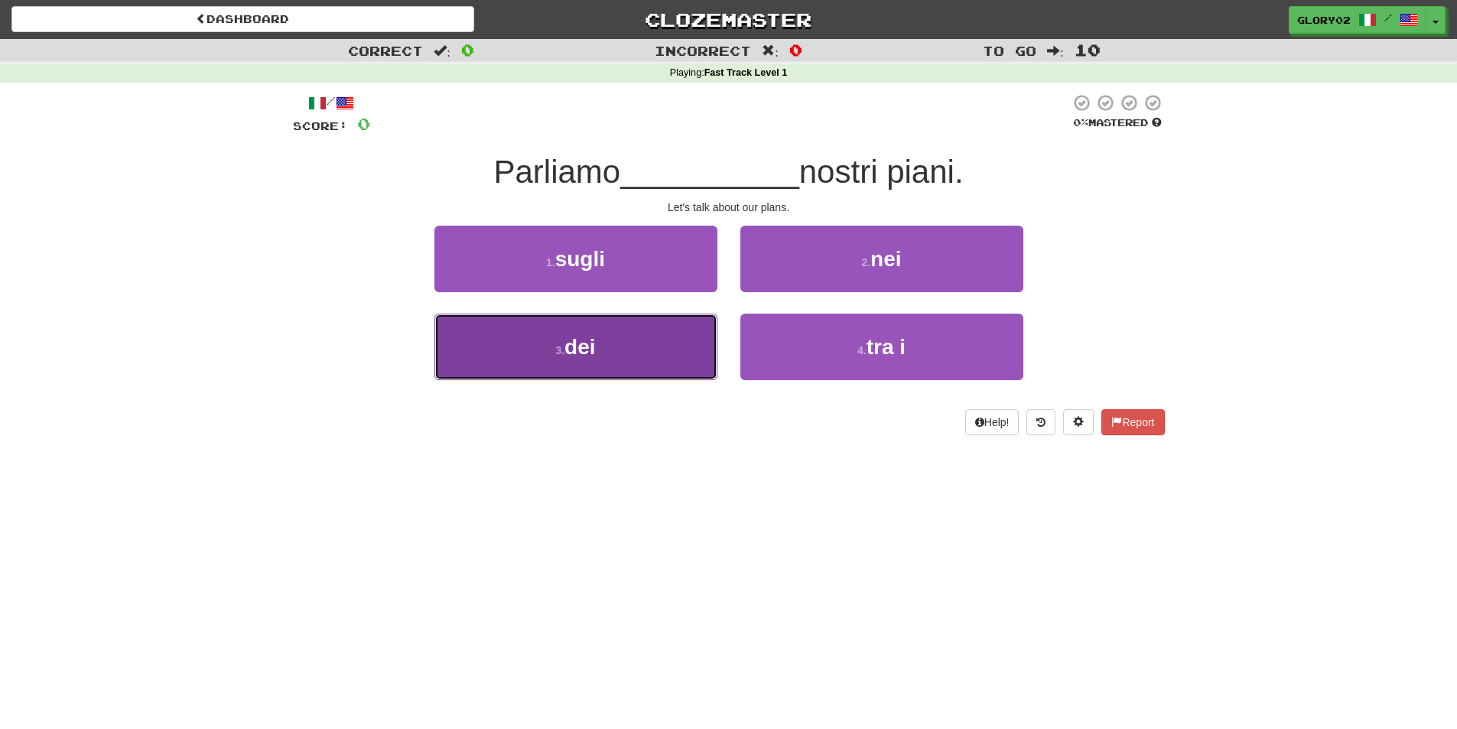
click at [622, 364] on button "3 . dei" at bounding box center [575, 346] width 283 height 67
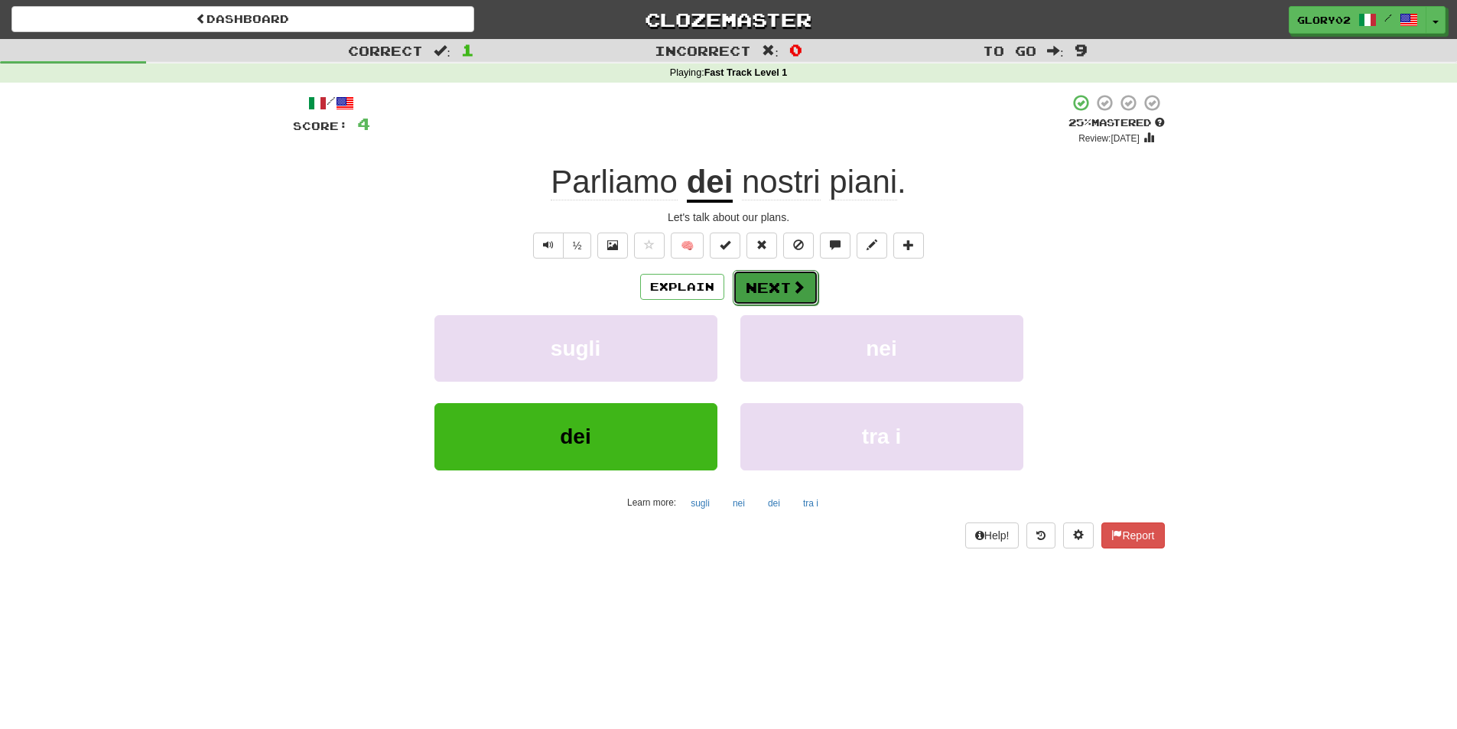
click at [787, 293] on button "Next" at bounding box center [775, 287] width 86 height 35
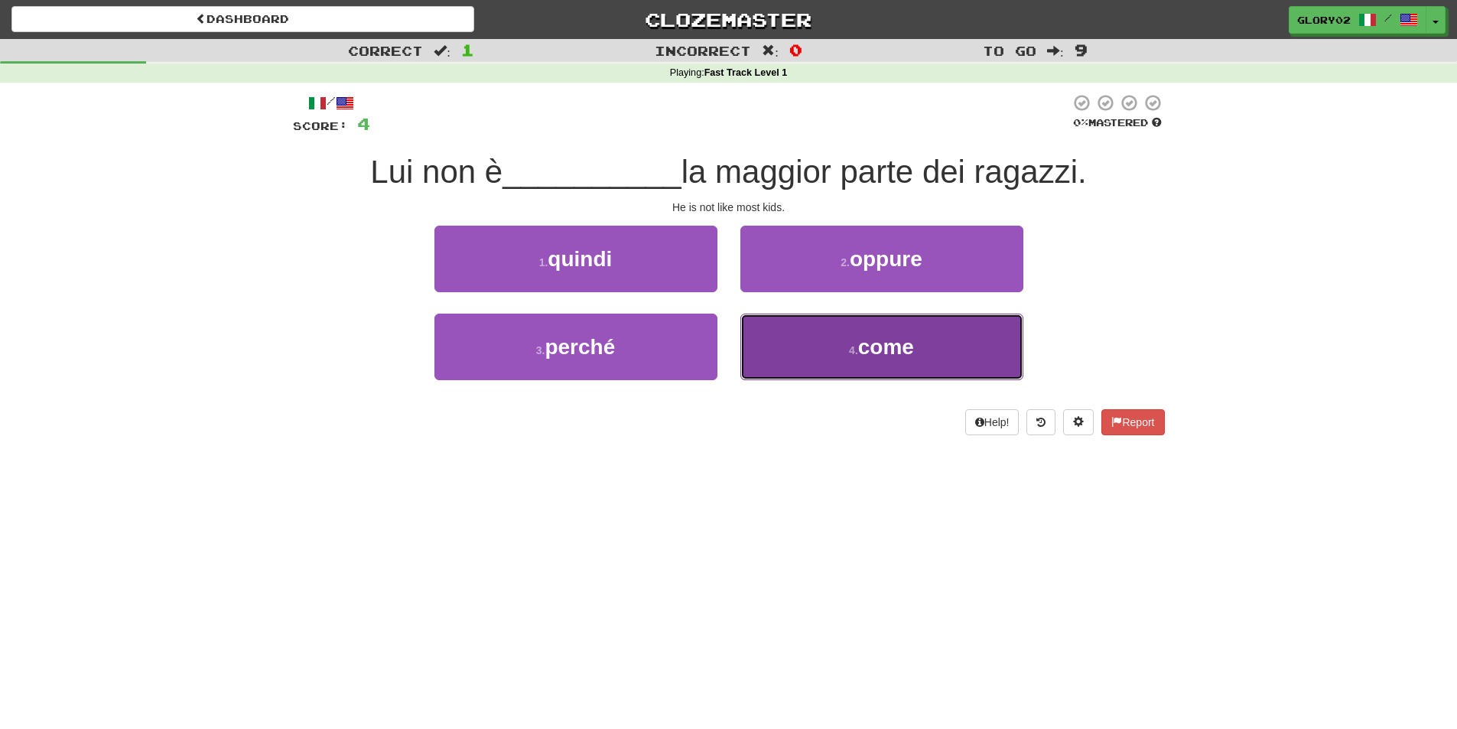
click at [839, 346] on button "4 . come" at bounding box center [881, 346] width 283 height 67
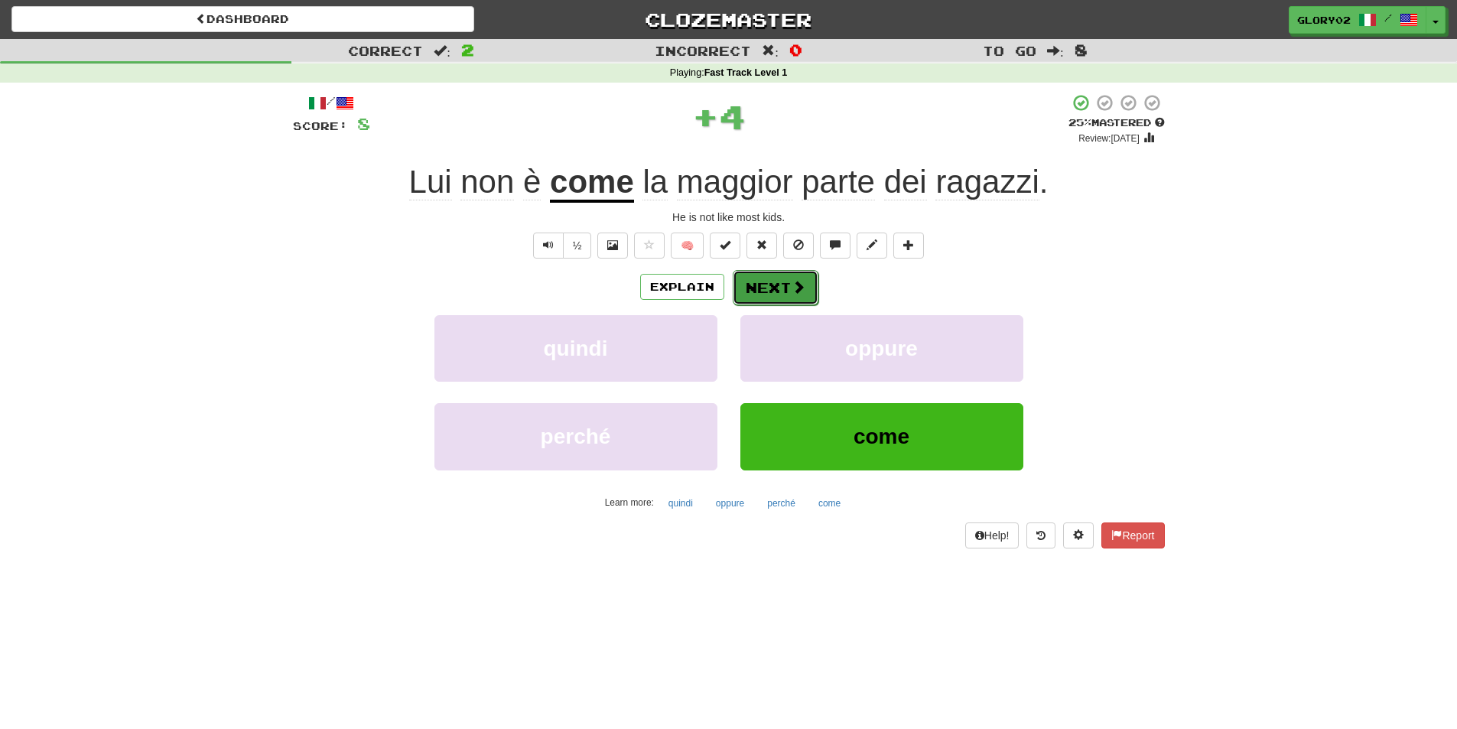
click at [814, 295] on button "Next" at bounding box center [775, 287] width 86 height 35
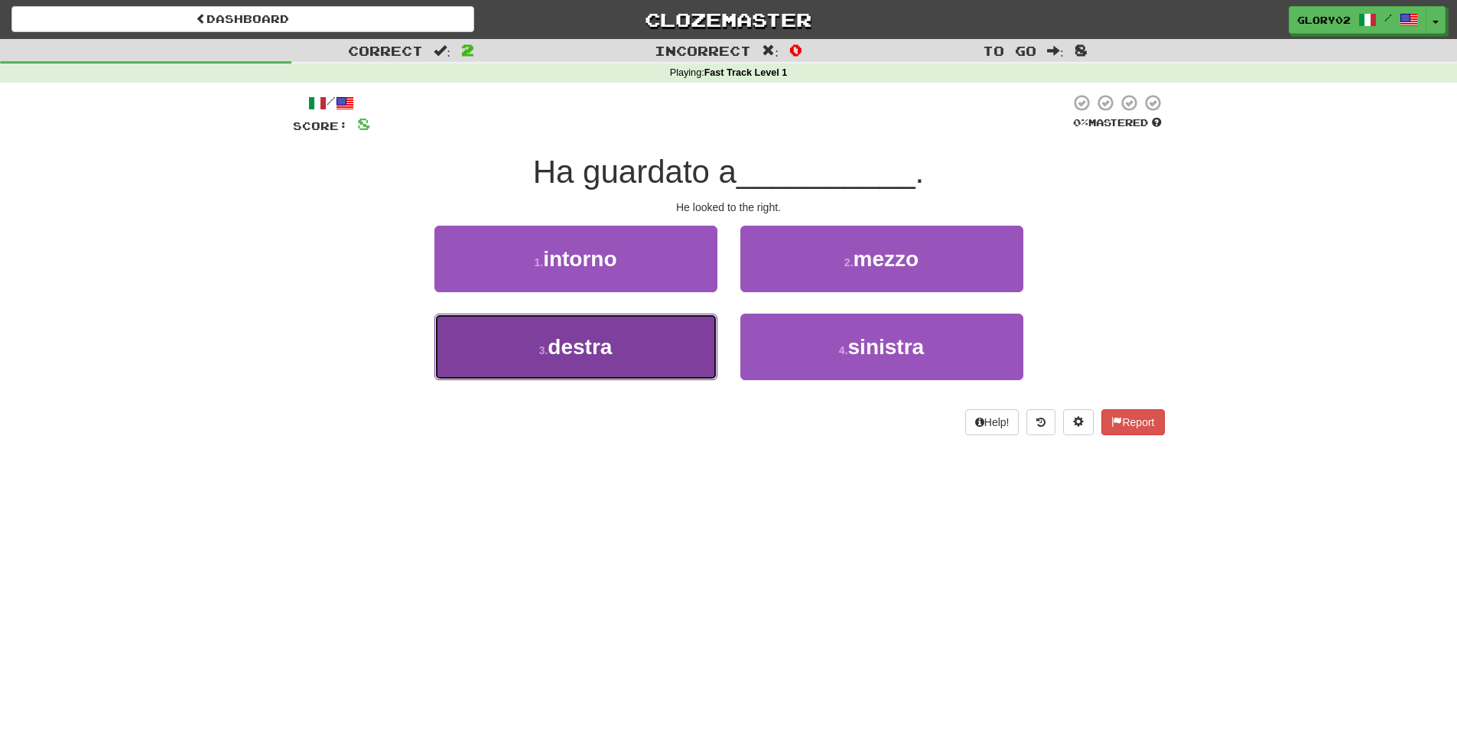
click at [494, 332] on button "3 . destra" at bounding box center [575, 346] width 283 height 67
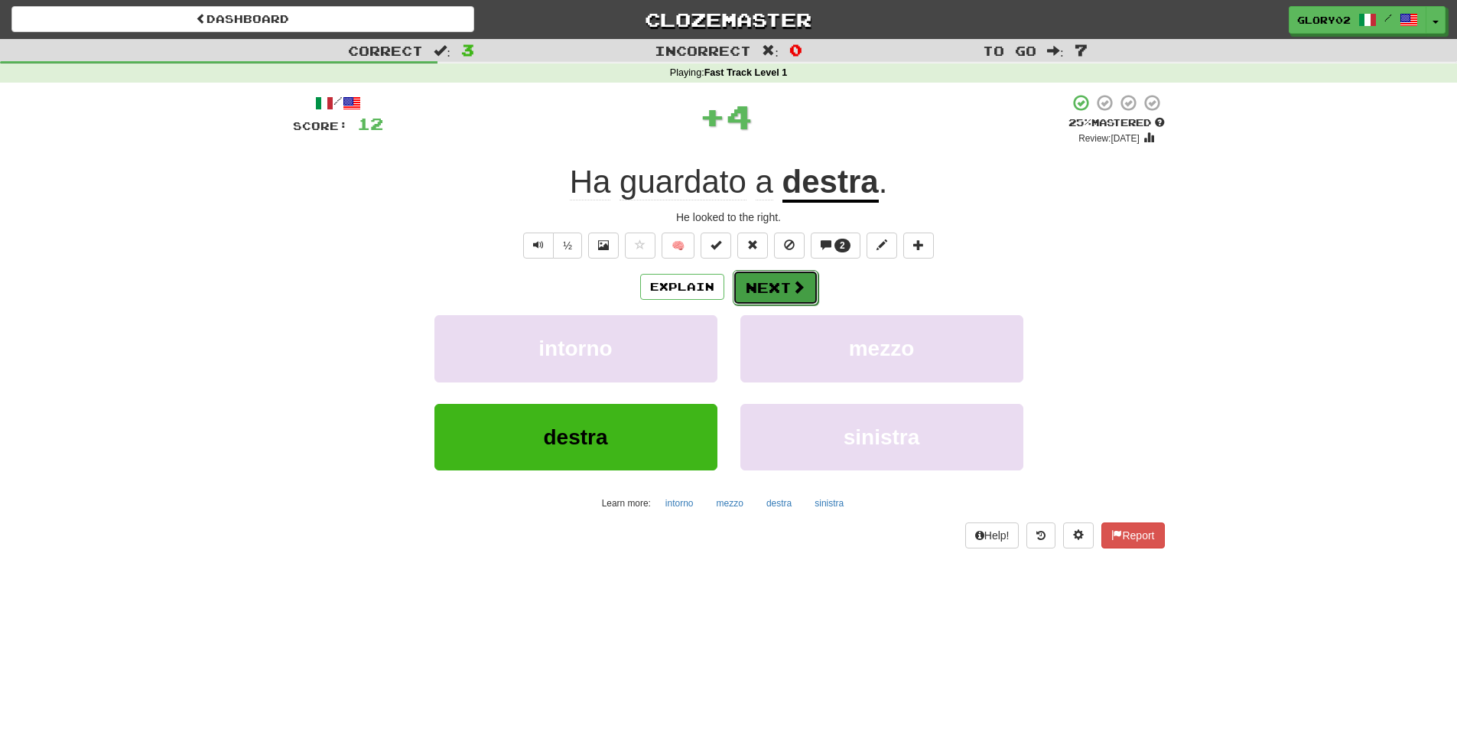
click at [773, 299] on button "Next" at bounding box center [775, 287] width 86 height 35
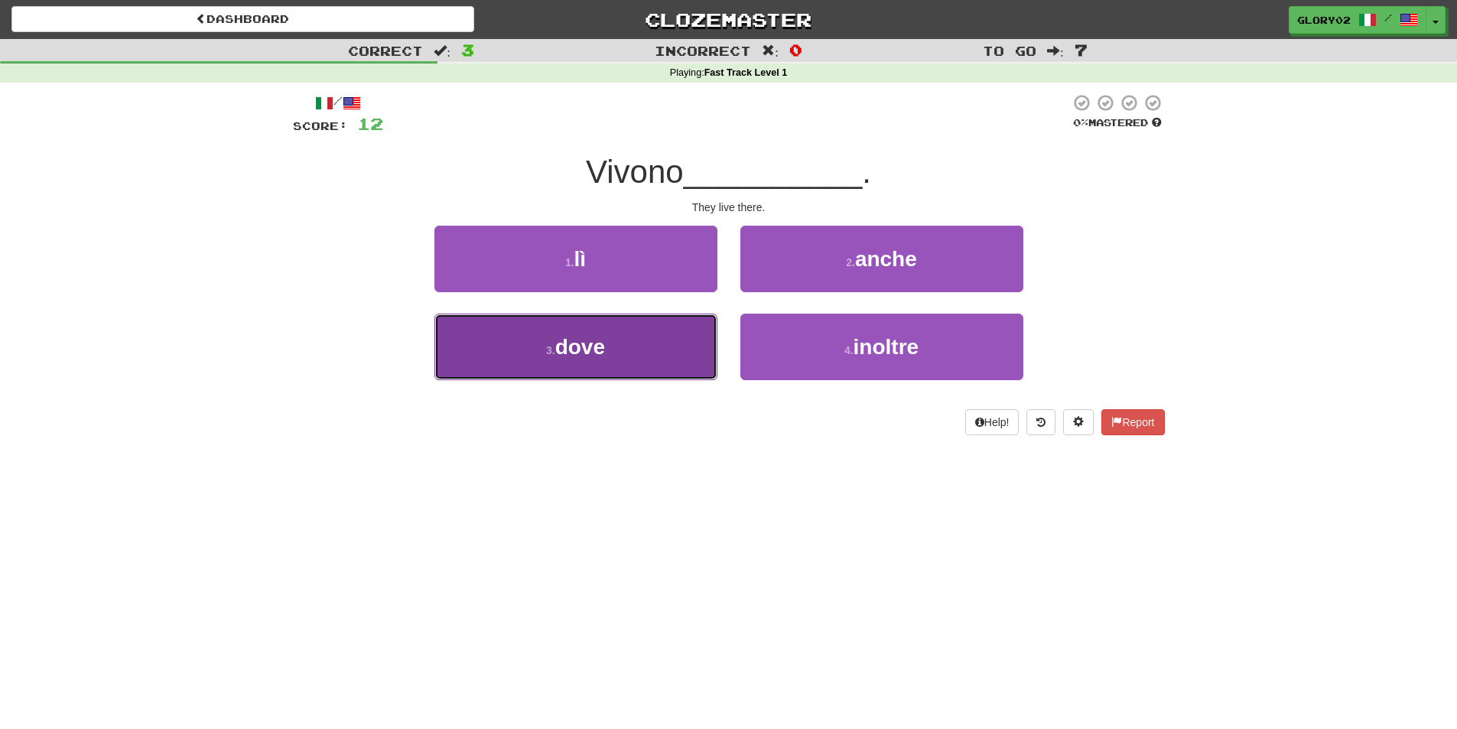
click at [556, 335] on span "dove" at bounding box center [580, 347] width 50 height 24
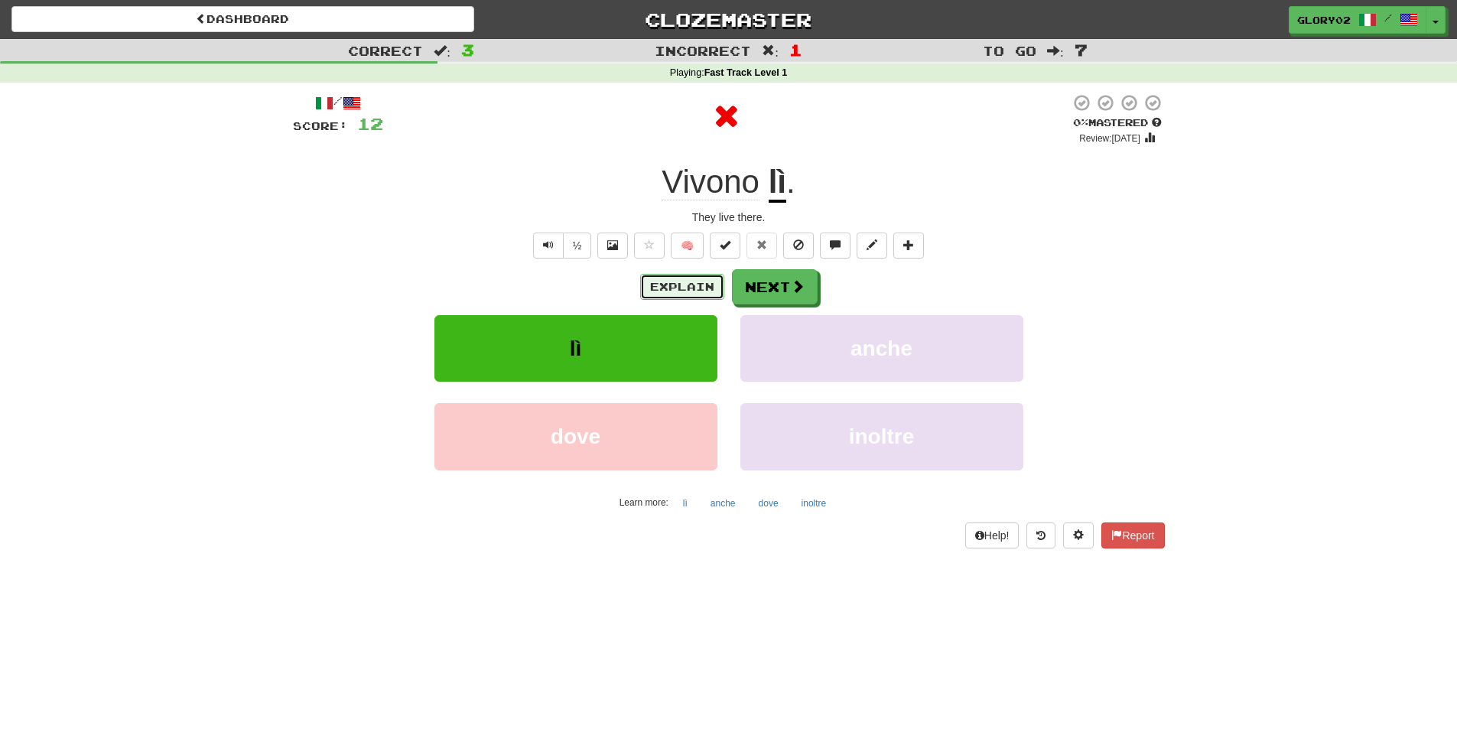
click at [697, 294] on button "Explain" at bounding box center [682, 287] width 84 height 26
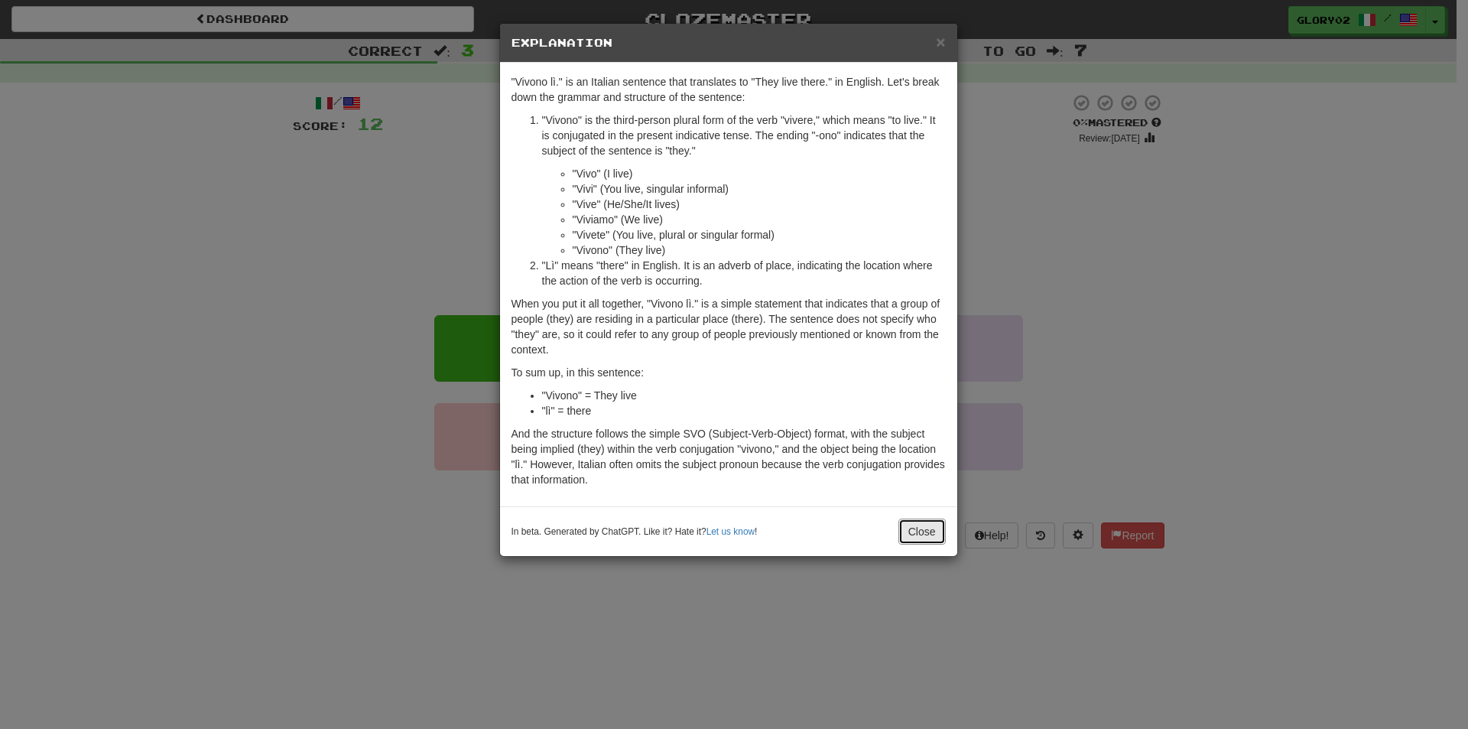
drag, startPoint x: 931, startPoint y: 531, endPoint x: 950, endPoint y: 544, distance: 23.8
click at [930, 531] on button "Close" at bounding box center [921, 531] width 47 height 26
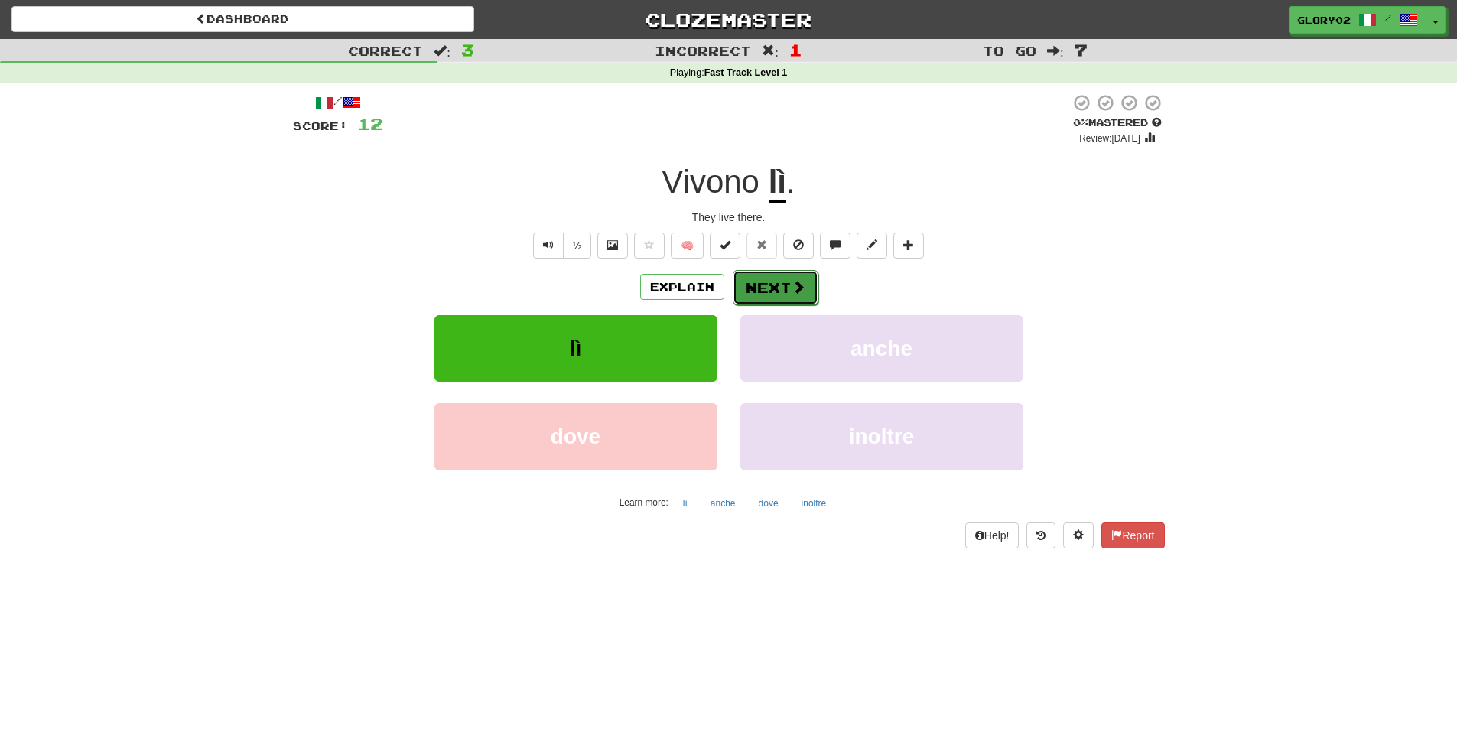
click at [775, 274] on button "Next" at bounding box center [775, 287] width 86 height 35
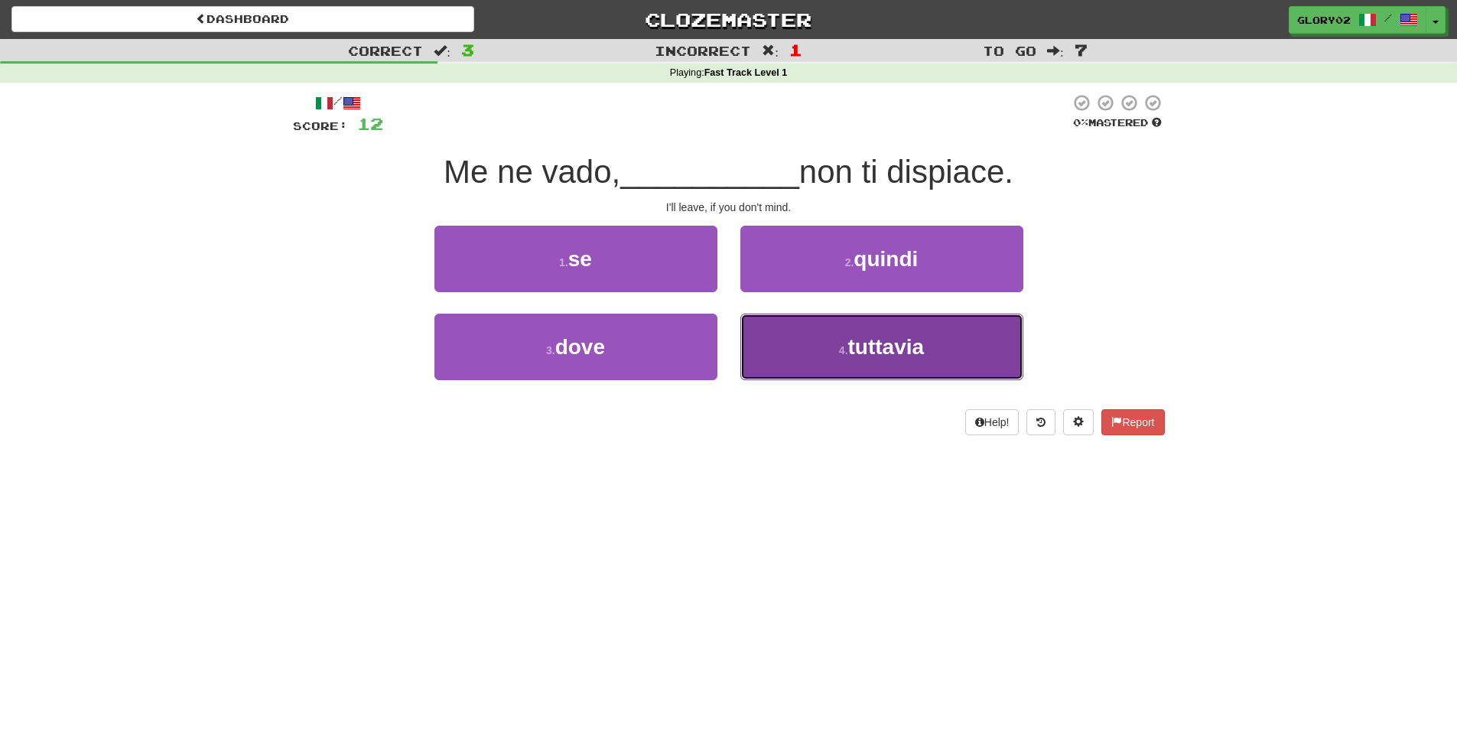
click at [857, 359] on button "4 . tuttavia" at bounding box center [881, 346] width 283 height 67
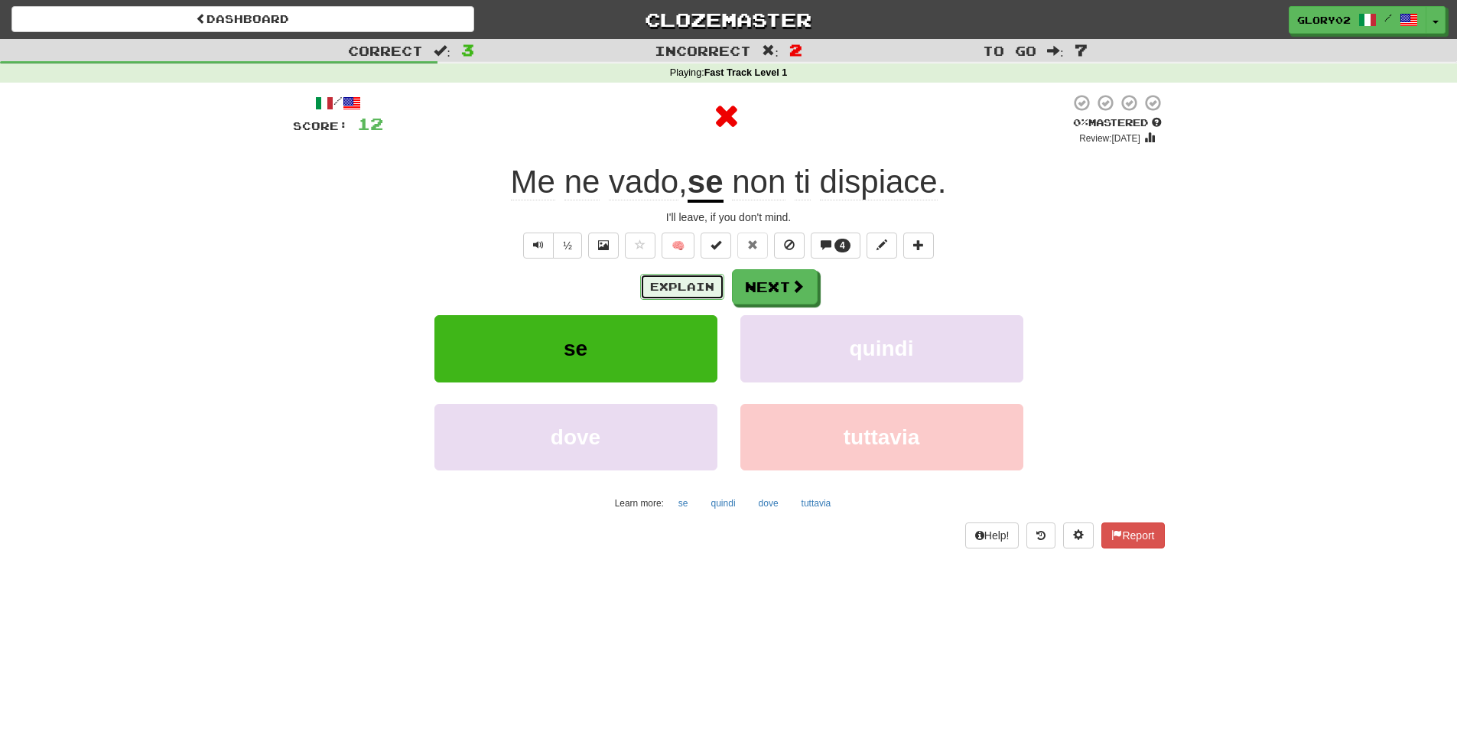
click at [682, 289] on button "Explain" at bounding box center [682, 287] width 84 height 26
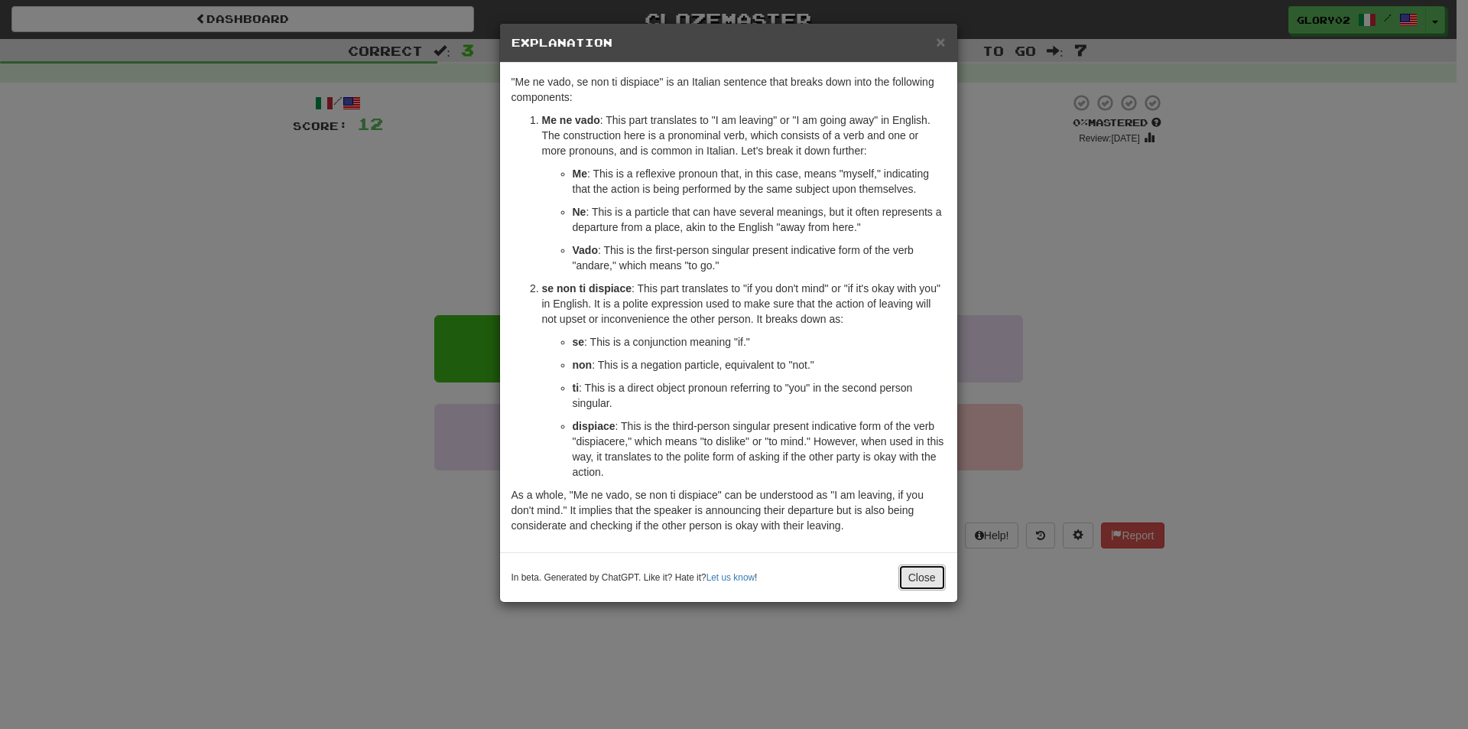
click at [933, 575] on button "Close" at bounding box center [921, 577] width 47 height 26
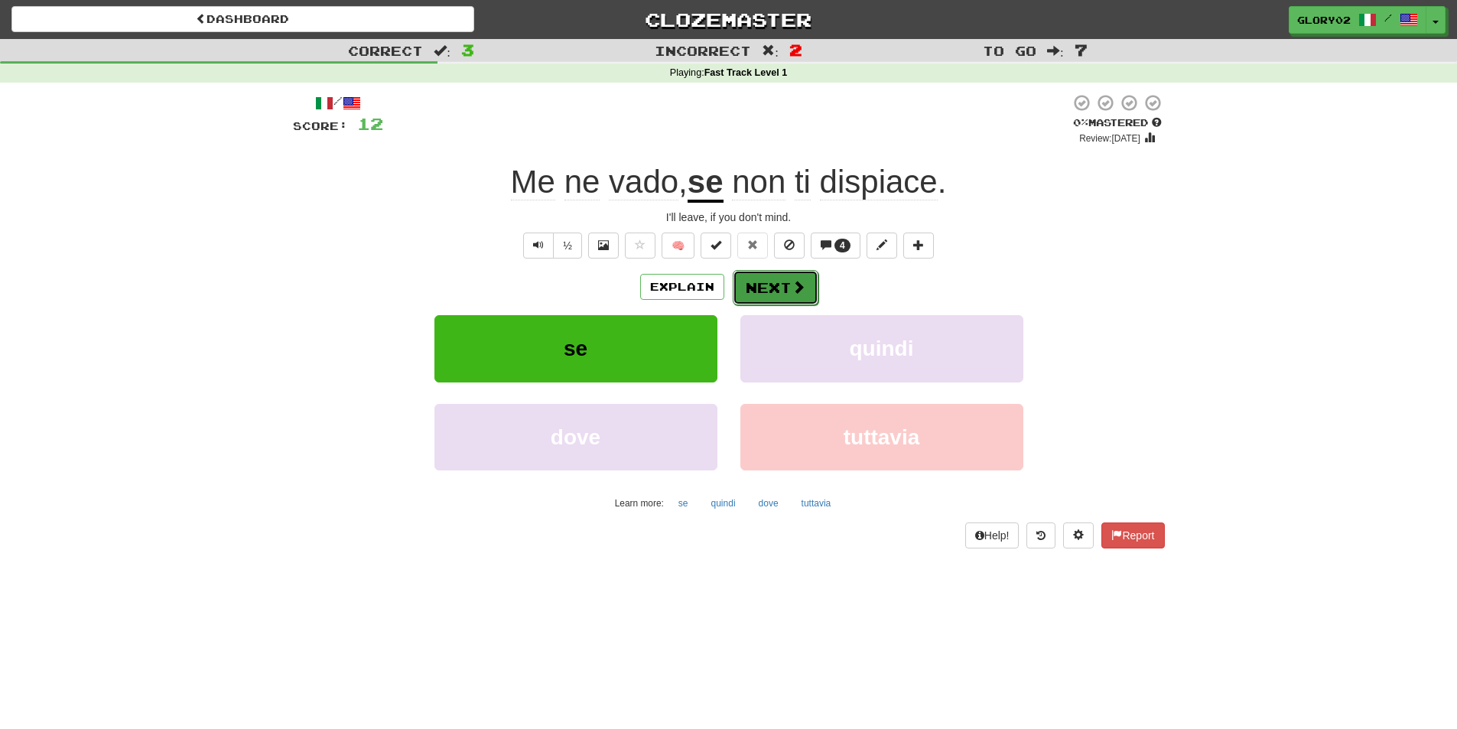
click at [765, 280] on button "Next" at bounding box center [775, 287] width 86 height 35
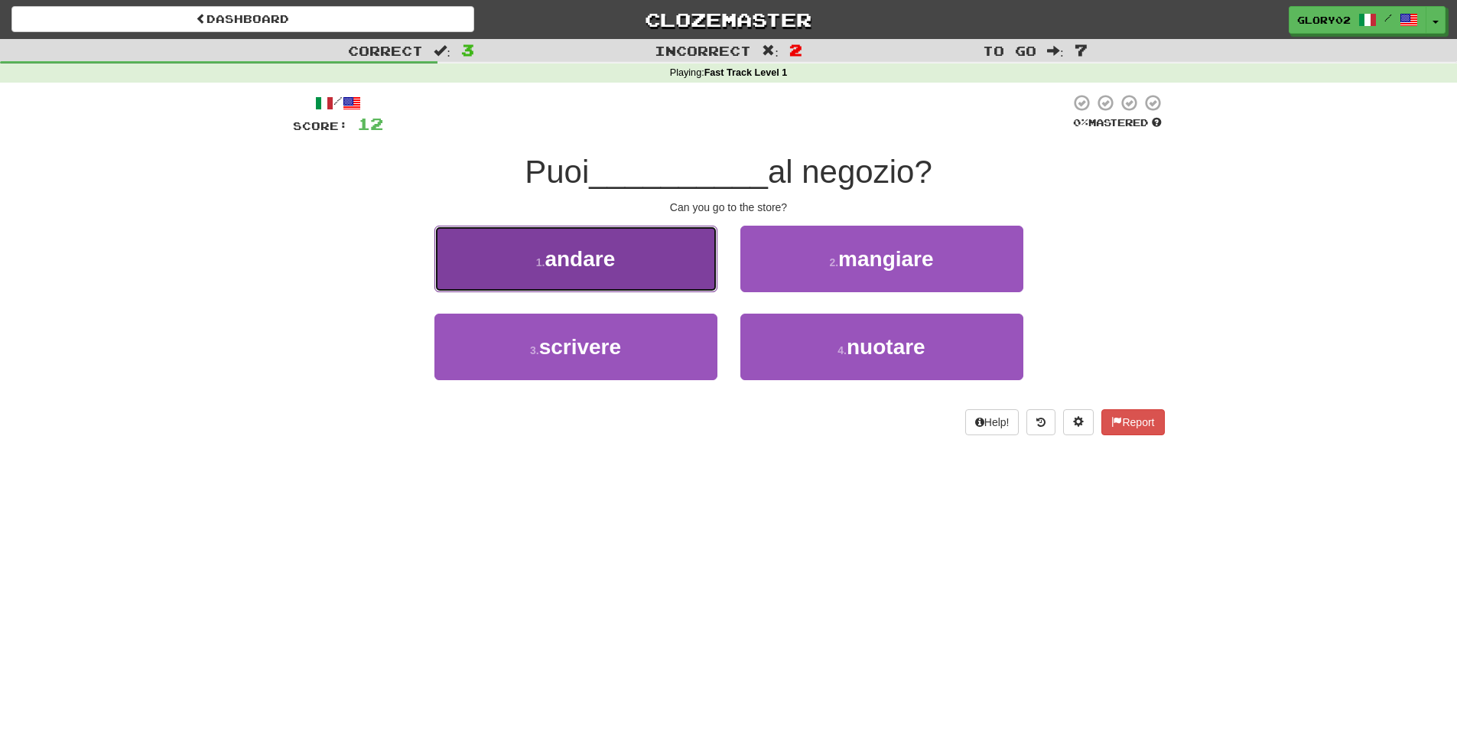
click at [651, 279] on button "1 . andare" at bounding box center [575, 259] width 283 height 67
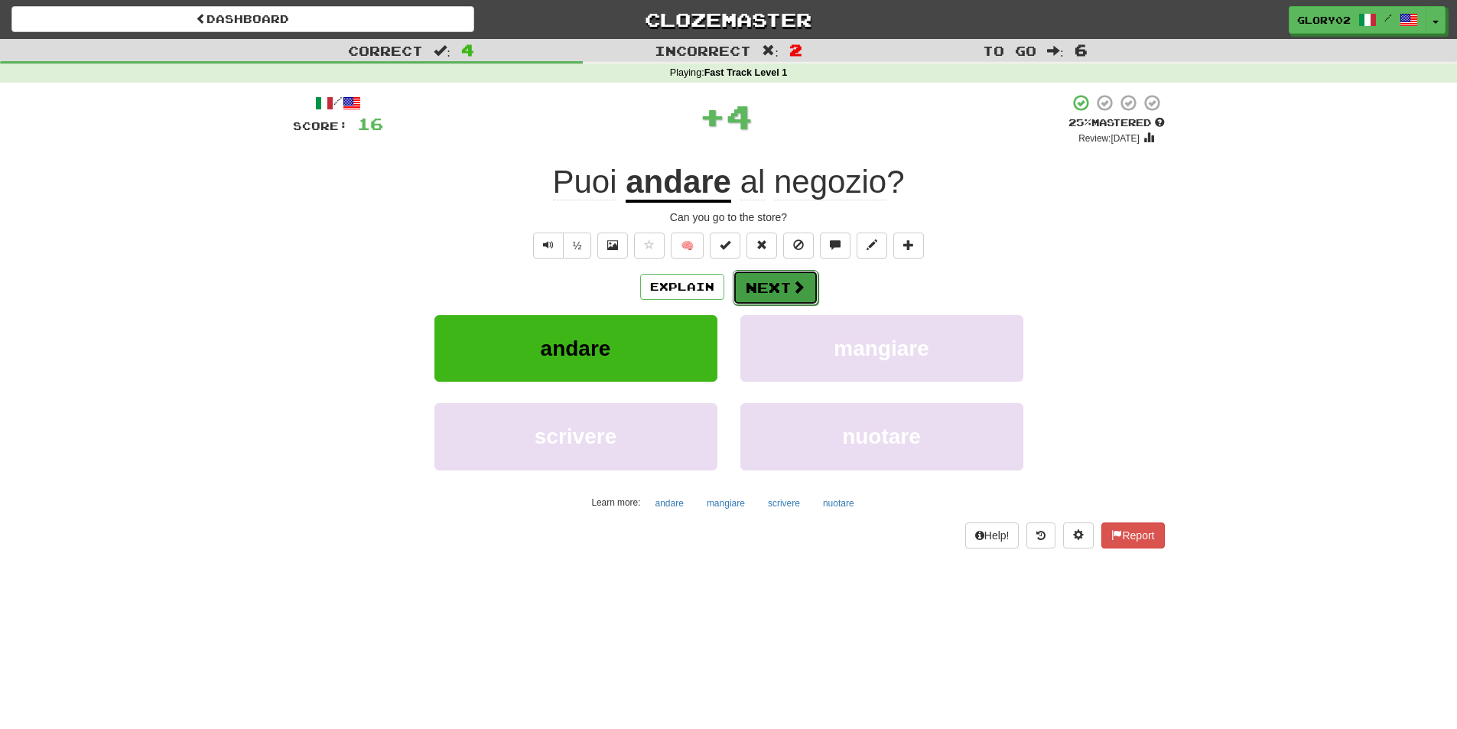
click at [749, 285] on button "Next" at bounding box center [775, 287] width 86 height 35
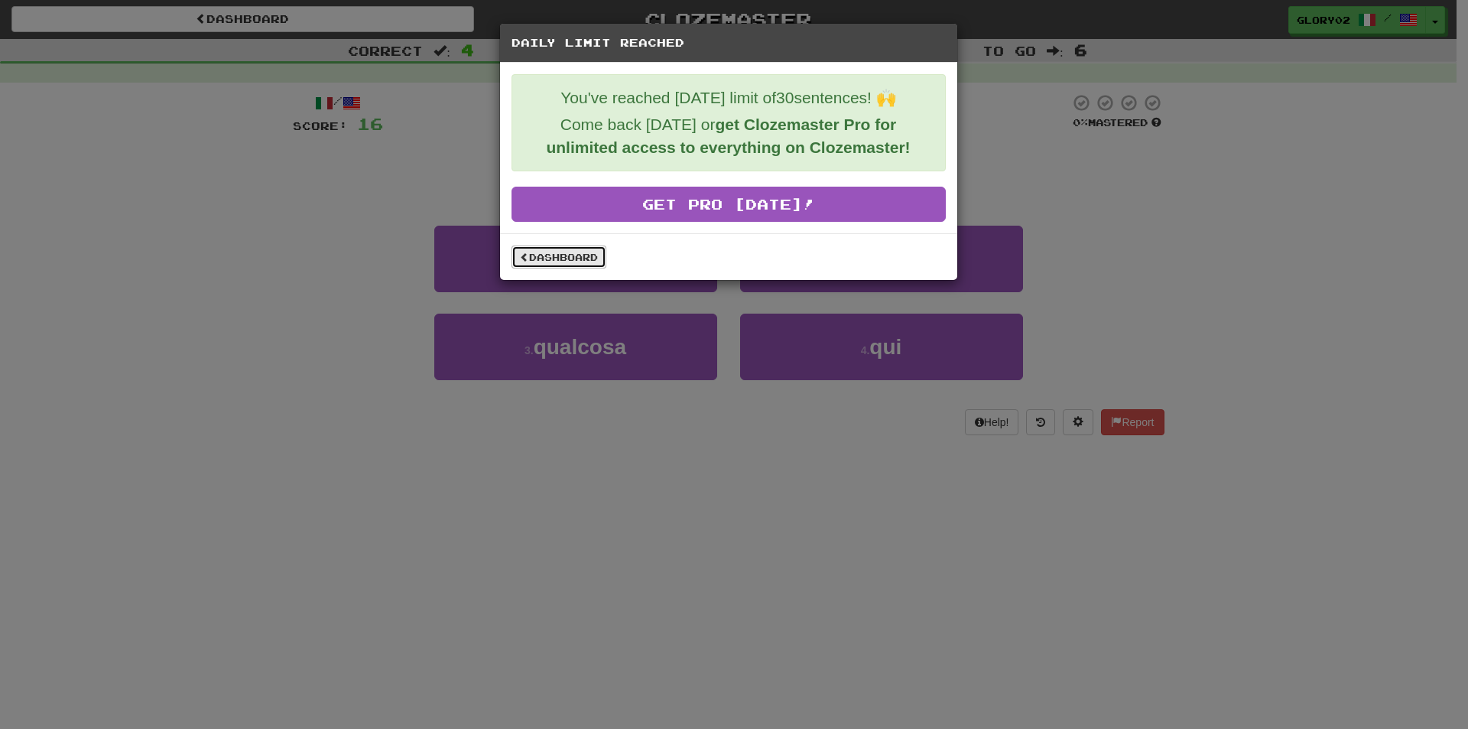
click at [595, 255] on link "Dashboard" at bounding box center [559, 256] width 95 height 23
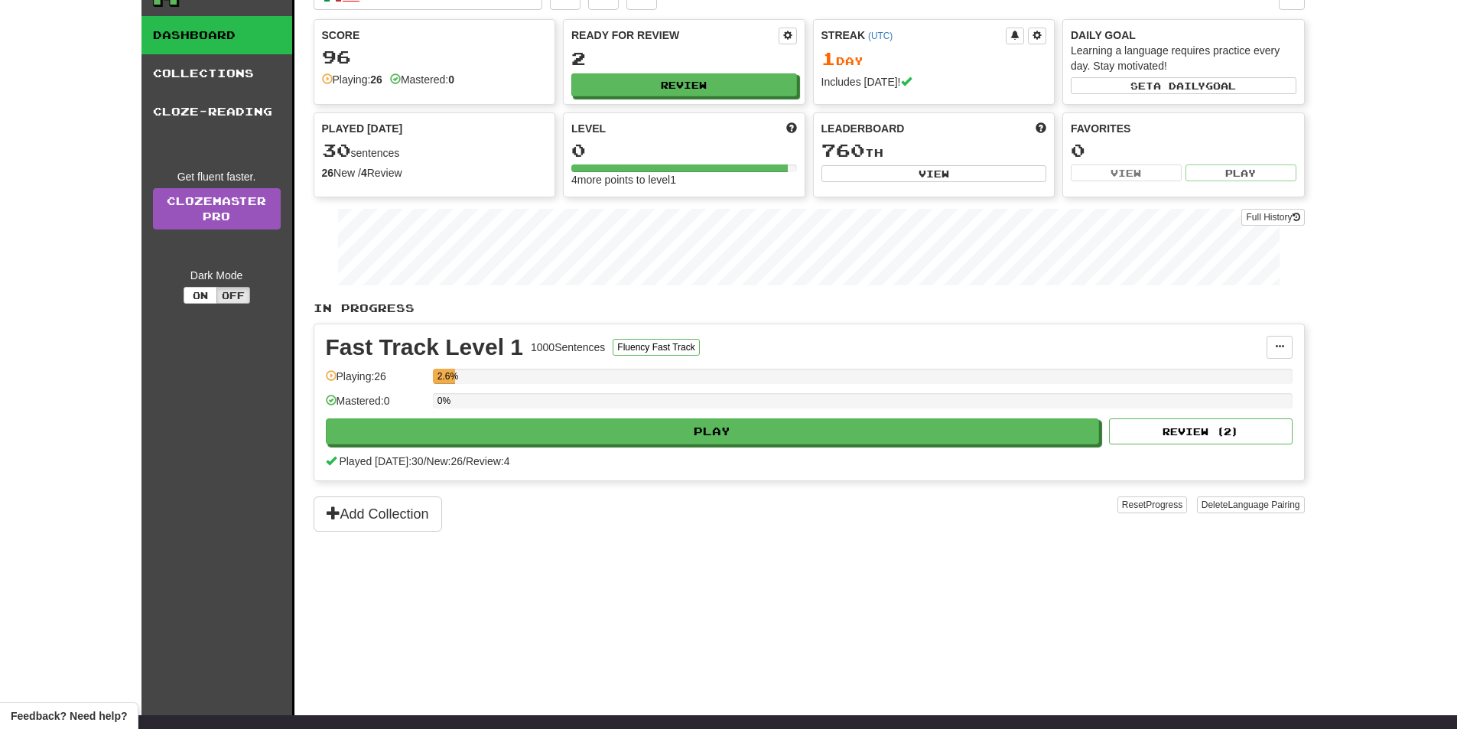
scroll to position [76, 0]
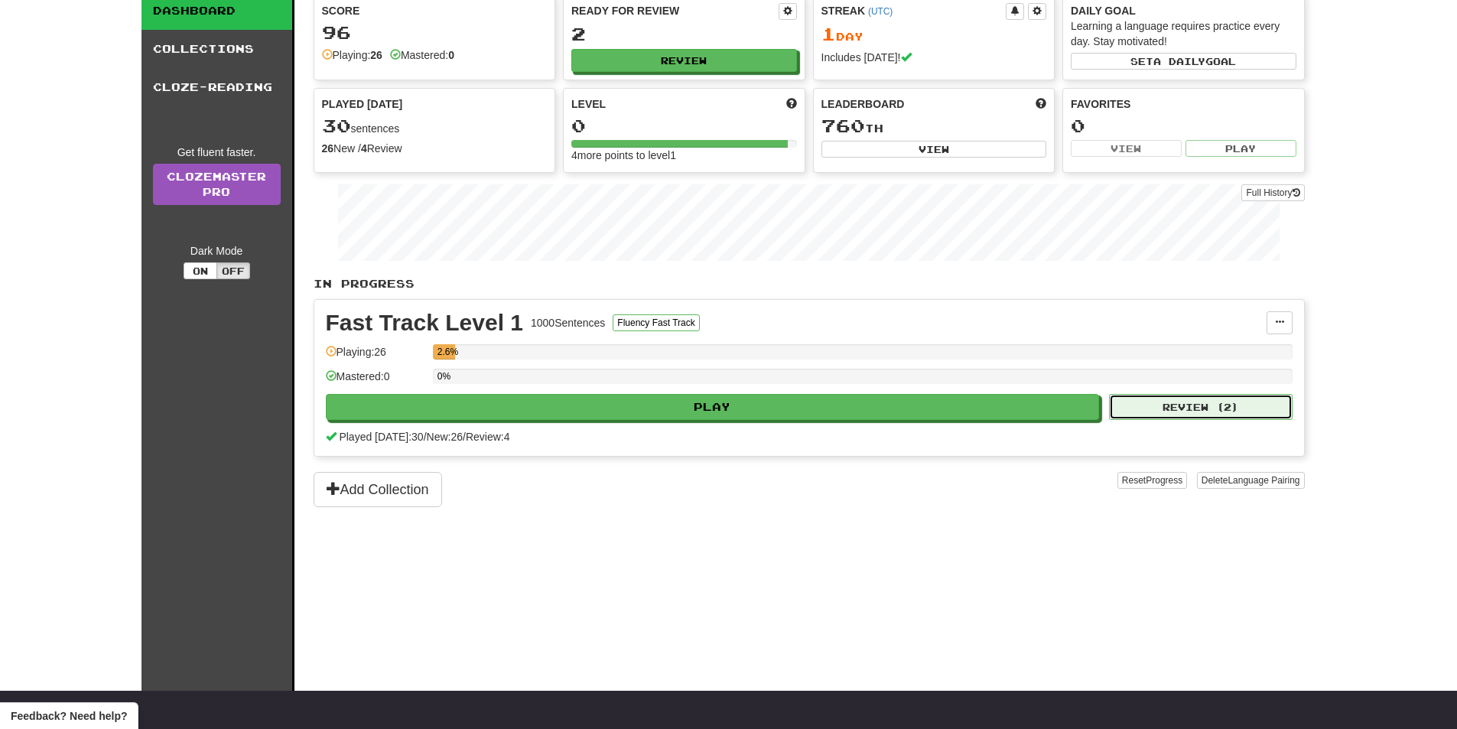
click at [1208, 400] on button "Review ( 2 )" at bounding box center [1201, 407] width 184 height 26
select select "**"
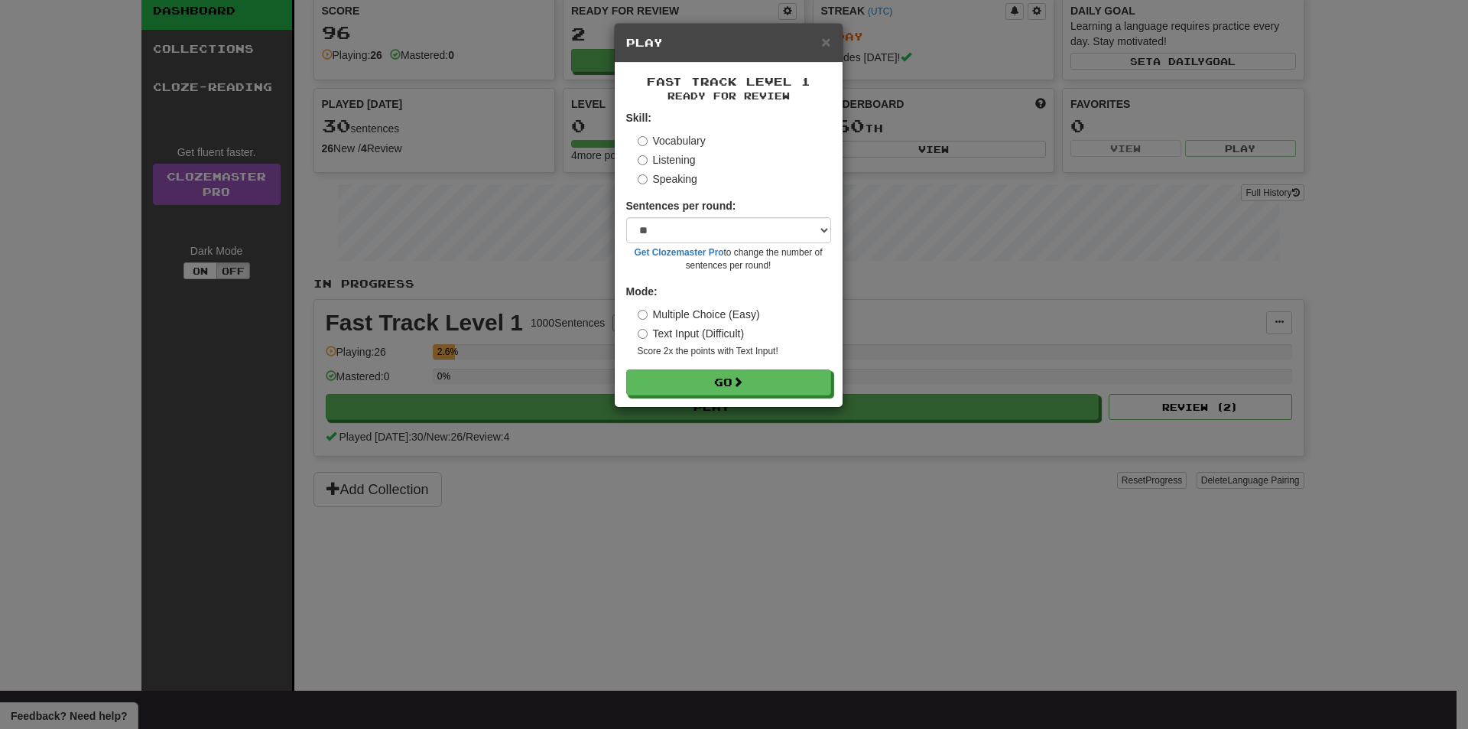
click at [993, 185] on div "× Play Fast Track Level 1 Ready for Review Skill: Vocabulary Listening Speaking…" at bounding box center [734, 364] width 1468 height 729
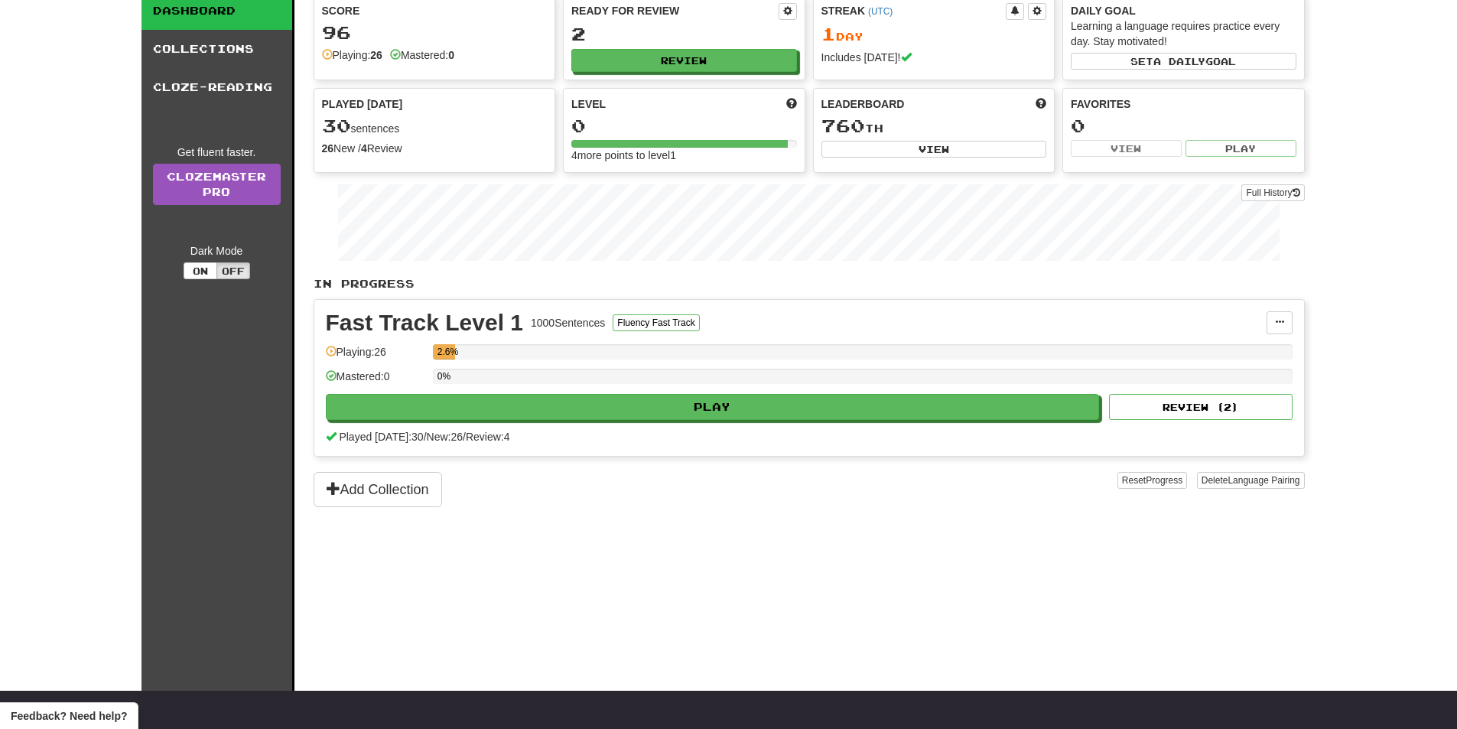
scroll to position [0, 0]
